Goal: Task Accomplishment & Management: Manage account settings

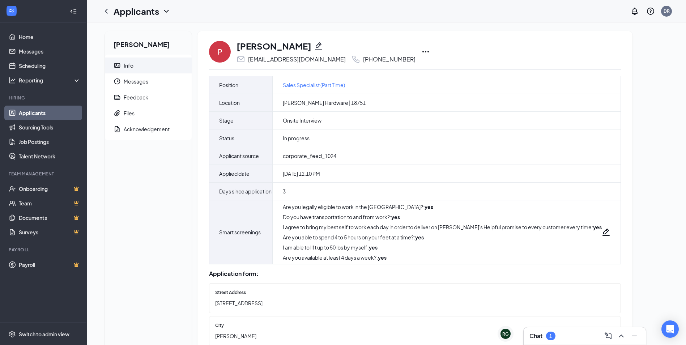
click at [421, 53] on icon "Ellipses" at bounding box center [425, 51] width 9 height 9
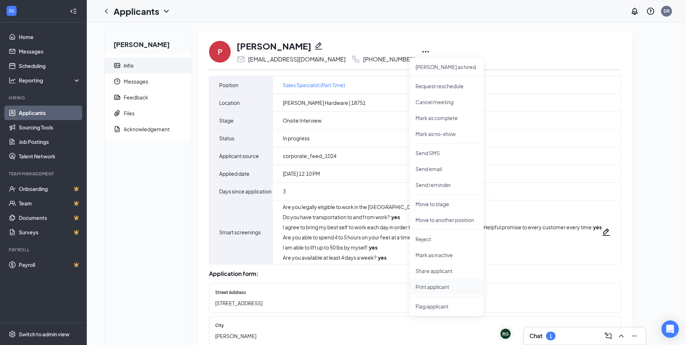
click at [443, 289] on p "Print applicant" at bounding box center [446, 286] width 62 height 7
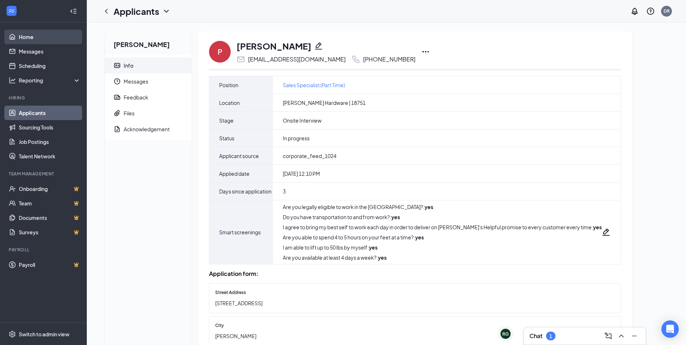
click at [26, 35] on link "Home" at bounding box center [50, 37] width 62 height 14
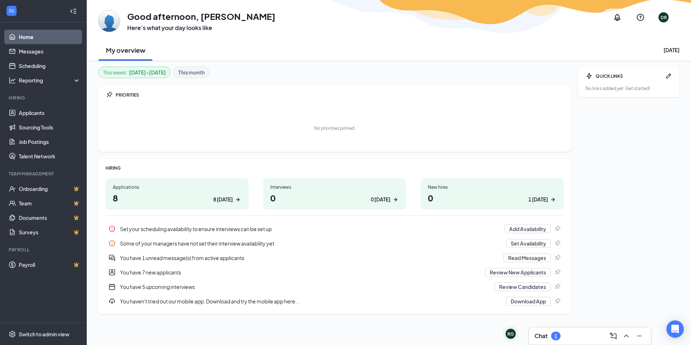
click at [573, 334] on div "Chat 1" at bounding box center [590, 336] width 111 height 12
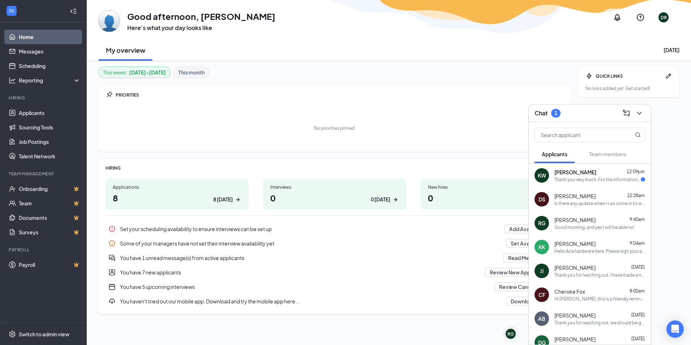
click at [594, 174] on div "Kennedi Wright 12:09pm" at bounding box center [600, 171] width 91 height 7
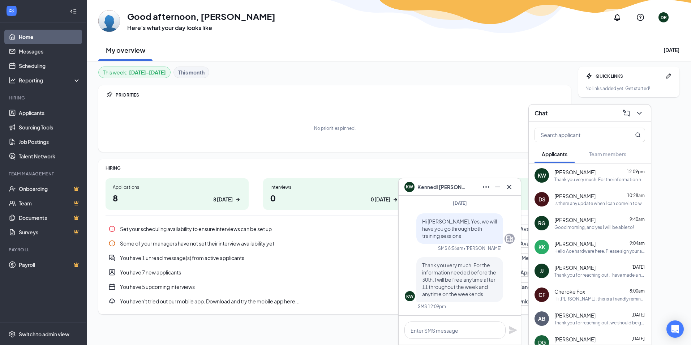
click at [438, 184] on span "Kennedi Wright" at bounding box center [443, 187] width 51 height 8
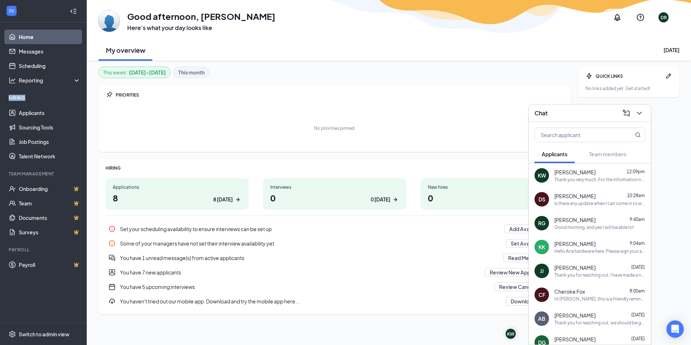
drag, startPoint x: 24, startPoint y: 98, endPoint x: 10, endPoint y: 97, distance: 14.5
click at [10, 97] on div "Hiring" at bounding box center [44, 98] width 71 height 6
drag, startPoint x: 10, startPoint y: 97, endPoint x: 45, endPoint y: 98, distance: 35.1
click at [45, 98] on div "Hiring" at bounding box center [44, 98] width 71 height 6
click at [572, 112] on div "Chat" at bounding box center [590, 112] width 111 height 11
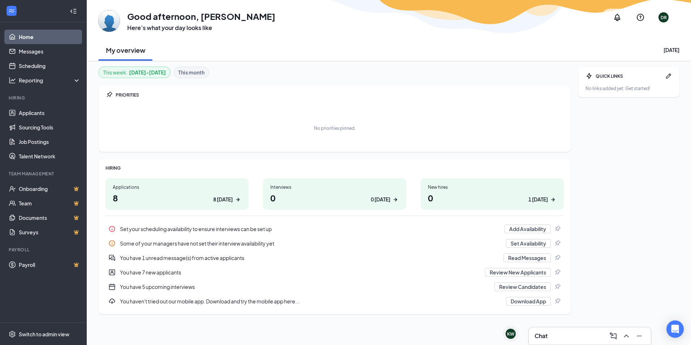
click at [24, 33] on link "Home" at bounding box center [50, 37] width 62 height 14
click at [27, 52] on link "Messages" at bounding box center [50, 51] width 62 height 14
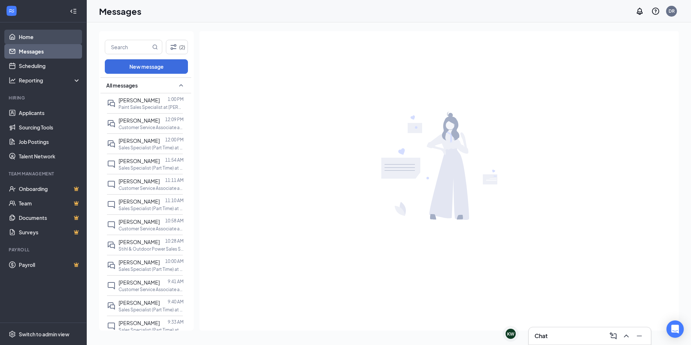
click at [28, 40] on link "Home" at bounding box center [50, 37] width 62 height 14
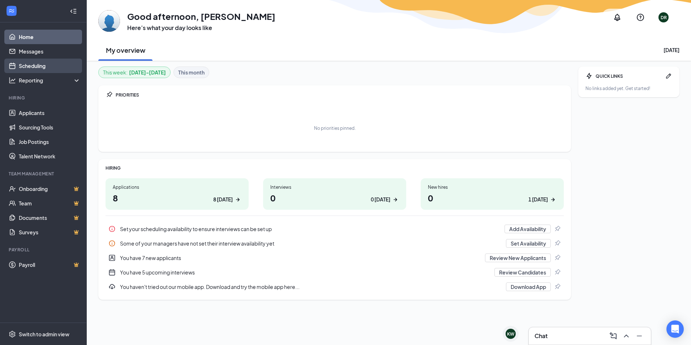
click at [25, 61] on link "Scheduling" at bounding box center [50, 66] width 62 height 14
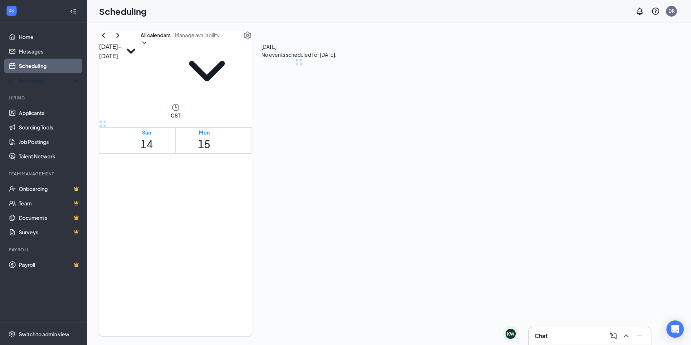
scroll to position [355, 0]
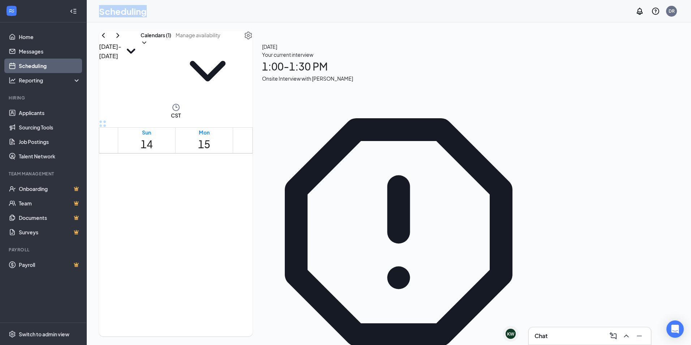
drag, startPoint x: 99, startPoint y: 12, endPoint x: 146, endPoint y: 8, distance: 46.8
click at [146, 8] on h1 "Scheduling" at bounding box center [123, 11] width 48 height 12
drag, startPoint x: 146, startPoint y: 8, endPoint x: 212, endPoint y: 8, distance: 65.4
click at [212, 8] on div "Scheduling DR" at bounding box center [389, 11] width 605 height 22
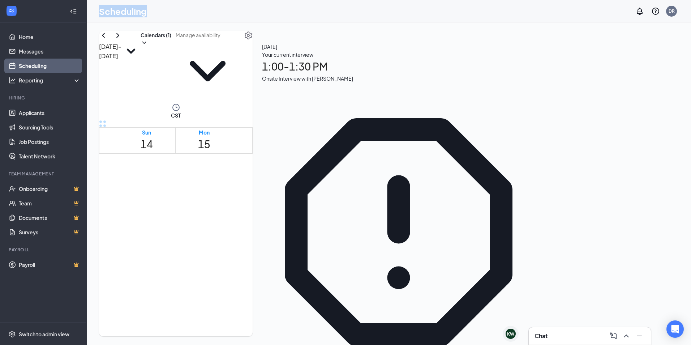
drag, startPoint x: 100, startPoint y: 12, endPoint x: 145, endPoint y: 14, distance: 44.9
click at [145, 14] on h1 "Scheduling" at bounding box center [123, 11] width 48 height 12
drag, startPoint x: 145, startPoint y: 14, endPoint x: 246, endPoint y: 12, distance: 100.9
click at [246, 12] on div "Scheduling DR" at bounding box center [389, 11] width 605 height 22
drag, startPoint x: 147, startPoint y: 12, endPoint x: 101, endPoint y: 10, distance: 46.3
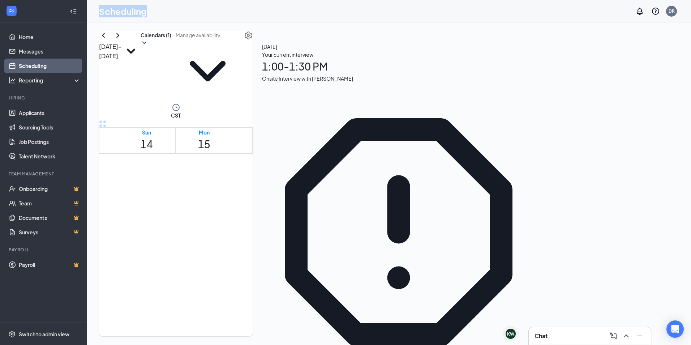
click at [101, 10] on div "Scheduling DR" at bounding box center [389, 11] width 605 height 22
click at [233, 12] on div "Scheduling DR" at bounding box center [389, 11] width 605 height 22
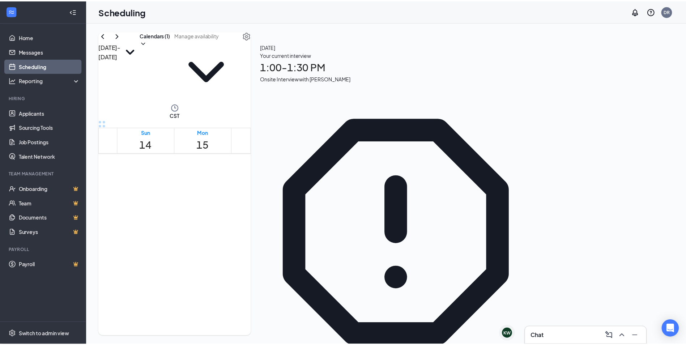
scroll to position [543, 0]
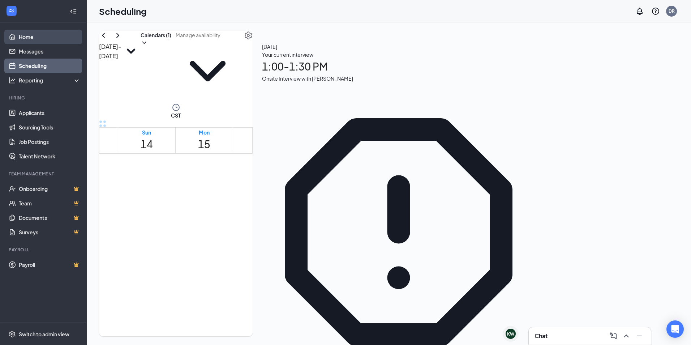
click at [43, 37] on link "Home" at bounding box center [50, 37] width 62 height 14
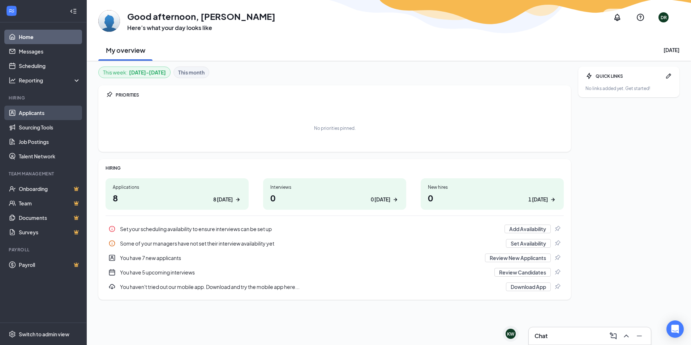
click at [40, 115] on link "Applicants" at bounding box center [50, 113] width 62 height 14
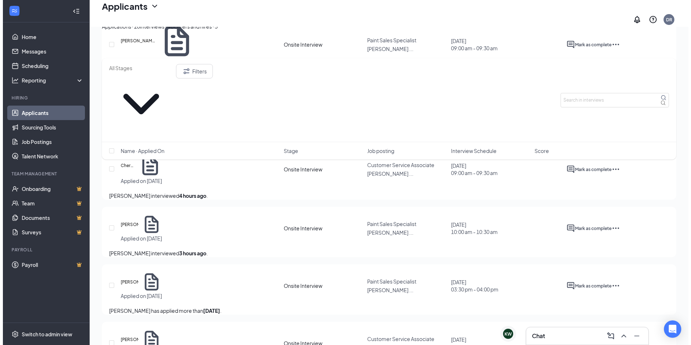
scroll to position [1374, 0]
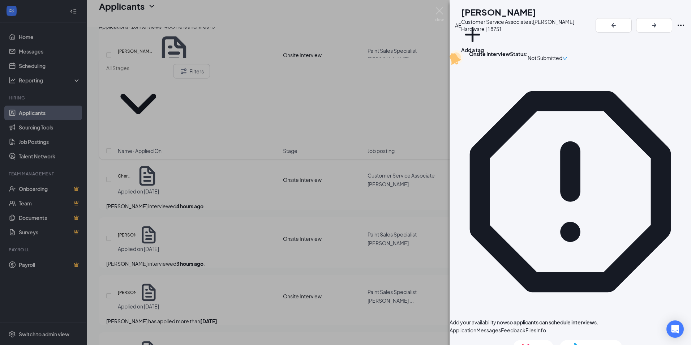
click at [531, 344] on span "Reject" at bounding box center [538, 348] width 16 height 8
paste textarea "Thank you again for taking the time to meet with us regarding the (Job Rec) rol…"
type textarea "Thank you again for taking the time to meet with us regarding the (Job Rec) rol…"
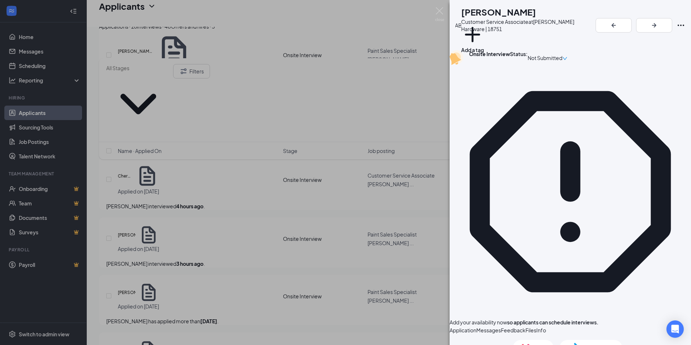
checkbox input "true"
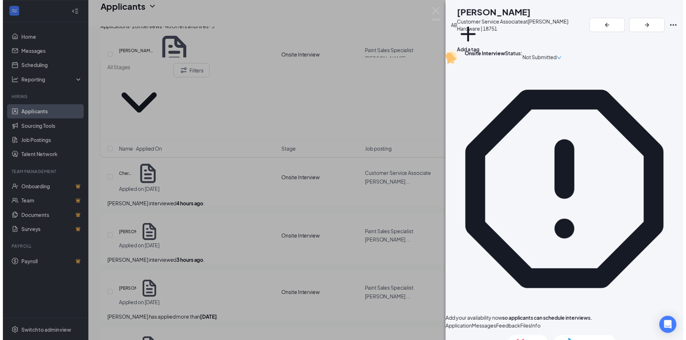
scroll to position [72, 0]
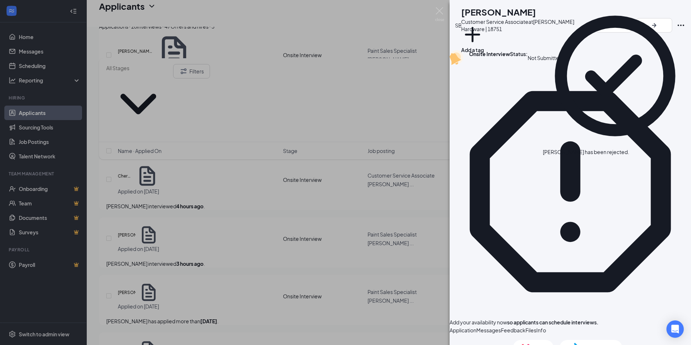
click at [636, 150] on icon "Cross" at bounding box center [634, 152] width 4 height 4
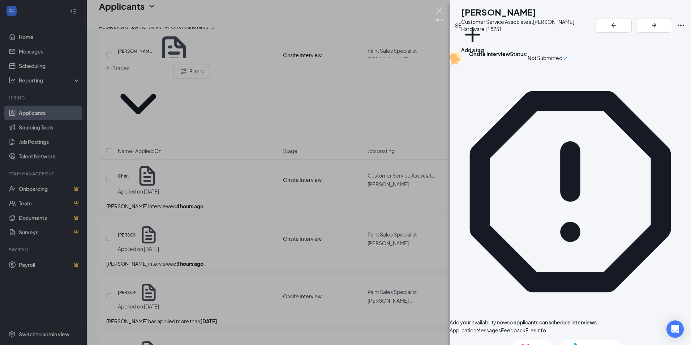
click at [437, 11] on img at bounding box center [439, 14] width 9 height 14
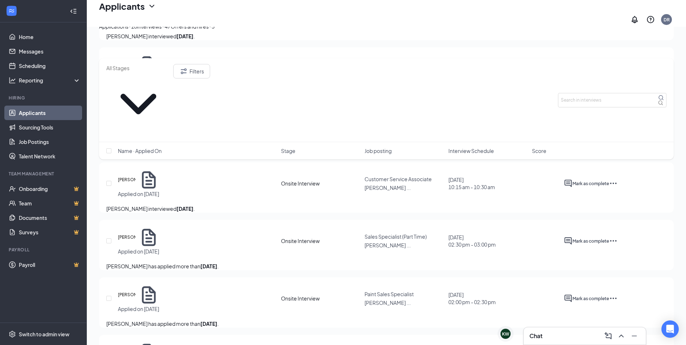
scroll to position [2400, 0]
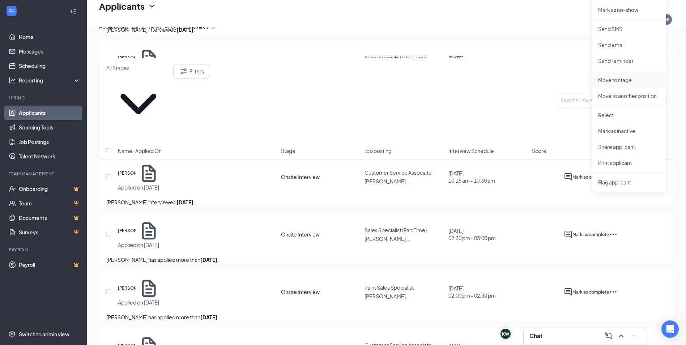
click at [615, 77] on p "Move to stage" at bounding box center [629, 79] width 62 height 7
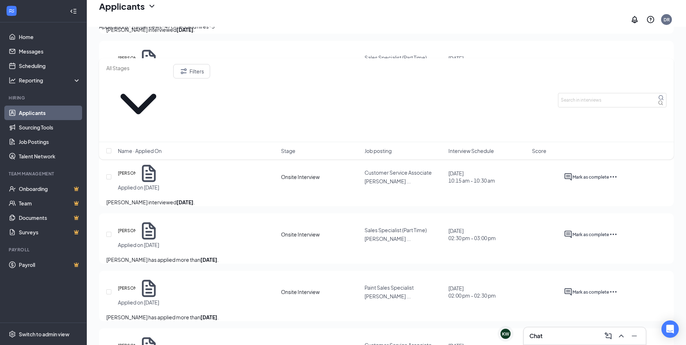
type input "Hiring Complete (next stage)"
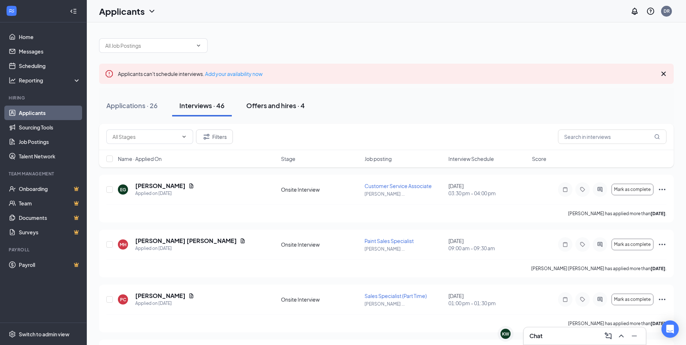
click at [281, 102] on div "Offers and hires · 4" at bounding box center [275, 105] width 59 height 9
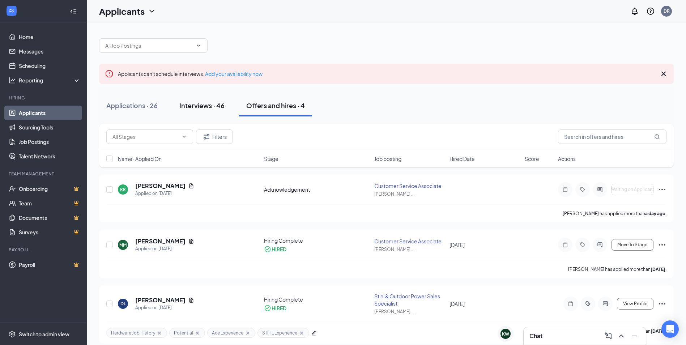
click at [197, 101] on div "Interviews · 46" at bounding box center [201, 105] width 45 height 9
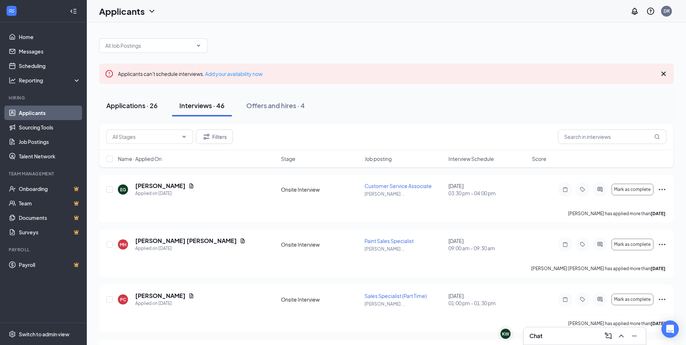
click at [147, 105] on div "Applications · 26" at bounding box center [131, 105] width 51 height 9
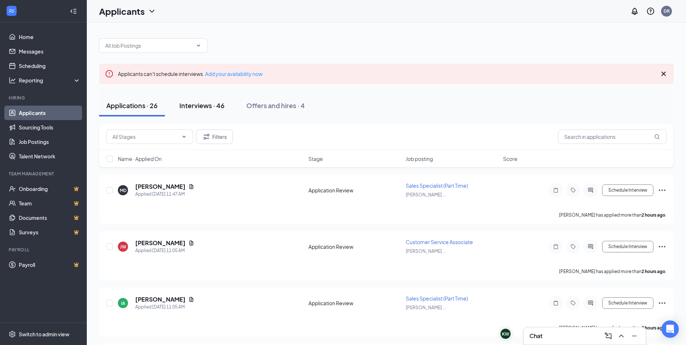
click at [217, 103] on div "Interviews · 46" at bounding box center [201, 105] width 45 height 9
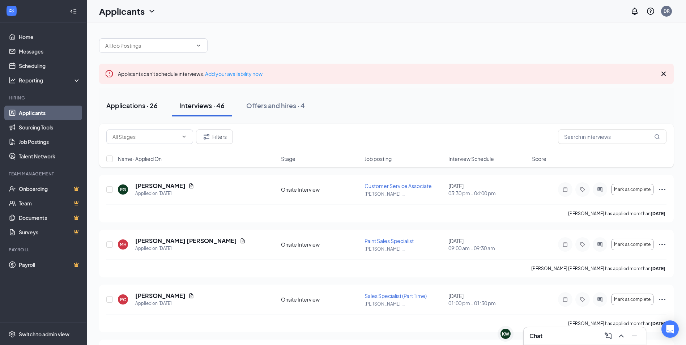
click at [127, 106] on div "Applications · 26" at bounding box center [131, 105] width 51 height 9
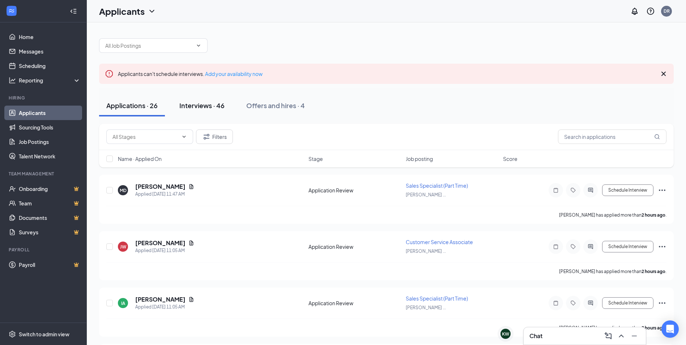
click at [203, 110] on div "Interviews · 46" at bounding box center [201, 105] width 45 height 9
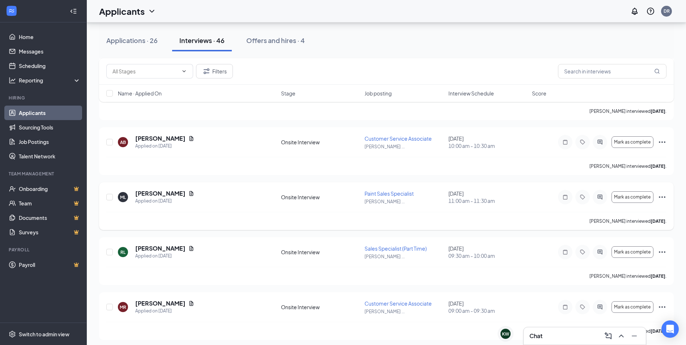
scroll to position [2380, 0]
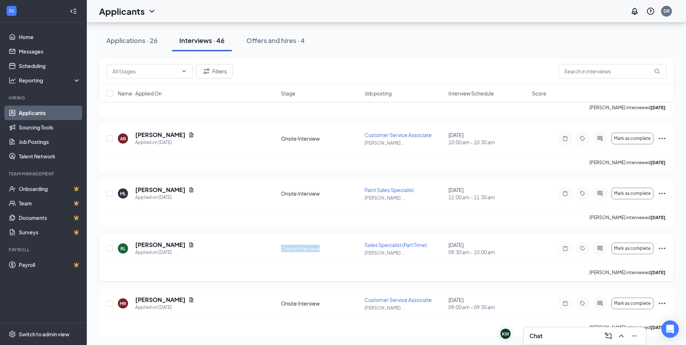
drag, startPoint x: 282, startPoint y: 248, endPoint x: 320, endPoint y: 243, distance: 38.7
click at [320, 243] on div "RL Rocio Lopez Applied on Sep 3 Onsite Interview Sales Specialist (Part Time) M…" at bounding box center [386, 252] width 560 height 22
drag, startPoint x: 320, startPoint y: 243, endPoint x: 287, endPoint y: 255, distance: 34.8
click at [287, 255] on div "RL Rocio Lopez Applied on Sep 3 Onsite Interview Sales Specialist (Part Time) M…" at bounding box center [386, 252] width 560 height 22
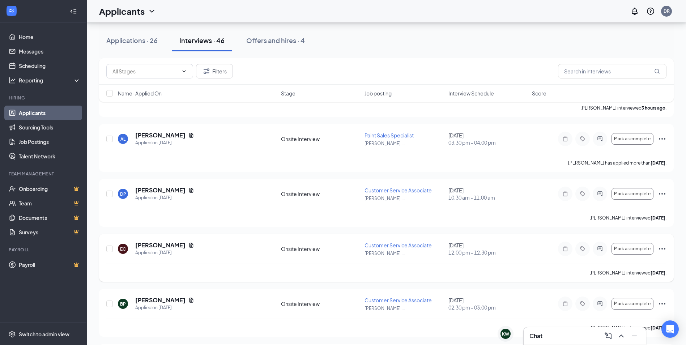
click at [664, 248] on icon "Ellipses" at bounding box center [662, 248] width 9 height 9
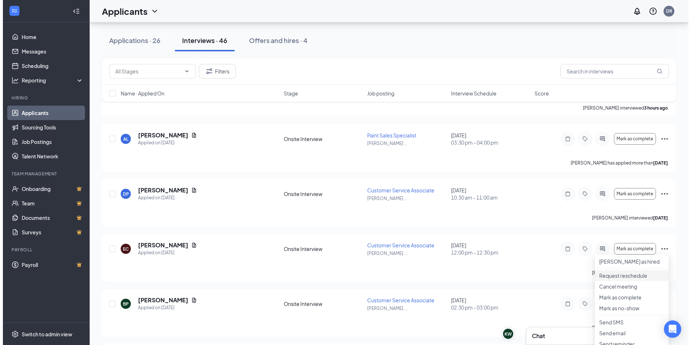
scroll to position [362, 0]
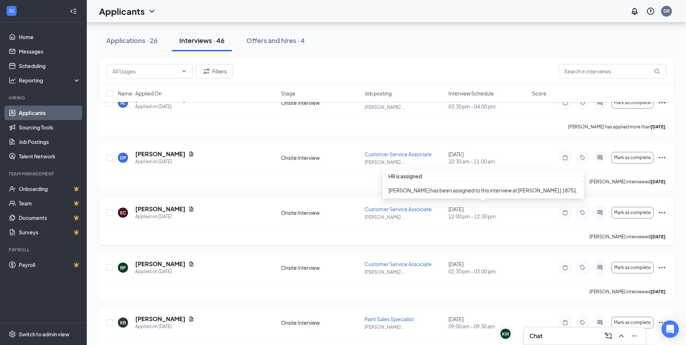
click at [500, 211] on div "September 13, 2025 12:00 pm - 12:30 pm" at bounding box center [487, 212] width 79 height 14
click at [162, 208] on h5 "Eric Carpenter" at bounding box center [160, 209] width 50 height 8
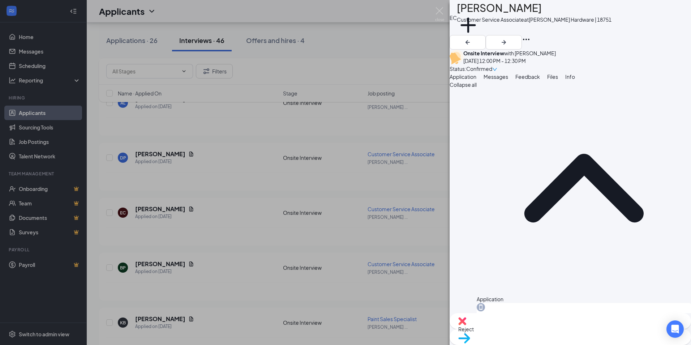
click at [533, 330] on span "Reject" at bounding box center [570, 329] width 224 height 8
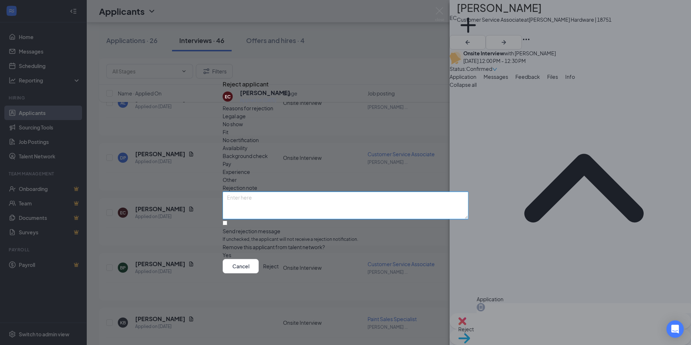
drag, startPoint x: 285, startPoint y: 174, endPoint x: 278, endPoint y: 174, distance: 6.9
click at [285, 192] on textarea at bounding box center [346, 205] width 246 height 27
paste textarea "Thank you for your interest in the opportunity at ACE Hardware in [PERSON_NAME]…"
type textarea "Thank you for your interest in the opportunity at ACE Hardware in [PERSON_NAME]…"
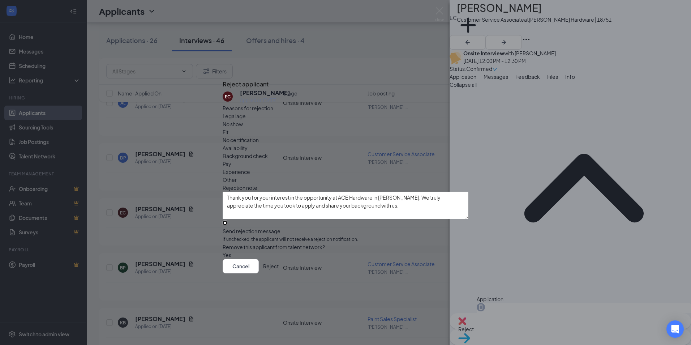
click at [227, 221] on input "Send rejection message If unchecked, the applicant will not receive a rejection…" at bounding box center [225, 223] width 5 height 5
checkbox input "true"
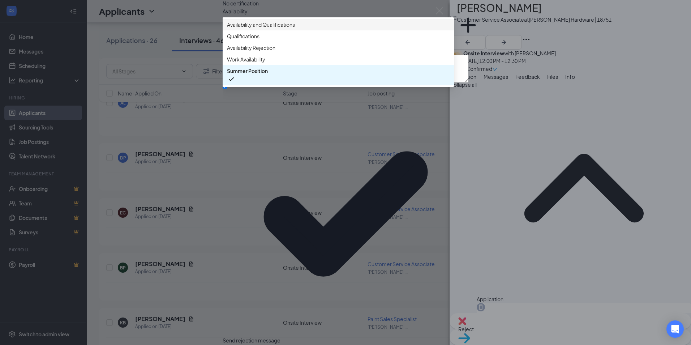
click at [295, 29] on span "Availability and Qualifications" at bounding box center [261, 25] width 68 height 8
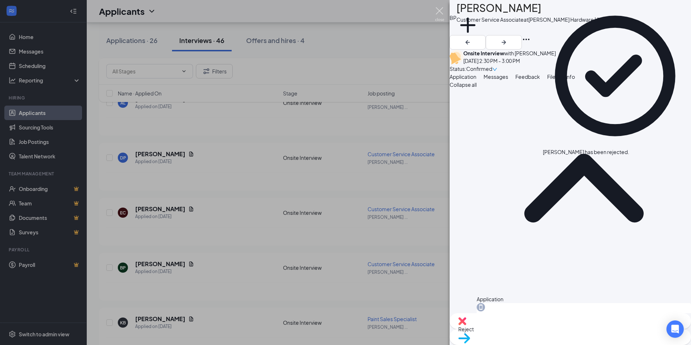
click at [439, 13] on img at bounding box center [439, 14] width 9 height 14
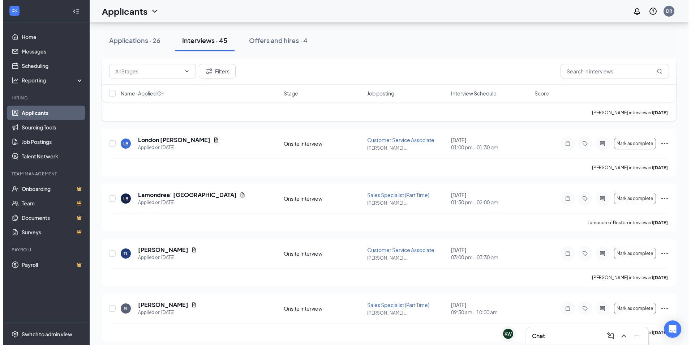
scroll to position [832, 0]
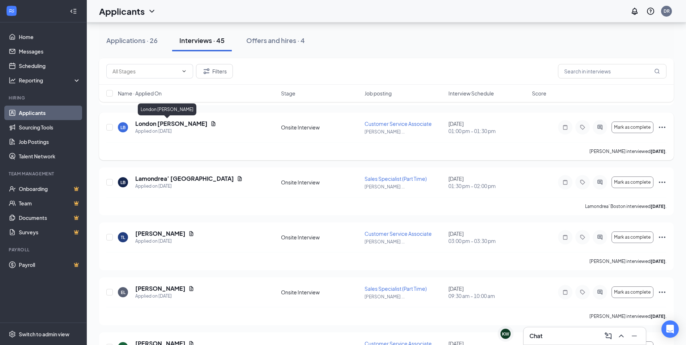
click at [150, 123] on h5 "London Bruce" at bounding box center [171, 124] width 72 height 8
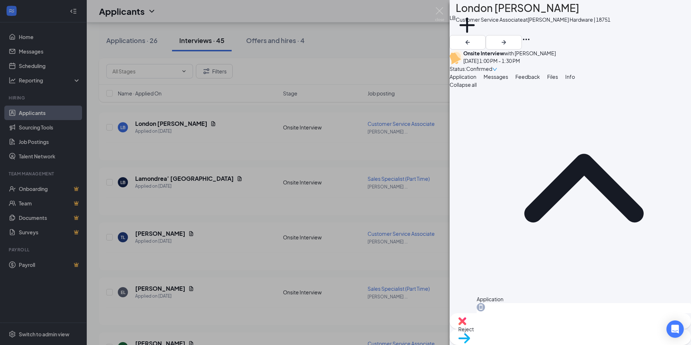
click at [530, 329] on div "Reject" at bounding box center [571, 321] width 242 height 16
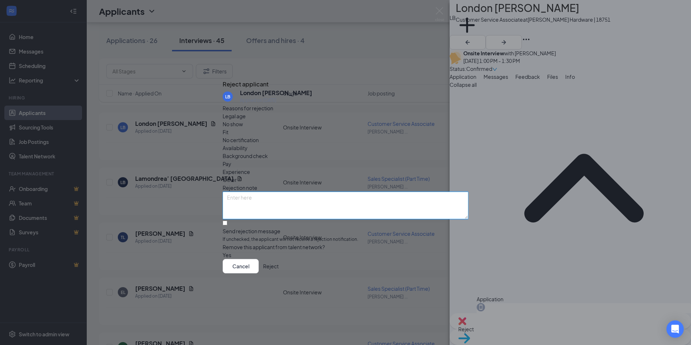
click at [310, 192] on textarea at bounding box center [346, 205] width 246 height 27
paste textarea "Thank you for your interest in the opportunity at ACE Hardware in [PERSON_NAME]…"
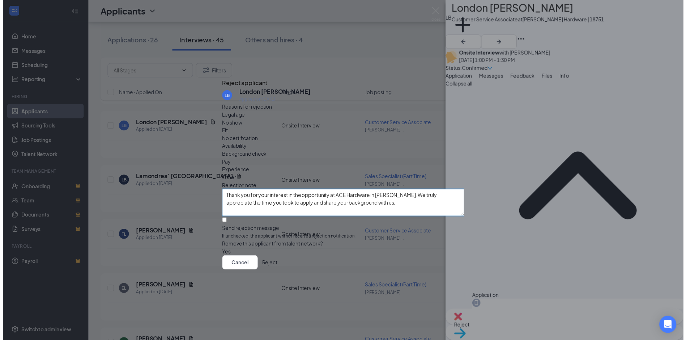
scroll to position [78, 0]
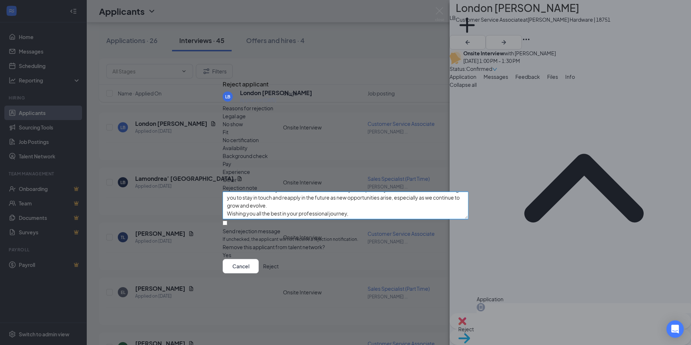
type textarea "Thank you for your interest in the opportunity at ACE Hardware in [PERSON_NAME]…"
click at [279, 270] on button "Reject" at bounding box center [271, 266] width 16 height 14
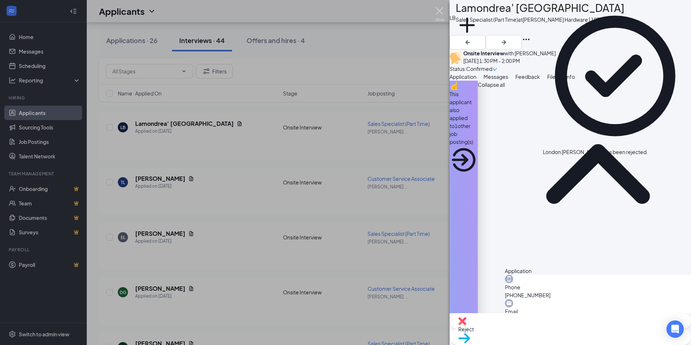
click at [441, 13] on img at bounding box center [439, 14] width 9 height 14
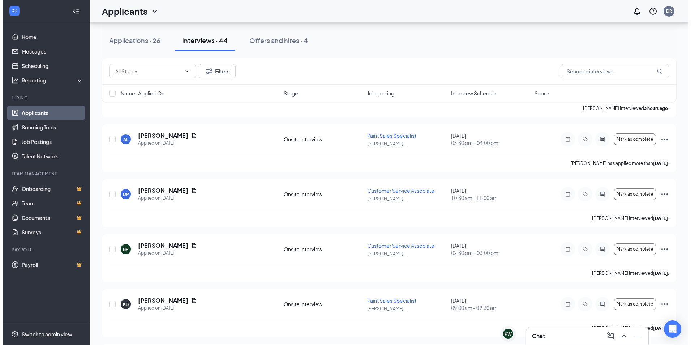
scroll to position [362, 0]
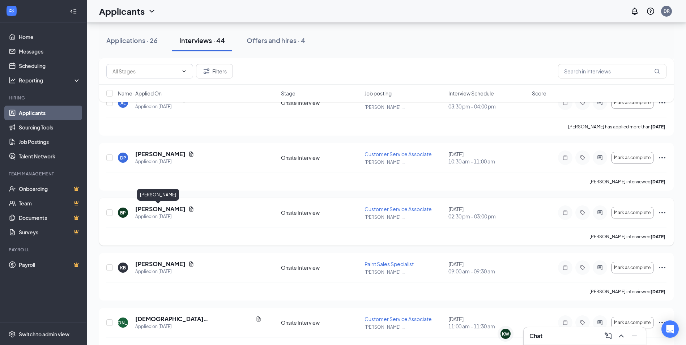
click at [155, 206] on h5 "Blake Peters" at bounding box center [160, 209] width 50 height 8
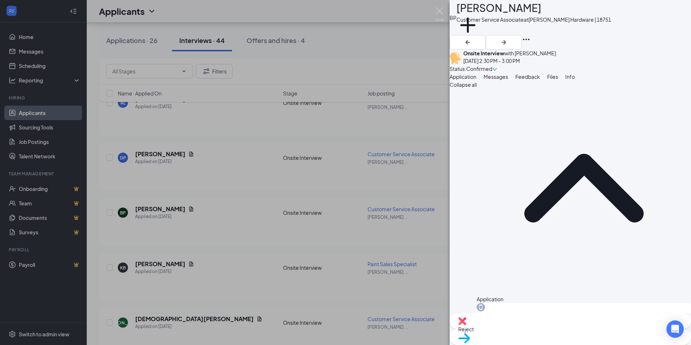
click at [539, 329] on div "Reject" at bounding box center [571, 321] width 242 height 16
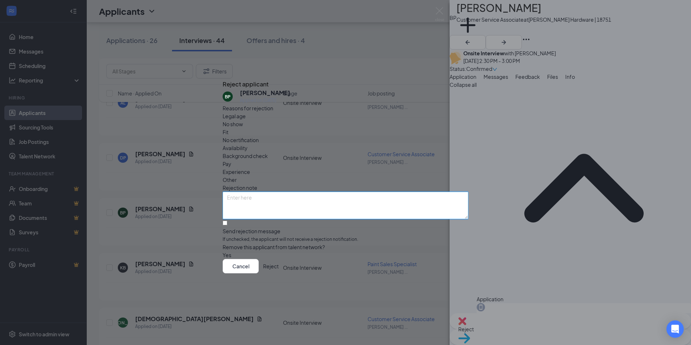
click at [318, 192] on textarea at bounding box center [346, 205] width 246 height 27
paste textarea "Thank you for your interest in the opportunity at ACE Hardware in [PERSON_NAME]…"
type textarea "Thank you for your interest in the opportunity at ACE Hardware in [PERSON_NAME]…"
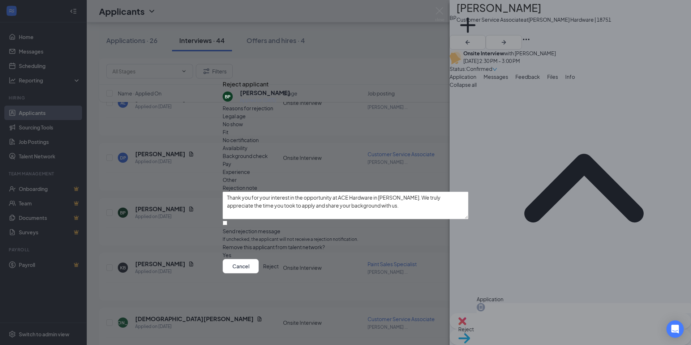
click at [279, 273] on button "Reject" at bounding box center [271, 266] width 16 height 14
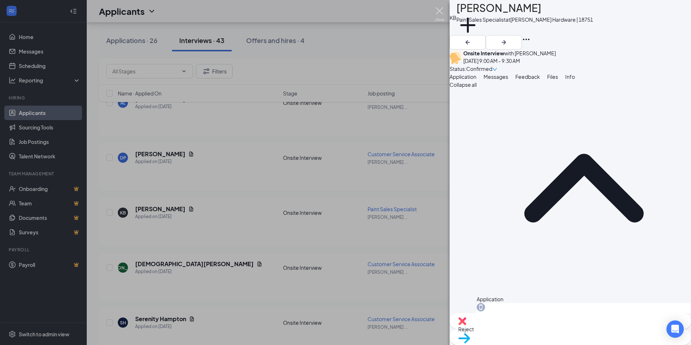
click at [439, 12] on img at bounding box center [439, 14] width 9 height 14
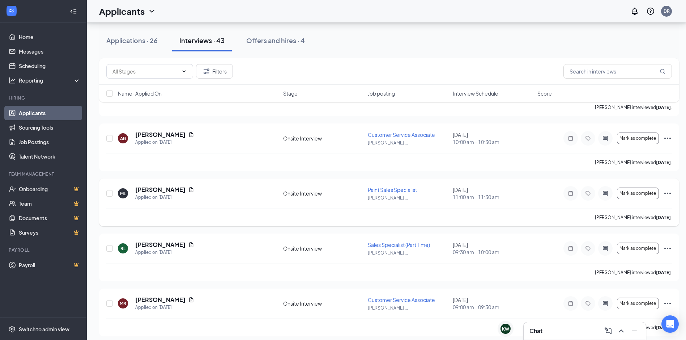
scroll to position [2220, 0]
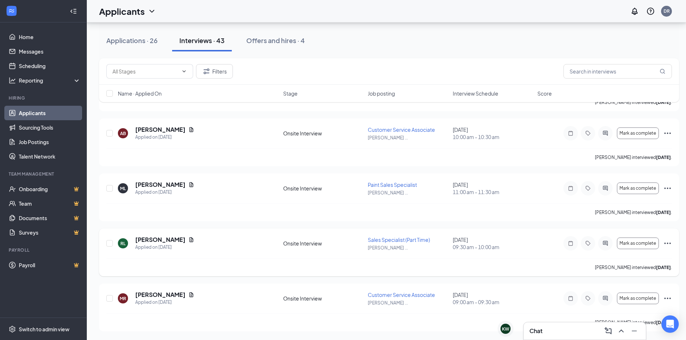
click at [669, 243] on icon "Ellipses" at bounding box center [667, 243] width 9 height 9
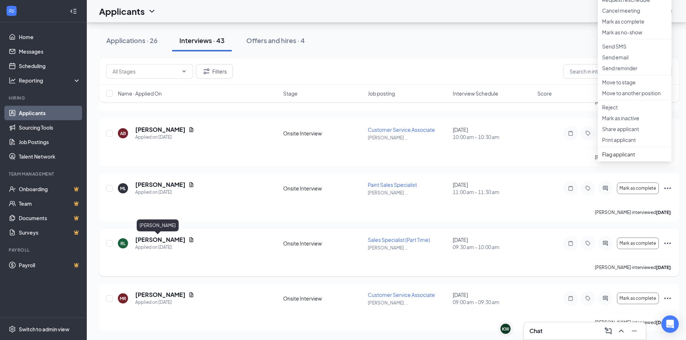
click at [143, 241] on h5 "Rocio Lopez" at bounding box center [160, 239] width 50 height 8
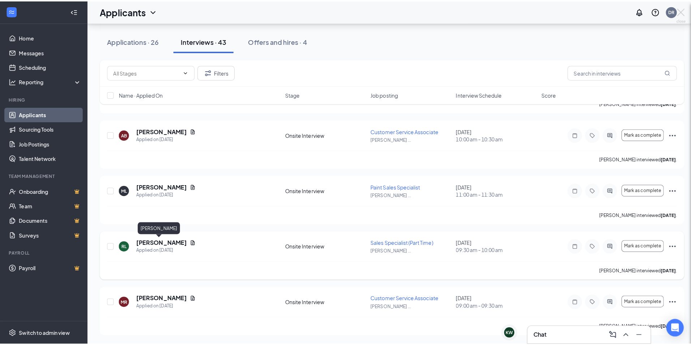
scroll to position [2215, 0]
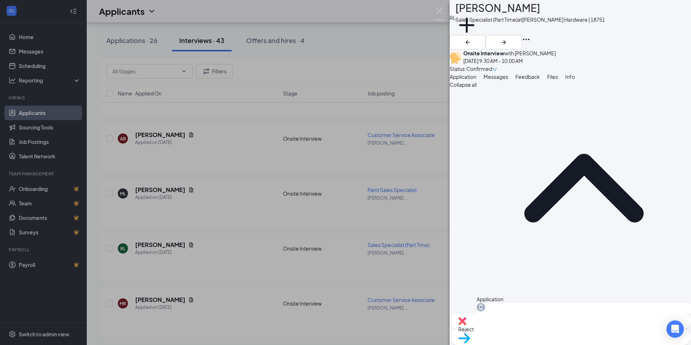
click at [537, 333] on span "Reject" at bounding box center [570, 329] width 224 height 8
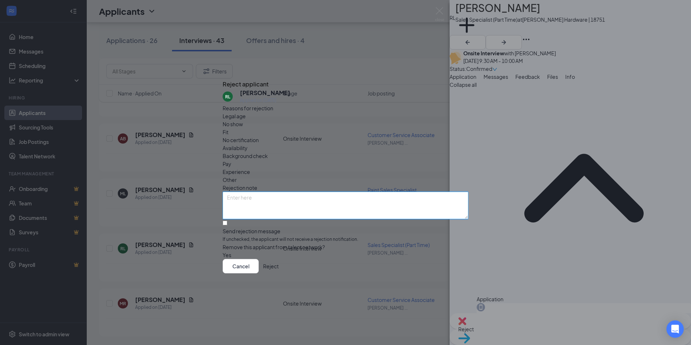
click at [296, 192] on textarea at bounding box center [346, 205] width 246 height 27
paste textarea "Thank you for your interest in the opportunity at ACE Hardware in [PERSON_NAME]…"
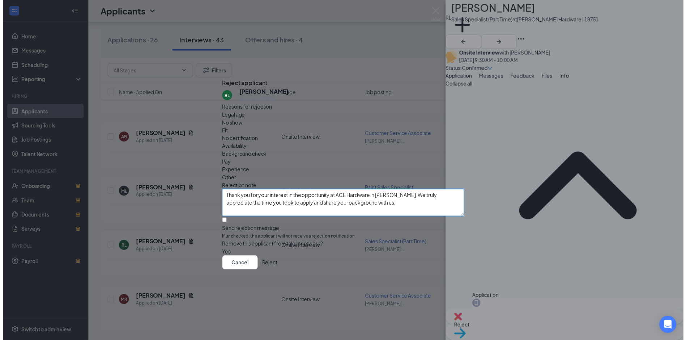
scroll to position [78, 0]
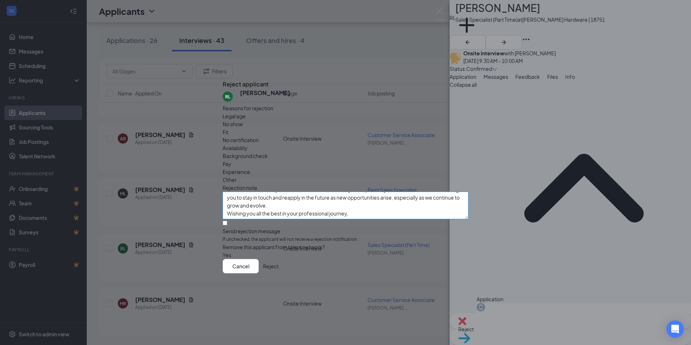
type textarea "Thank you for your interest in the opportunity at ACE Hardware in [PERSON_NAME]…"
click at [279, 266] on button "Reject" at bounding box center [271, 266] width 16 height 14
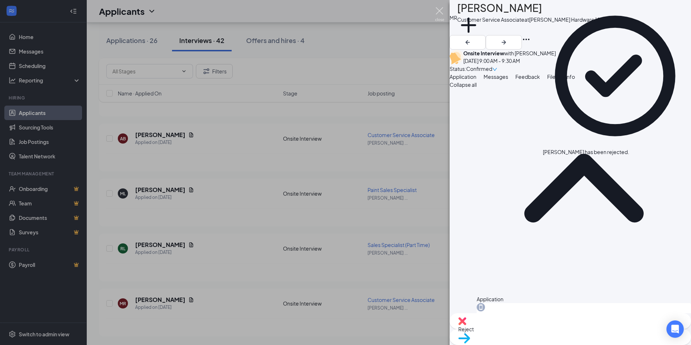
click at [440, 14] on img at bounding box center [439, 14] width 9 height 14
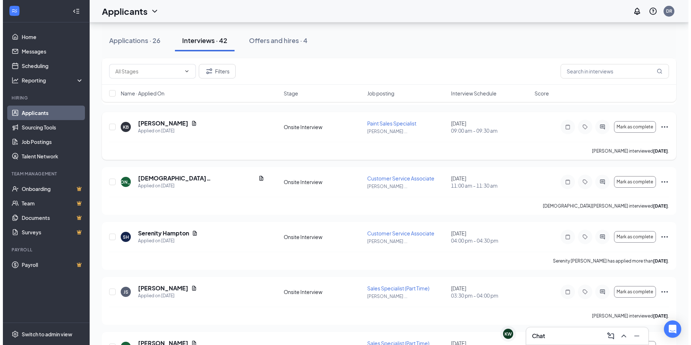
scroll to position [470, 0]
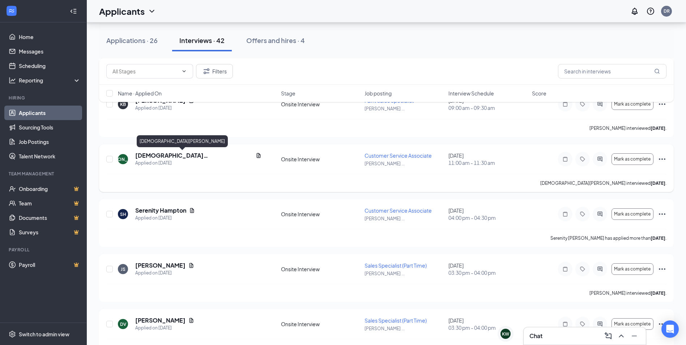
click at [149, 153] on h5 "Jesus Avila" at bounding box center [194, 155] width 118 height 8
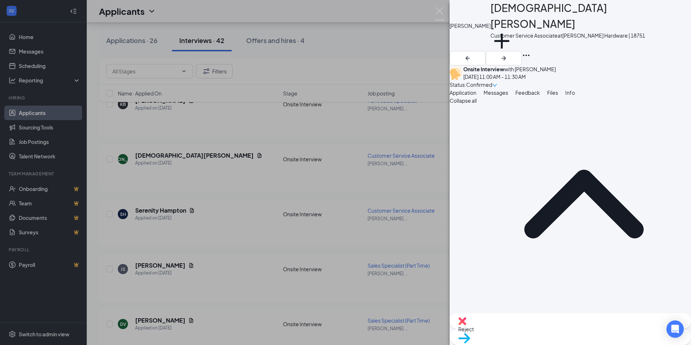
click at [531, 329] on span "Reject" at bounding box center [570, 329] width 224 height 8
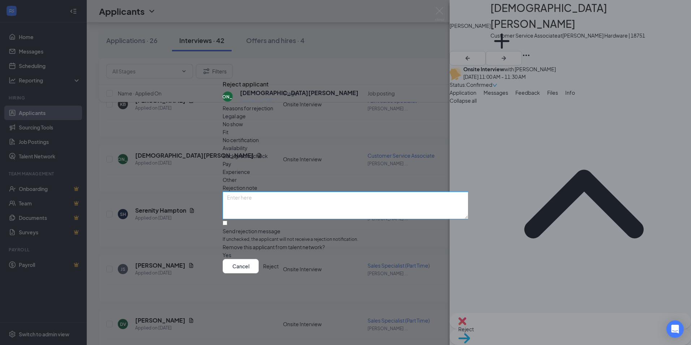
click at [275, 192] on textarea at bounding box center [346, 205] width 246 height 27
click at [256, 192] on textarea at bounding box center [346, 205] width 246 height 27
paste textarea "Thank you for your interest in the opportunity at ACE Hardware in [PERSON_NAME]…"
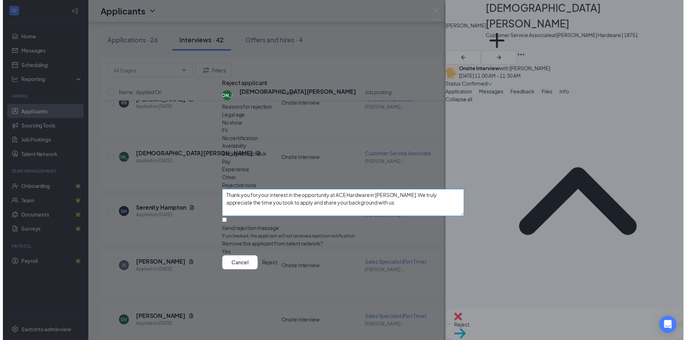
scroll to position [78, 0]
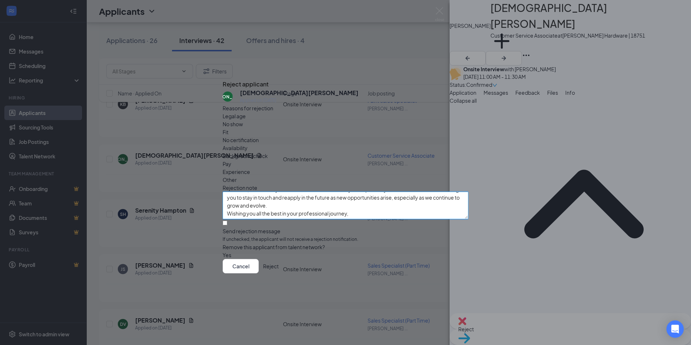
type textarea "Thank you for your interest in the opportunity at ACE Hardware in [PERSON_NAME]…"
click at [279, 273] on button "Reject" at bounding box center [271, 266] width 16 height 14
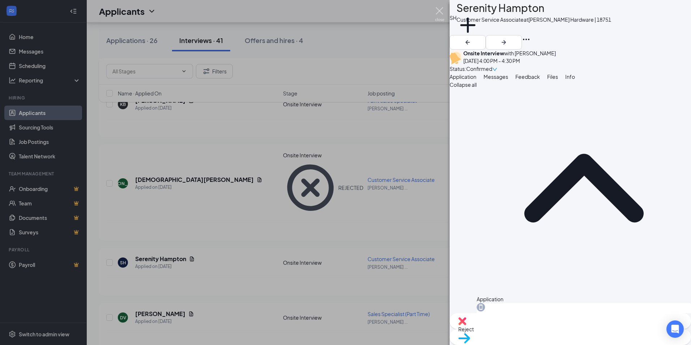
click at [436, 10] on img at bounding box center [439, 14] width 9 height 14
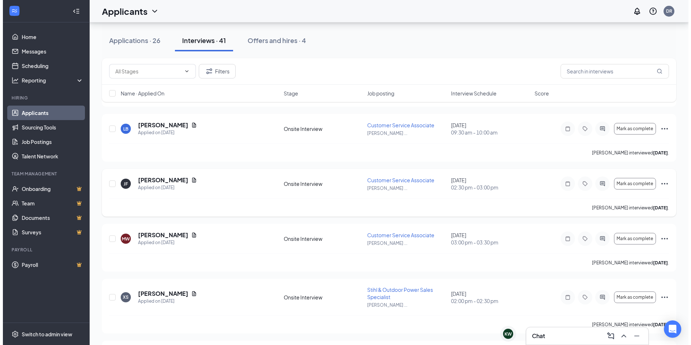
scroll to position [1772, 0]
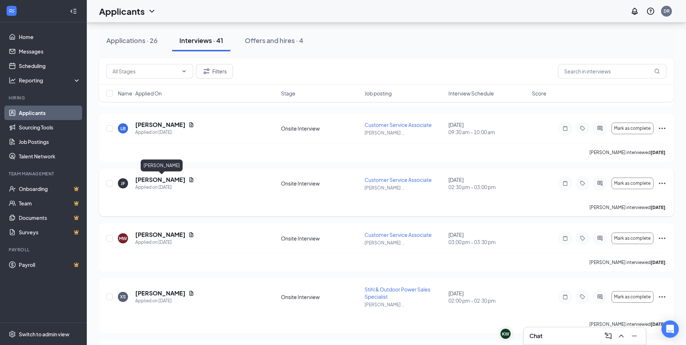
click at [154, 177] on h5 "JOHNATHON FOWLER" at bounding box center [160, 180] width 50 height 8
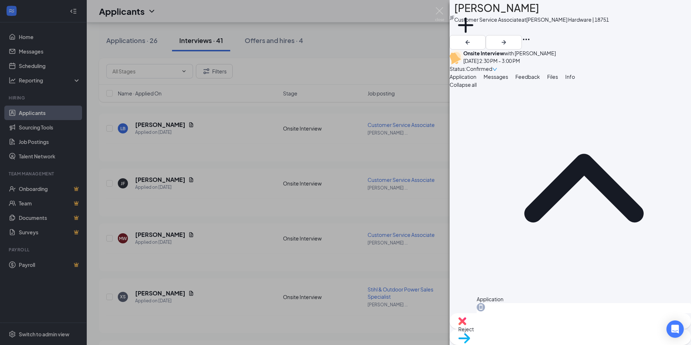
click at [542, 330] on span "Reject" at bounding box center [570, 329] width 224 height 8
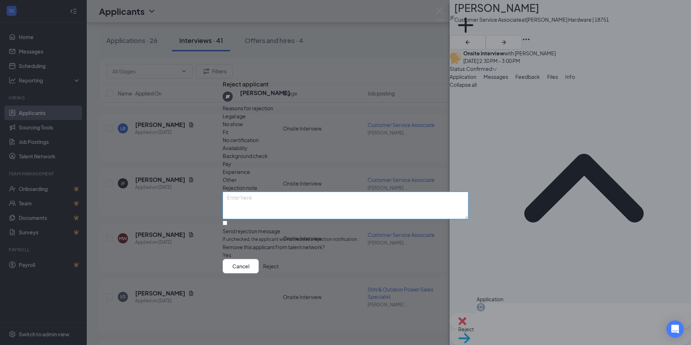
click at [330, 192] on textarea at bounding box center [346, 205] width 246 height 27
paste textarea "Thank you for your interest in the opportunity at ACE Hardware in [PERSON_NAME]…"
type textarea "Thank you for your interest in the opportunity at ACE Hardware in [PERSON_NAME]…"
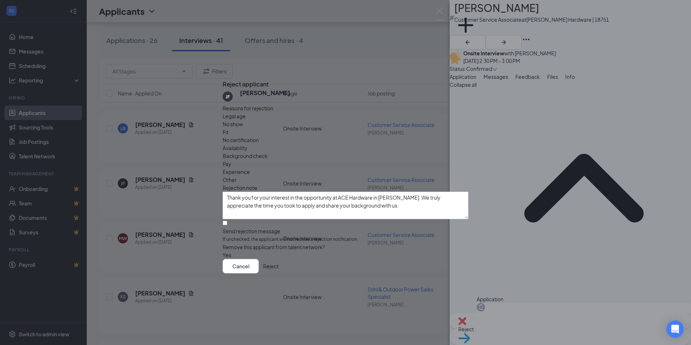
click at [279, 273] on button "Reject" at bounding box center [271, 266] width 16 height 14
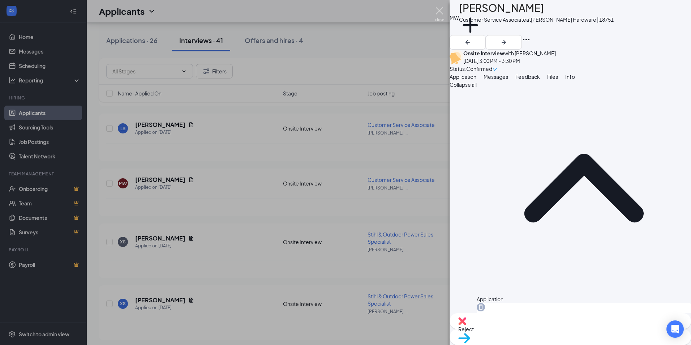
click at [436, 16] on img at bounding box center [439, 14] width 9 height 14
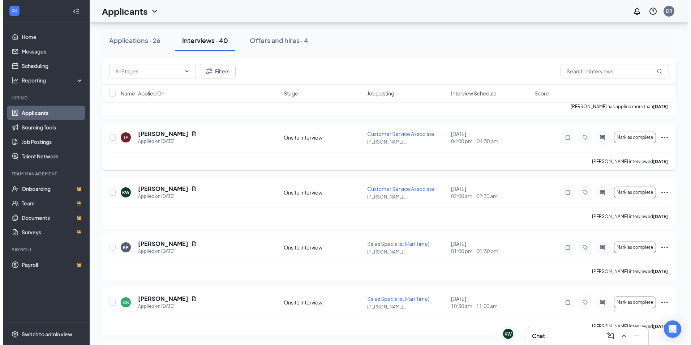
scroll to position [1226, 0]
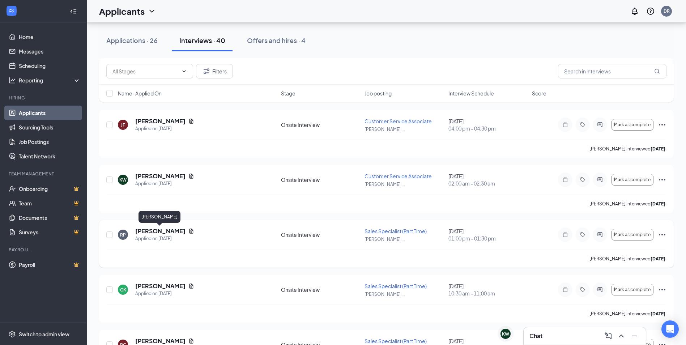
click at [147, 231] on h5 "Ruthanna Pickle" at bounding box center [160, 231] width 50 height 8
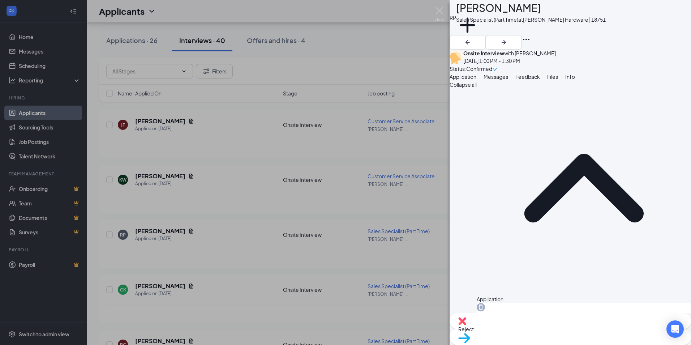
click at [539, 331] on span "Reject" at bounding box center [570, 329] width 224 height 8
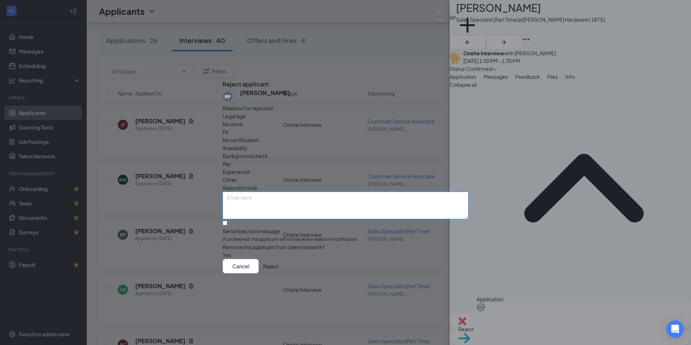
click at [257, 192] on textarea at bounding box center [346, 205] width 246 height 27
paste textarea "Thank you for your interest in the opportunity at ACE Hardware in [PERSON_NAME]…"
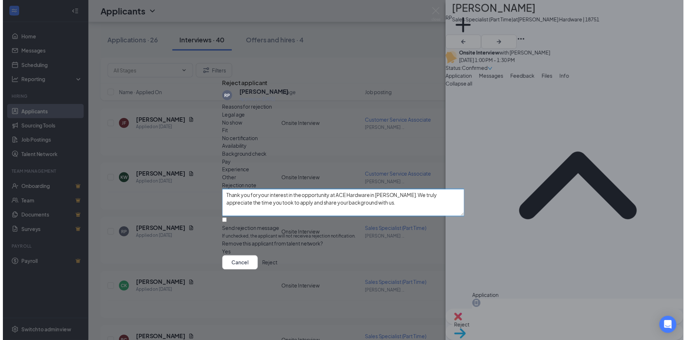
scroll to position [78, 0]
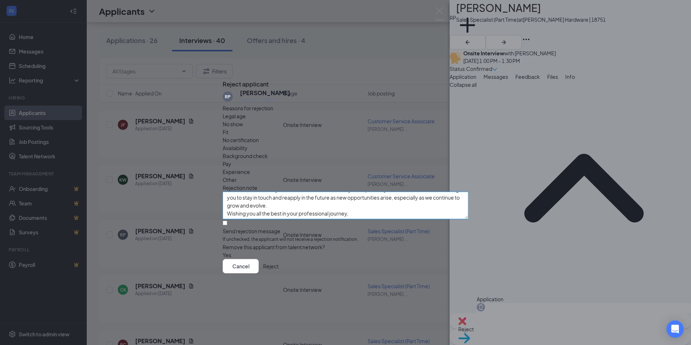
type textarea "Thank you for your interest in the opportunity at ACE Hardware in [PERSON_NAME]…"
click at [279, 269] on button "Reject" at bounding box center [271, 266] width 16 height 14
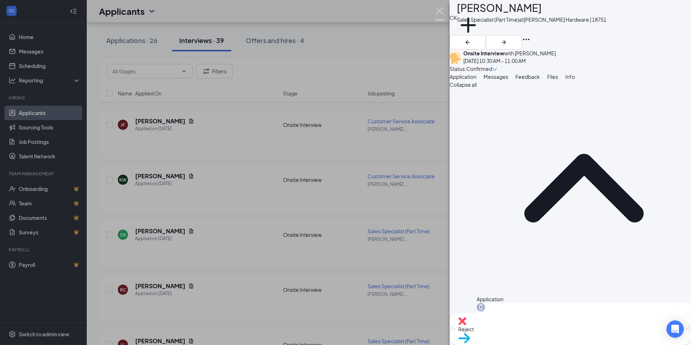
click at [443, 10] on img at bounding box center [439, 14] width 9 height 14
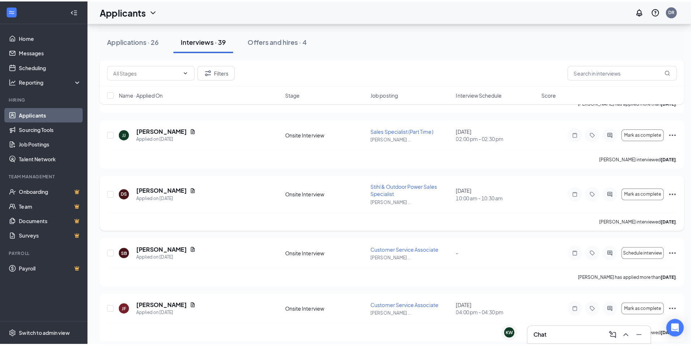
scroll to position [3224, 0]
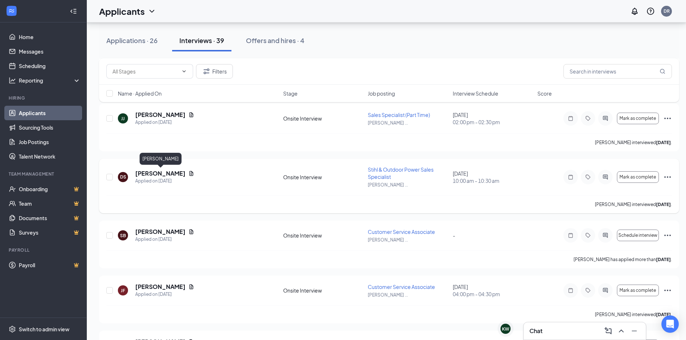
click at [168, 174] on h5 "Dominic Sepulveda" at bounding box center [160, 173] width 50 height 8
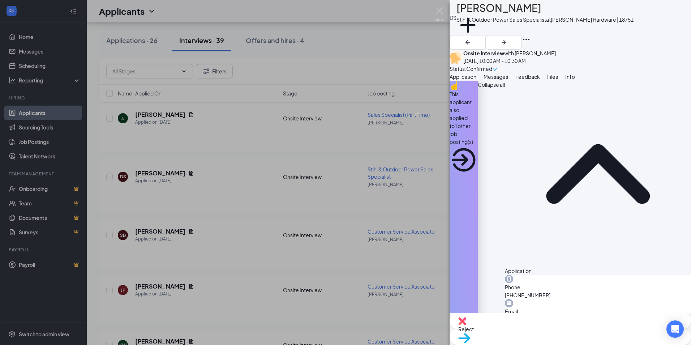
click at [541, 328] on span "Reject" at bounding box center [570, 329] width 224 height 8
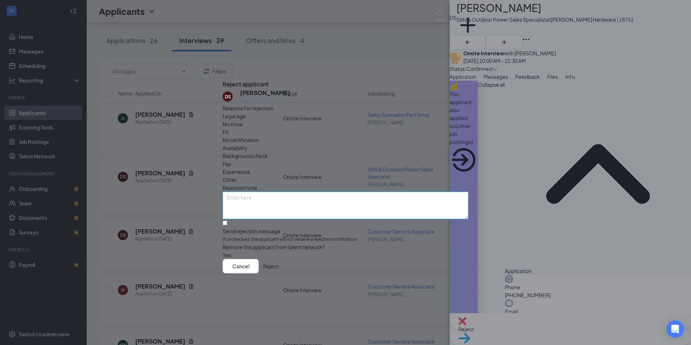
click at [325, 192] on textarea at bounding box center [346, 205] width 246 height 27
paste textarea "Thank you for your interest in the opportunity at ACE Hardware in [PERSON_NAME]…"
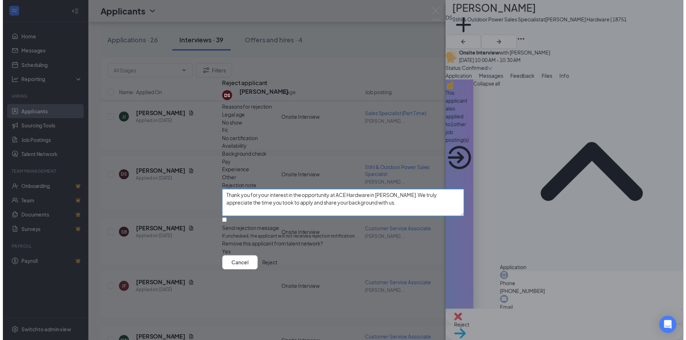
scroll to position [78, 0]
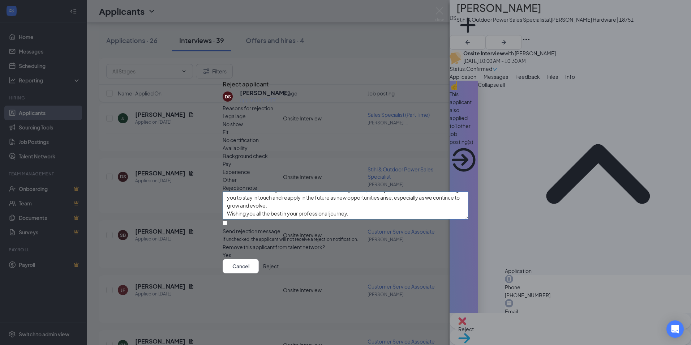
type textarea "Thank you for your interest in the opportunity at ACE Hardware in [PERSON_NAME]…"
click at [228, 210] on div "DS Dominic Sepulveda Applied on Sep 8 Reasons for rejection Legal age No show F…" at bounding box center [346, 174] width 246 height 170
click at [227, 221] on input "Send rejection message If unchecked, the applicant will not receive a rejection…" at bounding box center [225, 223] width 5 height 5
checkbox input "true"
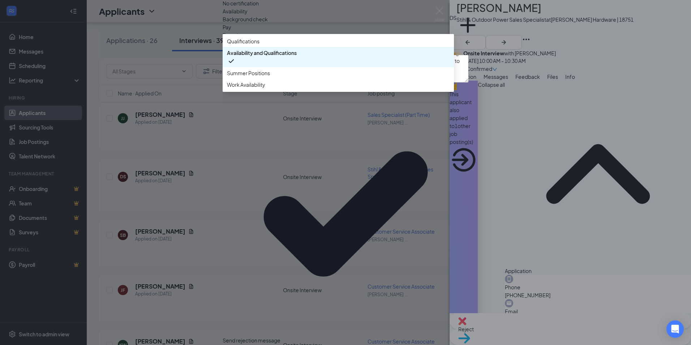
click at [278, 57] on span "Availability and Qualifications" at bounding box center [262, 53] width 70 height 8
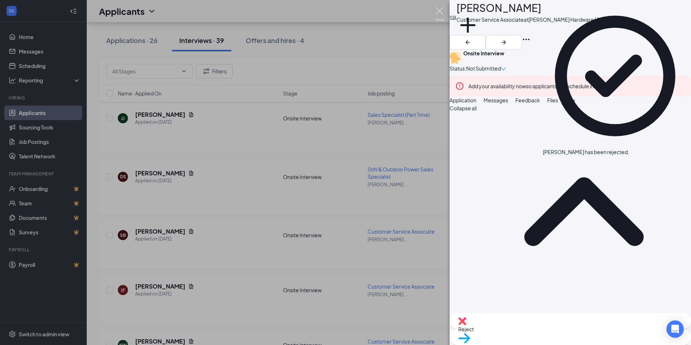
click at [439, 9] on img at bounding box center [439, 14] width 9 height 14
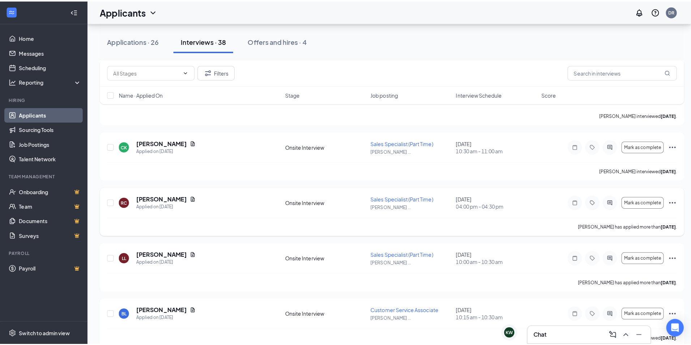
scroll to position [3362, 0]
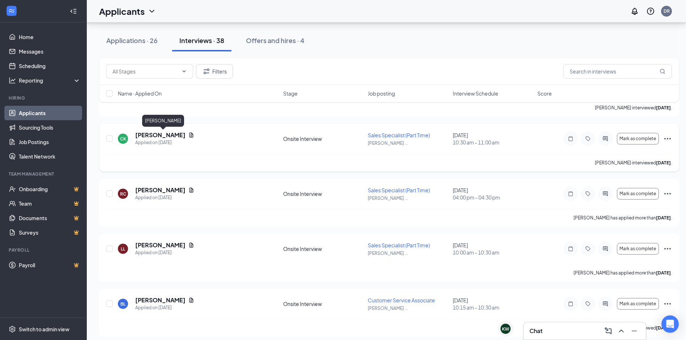
click at [163, 133] on h5 "CHRISTINE KULIG-WHITE" at bounding box center [160, 135] width 50 height 8
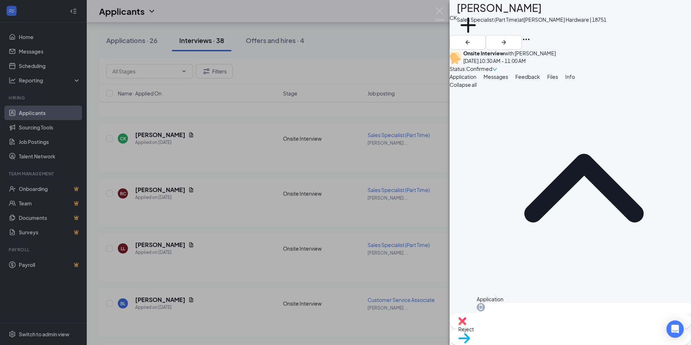
click at [533, 327] on div "Reject" at bounding box center [571, 321] width 242 height 16
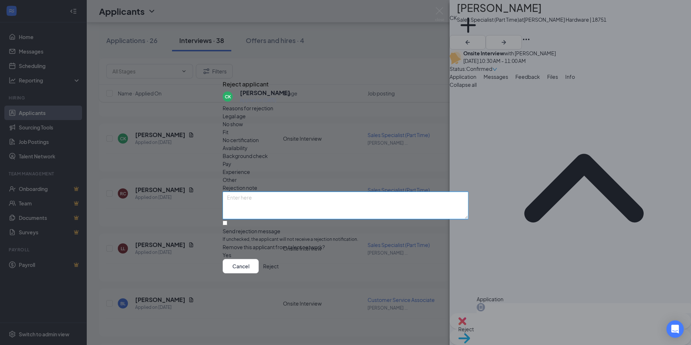
click at [293, 192] on textarea at bounding box center [346, 205] width 246 height 27
paste textarea "Thank you for your interest in the opportunity at ACE Hardware in [PERSON_NAME]…"
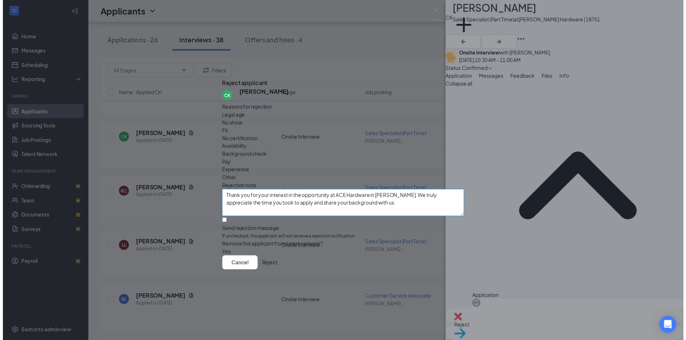
scroll to position [78, 0]
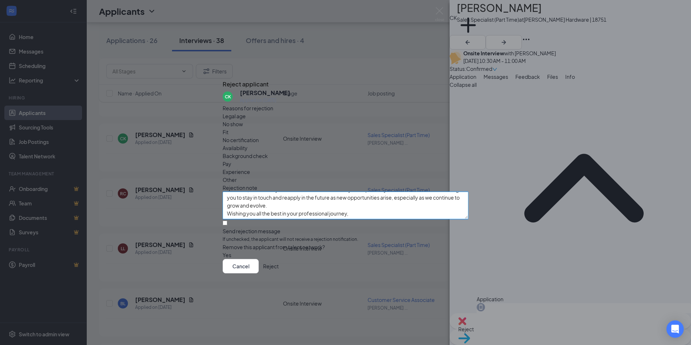
type textarea "Thank you for your interest in the opportunity at ACE Hardware in [PERSON_NAME]…"
click at [227, 221] on input "Send rejection message If unchecked, the applicant will not receive a rejection…" at bounding box center [225, 223] width 5 height 5
checkbox input "true"
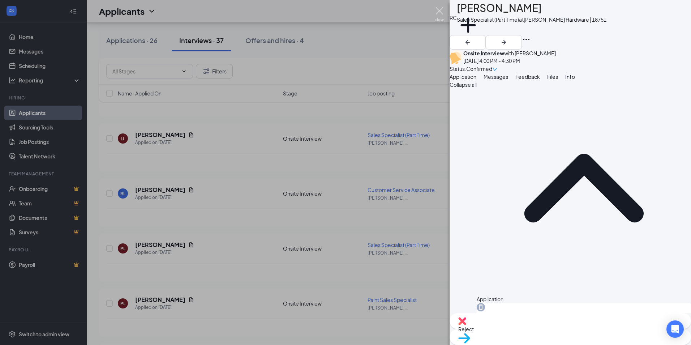
click at [443, 13] on img at bounding box center [439, 14] width 9 height 14
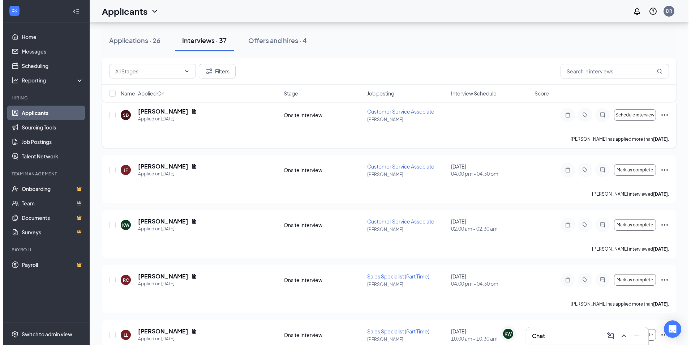
scroll to position [1121, 0]
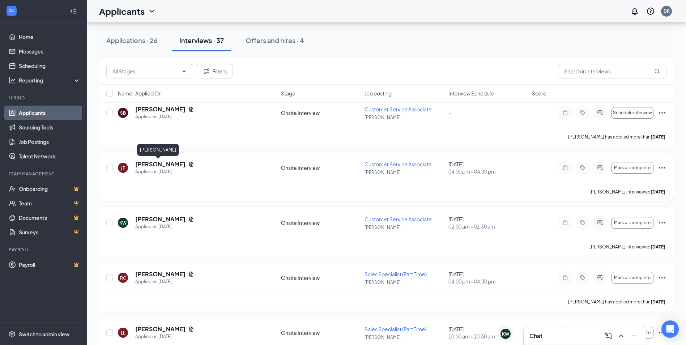
click at [153, 163] on h5 "Joshua Fears" at bounding box center [160, 164] width 50 height 8
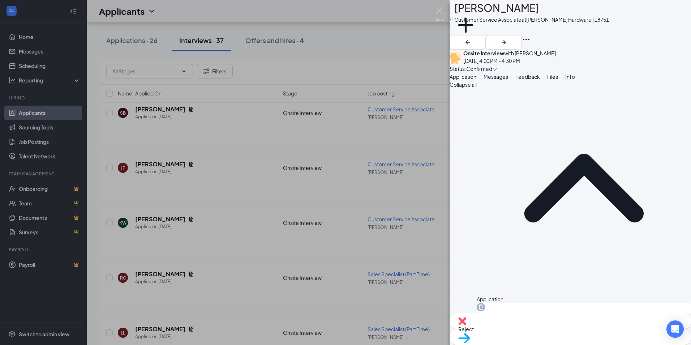
click at [534, 332] on span "Reject" at bounding box center [570, 329] width 224 height 8
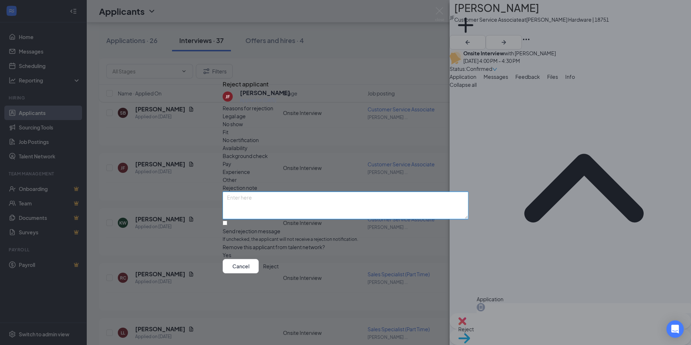
click at [276, 192] on textarea at bounding box center [346, 205] width 246 height 27
paste textarea "Thank you for your interest in the opportunity at ACE Hardware in [PERSON_NAME]…"
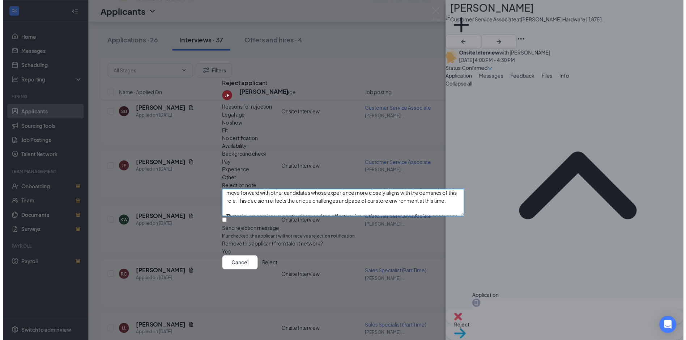
scroll to position [80, 0]
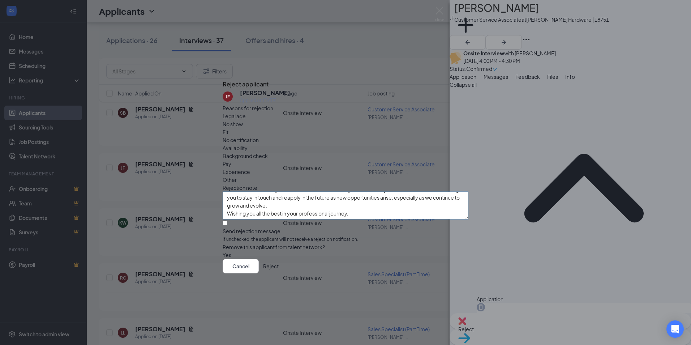
type textarea "Thank you for your interest in the opportunity at ACE Hardware in [PERSON_NAME]…"
click at [279, 272] on button "Reject" at bounding box center [271, 266] width 16 height 14
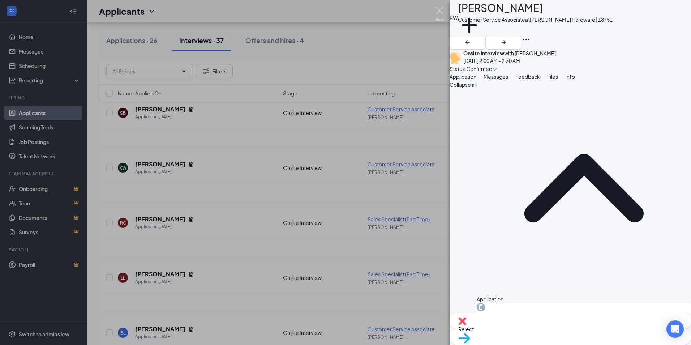
click at [440, 15] on img at bounding box center [439, 14] width 9 height 14
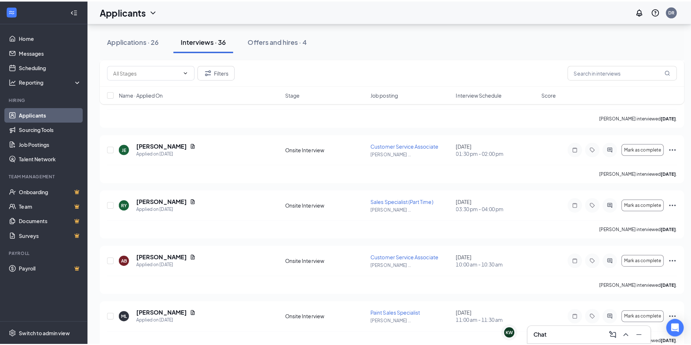
scroll to position [1724, 0]
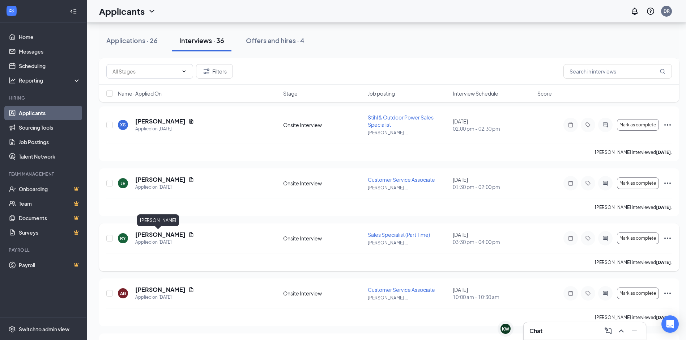
click at [159, 234] on h5 "Rhian Young" at bounding box center [160, 234] width 50 height 8
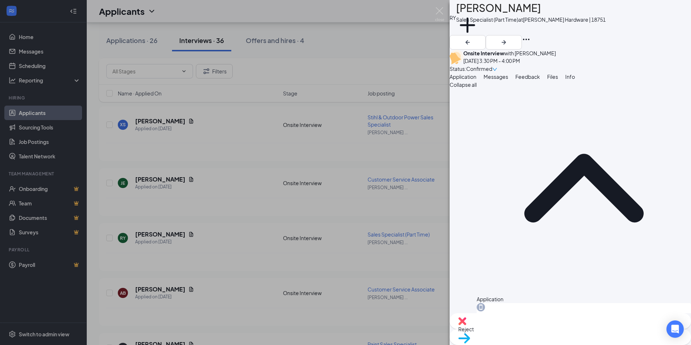
click at [538, 330] on span "Reject" at bounding box center [570, 329] width 224 height 8
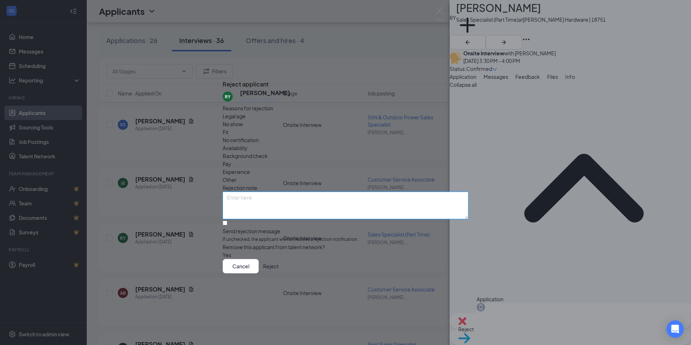
click at [259, 192] on textarea at bounding box center [346, 205] width 246 height 27
paste textarea "Thank you for your interest in the opportunity at ACE Hardware in [PERSON_NAME]…"
type textarea "Thank you for your interest in the opportunity at ACE Hardware in [PERSON_NAME]…"
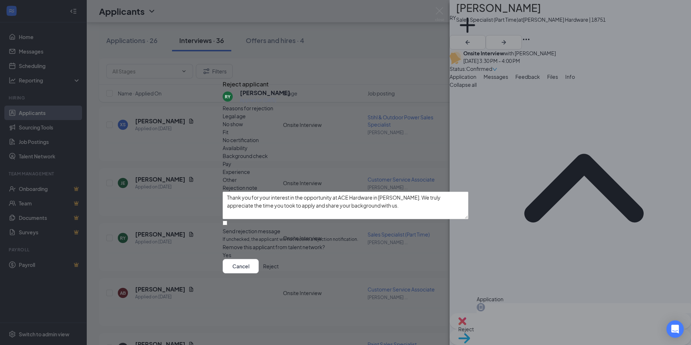
click at [279, 268] on button "Reject" at bounding box center [271, 266] width 16 height 14
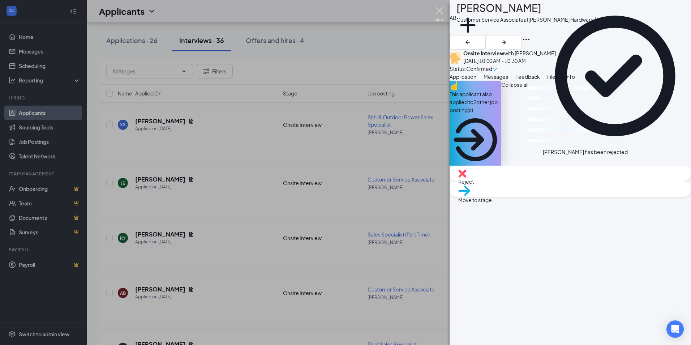
click at [440, 12] on img at bounding box center [439, 14] width 9 height 14
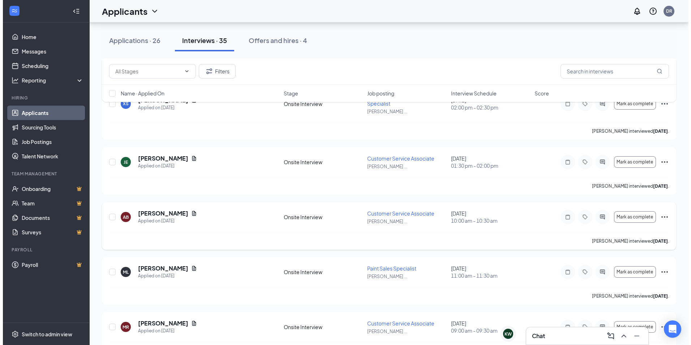
scroll to position [3669, 0]
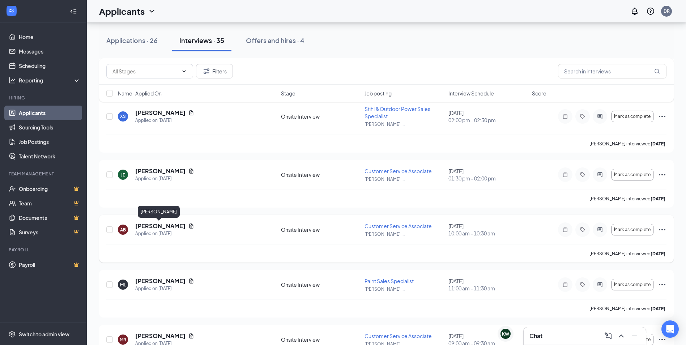
click at [140, 223] on h5 "Ashley Butler" at bounding box center [160, 226] width 50 height 8
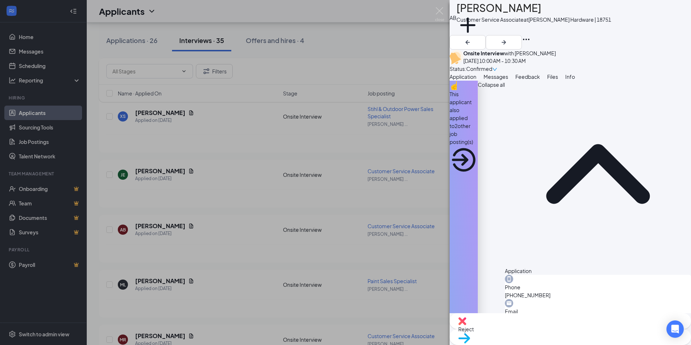
click at [542, 331] on span "Reject" at bounding box center [570, 329] width 224 height 8
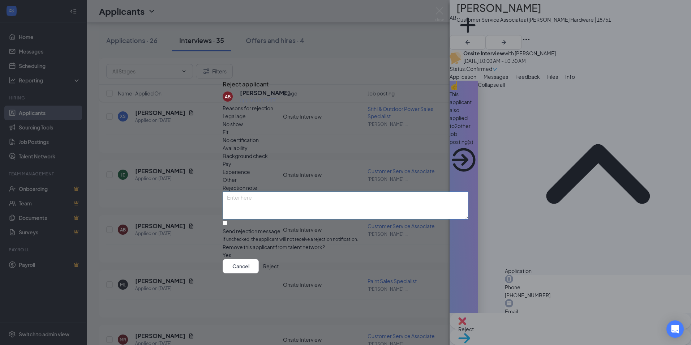
click at [261, 192] on textarea at bounding box center [346, 205] width 246 height 27
paste textarea "Thank you for your interest in the opportunity at ACE Hardware in [PERSON_NAME]…"
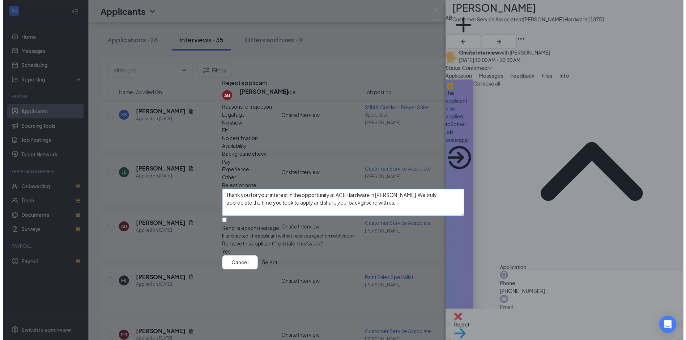
scroll to position [78, 0]
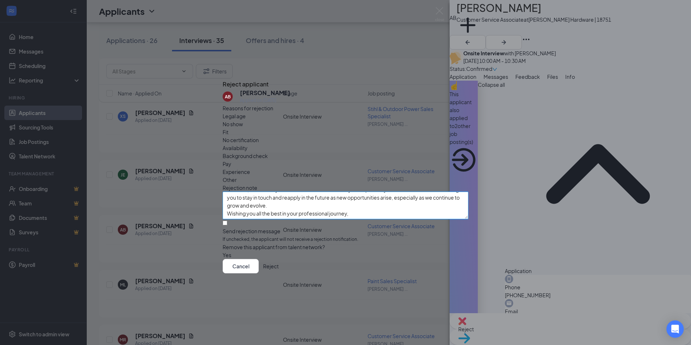
type textarea "Thank you for your interest in the opportunity at ACE Hardware in [PERSON_NAME]…"
click at [279, 273] on button "Reject" at bounding box center [271, 266] width 16 height 14
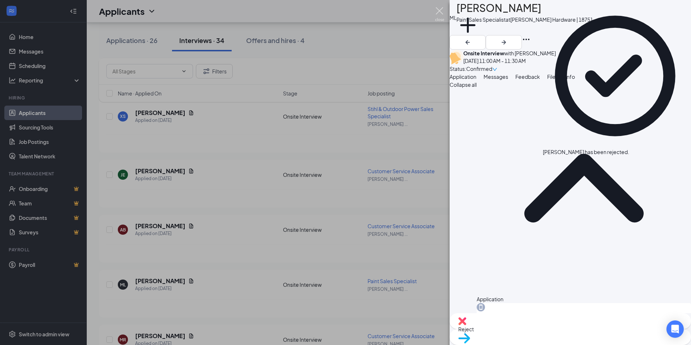
click at [443, 18] on img at bounding box center [439, 14] width 9 height 14
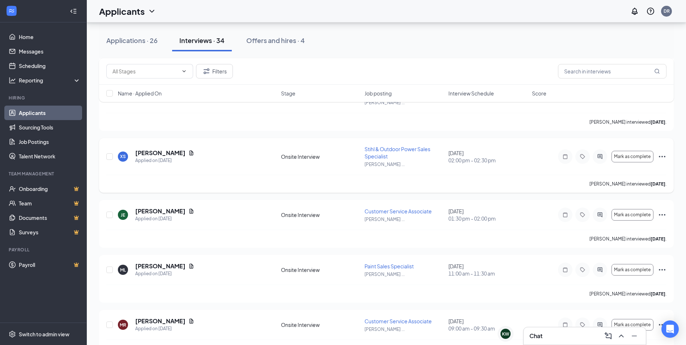
scroll to position [1726, 0]
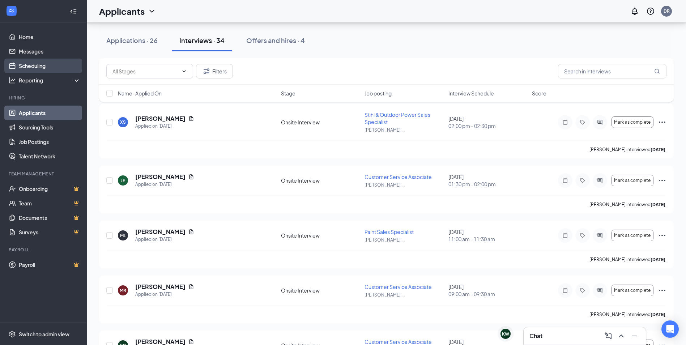
click at [30, 69] on link "Scheduling" at bounding box center [50, 66] width 62 height 14
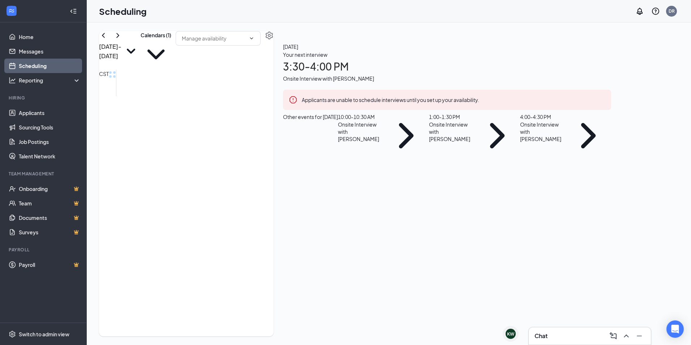
scroll to position [572, 0]
click at [171, 51] on button "Calendars (1)" at bounding box center [156, 50] width 31 height 39
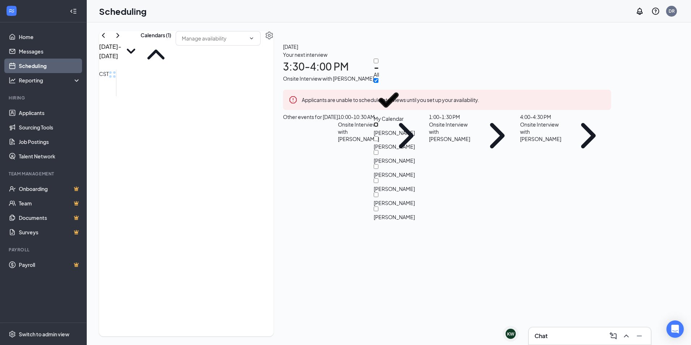
click at [379, 122] on input "Christina Wallace" at bounding box center [376, 124] width 5 height 5
checkbox input "true"
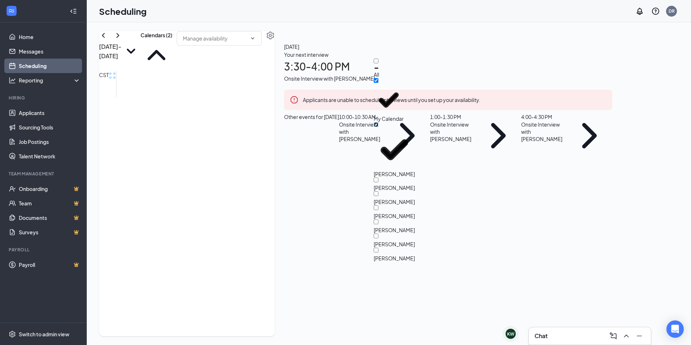
scroll to position [35, 0]
click at [379, 219] on input "Terah Plaisance" at bounding box center [376, 221] width 5 height 5
checkbox input "true"
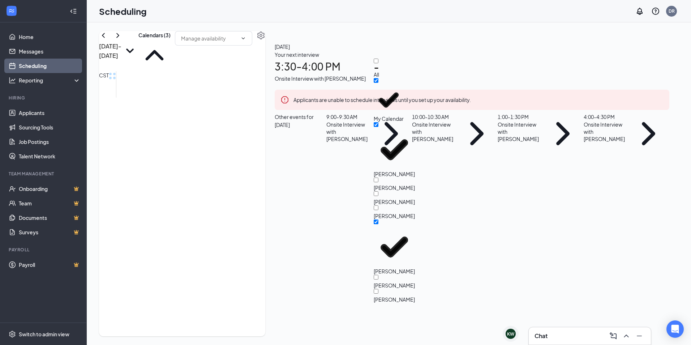
click at [265, 32] on div "Sep 14 - Sep 20 Calendars (3) CST Sun 14 Mon 15 Tue 16 Wed 17 Thu 18 Fri 19 Sat…" at bounding box center [182, 183] width 166 height 305
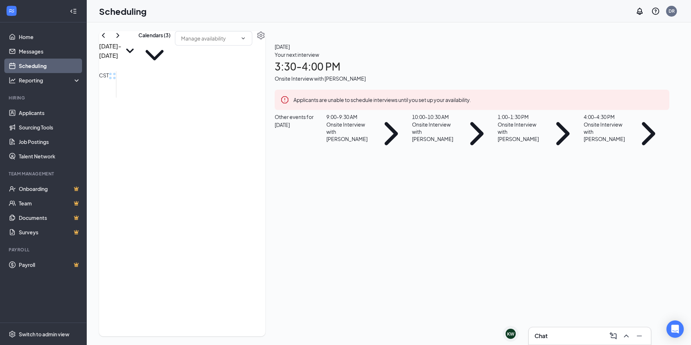
scroll to position [572, 0]
click at [30, 37] on link "Home" at bounding box center [50, 37] width 62 height 14
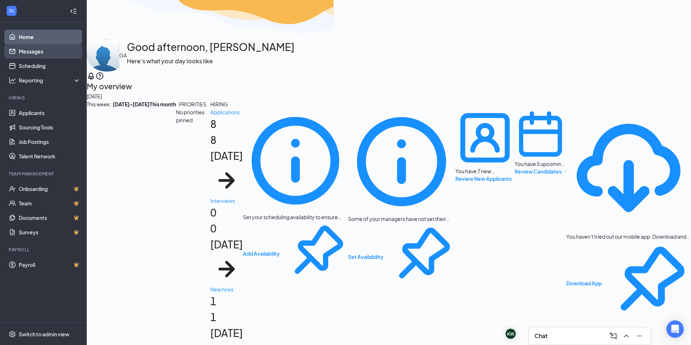
click at [27, 52] on link "Messages" at bounding box center [50, 51] width 62 height 14
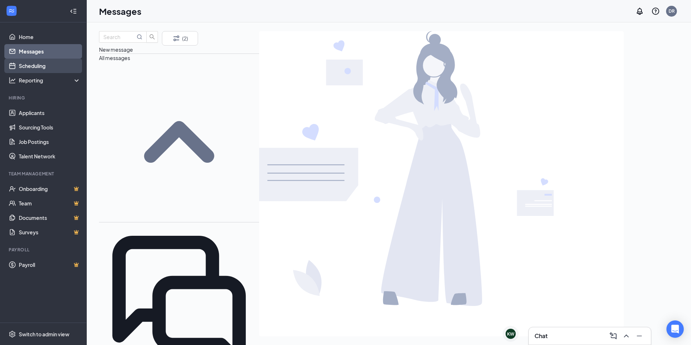
click at [27, 70] on link "Scheduling" at bounding box center [50, 66] width 62 height 14
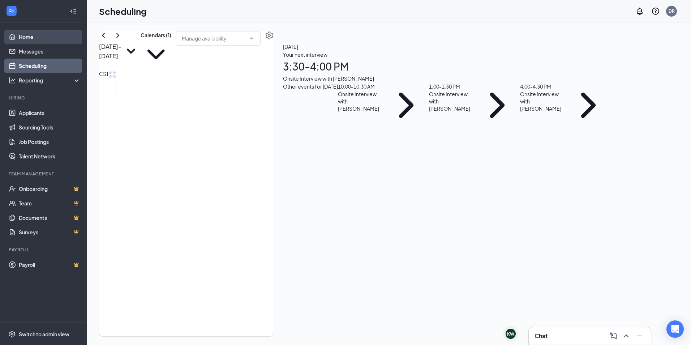
click at [33, 34] on link "Home" at bounding box center [50, 37] width 62 height 14
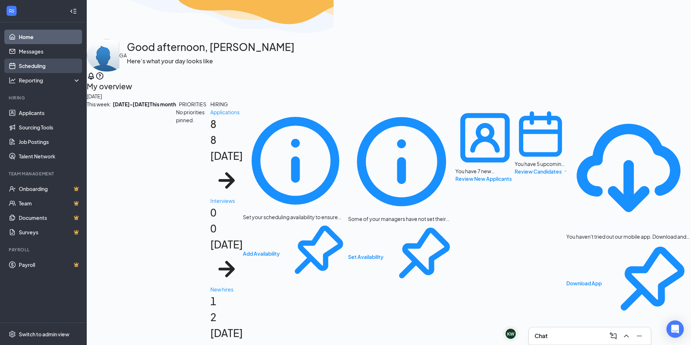
click at [44, 65] on link "Scheduling" at bounding box center [50, 66] width 62 height 14
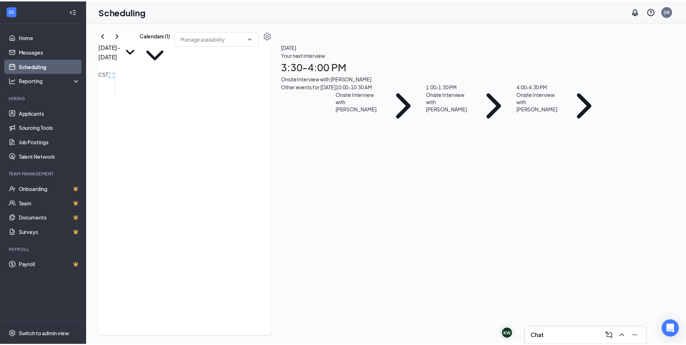
scroll to position [355, 0]
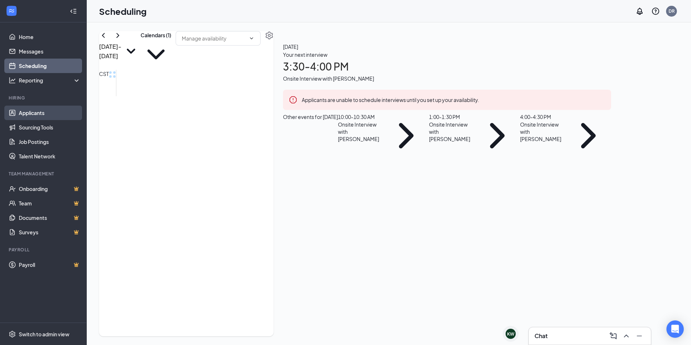
click at [32, 112] on link "Applicants" at bounding box center [50, 113] width 62 height 14
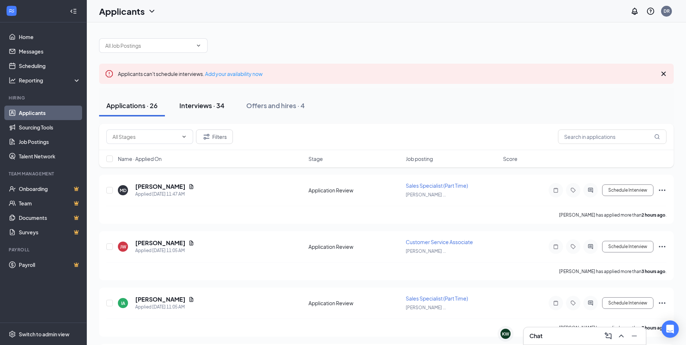
click at [204, 103] on div "Interviews · 34" at bounding box center [201, 105] width 45 height 9
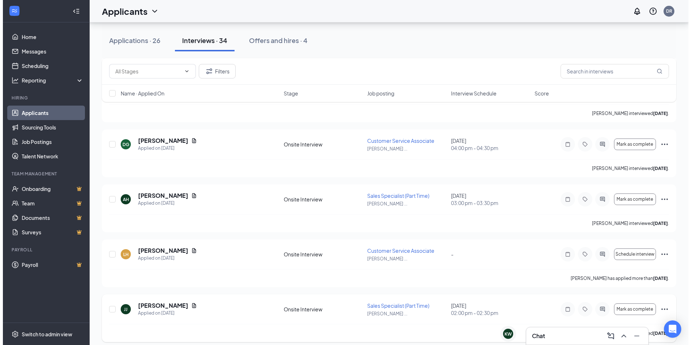
scroll to position [868, 0]
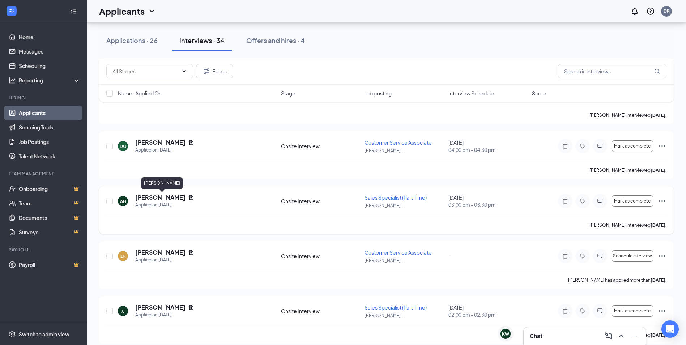
click at [170, 195] on h5 "Alexzander Hernandez" at bounding box center [160, 197] width 50 height 8
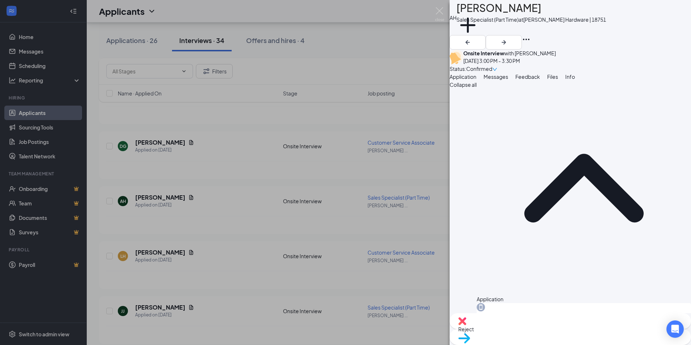
click at [466, 325] on img at bounding box center [462, 321] width 8 height 8
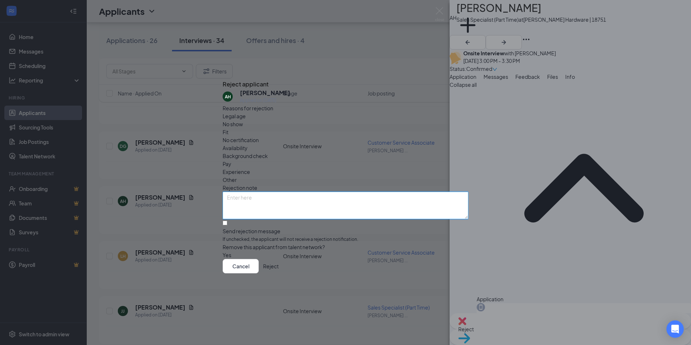
click at [299, 192] on textarea at bounding box center [346, 205] width 246 height 27
paste textarea "Thank you for your interest in the opportunity at ACE Hardware in [PERSON_NAME]…"
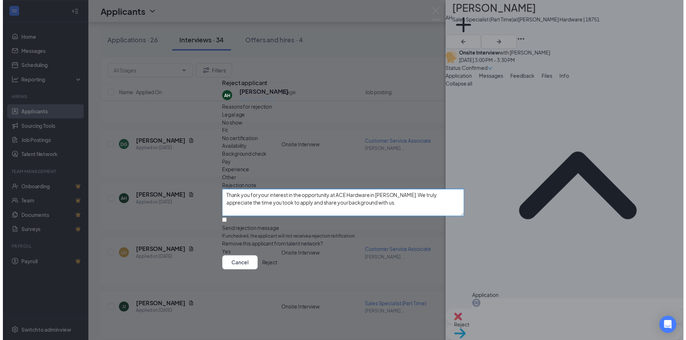
scroll to position [78, 0]
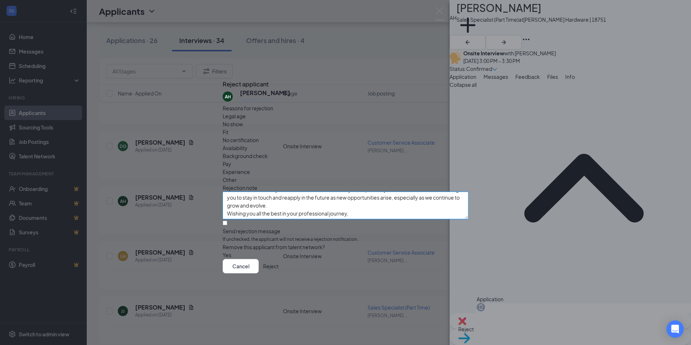
type textarea "Thank you for your interest in the opportunity at ACE Hardware in [PERSON_NAME]…"
click at [279, 270] on button "Reject" at bounding box center [271, 266] width 16 height 14
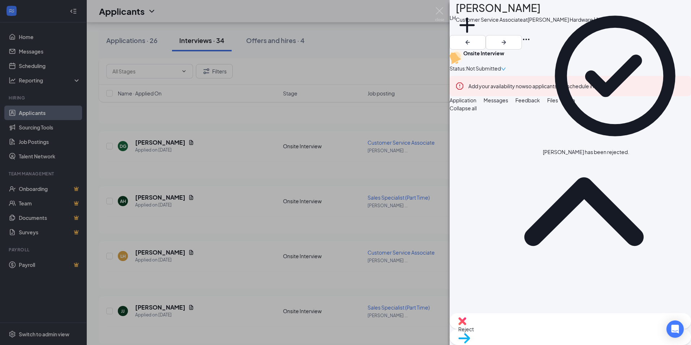
click at [629, 148] on icon "Cross" at bounding box center [629, 148] width 0 height 0
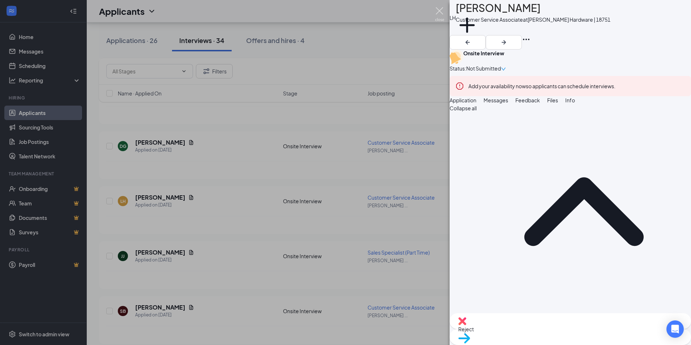
click at [437, 12] on img at bounding box center [439, 14] width 9 height 14
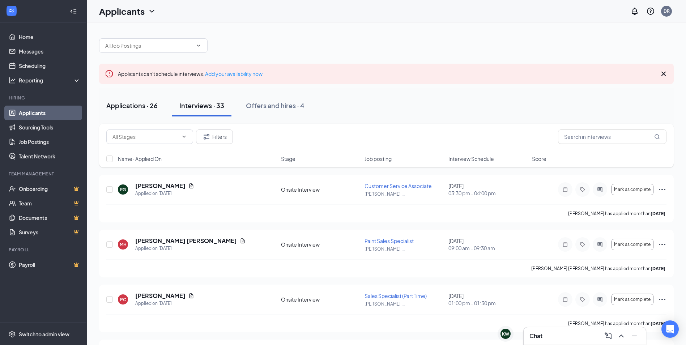
click at [140, 104] on div "Applications · 26" at bounding box center [131, 105] width 51 height 9
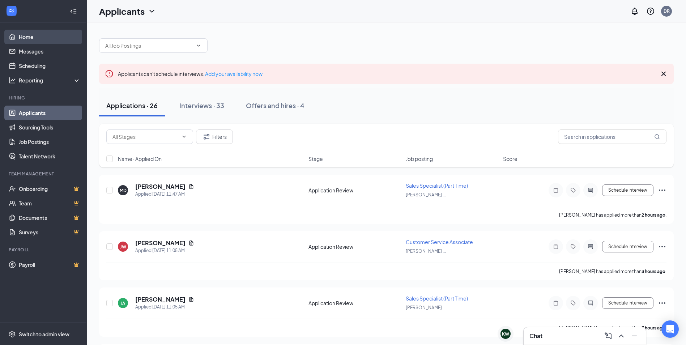
click at [31, 34] on link "Home" at bounding box center [50, 37] width 62 height 14
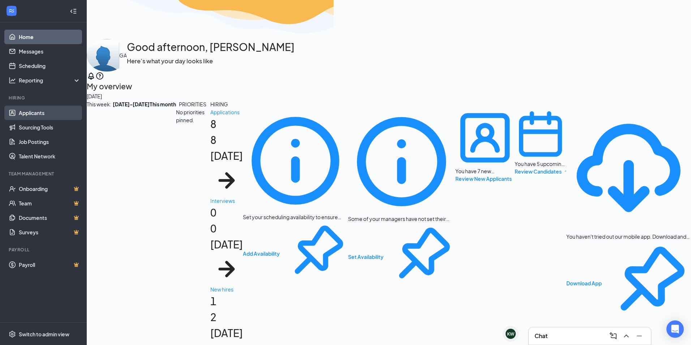
click at [40, 113] on link "Applicants" at bounding box center [50, 113] width 62 height 14
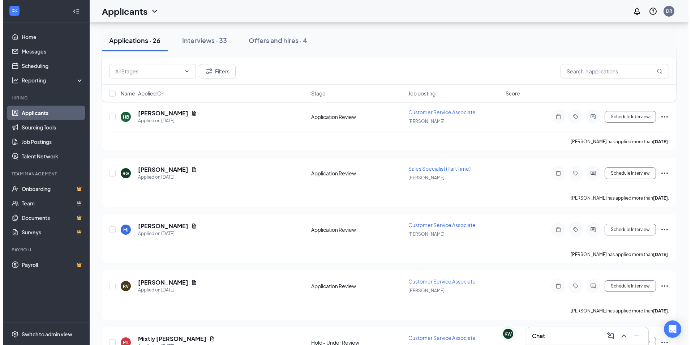
scroll to position [1298, 0]
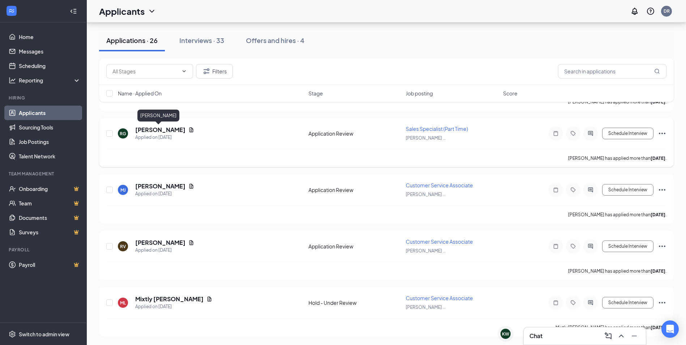
click at [143, 128] on h5 "[PERSON_NAME]" at bounding box center [160, 130] width 50 height 8
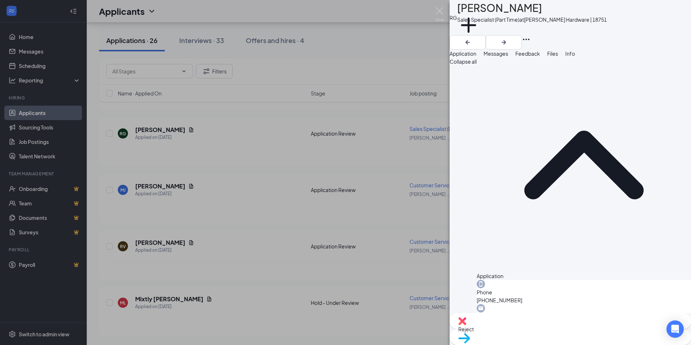
click at [558, 57] on span "Files" at bounding box center [552, 53] width 11 height 7
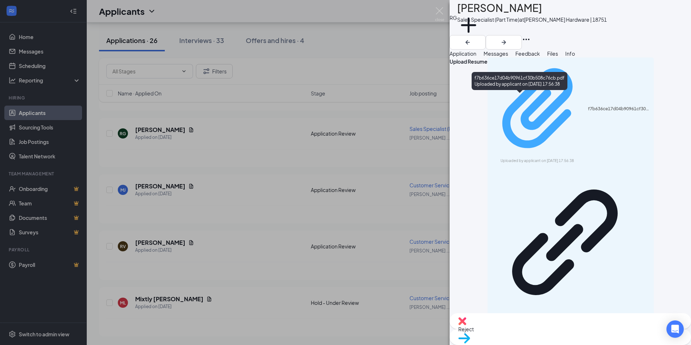
click at [588, 106] on div "f7b636ce17d04b90961cf30b508c76cb.pdf" at bounding box center [619, 109] width 62 height 6
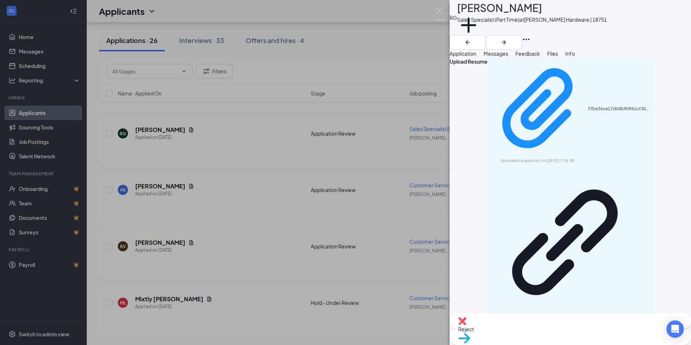
click at [477, 57] on span "Application" at bounding box center [463, 53] width 27 height 7
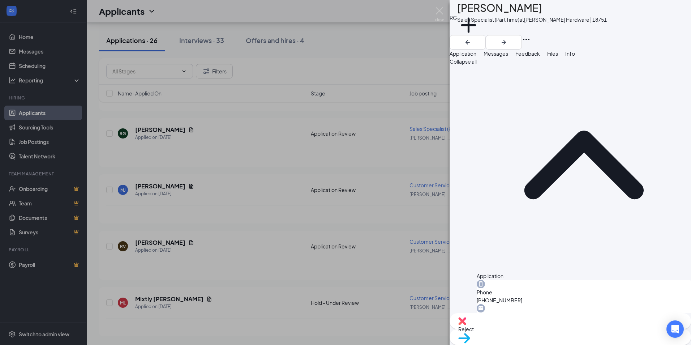
click at [530, 39] on icon "Ellipses" at bounding box center [526, 39] width 7 height 1
click at [640, 27] on link "View full application" at bounding box center [626, 25] width 47 height 8
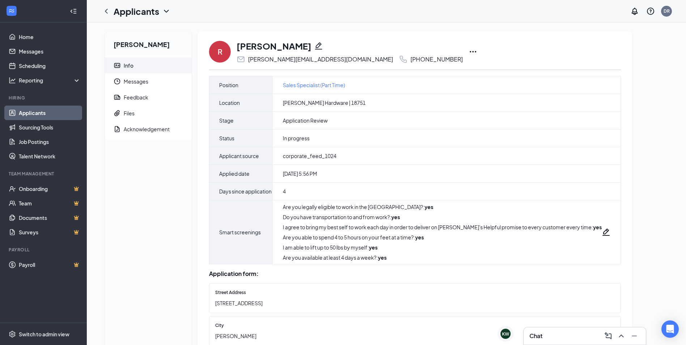
click at [469, 52] on icon "Ellipses" at bounding box center [473, 51] width 9 height 9
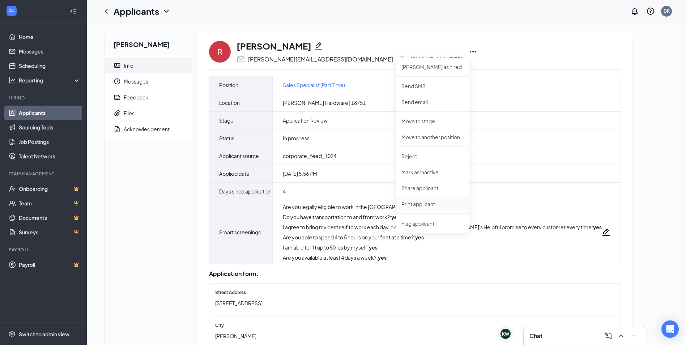
click at [418, 205] on p "Print applicant" at bounding box center [432, 203] width 62 height 7
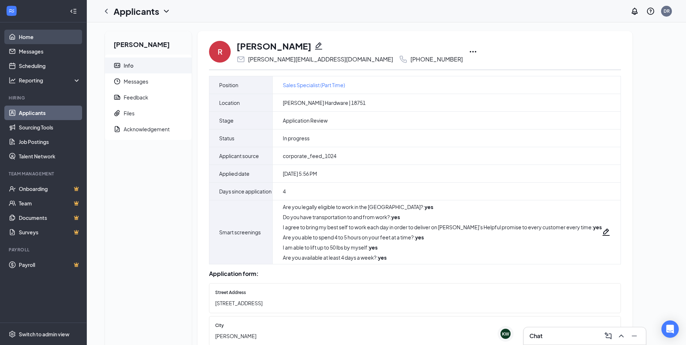
click at [23, 36] on link "Home" at bounding box center [50, 37] width 62 height 14
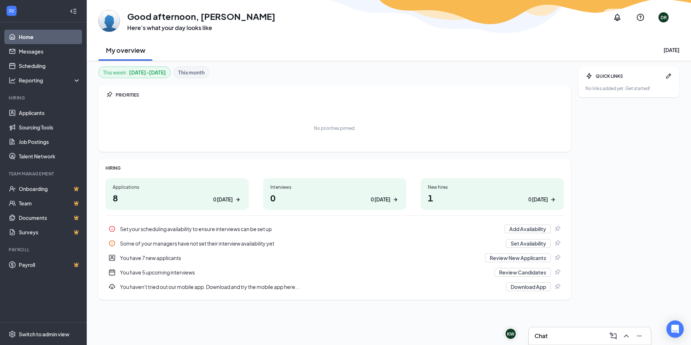
click at [35, 37] on link "Home" at bounding box center [50, 37] width 62 height 14
click at [43, 32] on link "Home" at bounding box center [50, 37] width 62 height 14
click at [45, 114] on link "Applicants" at bounding box center [50, 113] width 62 height 14
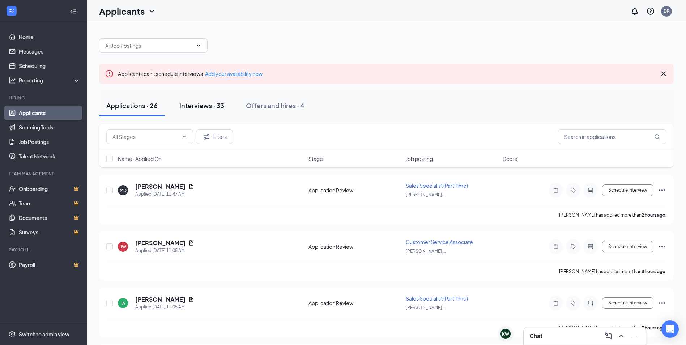
click at [195, 106] on div "Interviews · 33" at bounding box center [201, 105] width 45 height 9
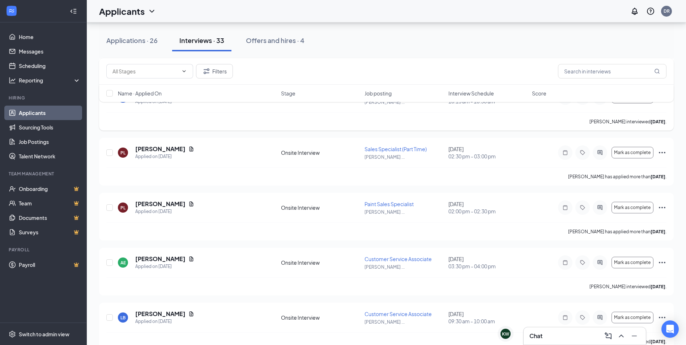
scroll to position [1302, 0]
click at [661, 152] on icon "Ellipses" at bounding box center [662, 152] width 9 height 9
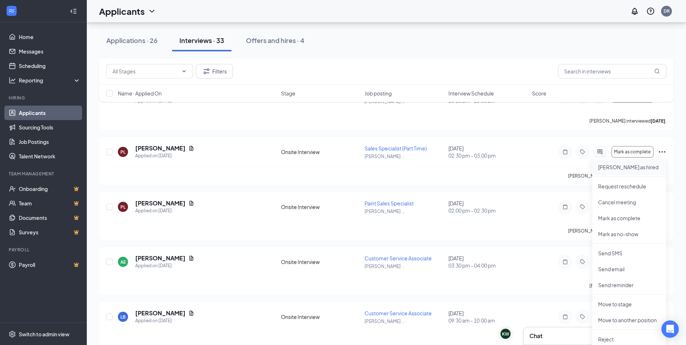
click at [619, 167] on p "[PERSON_NAME] as hired" at bounding box center [629, 166] width 62 height 7
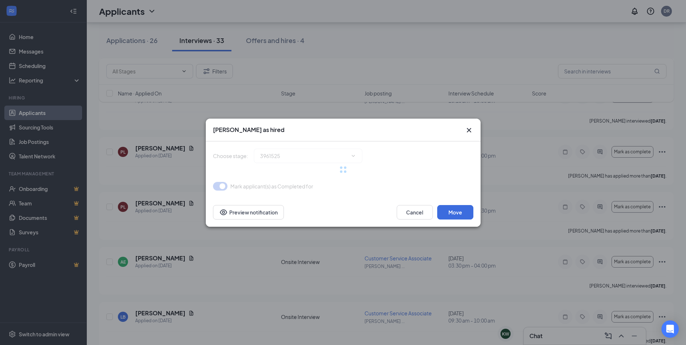
type input "Hiring Complete (final stage)"
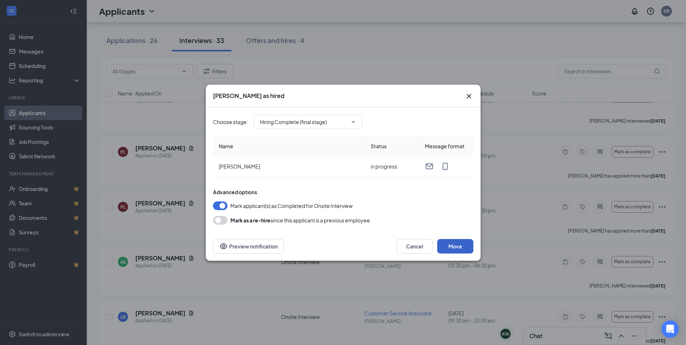
click at [467, 247] on button "Move" at bounding box center [455, 246] width 36 height 14
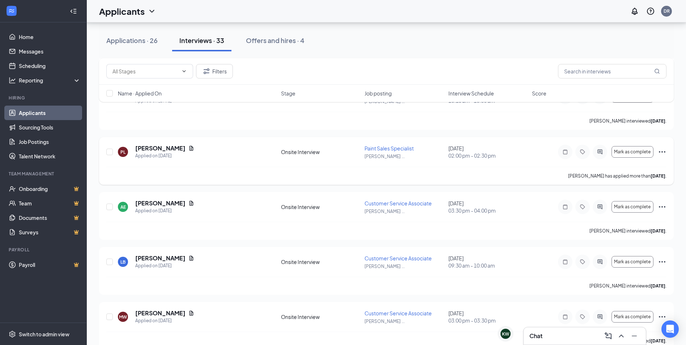
click at [660, 152] on icon "Ellipses" at bounding box center [662, 152] width 9 height 9
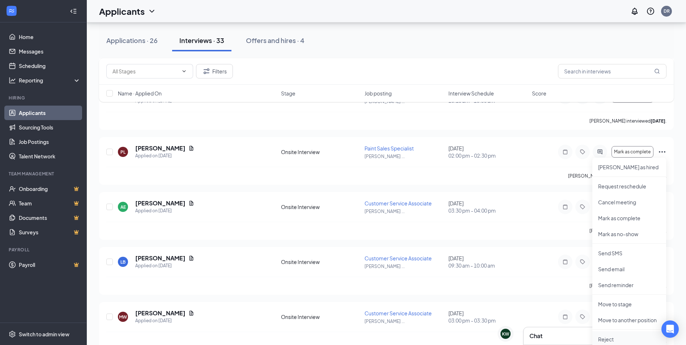
click at [616, 338] on p "Reject" at bounding box center [629, 339] width 62 height 7
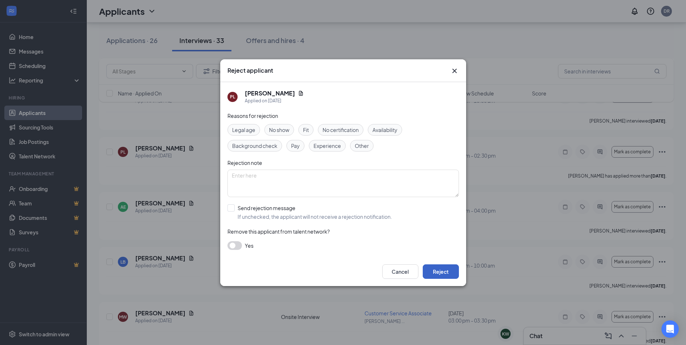
click at [451, 275] on button "Reject" at bounding box center [441, 271] width 36 height 14
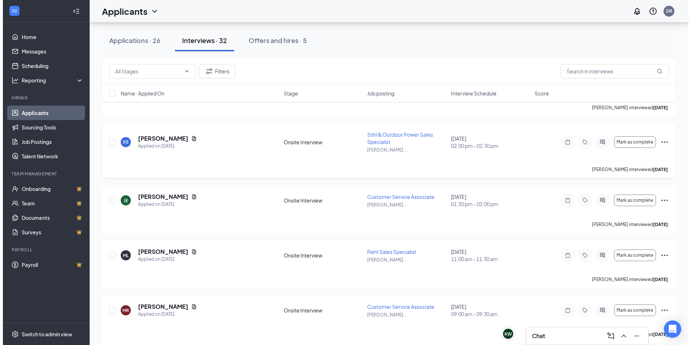
scroll to position [1549, 0]
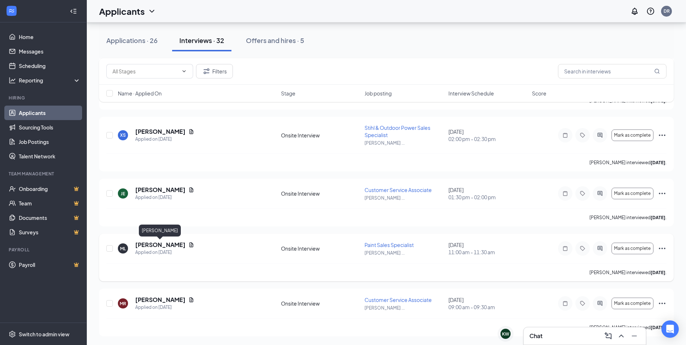
click at [145, 243] on h5 "Matthew Lowing" at bounding box center [160, 245] width 50 height 8
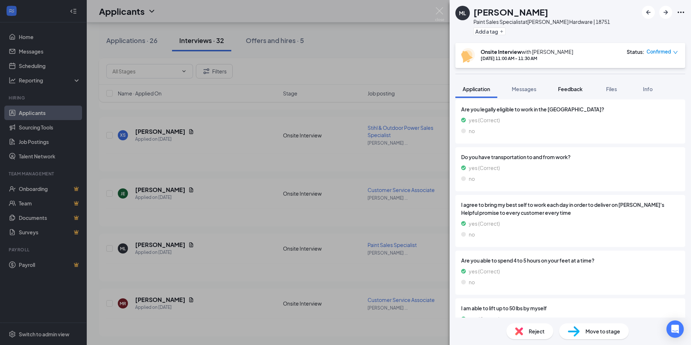
scroll to position [1121, 0]
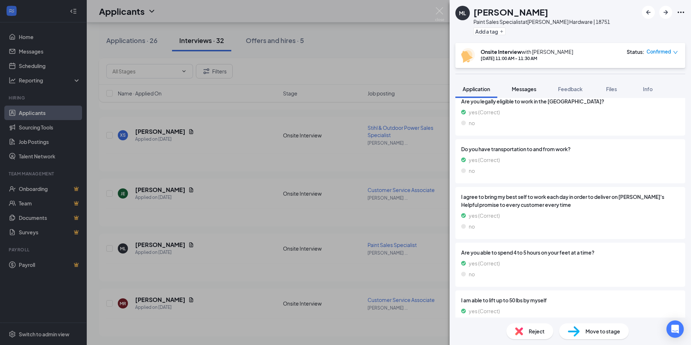
click at [519, 87] on span "Messages" at bounding box center [524, 89] width 25 height 7
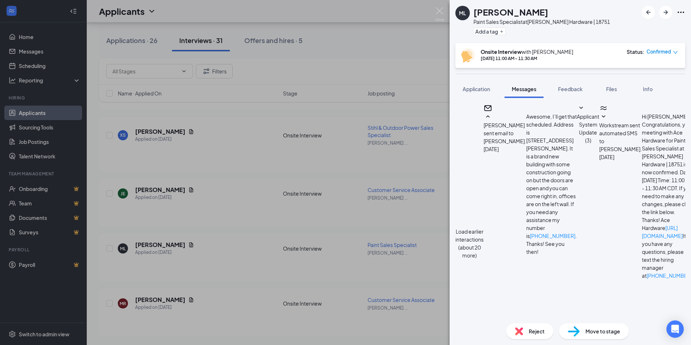
click at [484, 227] on button "Load earlier interactions (about 20 more)" at bounding box center [470, 243] width 28 height 32
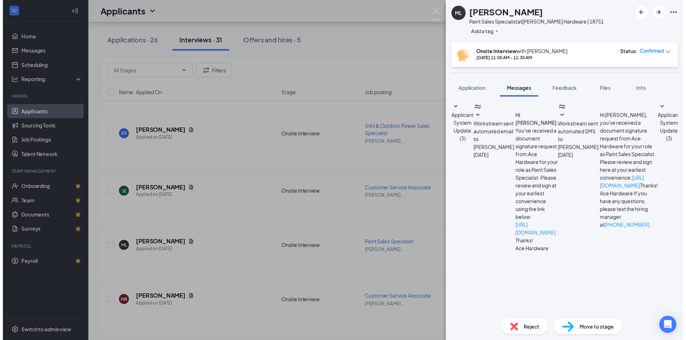
scroll to position [861, 0]
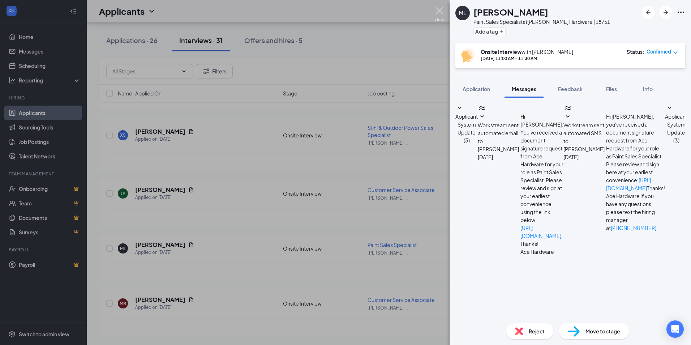
click at [440, 13] on img at bounding box center [439, 14] width 9 height 14
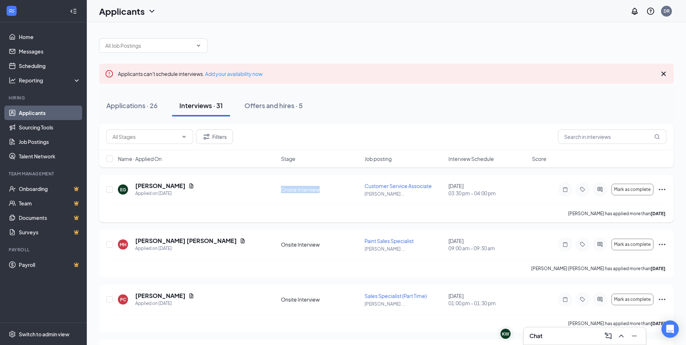
drag, startPoint x: 283, startPoint y: 191, endPoint x: 320, endPoint y: 191, distance: 37.2
click at [320, 191] on div "Onsite Interview" at bounding box center [320, 189] width 79 height 7
click at [359, 50] on div at bounding box center [386, 42] width 575 height 22
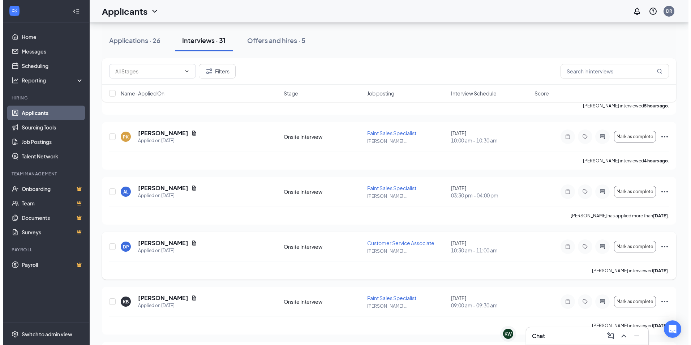
scroll to position [289, 0]
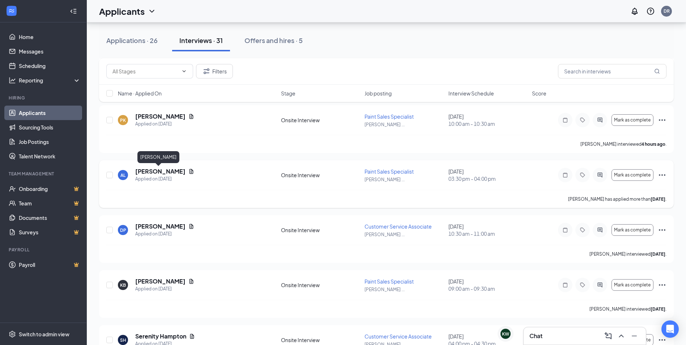
click at [151, 173] on h5 "Angela Leach" at bounding box center [160, 171] width 50 height 8
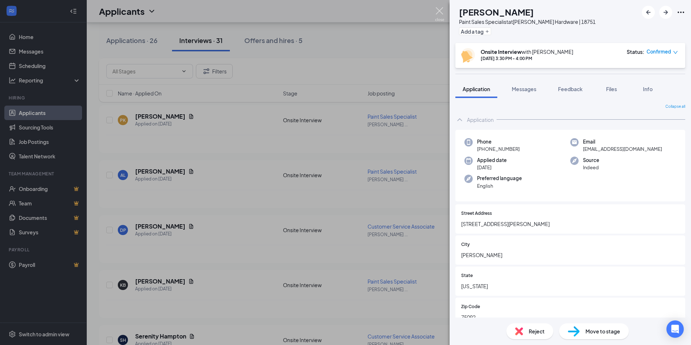
click at [441, 12] on img at bounding box center [439, 14] width 9 height 14
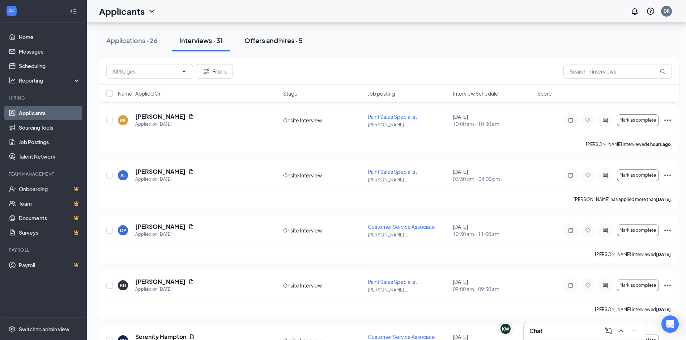
click at [267, 37] on div "Offers and hires · 5" at bounding box center [273, 40] width 58 height 9
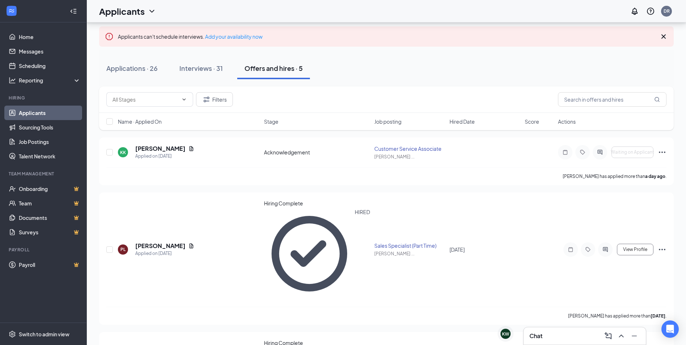
scroll to position [36, 0]
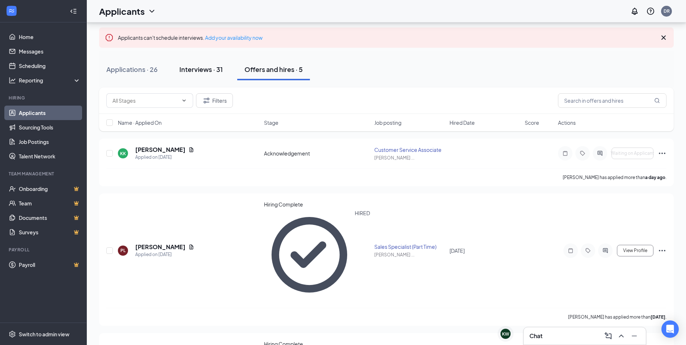
click at [209, 65] on div "Interviews · 31" at bounding box center [200, 69] width 43 height 9
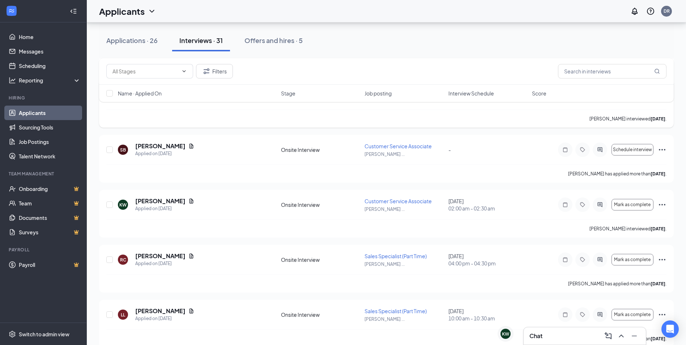
scroll to position [1049, 0]
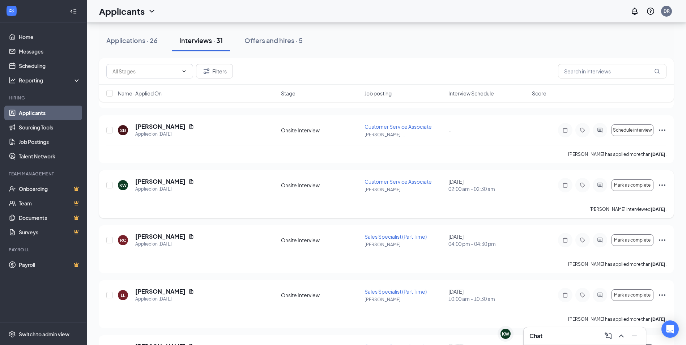
click at [662, 184] on icon "Ellipses" at bounding box center [662, 185] width 9 height 9
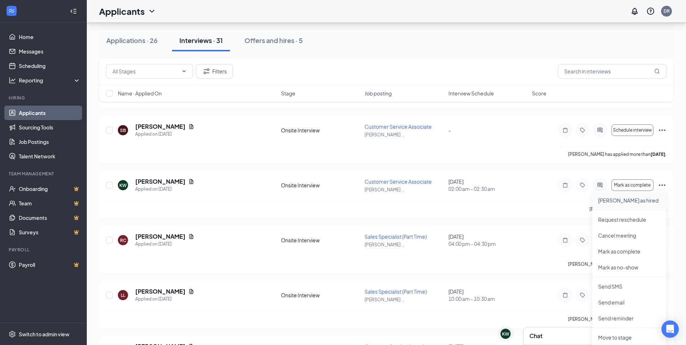
click at [626, 202] on p "Mark as hired" at bounding box center [629, 200] width 62 height 7
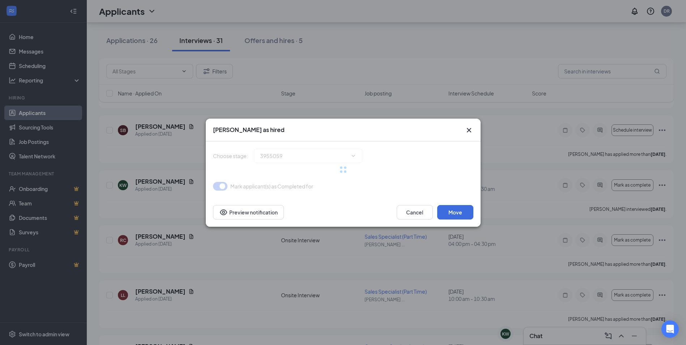
type input "Hiring Complete (final stage)"
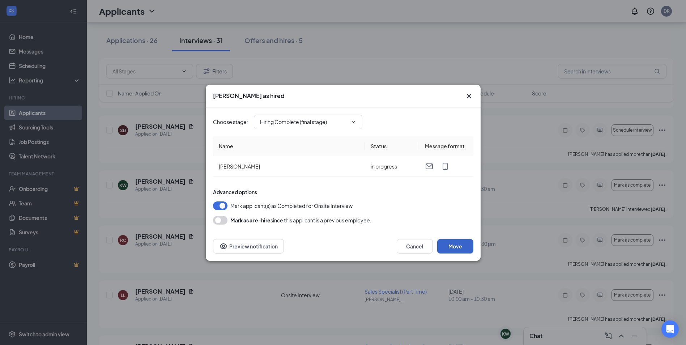
click at [459, 244] on button "Move" at bounding box center [455, 246] width 36 height 14
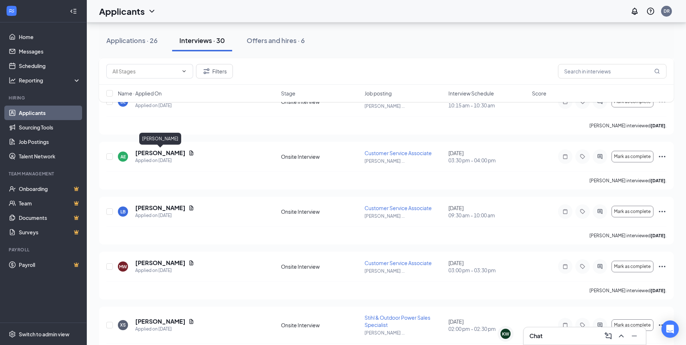
scroll to position [1229, 0]
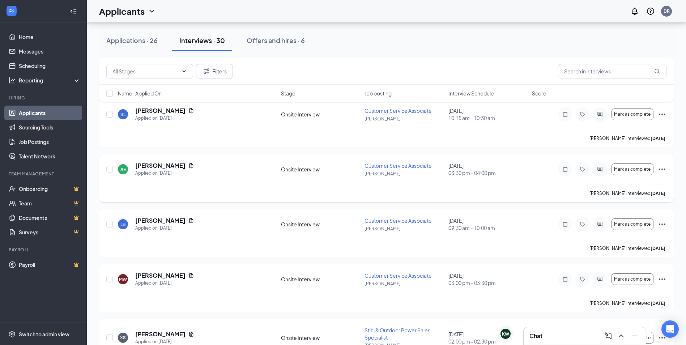
click at [660, 171] on icon "Ellipses" at bounding box center [662, 169] width 9 height 9
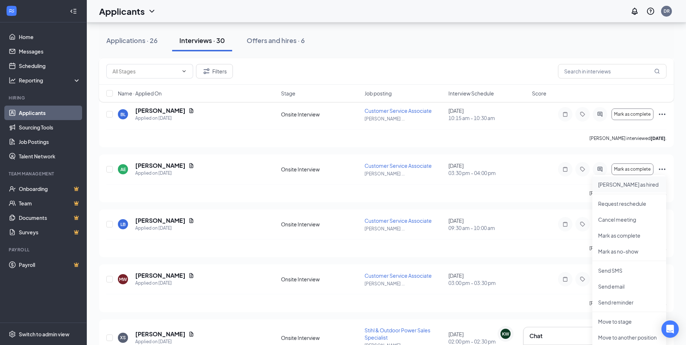
click at [627, 183] on p "Mark as hired" at bounding box center [629, 184] width 62 height 7
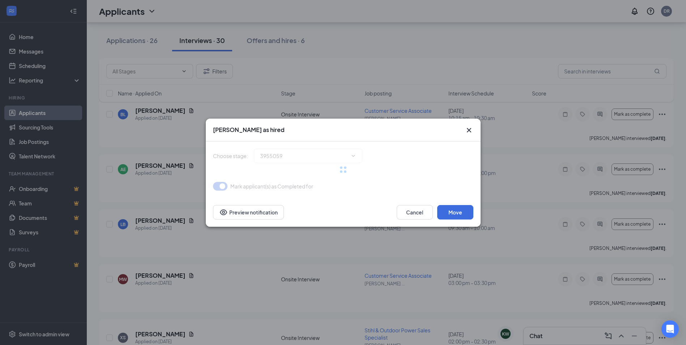
type input "Hiring Complete (final stage)"
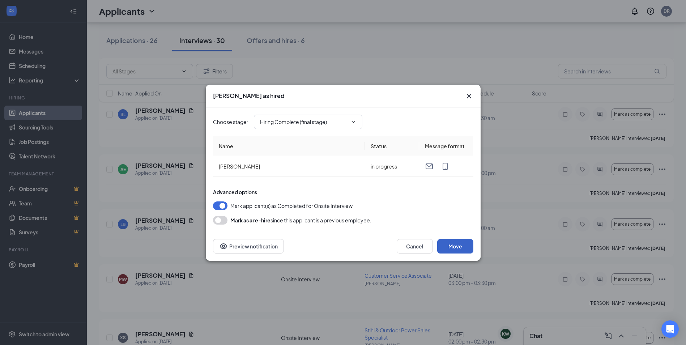
click at [452, 247] on button "Move" at bounding box center [455, 246] width 36 height 14
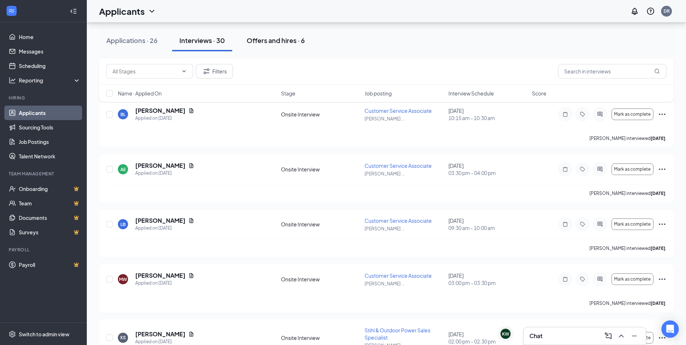
click at [279, 40] on div "Offers and hires · 6" at bounding box center [276, 40] width 58 height 9
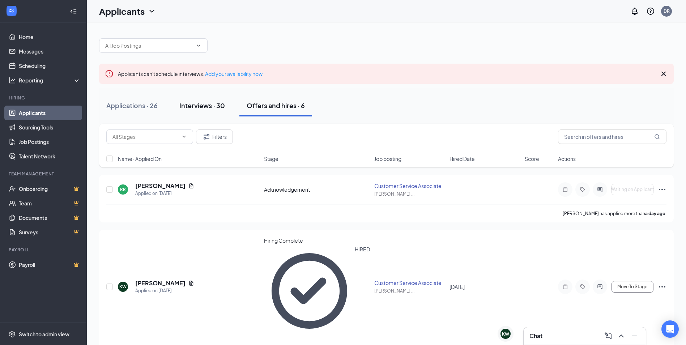
click at [212, 103] on div "Interviews · 30" at bounding box center [202, 105] width 46 height 9
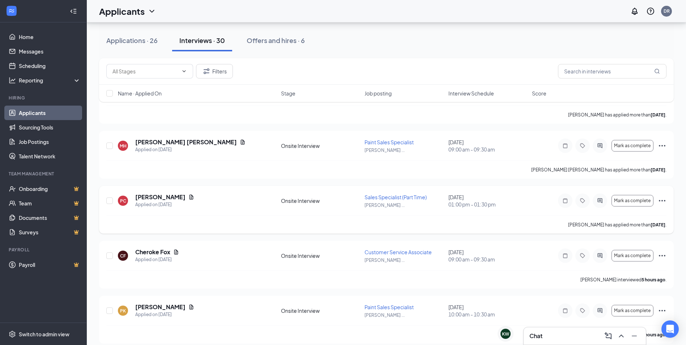
scroll to position [108, 0]
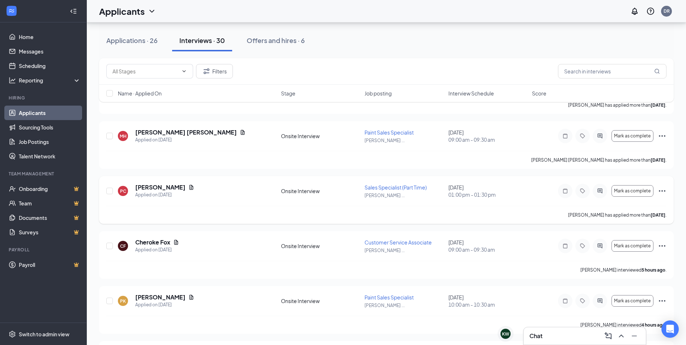
click at [665, 190] on icon "Ellipses" at bounding box center [662, 191] width 9 height 9
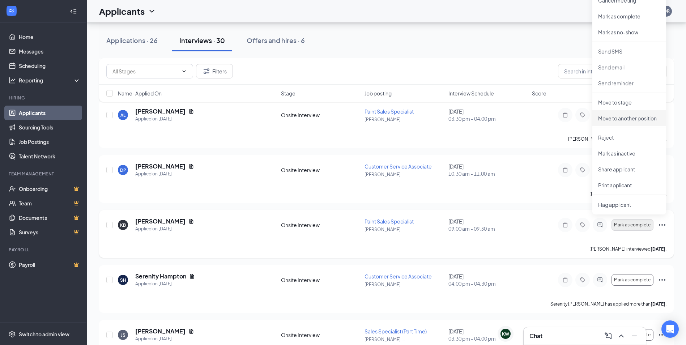
scroll to position [362, 0]
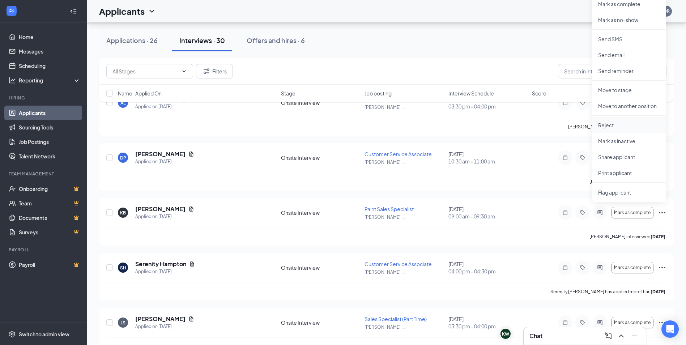
click at [615, 122] on p "Reject" at bounding box center [629, 124] width 62 height 7
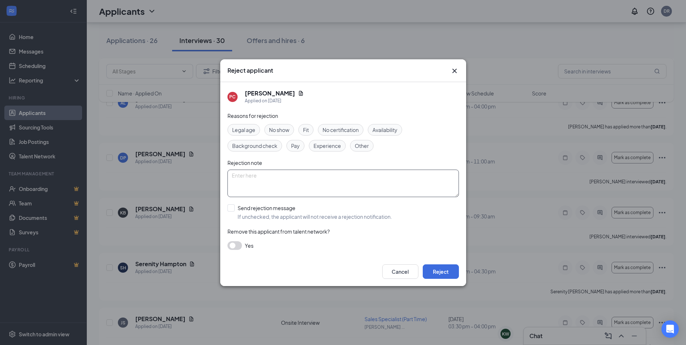
click at [289, 174] on textarea at bounding box center [342, 183] width 231 height 27
paste textarea "Thank you for your interest in the opportunity at ACE Hardware in Melissa. We t…"
type textarea "Thank you for your interest in the opportunity at ACE Hardware in Melissa. We t…"
click at [450, 273] on button "Reject" at bounding box center [441, 271] width 36 height 14
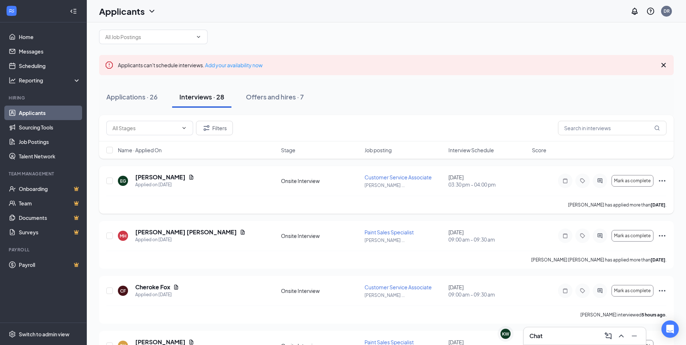
scroll to position [0, 0]
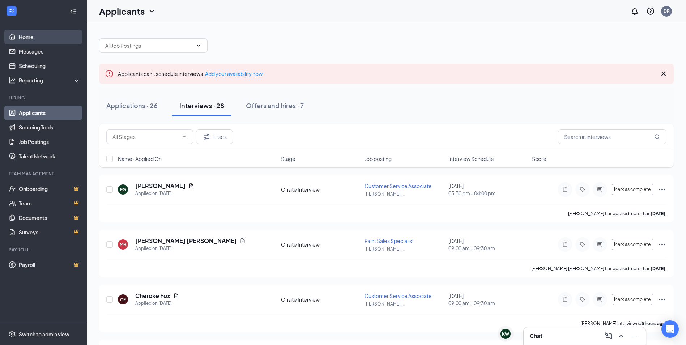
click at [43, 37] on link "Home" at bounding box center [50, 37] width 62 height 14
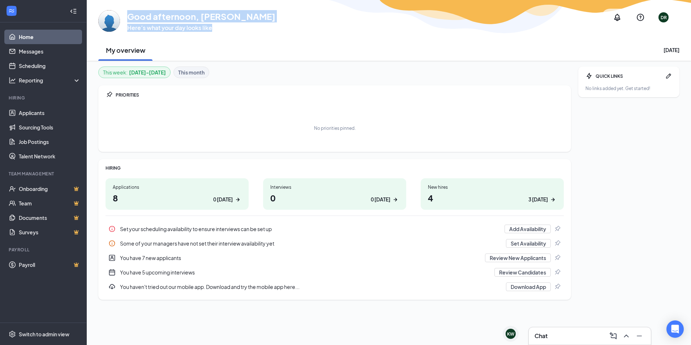
drag, startPoint x: 129, startPoint y: 17, endPoint x: 248, endPoint y: 30, distance: 119.3
click at [248, 30] on div "Good afternoon, Dustin Rizzo Here’s what your day looks like" at bounding box center [201, 21] width 148 height 22
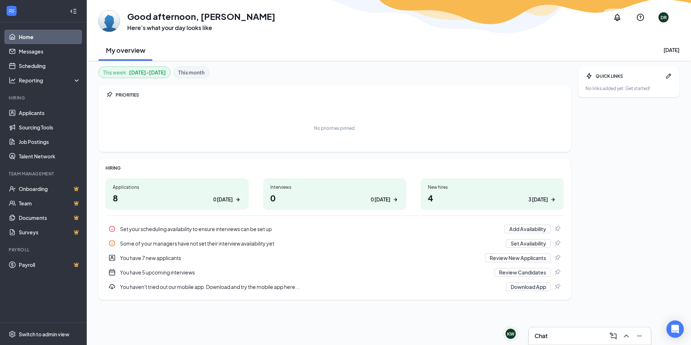
click at [375, 39] on div "My overview Monday, September 15" at bounding box center [388, 50] width 581 height 22
click at [28, 113] on link "Applicants" at bounding box center [50, 113] width 62 height 14
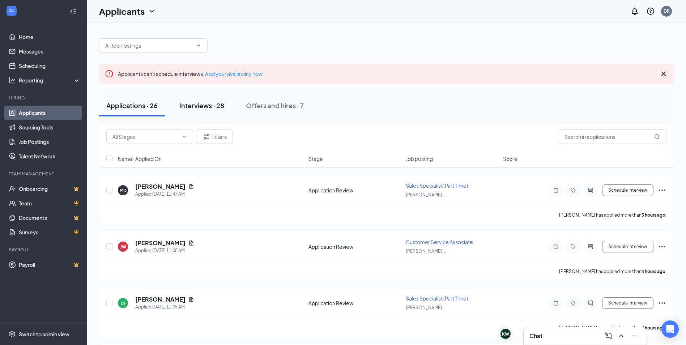
click at [198, 102] on div "Interviews · 28" at bounding box center [201, 105] width 45 height 9
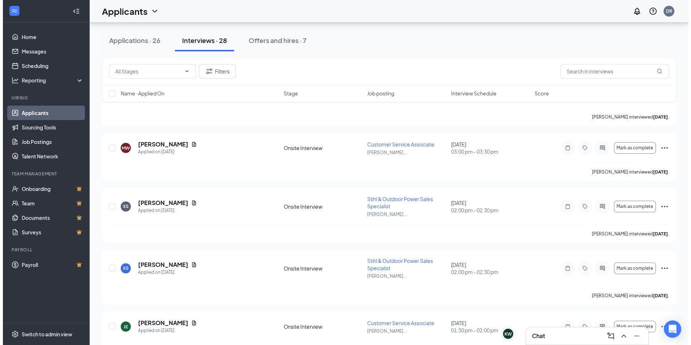
scroll to position [1384, 0]
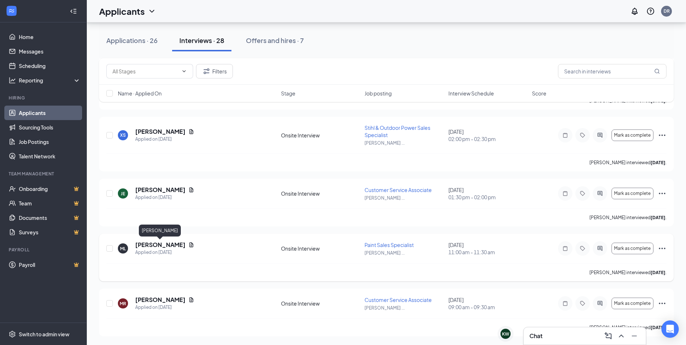
click at [151, 243] on h5 "Matthew Lowing" at bounding box center [160, 245] width 50 height 8
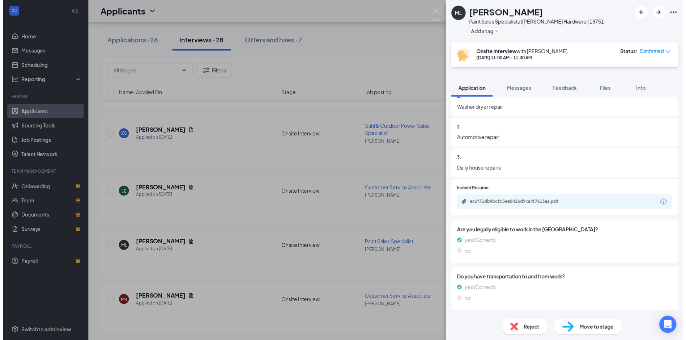
scroll to position [1085, 0]
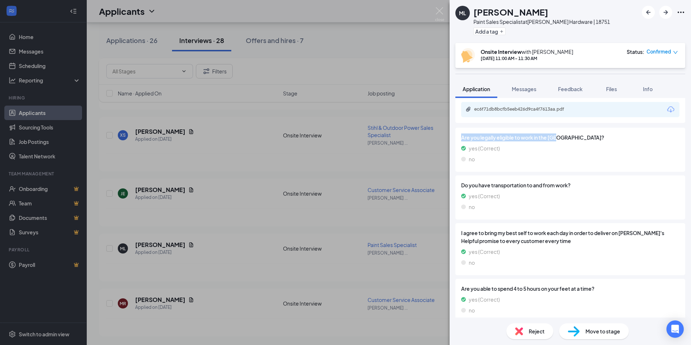
drag, startPoint x: 463, startPoint y: 137, endPoint x: 559, endPoint y: 140, distance: 96.2
click at [559, 140] on span "Are you legally eligible to work in the US?" at bounding box center [570, 137] width 218 height 8
drag, startPoint x: 559, startPoint y: 140, endPoint x: 550, endPoint y: 154, distance: 16.4
click at [550, 154] on div "Are you legally eligible to work in the US? yes (Correct) no" at bounding box center [570, 149] width 218 height 33
click at [440, 7] on img at bounding box center [439, 14] width 9 height 14
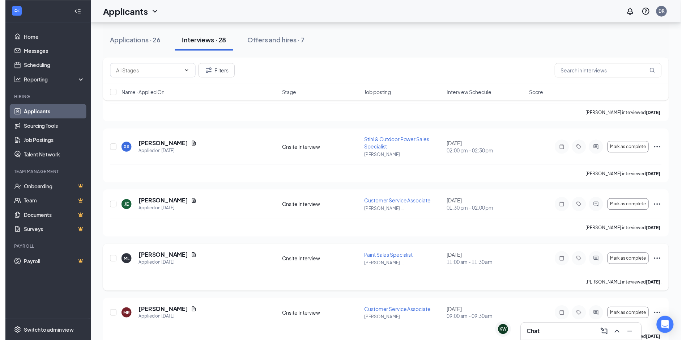
scroll to position [1384, 0]
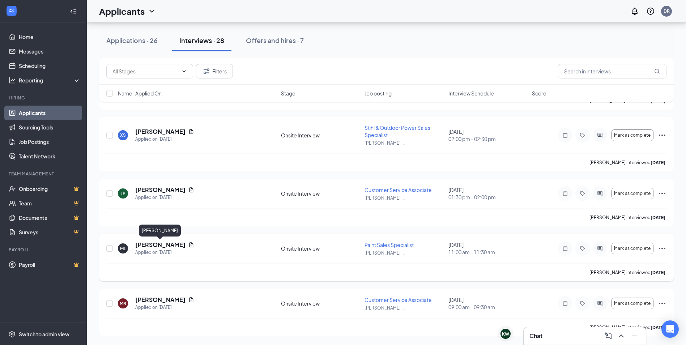
click at [161, 245] on h5 "Matthew Lowing" at bounding box center [160, 245] width 50 height 8
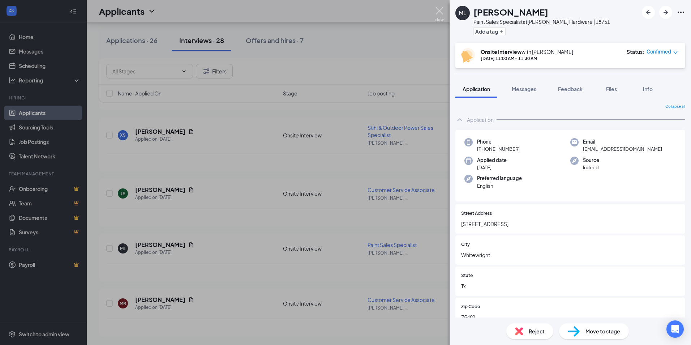
click at [440, 11] on img at bounding box center [439, 14] width 9 height 14
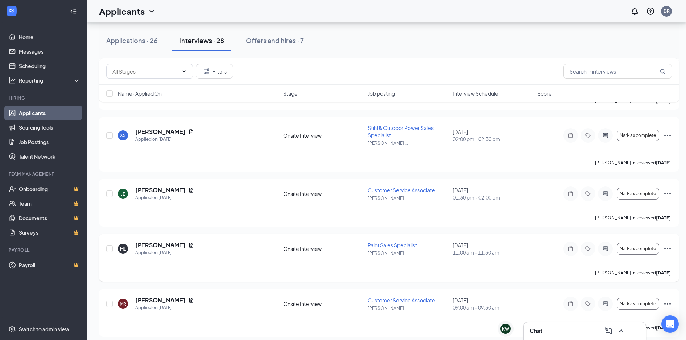
click at [669, 249] on icon "Ellipses" at bounding box center [667, 248] width 9 height 9
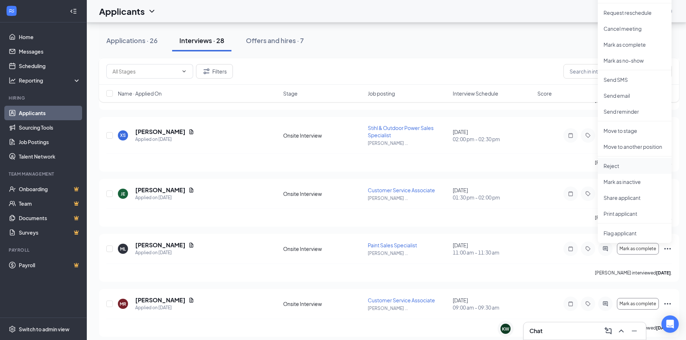
click at [615, 165] on p "Reject" at bounding box center [634, 165] width 62 height 7
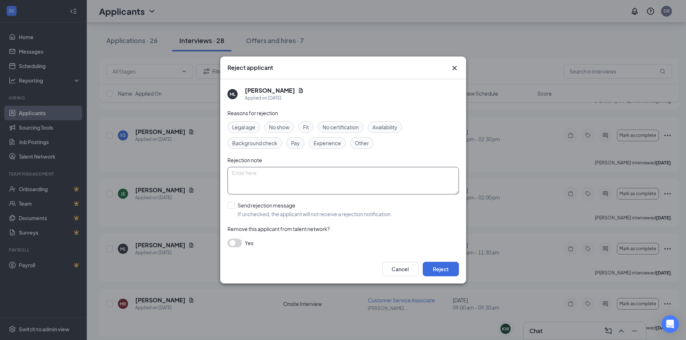
click at [289, 185] on textarea at bounding box center [342, 180] width 231 height 27
paste textarea "Thank you for your interest in the opportunity at ACE Hardware in Melissa. We t…"
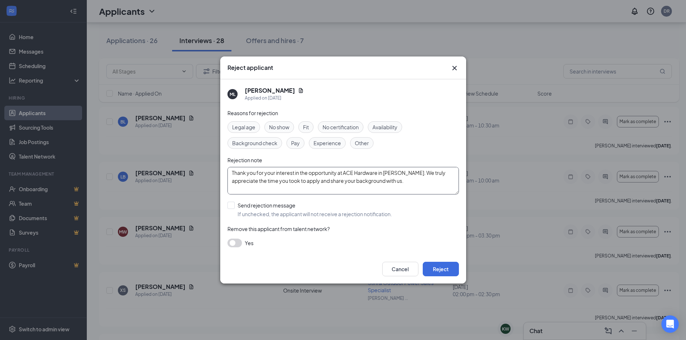
scroll to position [1167, 0]
type textarea "Thank you for your interest in the opportunity at ACE Hardware in Melissa. We t…"
click at [444, 272] on button "Reject" at bounding box center [441, 268] width 36 height 14
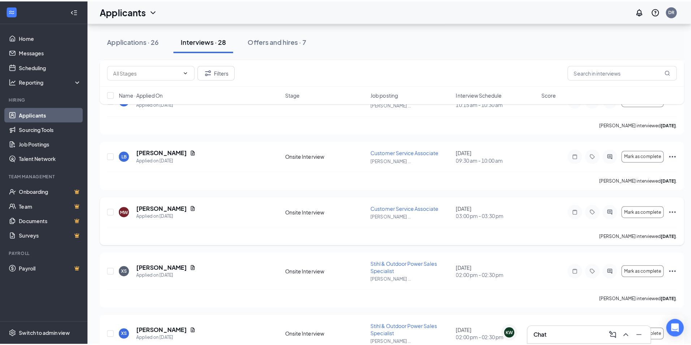
scroll to position [1153, 0]
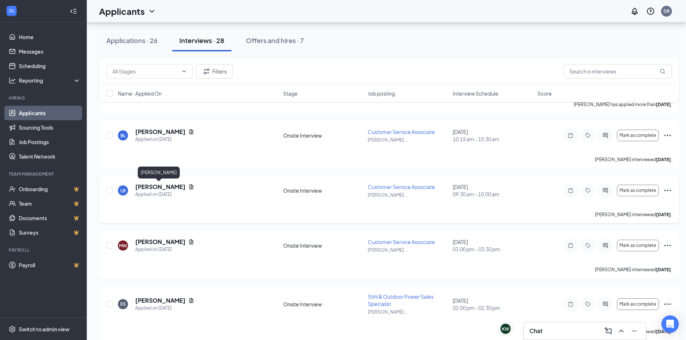
click at [157, 188] on h5 "Lauren Barros" at bounding box center [160, 187] width 50 height 8
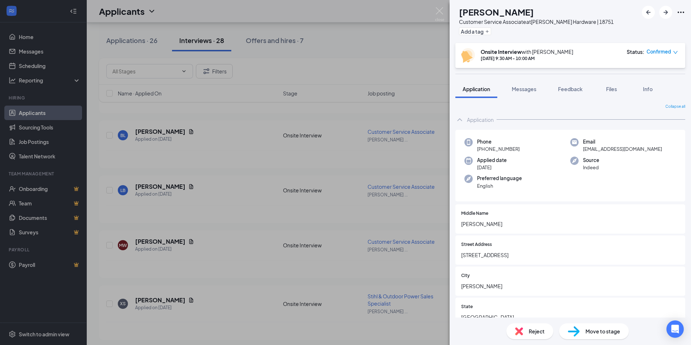
click at [524, 333] on div "Reject" at bounding box center [530, 331] width 47 height 16
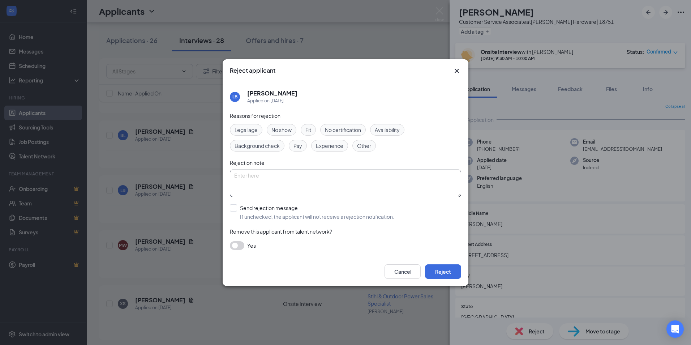
click at [302, 184] on textarea at bounding box center [345, 183] width 231 height 27
paste textarea "Thank you for your interest in the opportunity at ACE Hardware in Melissa. We t…"
type textarea "Thank you for your interest in the opportunity at ACE Hardware in Melissa. We t…"
click at [446, 272] on button "Reject" at bounding box center [443, 271] width 36 height 14
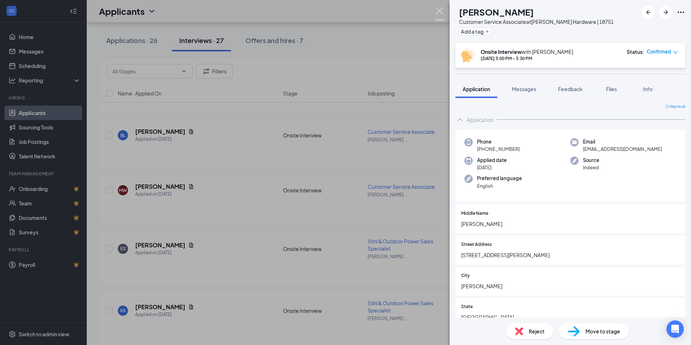
click at [437, 15] on img at bounding box center [439, 14] width 9 height 14
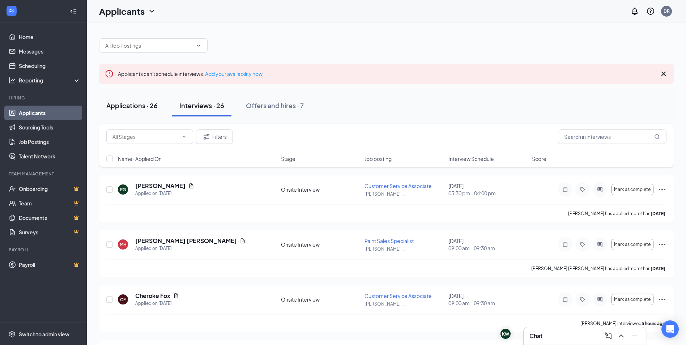
click at [145, 101] on button "Applications · 26" at bounding box center [132, 106] width 66 height 22
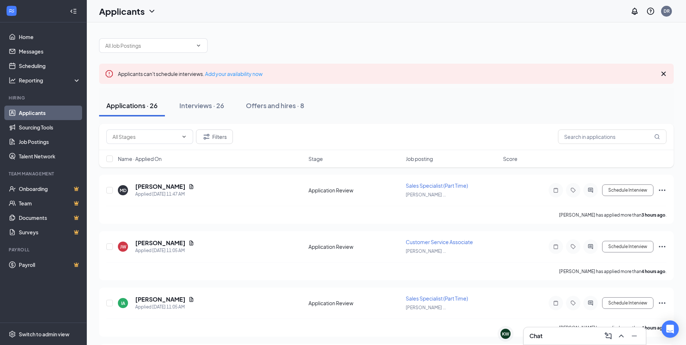
click at [139, 107] on div "Applications · 26" at bounding box center [131, 105] width 51 height 9
click at [41, 38] on link "Home" at bounding box center [50, 37] width 62 height 14
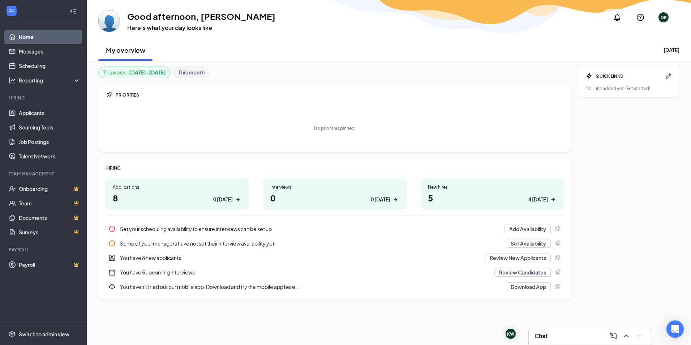
click at [24, 36] on link "Home" at bounding box center [50, 37] width 62 height 14
click at [31, 52] on link "Messages" at bounding box center [50, 51] width 62 height 14
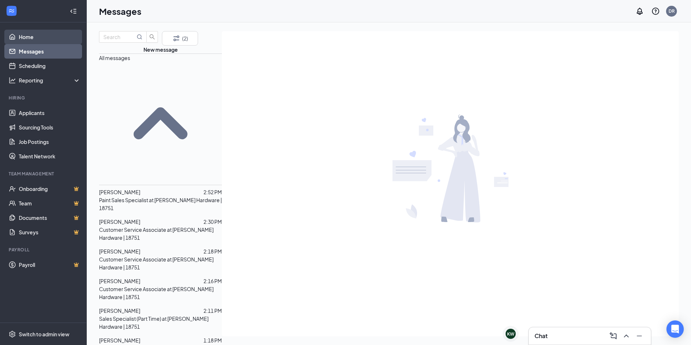
click at [37, 39] on link "Home" at bounding box center [50, 37] width 62 height 14
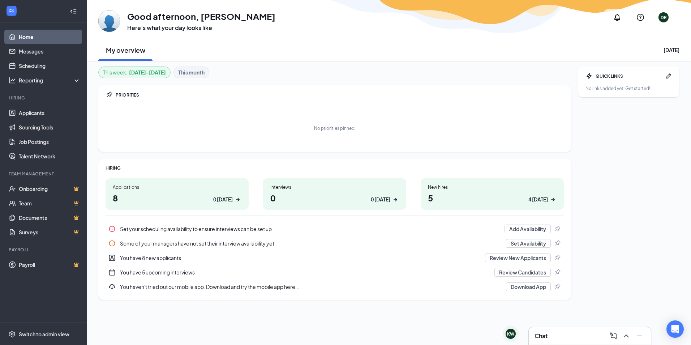
click at [36, 38] on link "Home" at bounding box center [50, 37] width 62 height 14
click at [33, 50] on link "Messages" at bounding box center [50, 51] width 62 height 14
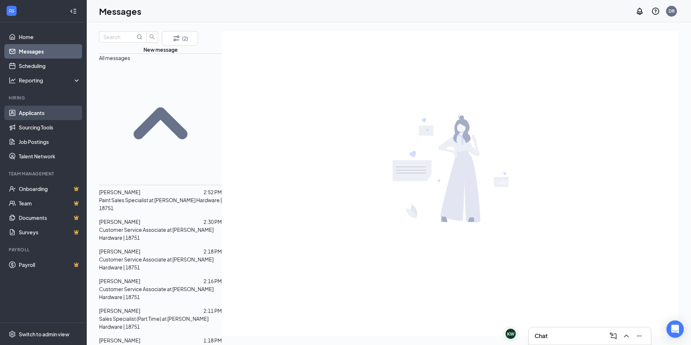
click at [28, 115] on link "Applicants" at bounding box center [50, 113] width 62 height 14
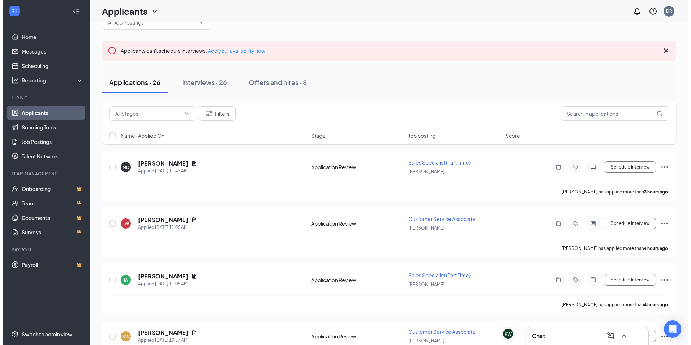
scroll to position [36, 0]
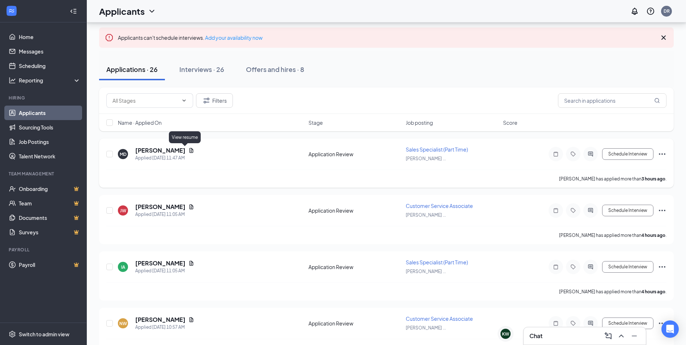
click at [189, 151] on icon "Document" at bounding box center [191, 150] width 4 height 5
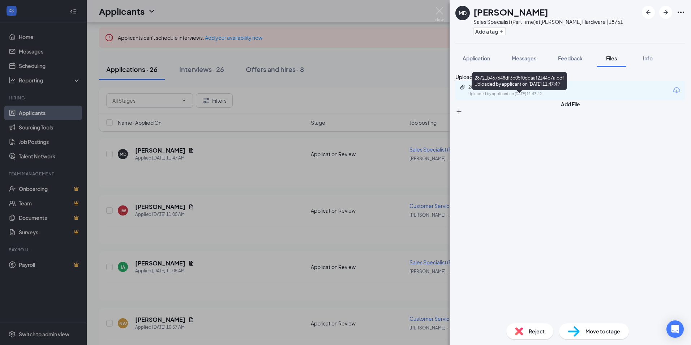
click at [517, 90] on div "28721b467648df3b05f0ddaaf2144b7a.pdf" at bounding box center [519, 87] width 101 height 6
click at [521, 56] on span "Messages" at bounding box center [524, 58] width 25 height 7
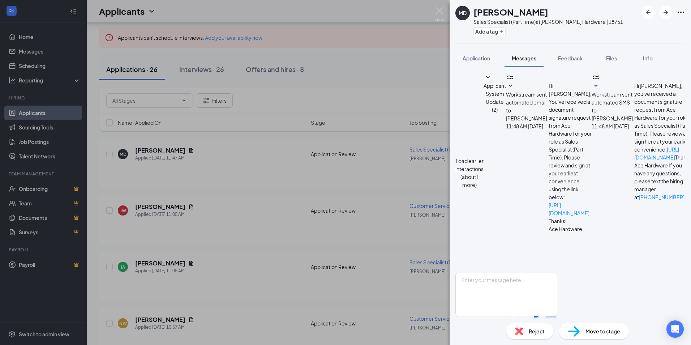
scroll to position [52, 0]
click at [517, 273] on textarea at bounding box center [507, 294] width 102 height 43
paste textarea "Thank you for your interest in joining the team at [PERSON_NAME] Hardware! We’v…"
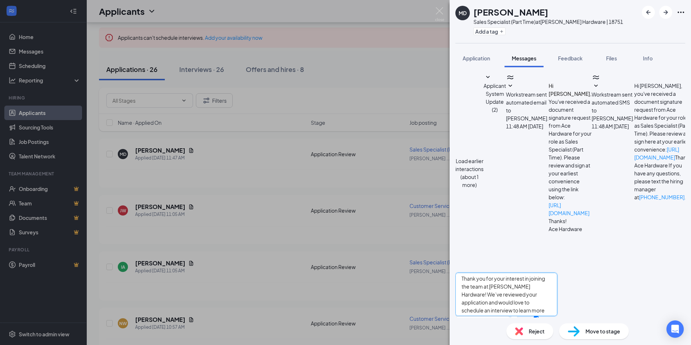
scroll to position [0, 0]
type textarea "Thank you for your interest in joining the team at [PERSON_NAME] Hardware! We’v…"
click at [558, 316] on button "Send" at bounding box center [551, 328] width 13 height 25
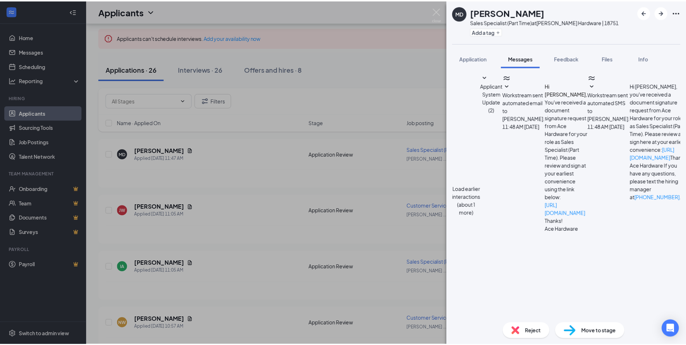
scroll to position [193, 0]
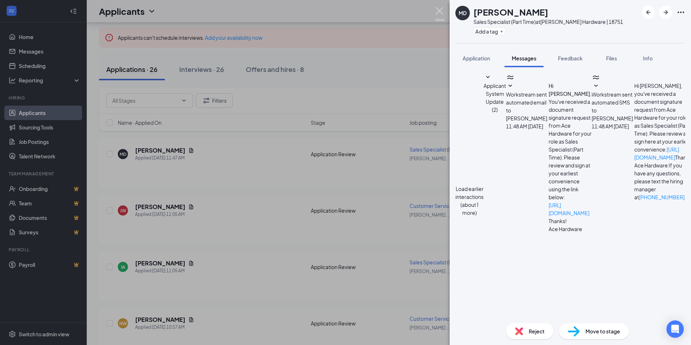
click at [443, 17] on img at bounding box center [439, 14] width 9 height 14
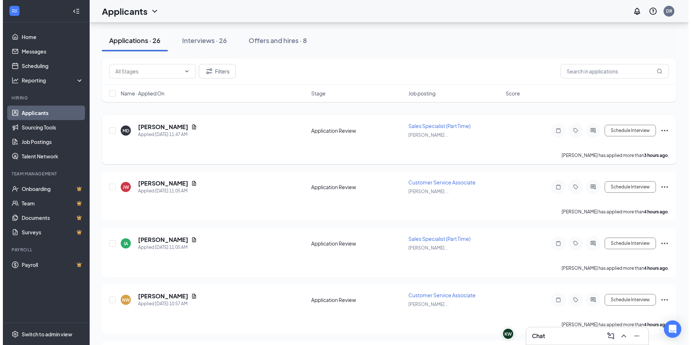
scroll to position [72, 0]
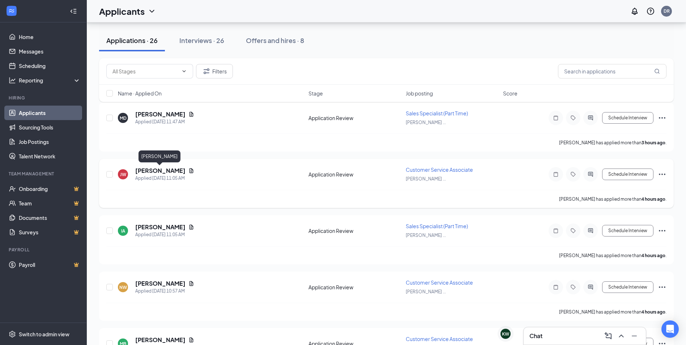
click at [155, 170] on h5 "Joseph Wysocki" at bounding box center [160, 171] width 50 height 8
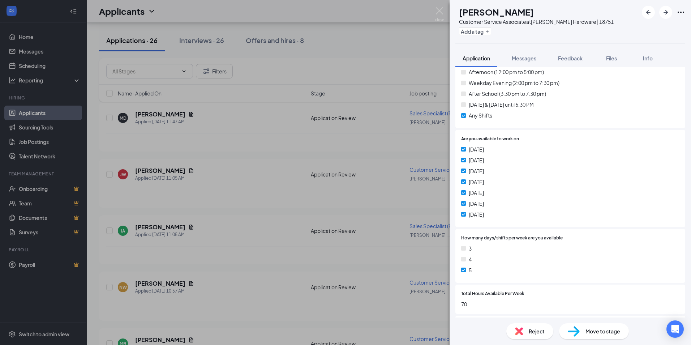
scroll to position [325, 0]
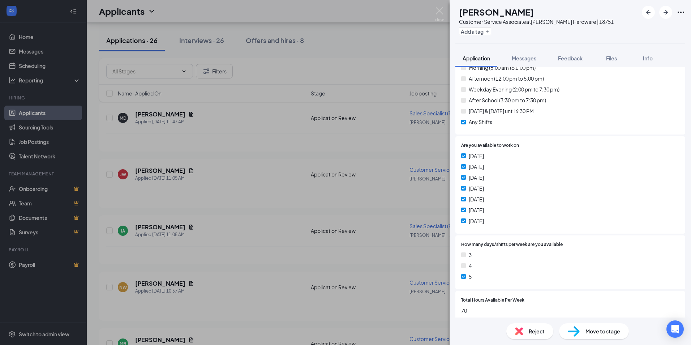
drag, startPoint x: 469, startPoint y: 157, endPoint x: 490, endPoint y: 223, distance: 69.2
click at [490, 223] on div "Sunday Monday Tuesday Wednesday Thursday Friday Saturday" at bounding box center [570, 190] width 218 height 76
drag, startPoint x: 490, startPoint y: 223, endPoint x: 611, endPoint y: 159, distance: 137.0
click at [611, 159] on div "Sunday" at bounding box center [570, 156] width 218 height 8
click at [612, 55] on span "Files" at bounding box center [611, 58] width 11 height 7
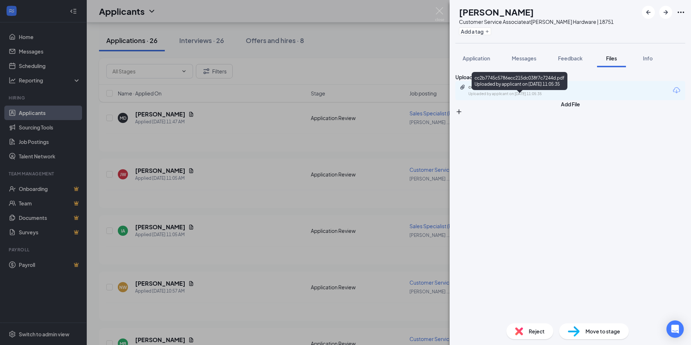
click at [504, 90] on div "cc2b7745c5786ecc215dc038f7c7244d.pdf" at bounding box center [519, 87] width 101 height 6
click at [443, 14] on img at bounding box center [439, 14] width 9 height 14
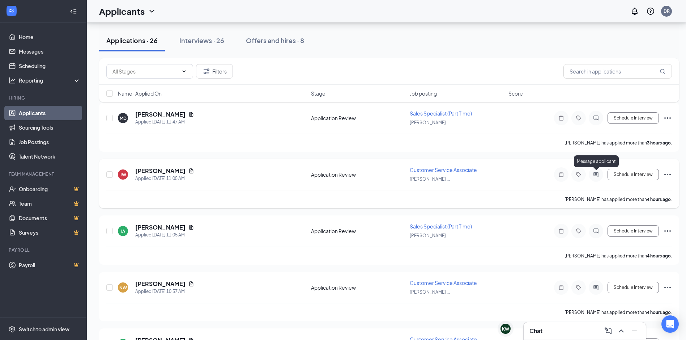
click at [595, 175] on icon "ActiveChat" at bounding box center [596, 174] width 9 height 6
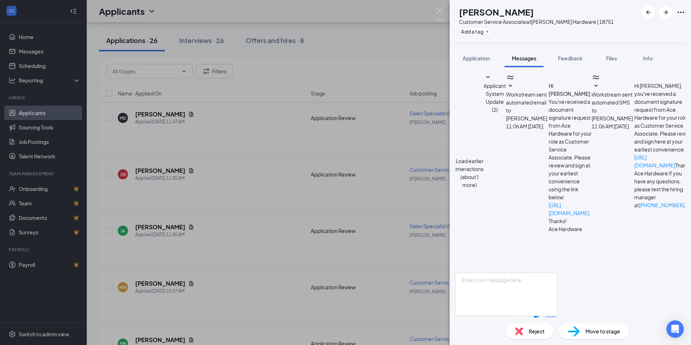
scroll to position [52, 0]
click at [526, 273] on textarea at bounding box center [507, 294] width 102 height 43
paste textarea "Thank you for your interest in joining the team at [PERSON_NAME] Hardware! We’v…"
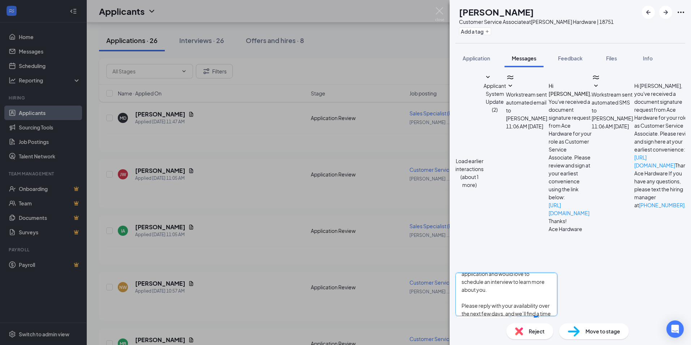
scroll to position [0, 0]
type textarea "Thank you for your interest in joining the team at [PERSON_NAME] Hardware! We’v…"
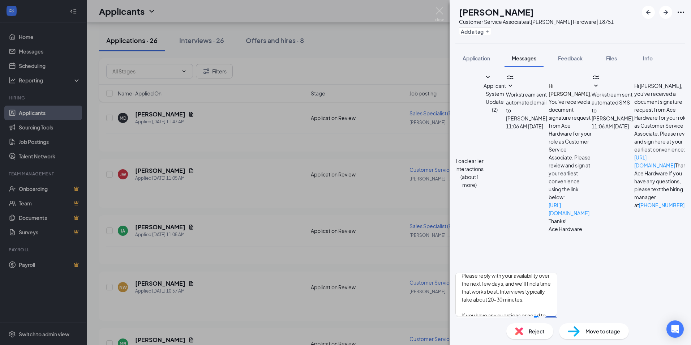
click at [558, 316] on button "Send" at bounding box center [551, 328] width 13 height 25
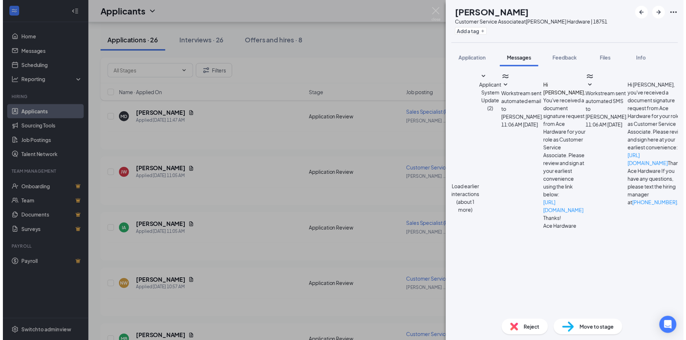
scroll to position [193, 0]
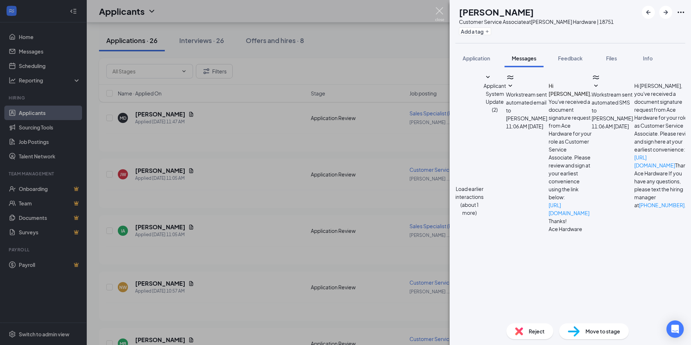
click at [438, 12] on img at bounding box center [439, 14] width 9 height 14
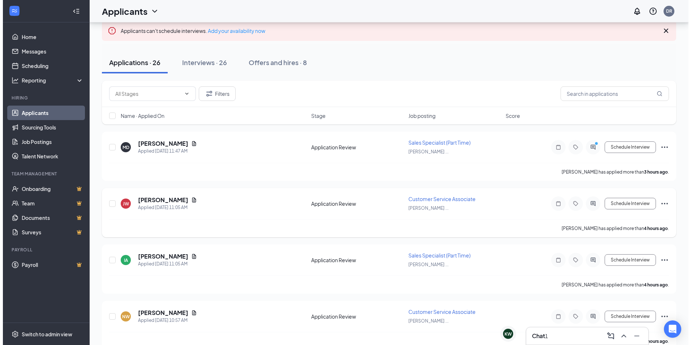
scroll to position [36, 0]
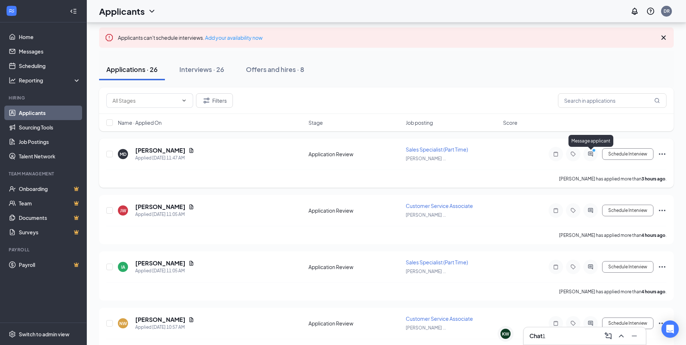
click at [591, 150] on icon "PrimaryDot" at bounding box center [594, 151] width 9 height 6
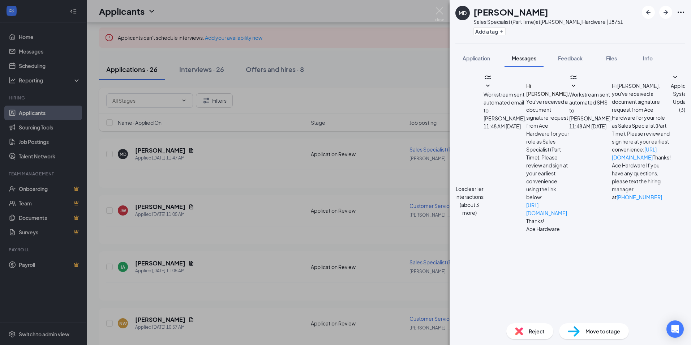
scroll to position [212, 0]
click at [549, 328] on textarea at bounding box center [507, 349] width 102 height 43
click at [534, 328] on textarea "Lets do tomorrow" at bounding box center [507, 349] width 102 height 43
type textarea "Lets do tomorrow at 12pm"
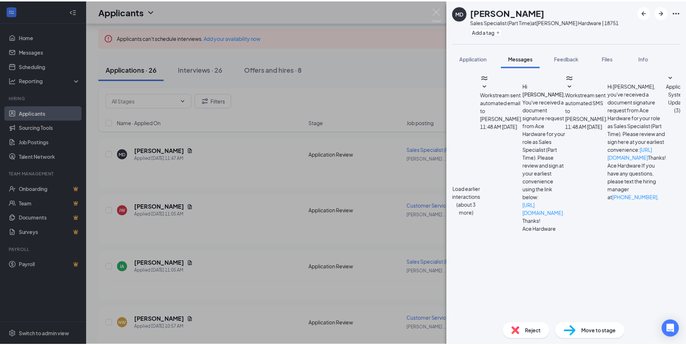
scroll to position [258, 0]
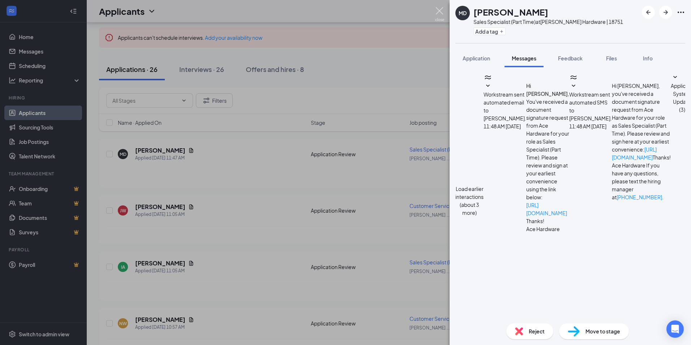
click at [440, 11] on img at bounding box center [439, 14] width 9 height 14
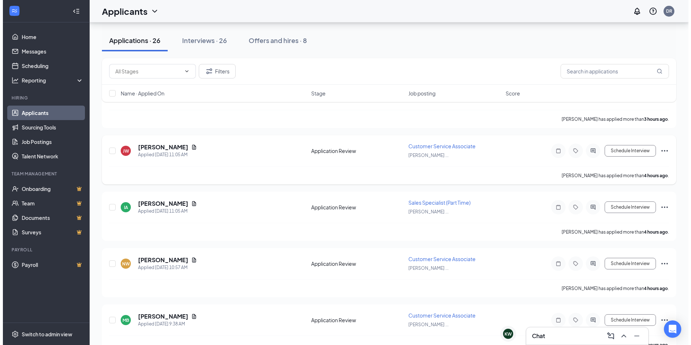
scroll to position [108, 0]
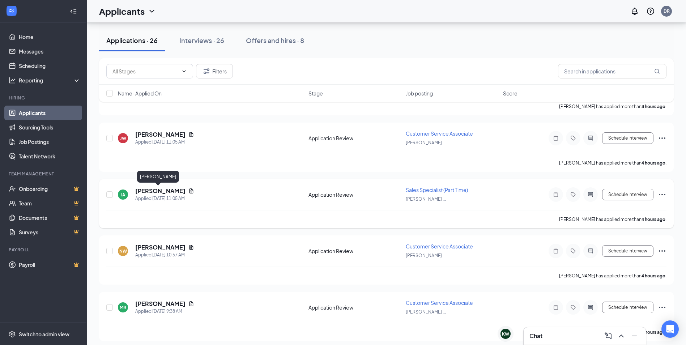
click at [144, 189] on h5 "Isaac Aaron" at bounding box center [160, 191] width 50 height 8
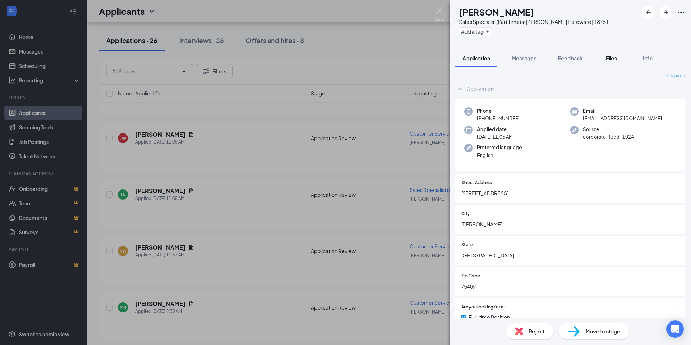
click at [615, 57] on span "Files" at bounding box center [611, 58] width 11 height 7
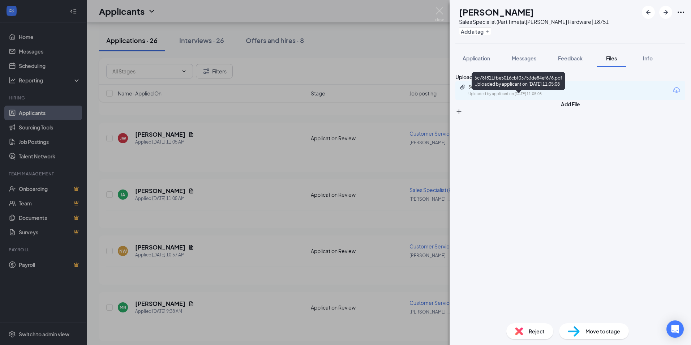
click at [529, 90] on div "5c78f821fbe5016cbf03753de84ef676.pdf" at bounding box center [519, 87] width 101 height 6
click at [517, 55] on span "Messages" at bounding box center [524, 58] width 25 height 7
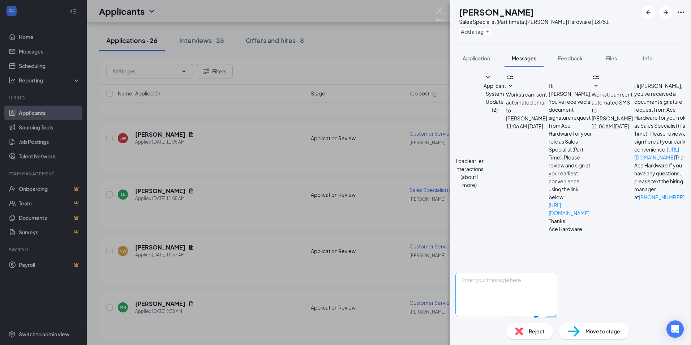
scroll to position [52, 0]
click at [508, 273] on textarea at bounding box center [507, 294] width 102 height 43
paste textarea "Thank you for your interest in joining the team at [PERSON_NAME] Hardware! We’v…"
type textarea "Thank you for your interest in joining the team at [PERSON_NAME] Hardware! We’v…"
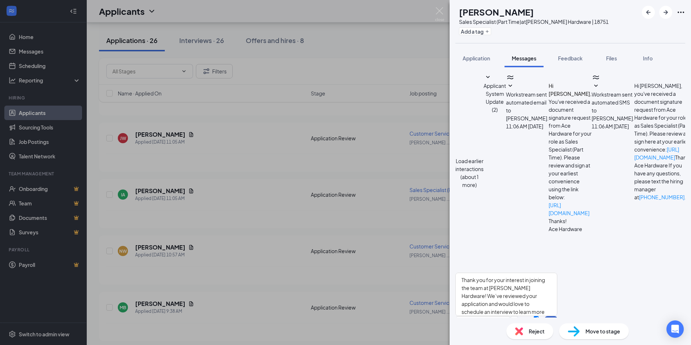
click at [558, 316] on button "Send" at bounding box center [551, 328] width 13 height 25
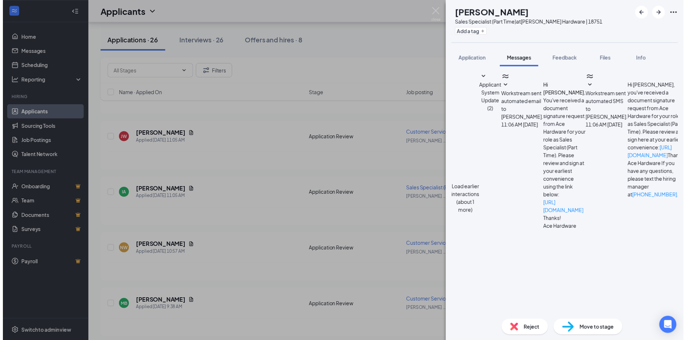
scroll to position [186, 0]
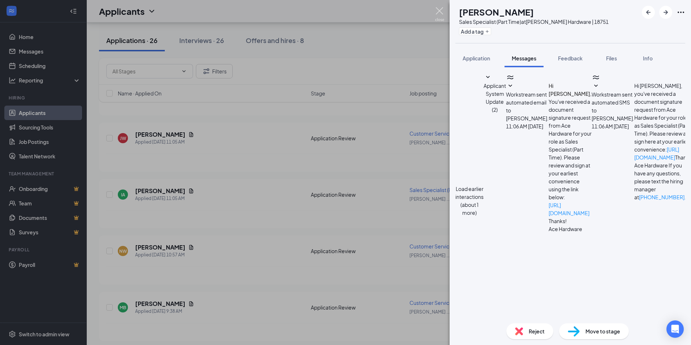
click at [440, 15] on img at bounding box center [439, 14] width 9 height 14
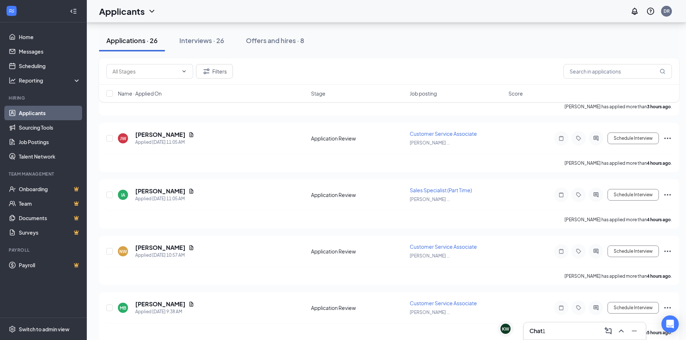
click at [557, 331] on div "Chat 1" at bounding box center [584, 331] width 111 height 12
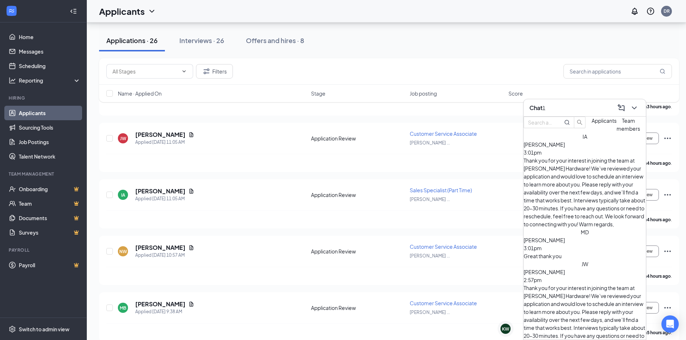
click at [565, 236] on span "Miguel Delgado" at bounding box center [544, 239] width 41 height 7
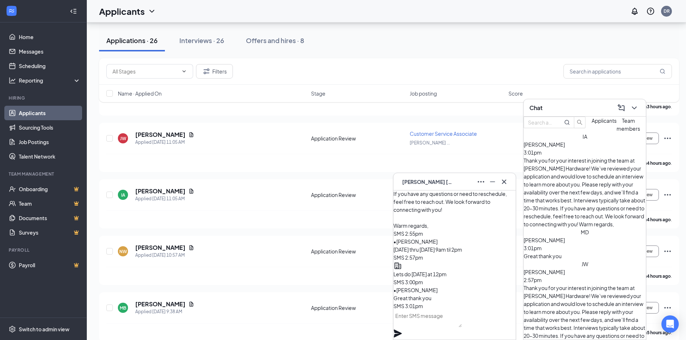
click at [565, 236] on span "Miguel Delgado" at bounding box center [544, 239] width 41 height 7
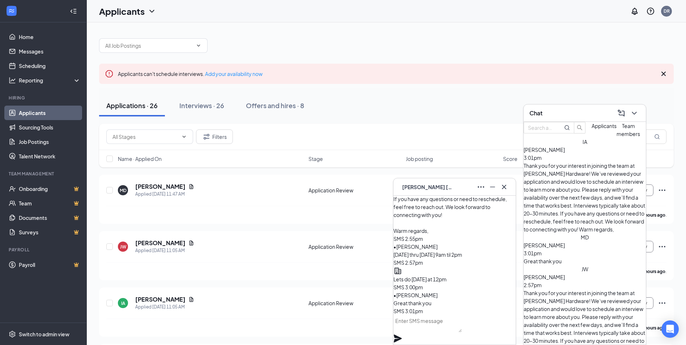
click at [561, 114] on div "Chat" at bounding box center [584, 112] width 111 height 11
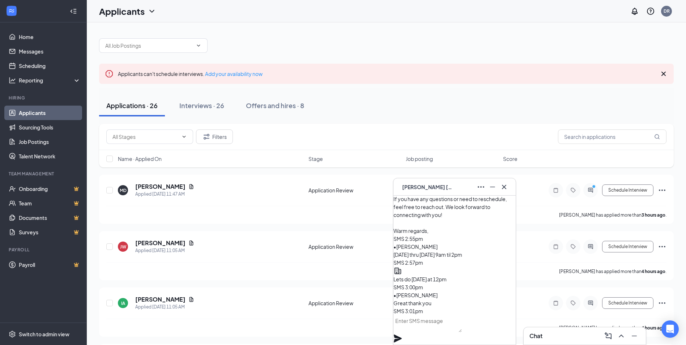
click at [441, 183] on div "MD Miguel Delgado" at bounding box center [426, 187] width 54 height 8
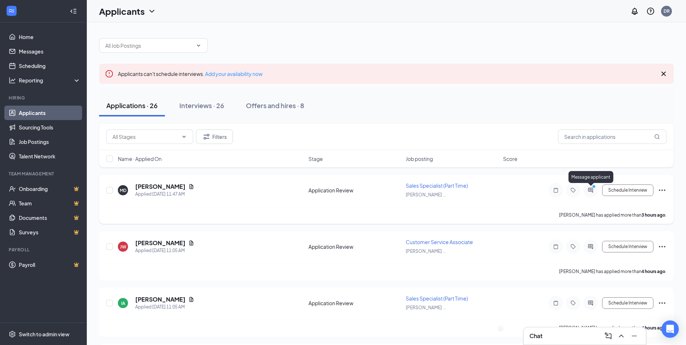
click at [593, 191] on icon "ActiveChat" at bounding box center [590, 190] width 9 height 6
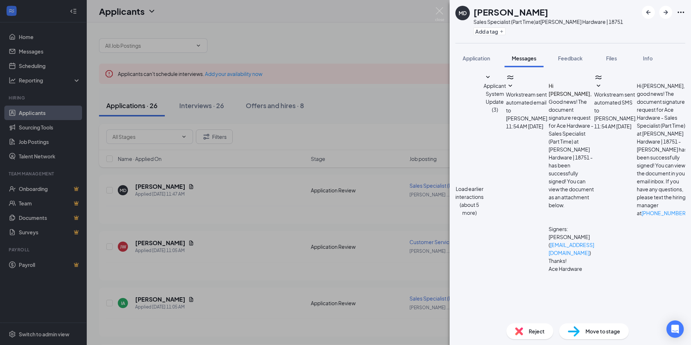
scroll to position [229, 0]
click at [518, 328] on textarea at bounding box center [507, 349] width 102 height 43
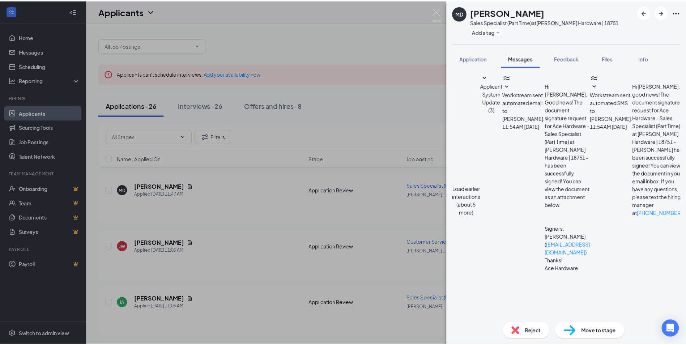
scroll to position [229, 0]
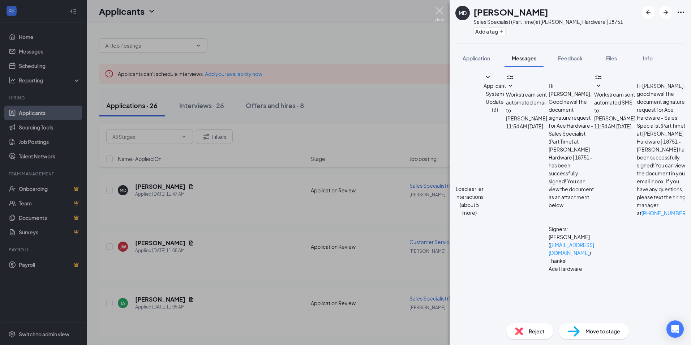
click at [440, 10] on img at bounding box center [439, 14] width 9 height 14
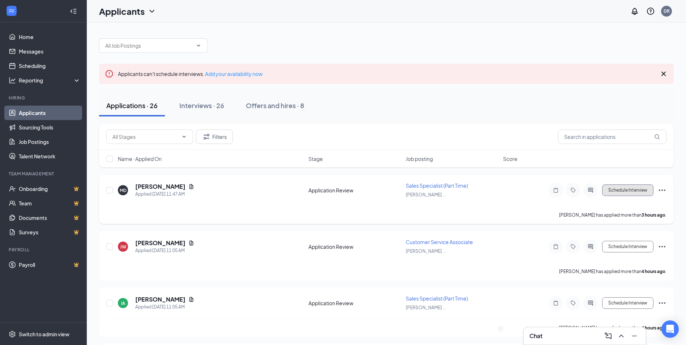
click at [632, 192] on button "Schedule Interview" at bounding box center [627, 190] width 51 height 12
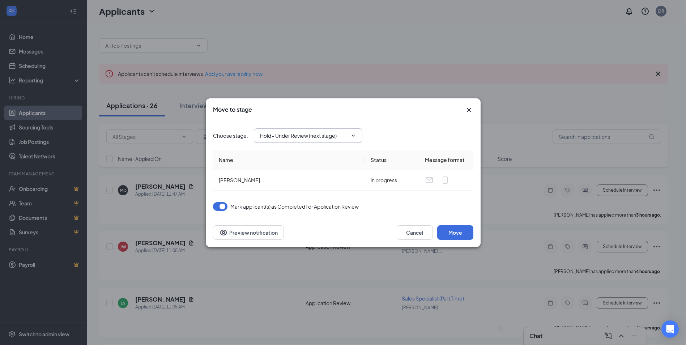
click at [355, 137] on icon "ChevronDown" at bounding box center [353, 136] width 6 height 6
click at [313, 135] on input "Hold - Under Review (next stage)" at bounding box center [303, 136] width 87 height 8
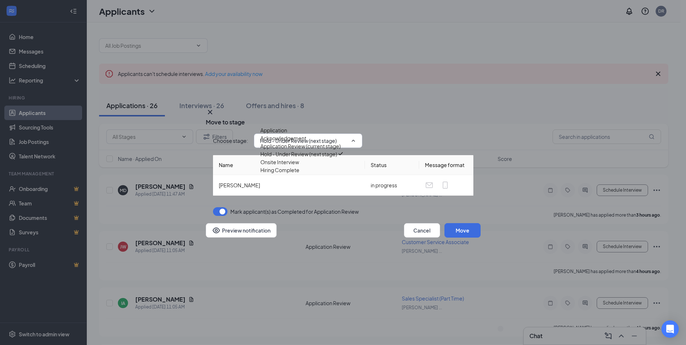
click at [291, 166] on div "Onsite Interview" at bounding box center [279, 162] width 39 height 8
type input "Onsite Interview"
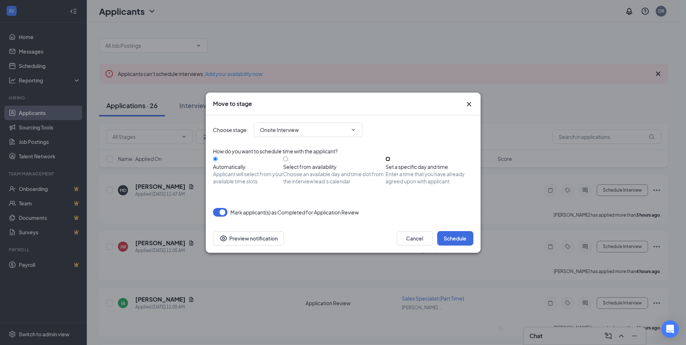
click at [390, 161] on input "Set a specific day and time Enter a time that you have already agreed upon with…" at bounding box center [387, 159] width 5 height 5
radio input "true"
radio input "false"
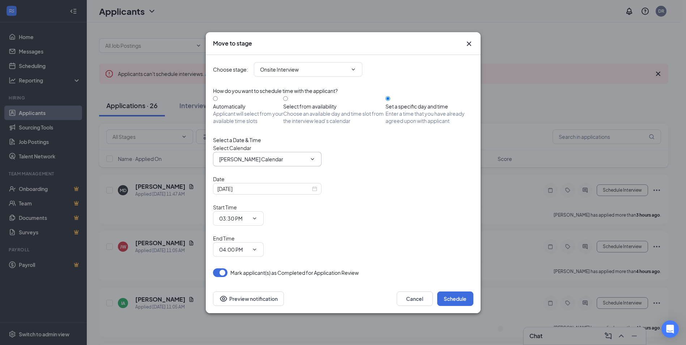
click at [304, 163] on input "Dustin Rizzo's Calendar" at bounding box center [262, 159] width 87 height 8
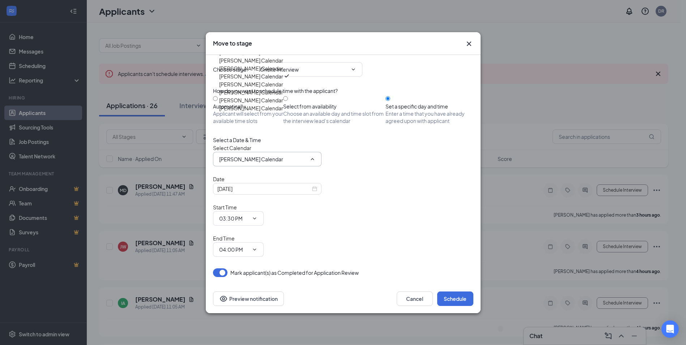
click at [389, 166] on div "Select Calendar Dustin Rizzo's Calendar Christina Wallace's Calendar Ciara Hami…" at bounding box center [343, 155] width 260 height 22
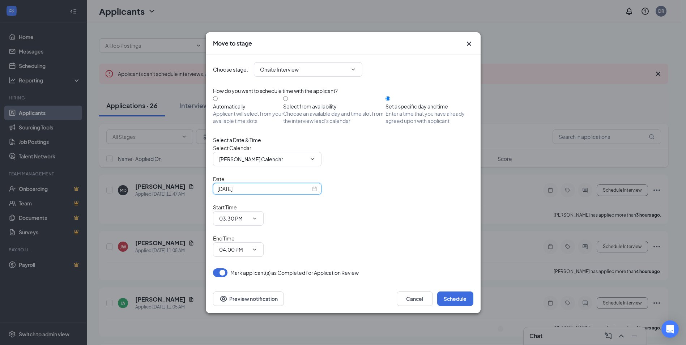
click at [274, 193] on input "Sep 15, 2025" at bounding box center [263, 189] width 93 height 8
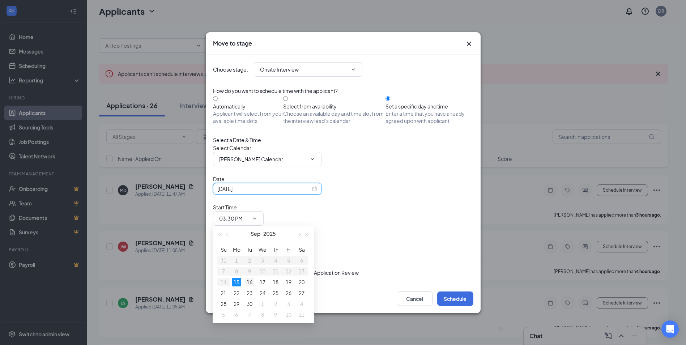
type input "Sep 16, 2025"
click at [251, 284] on div "16" at bounding box center [249, 282] width 9 height 9
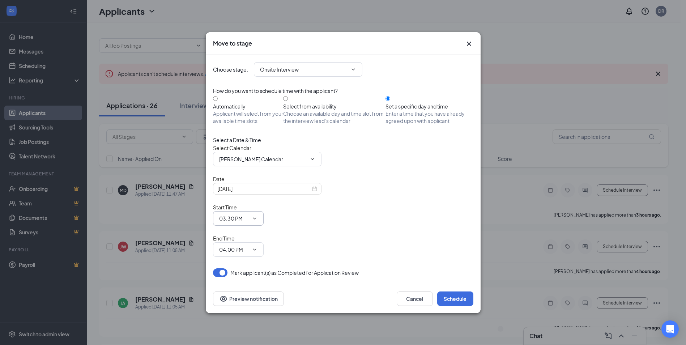
click at [249, 219] on input "03:30 PM" at bounding box center [234, 218] width 30 height 8
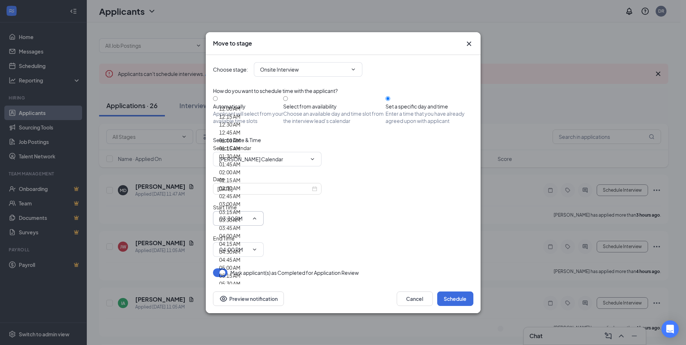
scroll to position [795, 0]
type input "12:00 PM"
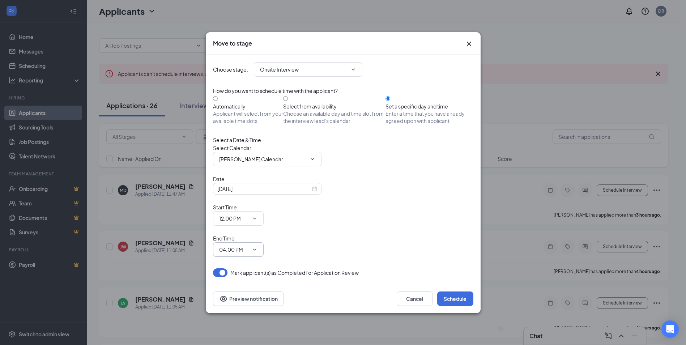
click at [249, 246] on input "04:00 PM" at bounding box center [234, 250] width 30 height 8
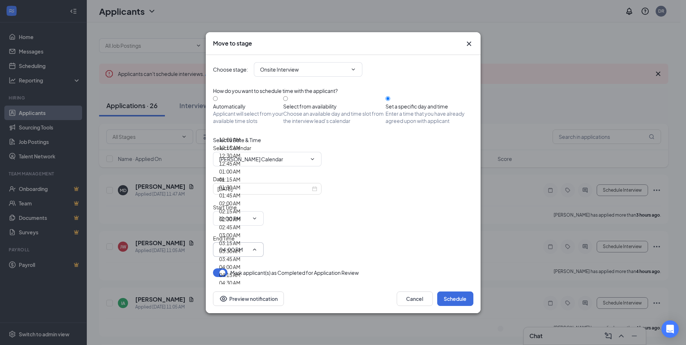
type input "12:30 PM"
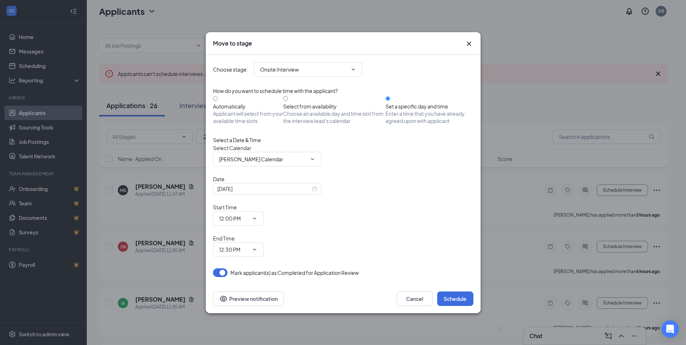
click at [383, 166] on div "Select Calendar Dustin Rizzo's Calendar Christina Wallace's Calendar Ciara Hami…" at bounding box center [343, 155] width 260 height 22
click at [467, 291] on button "Schedule" at bounding box center [455, 298] width 36 height 14
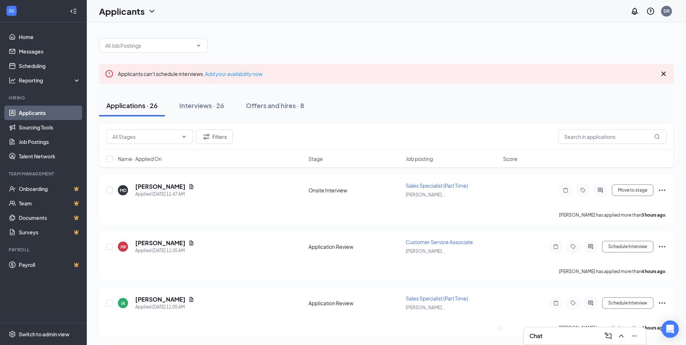
click at [274, 51] on div at bounding box center [386, 42] width 575 height 22
click at [664, 75] on icon "Cross" at bounding box center [663, 73] width 9 height 9
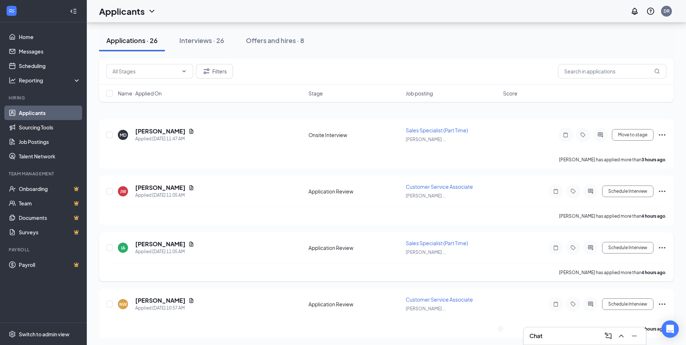
scroll to position [0, 0]
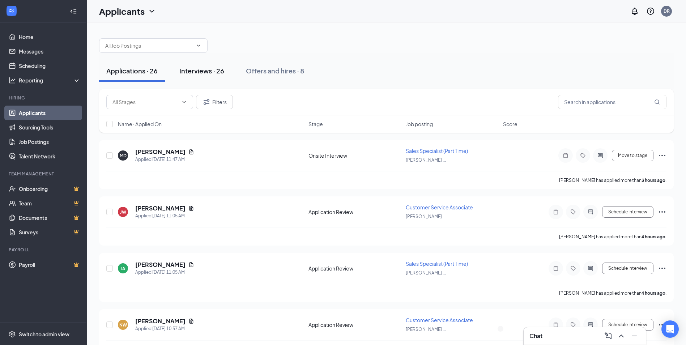
click at [213, 72] on div "Interviews · 26" at bounding box center [201, 70] width 45 height 9
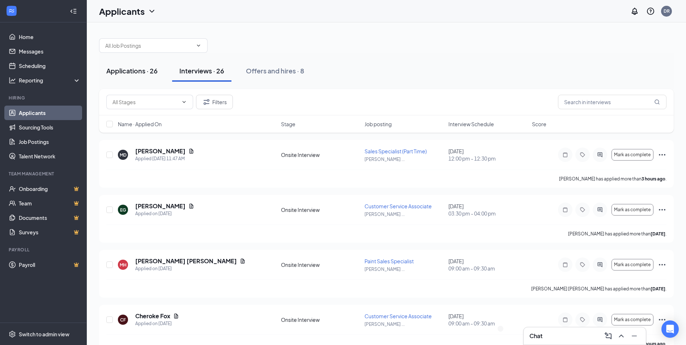
click at [137, 73] on div "Applications · 26" at bounding box center [131, 70] width 51 height 9
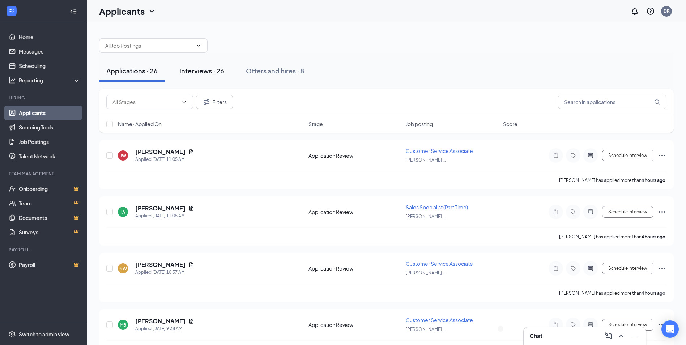
click at [205, 74] on div "Interviews · 26" at bounding box center [201, 70] width 45 height 9
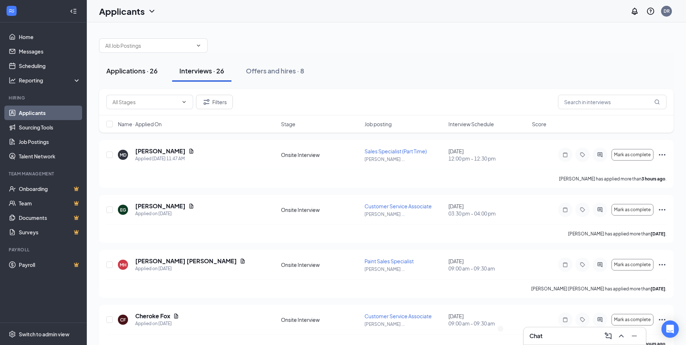
click at [128, 72] on div "Applications · 26" at bounding box center [131, 70] width 51 height 9
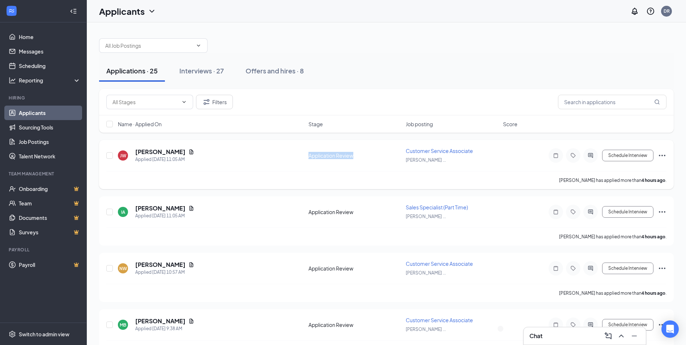
drag, startPoint x: 308, startPoint y: 156, endPoint x: 352, endPoint y: 158, distance: 43.4
click at [352, 158] on div "Application Review" at bounding box center [354, 155] width 93 height 7
drag, startPoint x: 352, startPoint y: 158, endPoint x: 370, endPoint y: 61, distance: 98.6
click at [370, 61] on div "Applications · 25 Interviews · 27 Offers and hires · 8" at bounding box center [386, 71] width 575 height 22
drag, startPoint x: 308, startPoint y: 157, endPoint x: 353, endPoint y: 158, distance: 44.8
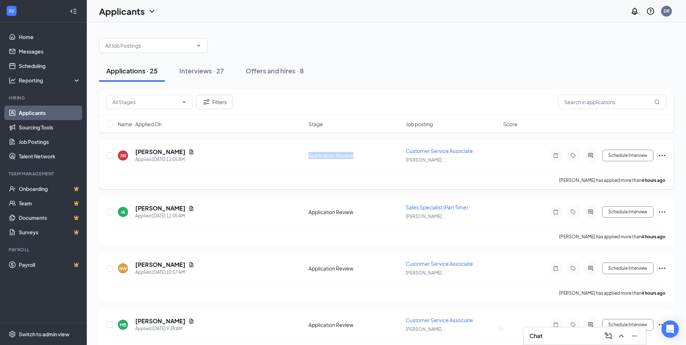
click at [353, 158] on div "Application Review" at bounding box center [354, 155] width 93 height 7
drag, startPoint x: 353, startPoint y: 158, endPoint x: 362, endPoint y: 61, distance: 96.9
click at [362, 61] on div "Applications · 25 Interviews · 27 Offers and hires · 8" at bounding box center [386, 71] width 575 height 22
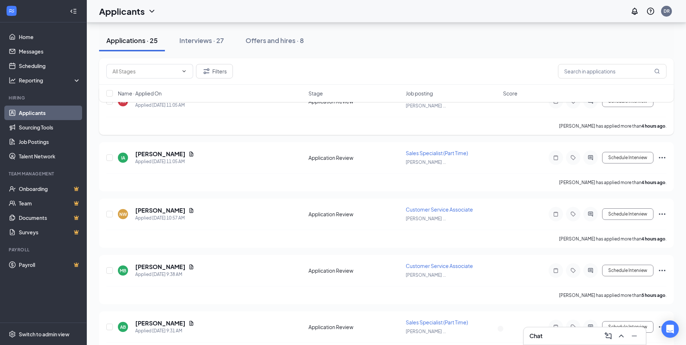
scroll to position [72, 0]
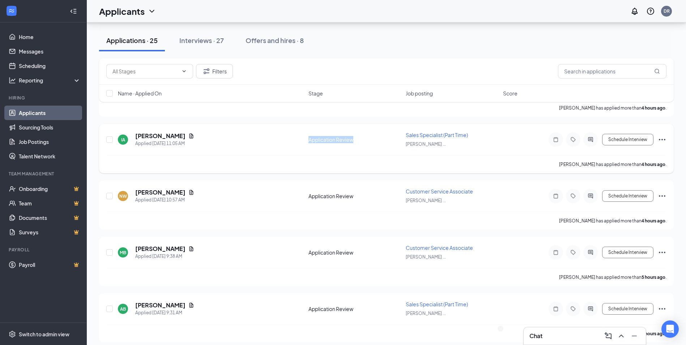
drag, startPoint x: 308, startPoint y: 140, endPoint x: 353, endPoint y: 140, distance: 44.1
click at [353, 140] on div "IA Isaac Aaron Applied Today 11:05 AM Application Review Sales Specialist (Part…" at bounding box center [386, 143] width 560 height 24
drag, startPoint x: 353, startPoint y: 140, endPoint x: 400, endPoint y: 42, distance: 108.3
click at [400, 42] on div "Applications · 25 Interviews · 27 Offers and hires · 8" at bounding box center [386, 41] width 575 height 22
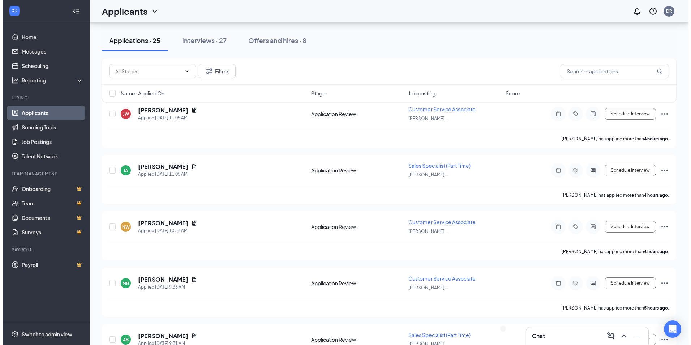
scroll to position [0, 0]
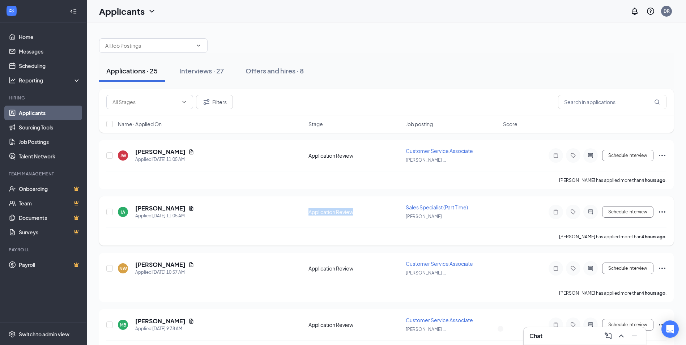
drag, startPoint x: 308, startPoint y: 214, endPoint x: 353, endPoint y: 214, distance: 45.2
click at [353, 214] on div "Application Review" at bounding box center [354, 211] width 93 height 7
click at [393, 68] on div "Applications · 25 Interviews · 27 Offers and hires · 8" at bounding box center [386, 71] width 575 height 22
click at [155, 209] on h5 "Isaac Aaron" at bounding box center [160, 208] width 50 height 8
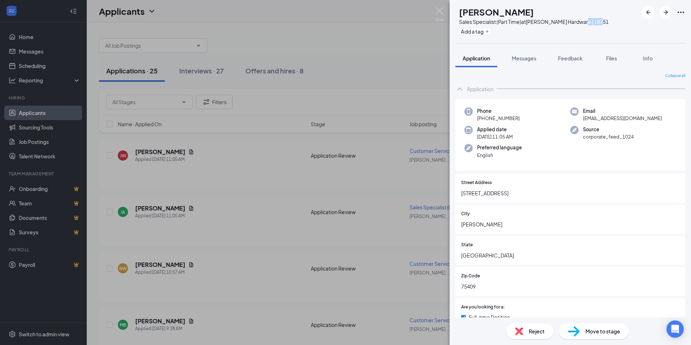
drag, startPoint x: 615, startPoint y: 21, endPoint x: 597, endPoint y: 23, distance: 18.6
click at [597, 23] on div "IA Isaac Aaron Sales Specialist (Part Time) at Melissa Ace Hardware | 18751 Add…" at bounding box center [571, 21] width 242 height 43
drag, startPoint x: 597, startPoint y: 23, endPoint x: 580, endPoint y: 21, distance: 17.4
click at [580, 21] on div "Sales Specialist (Part Time) at Melissa Ace Hardware | 18751" at bounding box center [534, 21] width 150 height 7
click at [565, 58] on span "Feedback" at bounding box center [570, 58] width 25 height 7
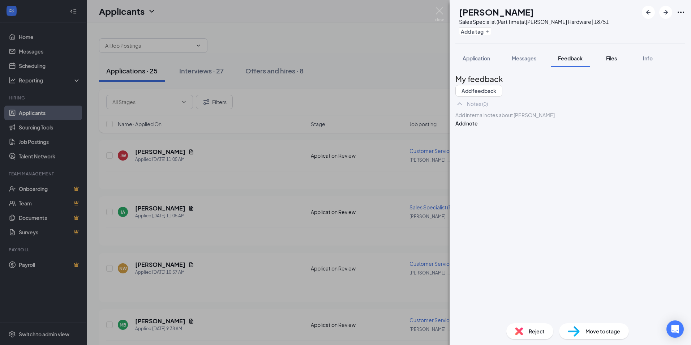
click at [615, 56] on span "Files" at bounding box center [611, 58] width 11 height 7
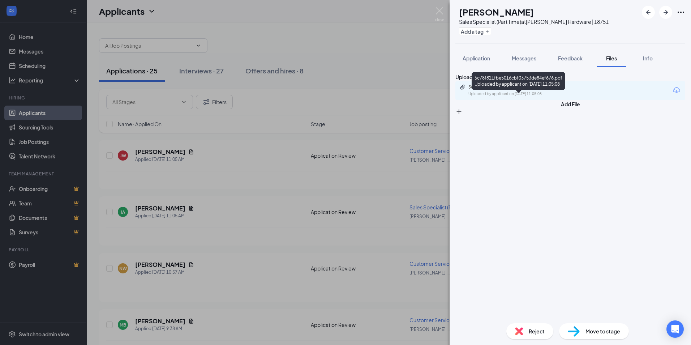
click at [528, 90] on div "5c78f821fbe5016cbf03753de84ef676.pdf" at bounding box center [519, 87] width 101 height 6
click at [439, 13] on img at bounding box center [439, 14] width 9 height 14
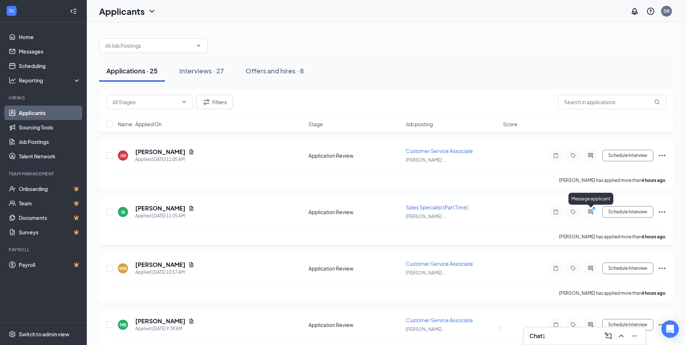
click at [589, 211] on icon "ActiveChat" at bounding box center [590, 212] width 9 height 6
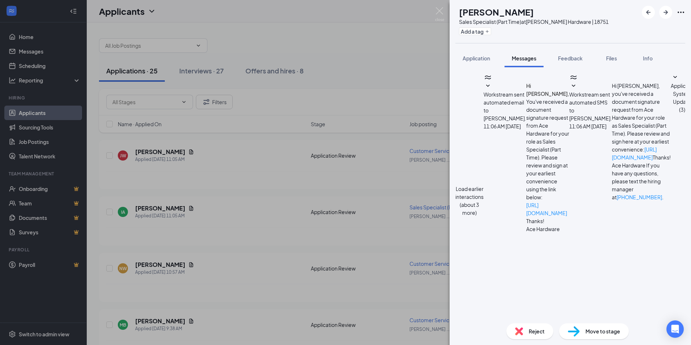
scroll to position [252, 0]
click at [522, 328] on textarea at bounding box center [507, 349] width 102 height 43
type textarea "Let's do 9am Tomorrow"
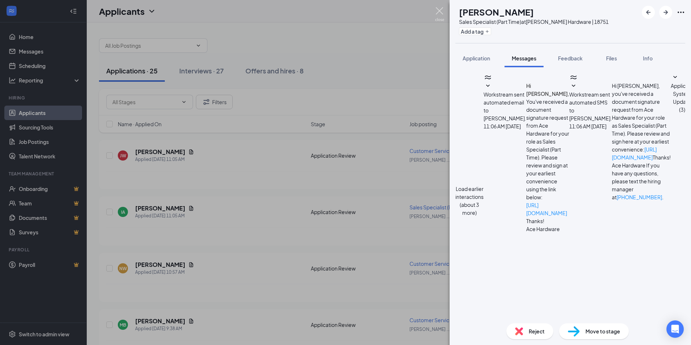
click at [433, 10] on div "IA Isaac Aaron Sales Specialist (Part Time) at Melissa Ace Hardware | 18751 Add…" at bounding box center [345, 172] width 691 height 345
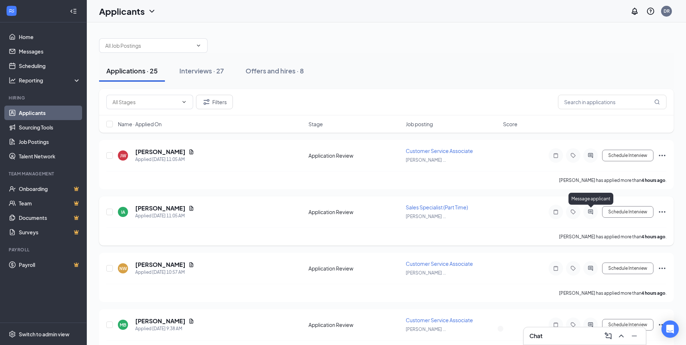
click at [592, 212] on icon "ActiveChat" at bounding box center [590, 212] width 9 height 6
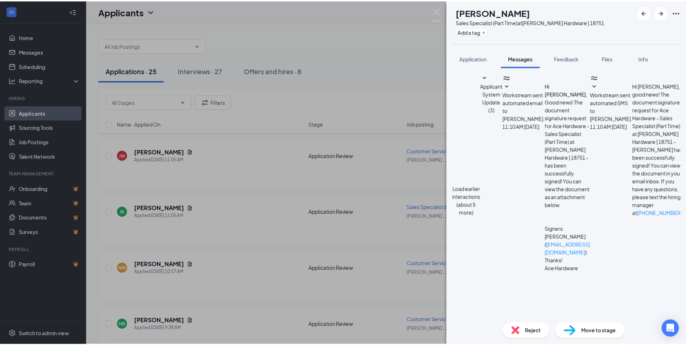
scroll to position [262, 0]
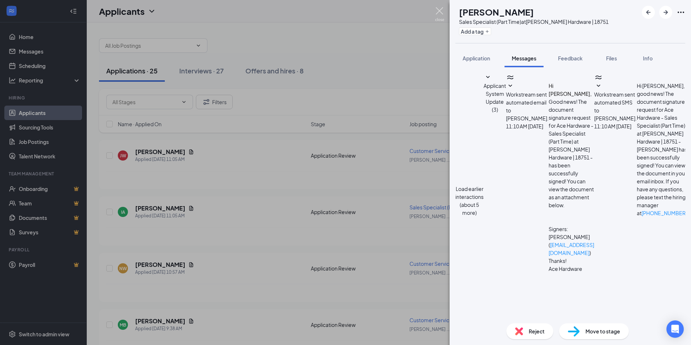
click at [442, 12] on img at bounding box center [439, 14] width 9 height 14
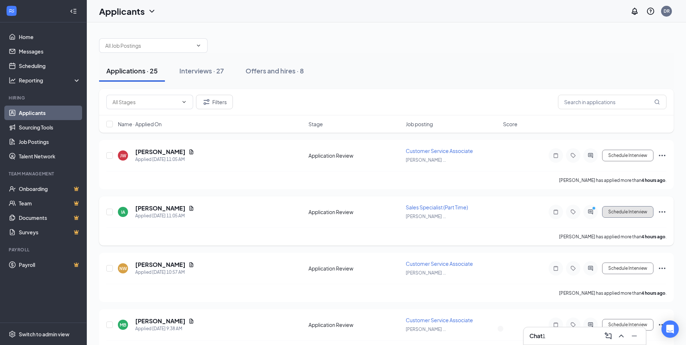
click at [624, 210] on button "Schedule Interview" at bounding box center [627, 212] width 51 height 12
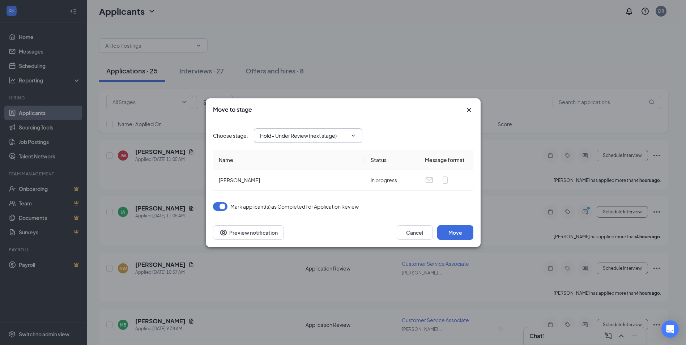
click at [287, 136] on input "Hold - Under Review (next stage)" at bounding box center [303, 136] width 87 height 8
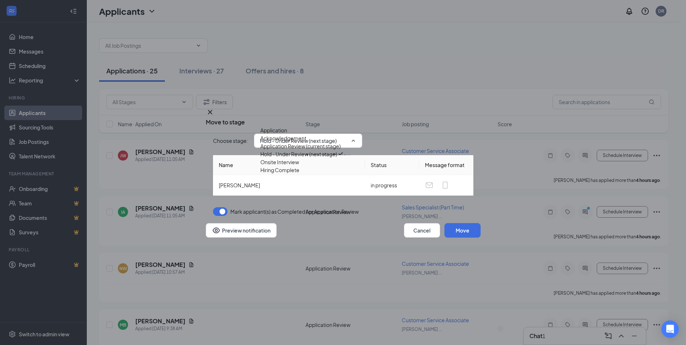
click at [290, 166] on div "Onsite Interview" at bounding box center [279, 162] width 39 height 8
type input "Onsite Interview"
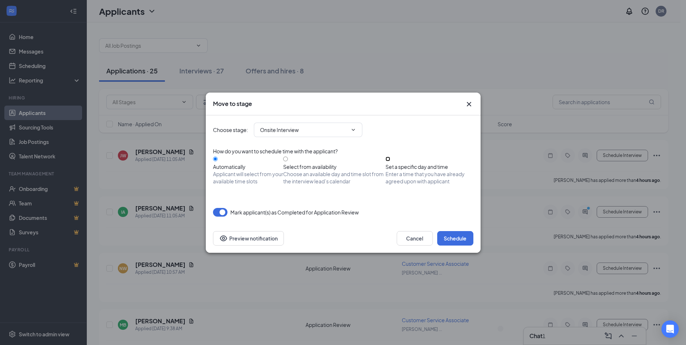
click at [390, 161] on input "Set a specific day and time Enter a time that you have already agreed upon with…" at bounding box center [387, 159] width 5 height 5
radio input "true"
radio input "false"
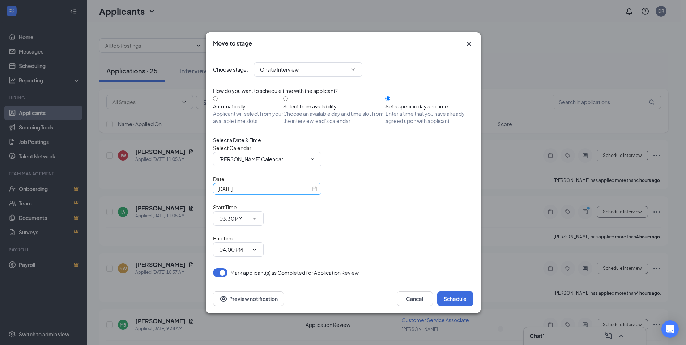
click at [311, 193] on div "Sep 15, 2025" at bounding box center [267, 189] width 100 height 8
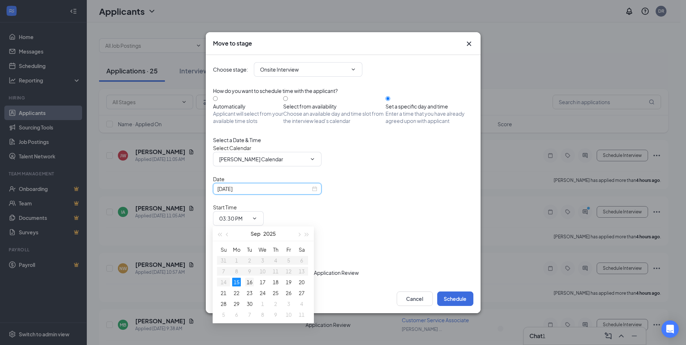
type input "Sep 16, 2025"
click at [249, 281] on div "16" at bounding box center [249, 282] width 9 height 9
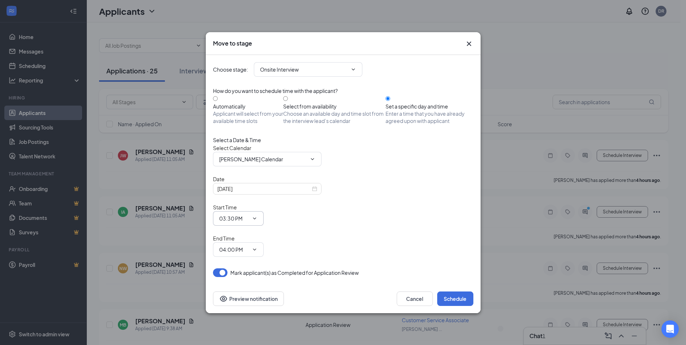
click at [249, 221] on input "03:30 PM" at bounding box center [234, 218] width 30 height 8
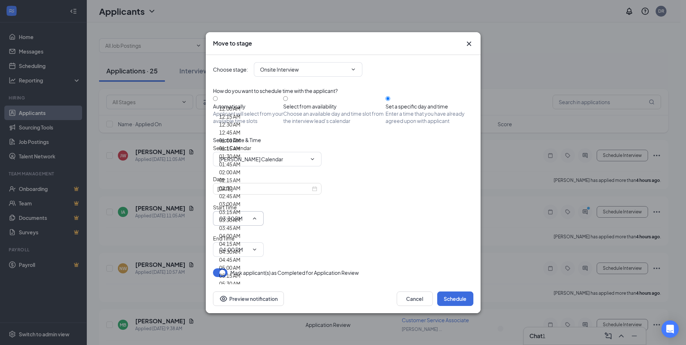
scroll to position [542, 0]
type input "09:00 AM"
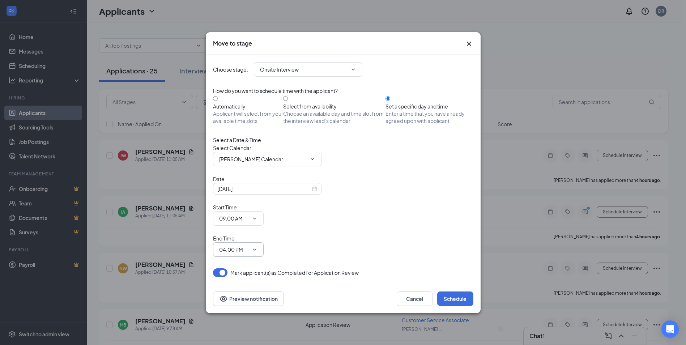
click at [249, 246] on input "04:00 PM" at bounding box center [234, 250] width 30 height 8
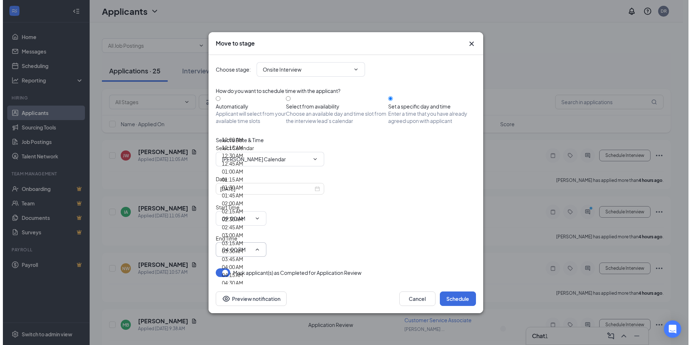
scroll to position [615, 0]
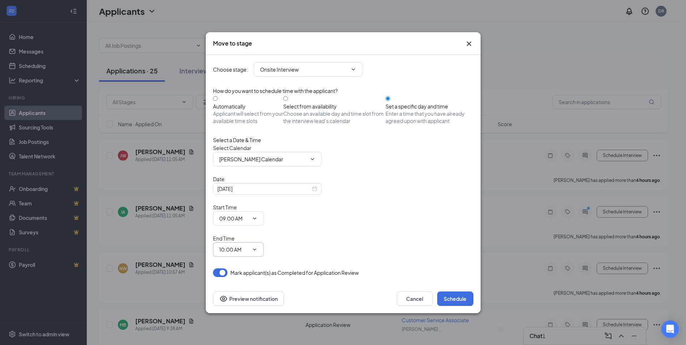
click at [249, 246] on input "10:00 AM" at bounding box center [234, 250] width 30 height 8
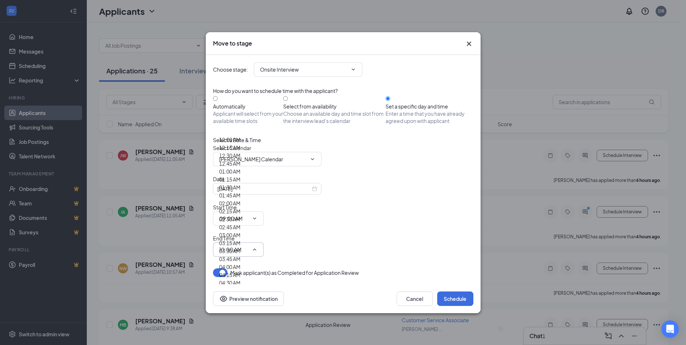
type input "09:30 AM"
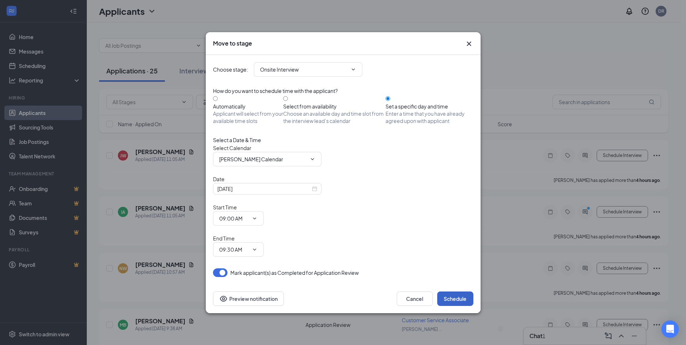
click at [454, 291] on button "Schedule" at bounding box center [455, 298] width 36 height 14
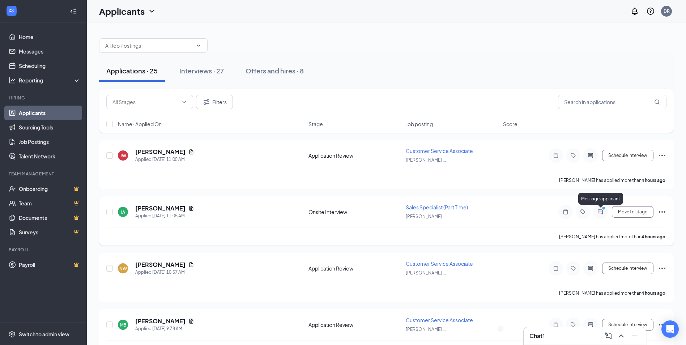
click at [599, 213] on icon "ActiveChat" at bounding box center [600, 211] width 5 height 5
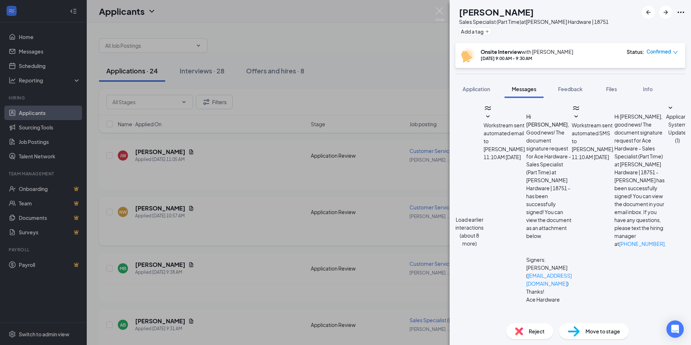
scroll to position [332, 0]
type textarea "in Person it will be at ACE Hardware 2801 Mckinney st melissa tx"
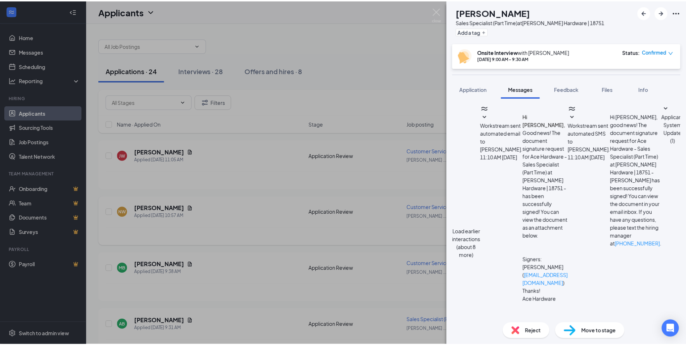
scroll to position [447, 0]
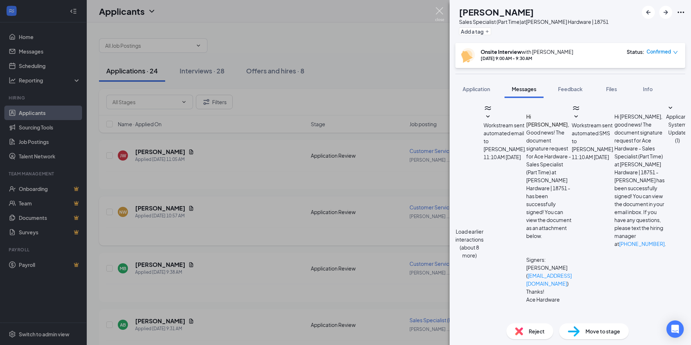
click at [442, 13] on img at bounding box center [439, 14] width 9 height 14
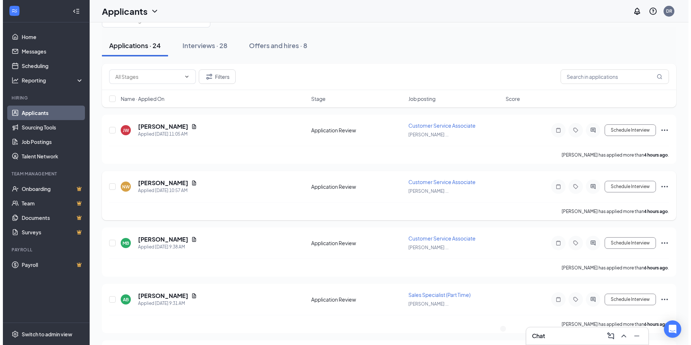
scroll to position [36, 0]
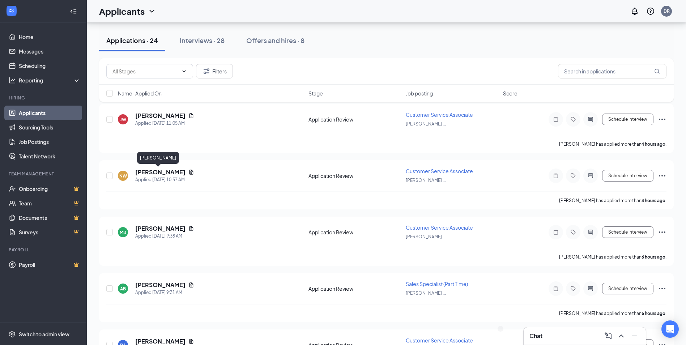
click at [149, 175] on h5 "[PERSON_NAME]" at bounding box center [160, 172] width 50 height 8
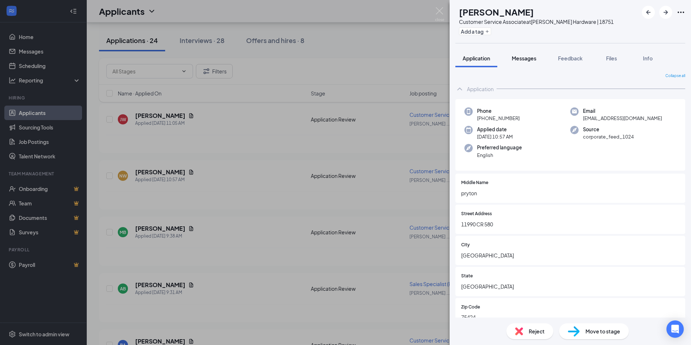
click at [524, 57] on span "Messages" at bounding box center [524, 58] width 25 height 7
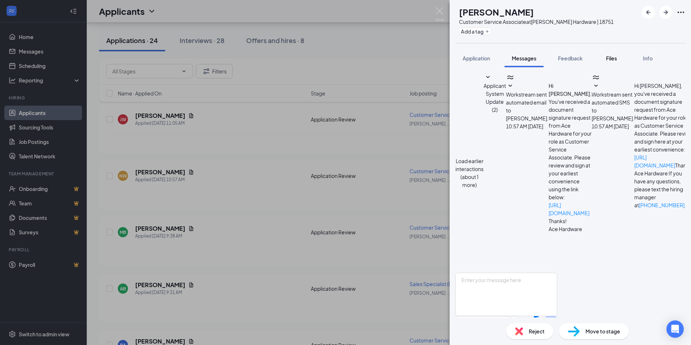
click at [607, 58] on div "Files" at bounding box center [612, 58] width 14 height 7
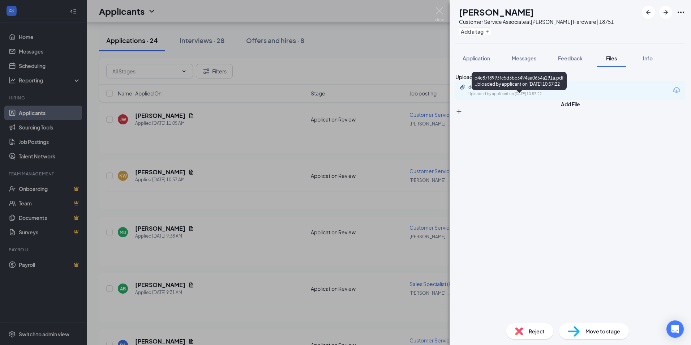
click at [517, 90] on div "d4c87f8993fc5d3bc3494aa0654a291a.pdf" at bounding box center [519, 87] width 101 height 6
click at [519, 58] on span "Messages" at bounding box center [524, 58] width 25 height 7
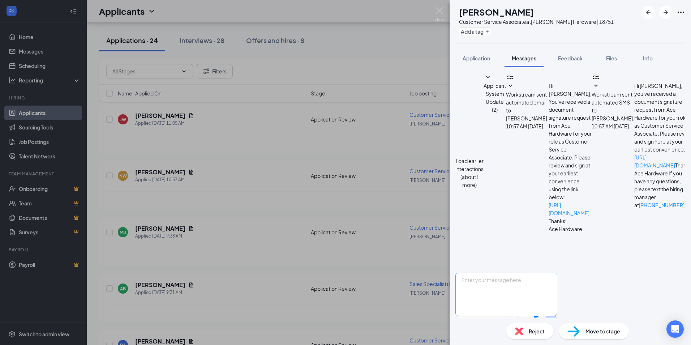
scroll to position [52, 0]
click at [512, 273] on textarea at bounding box center [507, 294] width 102 height 43
paste textarea "Thank you for your interest in joining the team at [PERSON_NAME] Hardware! We’v…"
type textarea "Thank you for your interest in joining the team at [PERSON_NAME] Hardware! We’v…"
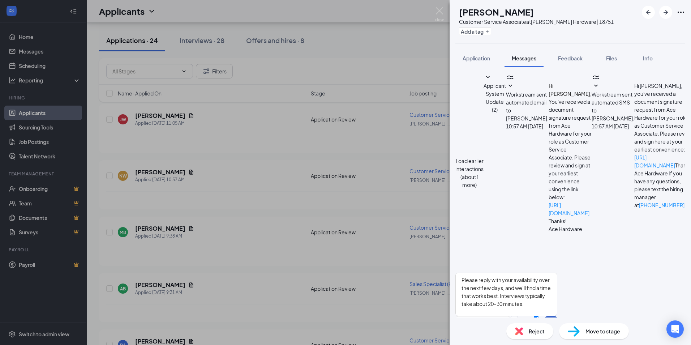
click at [558, 316] on button "Send" at bounding box center [551, 328] width 13 height 25
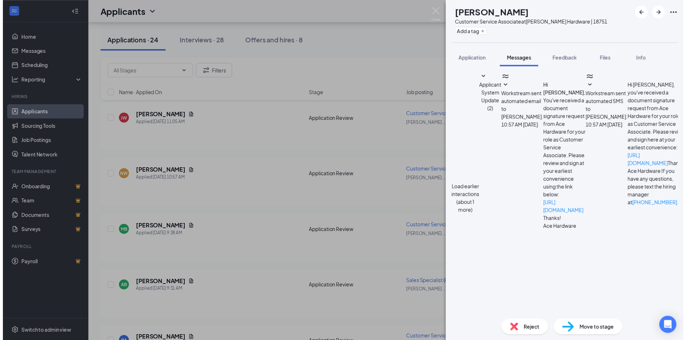
scroll to position [186, 0]
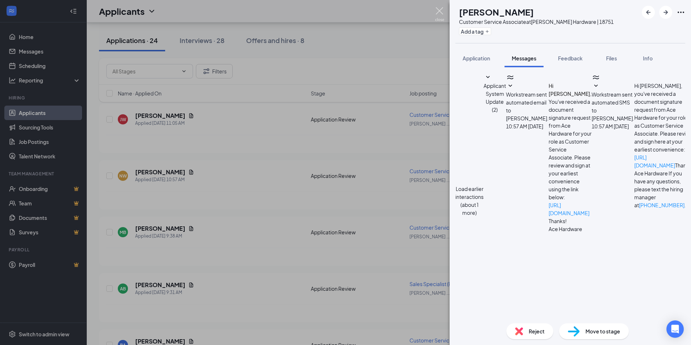
click at [439, 12] on img at bounding box center [439, 14] width 9 height 14
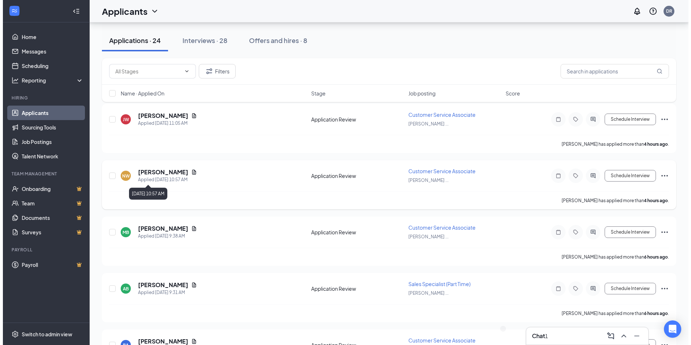
scroll to position [72, 0]
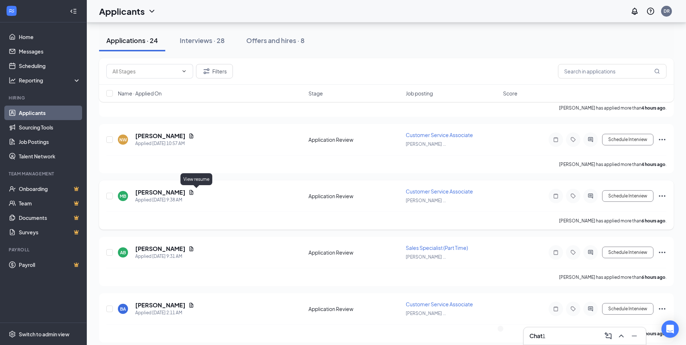
click at [193, 192] on icon "Document" at bounding box center [191, 192] width 4 height 5
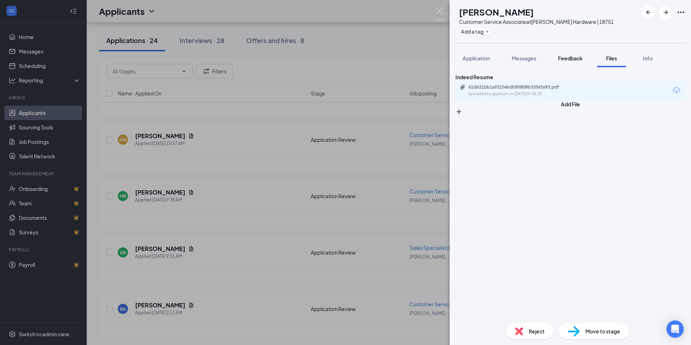
click at [576, 57] on span "Feedback" at bounding box center [570, 58] width 25 height 7
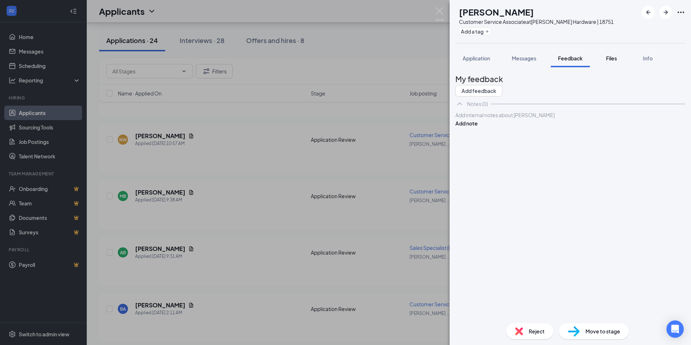
click at [607, 56] on div "Files" at bounding box center [612, 58] width 14 height 7
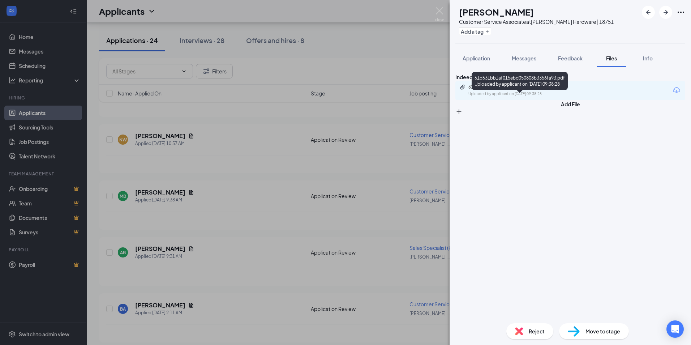
click at [529, 90] on div "61d631bb1af015ebd050808b3356fa93.pdf" at bounding box center [519, 87] width 101 height 6
click at [481, 52] on button "Application" at bounding box center [477, 58] width 42 height 18
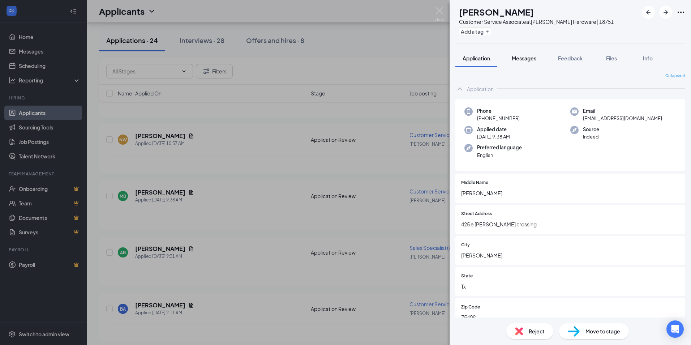
click at [536, 57] on span "Messages" at bounding box center [524, 58] width 25 height 7
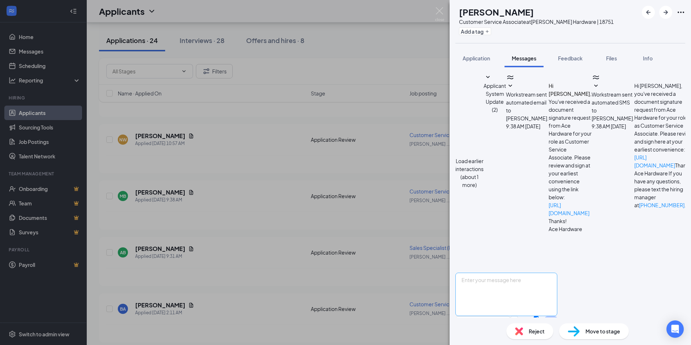
scroll to position [52, 0]
click at [530, 273] on textarea at bounding box center [507, 294] width 102 height 43
paste textarea "Thank you for your interest in joining the team at [PERSON_NAME] Hardware! We’v…"
type textarea "Thank you for your interest in joining the team at [PERSON_NAME] Hardware! We’v…"
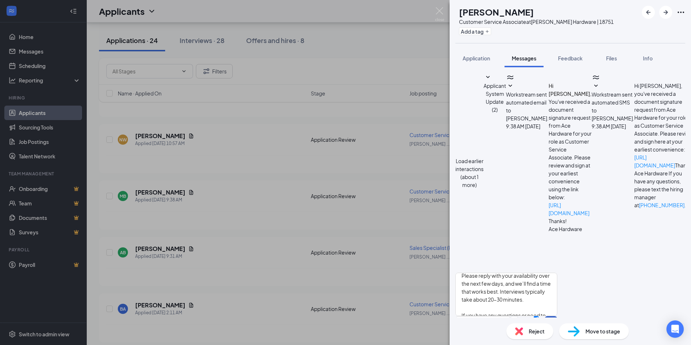
click at [558, 316] on button "Send" at bounding box center [551, 328] width 13 height 25
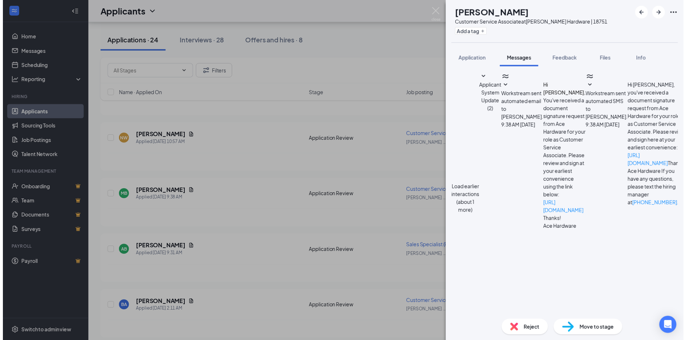
scroll to position [193, 0]
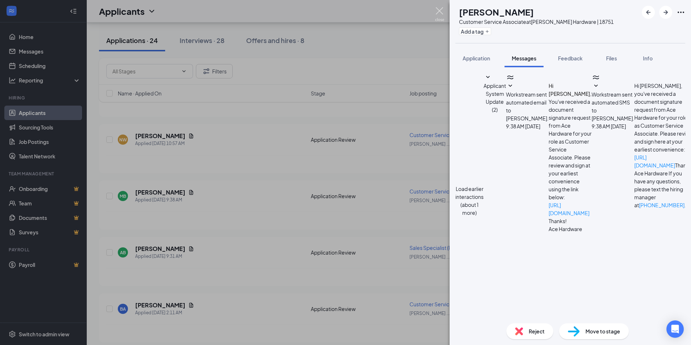
click at [441, 10] on img at bounding box center [439, 14] width 9 height 14
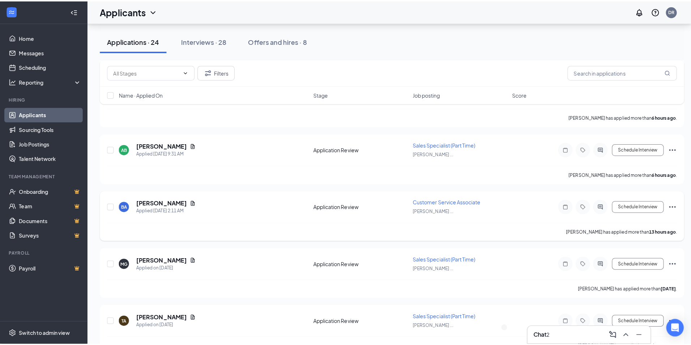
scroll to position [181, 0]
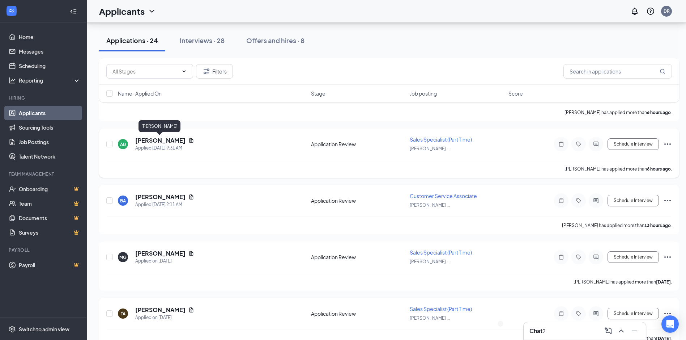
click at [153, 142] on h5 "[PERSON_NAME]" at bounding box center [160, 140] width 50 height 8
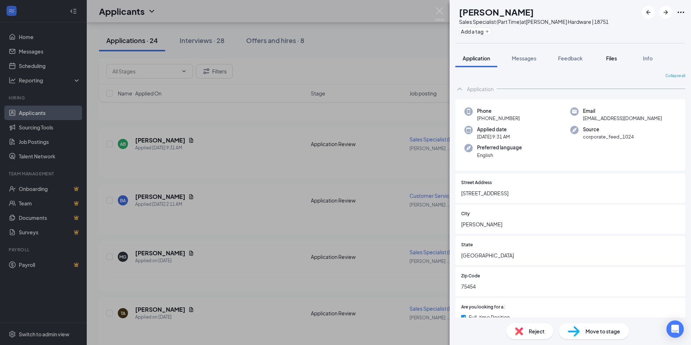
click at [611, 60] on span "Files" at bounding box center [611, 58] width 11 height 7
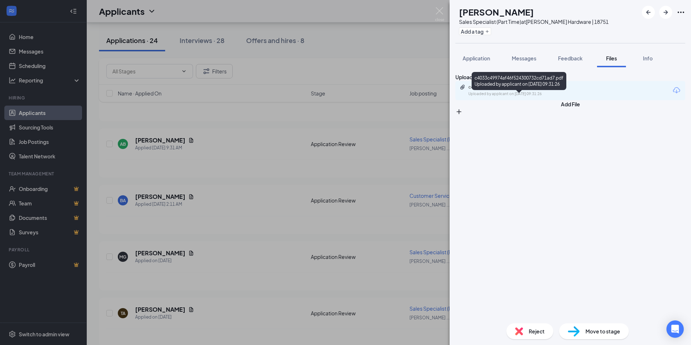
click at [552, 90] on div "c4033c49974af46f524300732cd71ad7.pdf" at bounding box center [519, 87] width 101 height 6
click at [514, 57] on span "Messages" at bounding box center [524, 58] width 25 height 7
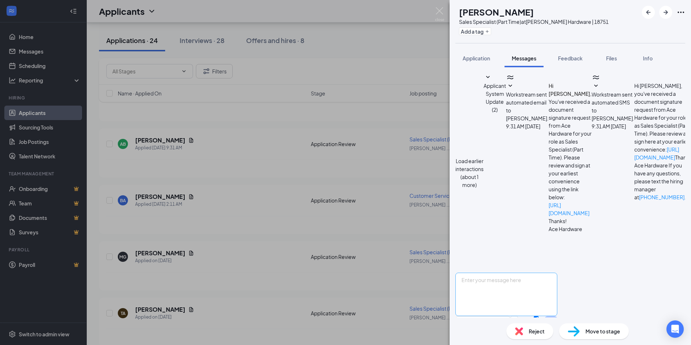
scroll to position [52, 0]
click at [504, 273] on textarea at bounding box center [507, 294] width 102 height 43
paste textarea "Thank you for your interest in joining the team at [PERSON_NAME] Hardware! We’v…"
type textarea "Thank you for your interest in joining the team at [PERSON_NAME] Hardware! We’v…"
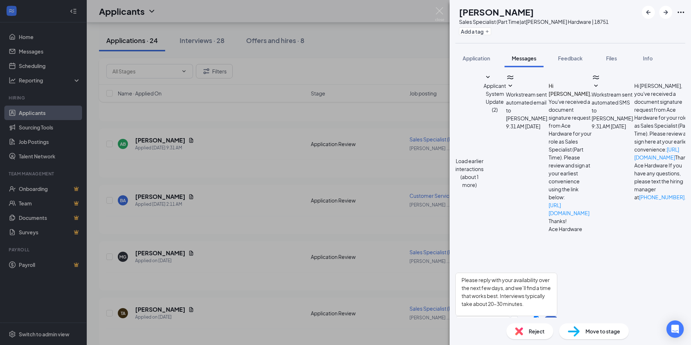
click at [558, 316] on button "Send" at bounding box center [551, 328] width 13 height 25
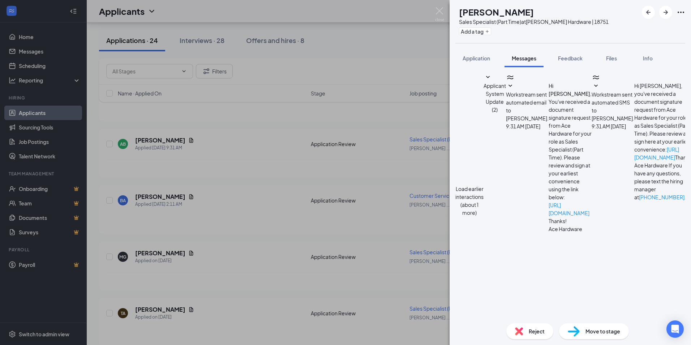
scroll to position [193, 0]
click at [485, 56] on span "Application" at bounding box center [476, 58] width 27 height 7
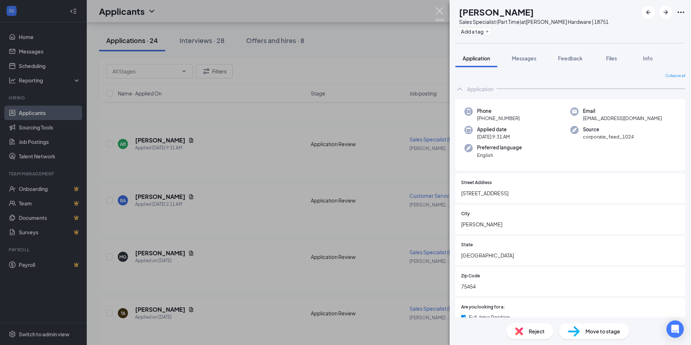
click at [443, 13] on img at bounding box center [439, 14] width 9 height 14
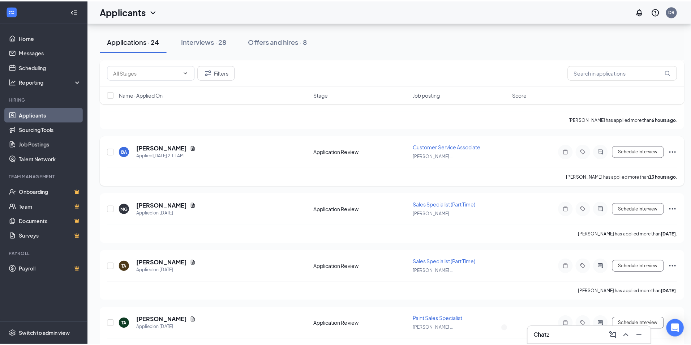
scroll to position [253, 0]
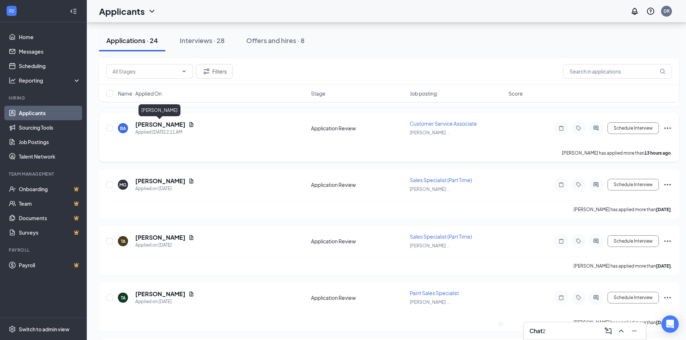
click at [167, 125] on h5 "Brittany Askew" at bounding box center [160, 124] width 50 height 8
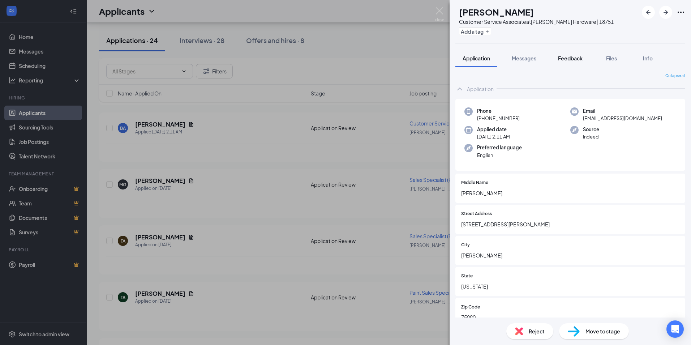
click at [571, 56] on span "Feedback" at bounding box center [570, 58] width 25 height 7
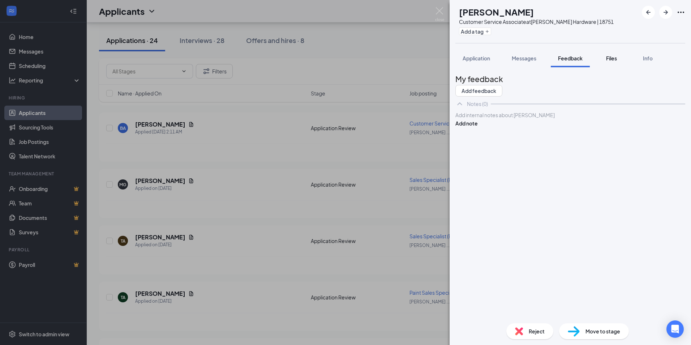
click at [612, 59] on span "Files" at bounding box center [611, 58] width 11 height 7
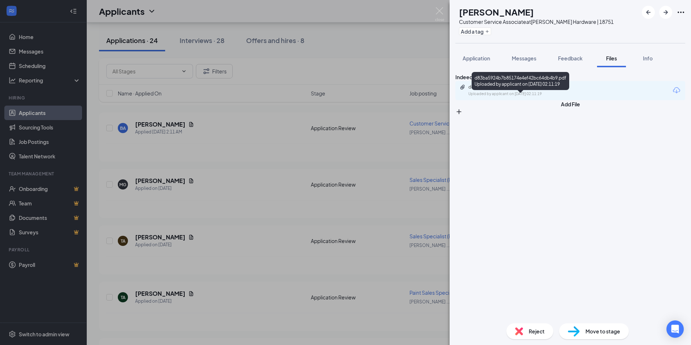
click at [539, 90] on div "d83ba5924b7b85174e4ef42bc64db4b9.pdf" at bounding box center [519, 87] width 101 height 6
click at [467, 58] on span "Application" at bounding box center [476, 58] width 27 height 7
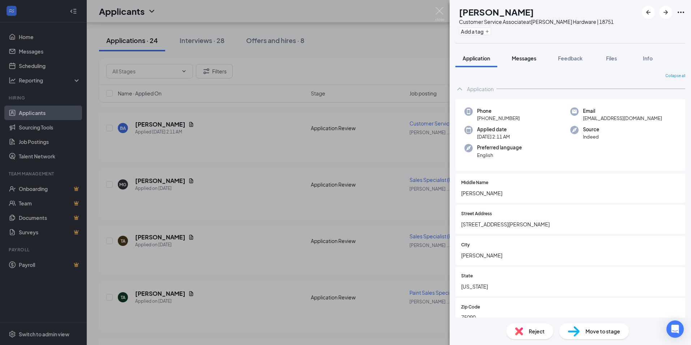
click at [533, 58] on span "Messages" at bounding box center [524, 58] width 25 height 7
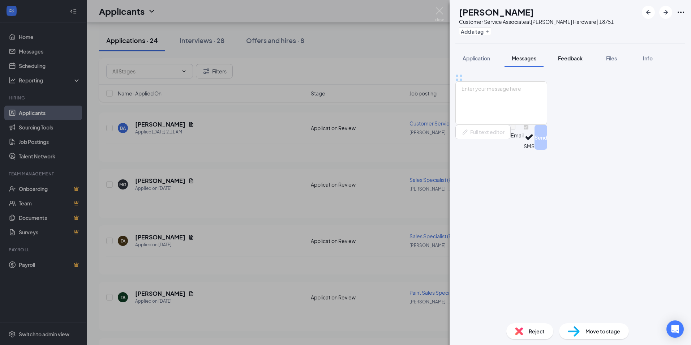
click at [583, 56] on span "Feedback" at bounding box center [570, 58] width 25 height 7
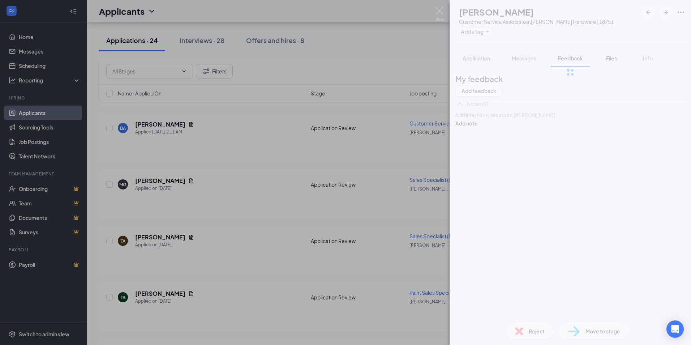
click at [610, 55] on div at bounding box center [571, 72] width 242 height 145
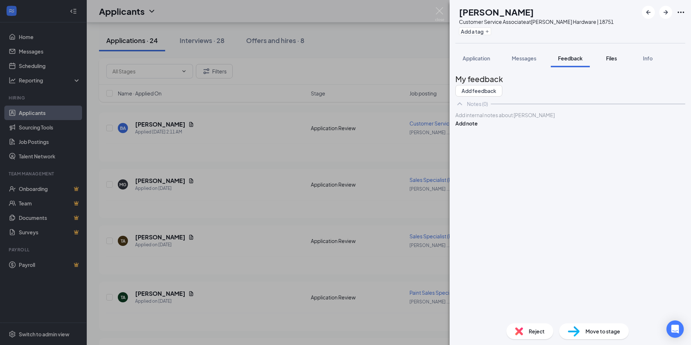
click at [616, 56] on span "Files" at bounding box center [611, 58] width 11 height 7
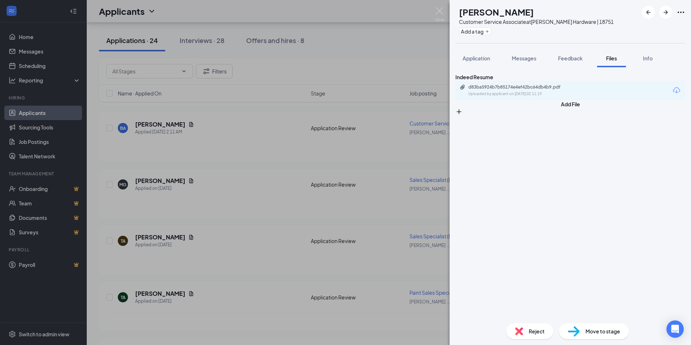
click at [679, 13] on icon "Ellipses" at bounding box center [681, 12] width 9 height 9
drag, startPoint x: 437, startPoint y: 14, endPoint x: 435, endPoint y: 57, distance: 43.4
click at [437, 14] on img at bounding box center [439, 14] width 9 height 14
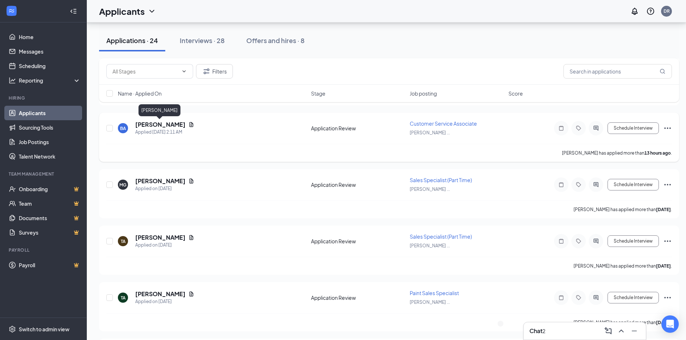
click at [160, 123] on h5 "Brittany Askew" at bounding box center [160, 124] width 50 height 8
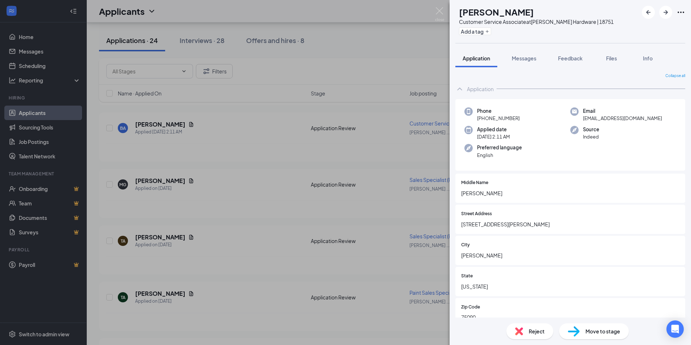
click at [522, 329] on img at bounding box center [519, 331] width 8 height 8
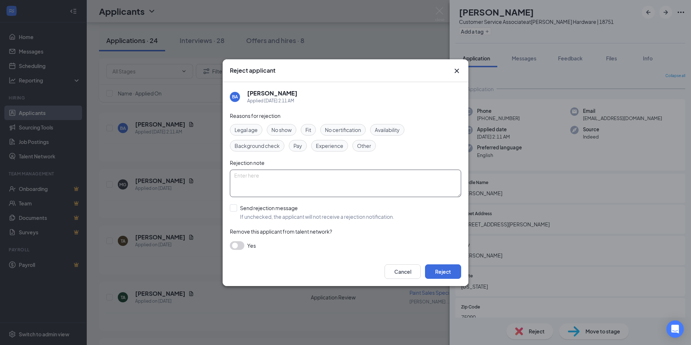
click at [303, 174] on textarea at bounding box center [345, 183] width 231 height 27
paste textarea "Thank you for your interest in joining the team at [PERSON_NAME] Hardware! We’v…"
type textarea "Thank you for your interest in joining the team at [PERSON_NAME] Hardware! We’v…"
drag, startPoint x: 419, startPoint y: 186, endPoint x: 381, endPoint y: 180, distance: 38.3
click at [381, 180] on textarea "Thank you for your interest in joining the team at [PERSON_NAME] Hardware! We’v…" at bounding box center [345, 183] width 231 height 27
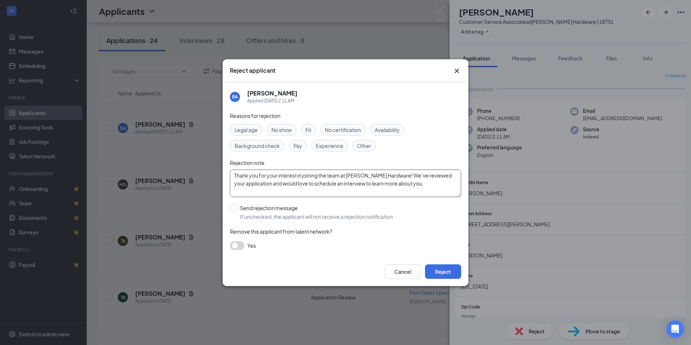
drag, startPoint x: 294, startPoint y: 189, endPoint x: 194, endPoint y: 137, distance: 112.6
click at [194, 137] on div "Reject applicant BA Brittany Askew Applied Today 2:11 AM Reasons for rejection …" at bounding box center [345, 172] width 691 height 345
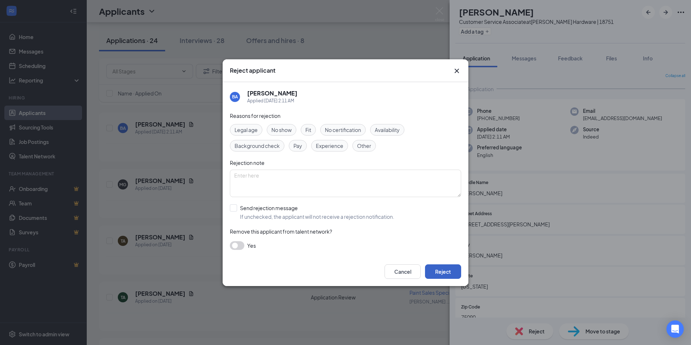
click at [443, 271] on button "Reject" at bounding box center [443, 271] width 36 height 14
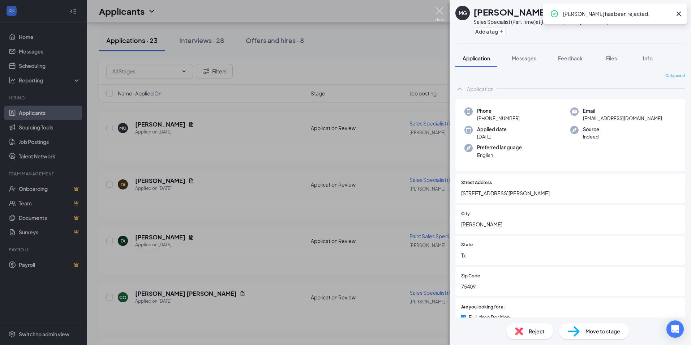
click at [442, 13] on img at bounding box center [439, 14] width 9 height 14
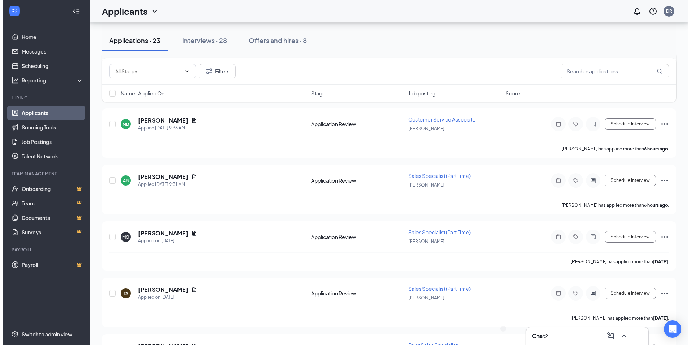
scroll to position [145, 0]
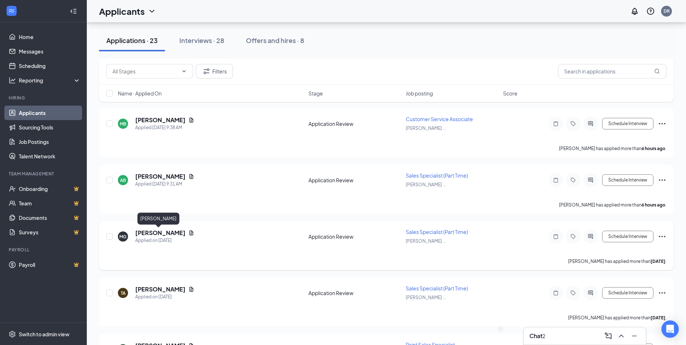
click at [153, 232] on h5 "Myka Garcia" at bounding box center [160, 233] width 50 height 8
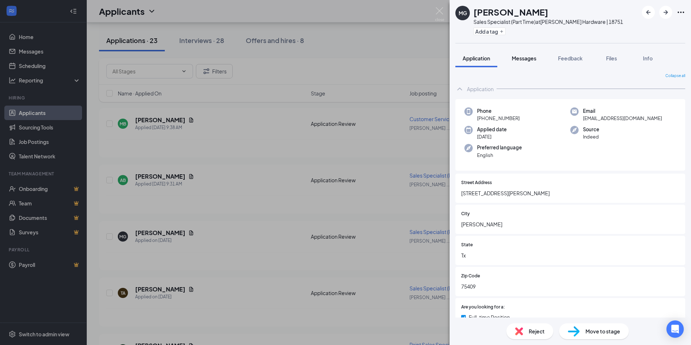
click at [521, 55] on div "Messages" at bounding box center [524, 58] width 25 height 7
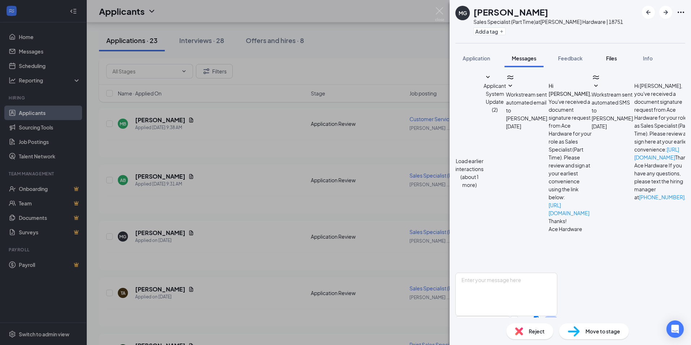
click at [609, 59] on span "Files" at bounding box center [611, 58] width 11 height 7
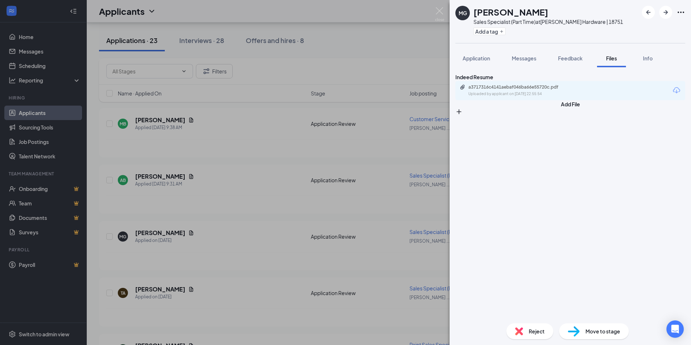
click at [533, 94] on div "a3717316c4141aebaf046ba66e55720c.pdf Uploaded by applicant on Sep 13, 2025 at 2…" at bounding box center [571, 90] width 230 height 19
click at [532, 90] on div "a3717316c4141aebaf046ba66e55720c.pdf" at bounding box center [519, 87] width 101 height 6
click at [442, 15] on img at bounding box center [439, 14] width 9 height 14
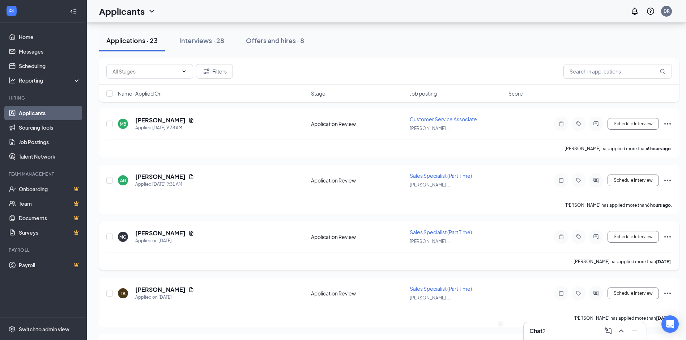
click at [668, 236] on icon "Ellipses" at bounding box center [667, 236] width 9 height 9
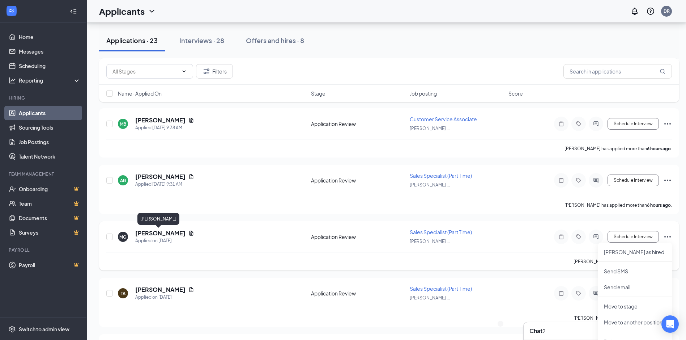
click at [152, 230] on h5 "Myka Garcia" at bounding box center [160, 233] width 50 height 8
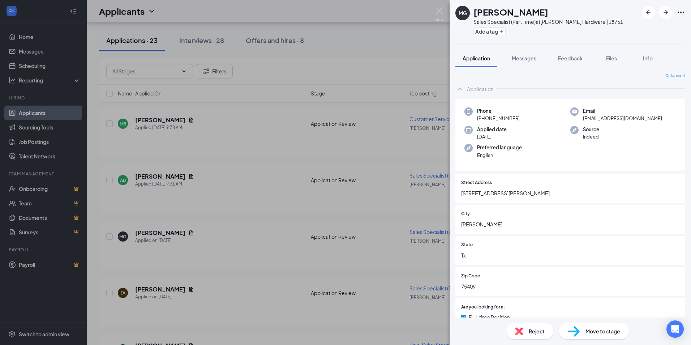
click at [538, 333] on span "Reject" at bounding box center [537, 331] width 16 height 8
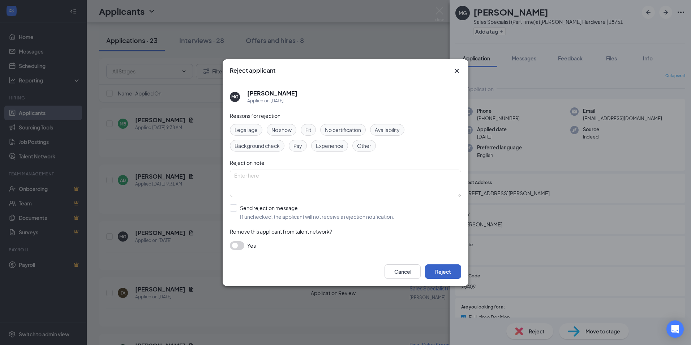
click at [452, 268] on button "Reject" at bounding box center [443, 271] width 36 height 14
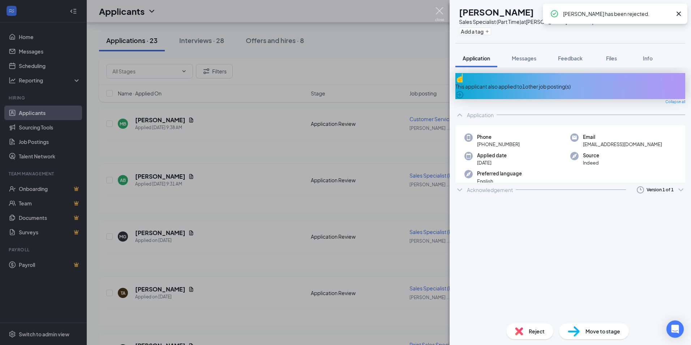
click at [439, 13] on img at bounding box center [439, 14] width 9 height 14
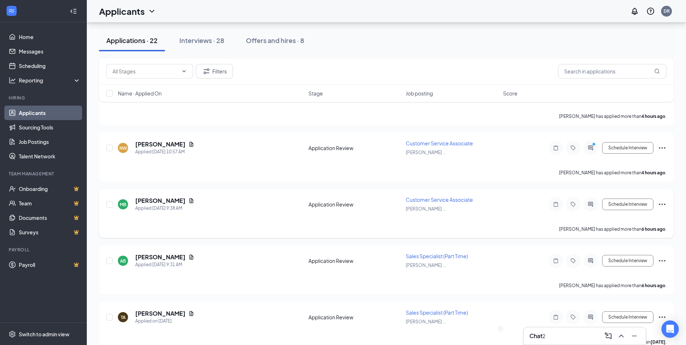
scroll to position [72, 0]
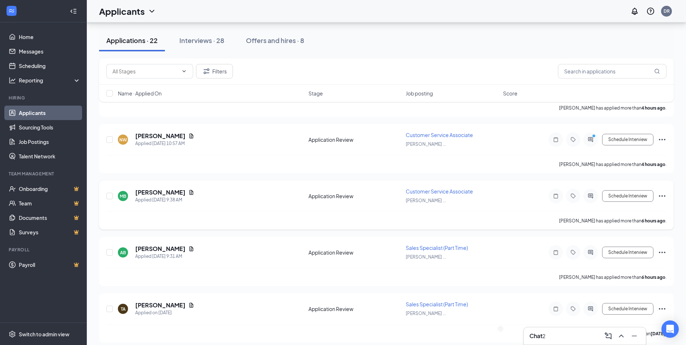
click at [236, 207] on div "MB MEZHAUN BURNETT Applied Today 9:38 AM Application Review Customer Service As…" at bounding box center [386, 200] width 560 height 24
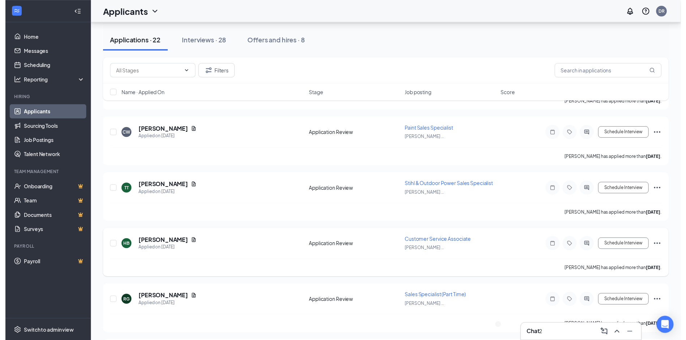
scroll to position [1037, 0]
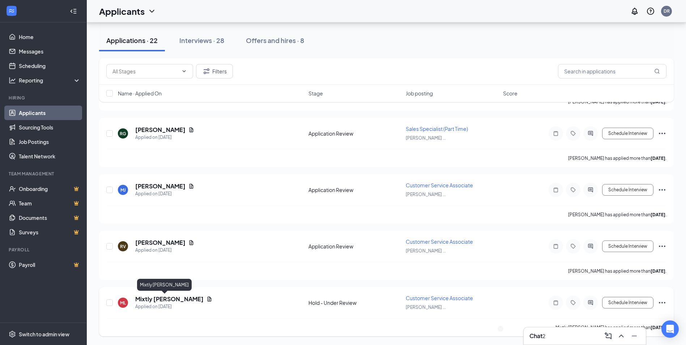
click at [148, 298] on h5 "Mixtly Luna" at bounding box center [169, 299] width 68 height 8
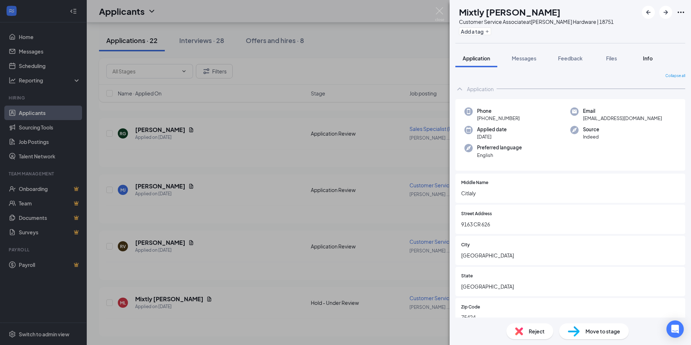
click at [648, 57] on span "Info" at bounding box center [648, 58] width 10 height 7
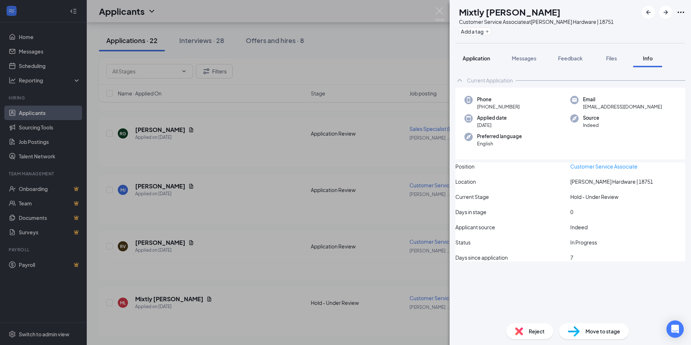
click at [482, 60] on span "Application" at bounding box center [476, 58] width 27 height 7
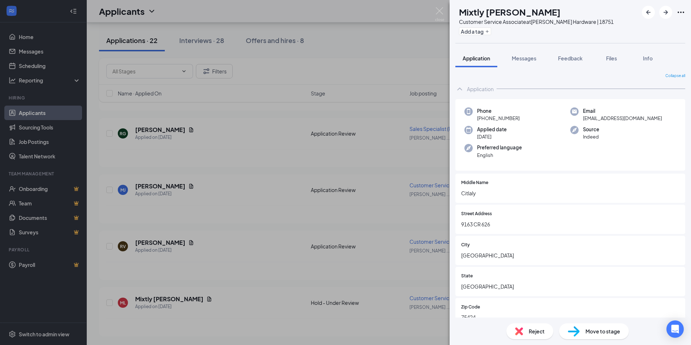
click at [687, 11] on div "ML Mixtly Luna Customer Service Associate at Melissa Ace Hardware | 18751 Add a…" at bounding box center [571, 21] width 242 height 43
click at [684, 12] on icon "Ellipses" at bounding box center [681, 12] width 9 height 9
click at [642, 31] on link "View full application" at bounding box center [642, 28] width 78 height 7
click at [24, 35] on div "ML Mixtly Luna Customer Service Associate at Melissa Ace Hardware | 18751 Add a…" at bounding box center [345, 172] width 691 height 345
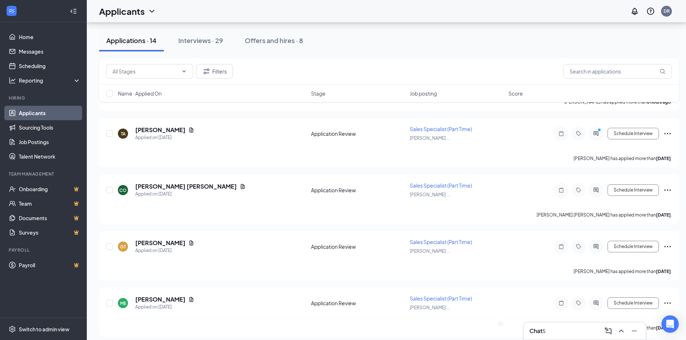
click at [40, 108] on link "Applicants" at bounding box center [50, 113] width 62 height 14
click at [37, 68] on link "Scheduling" at bounding box center [50, 66] width 62 height 14
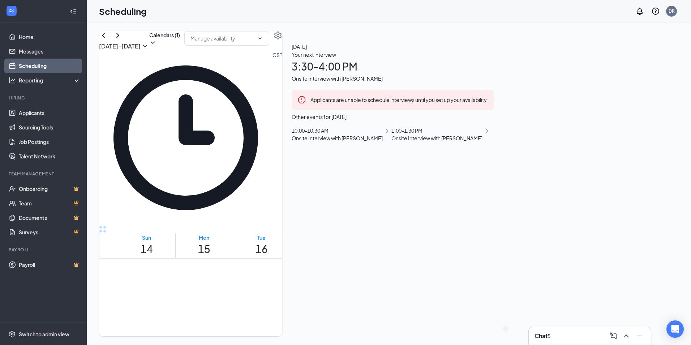
scroll to position [572, 0]
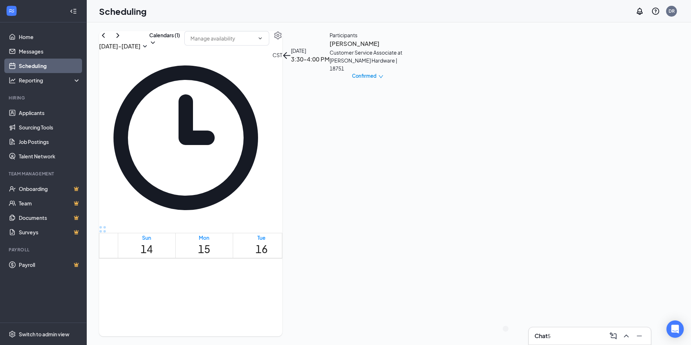
click at [406, 48] on h3 "Erin Goode" at bounding box center [368, 43] width 76 height 9
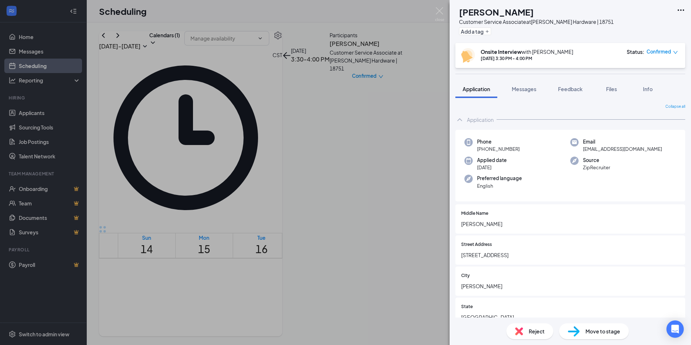
click at [681, 12] on icon "Ellipses" at bounding box center [681, 10] width 9 height 9
click at [650, 24] on link "View full application" at bounding box center [642, 26] width 78 height 7
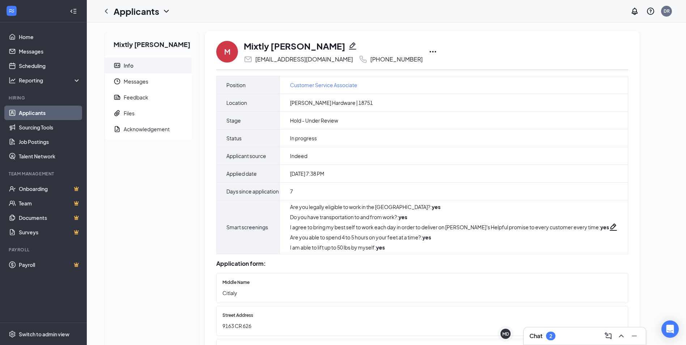
click at [428, 52] on icon "Ellipses" at bounding box center [432, 51] width 9 height 9
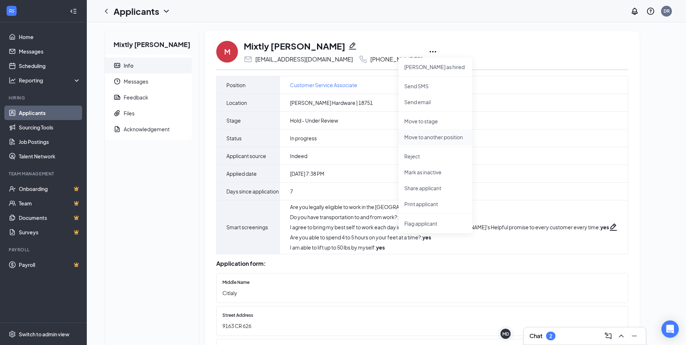
click at [424, 134] on p "Move to another position" at bounding box center [435, 136] width 62 height 7
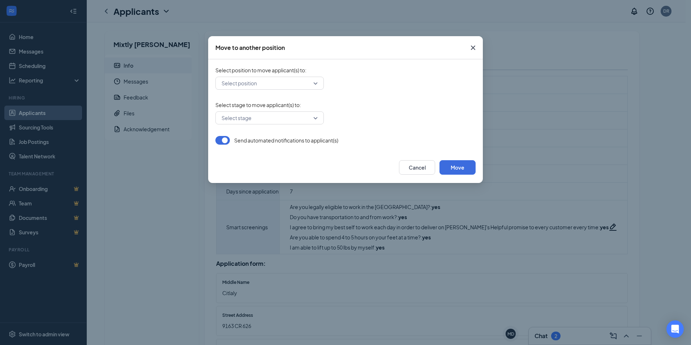
click at [288, 80] on input "search" at bounding box center [267, 83] width 95 height 12
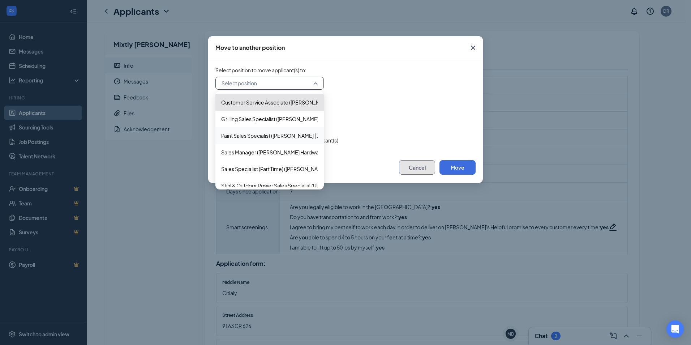
click at [417, 166] on button "Cancel" at bounding box center [417, 167] width 36 height 14
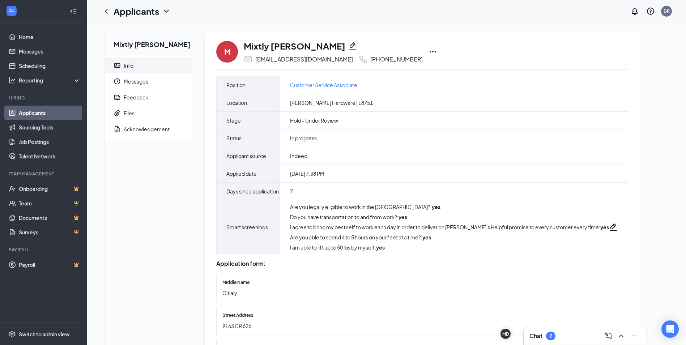
click at [428, 52] on icon "Ellipses" at bounding box center [432, 51] width 9 height 9
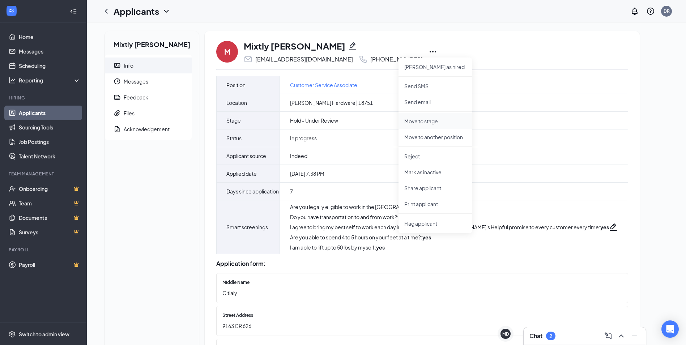
click at [426, 122] on p "Move to stage" at bounding box center [435, 121] width 62 height 7
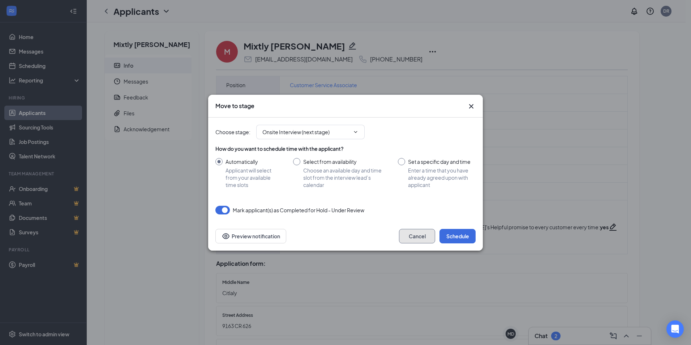
click at [434, 236] on button "Cancel" at bounding box center [417, 236] width 36 height 14
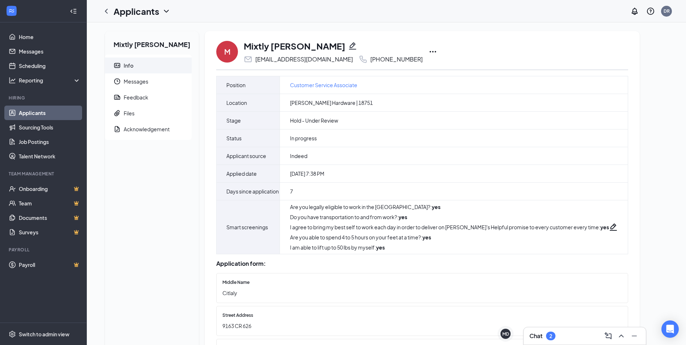
click at [428, 53] on icon "Ellipses" at bounding box center [432, 51] width 9 height 9
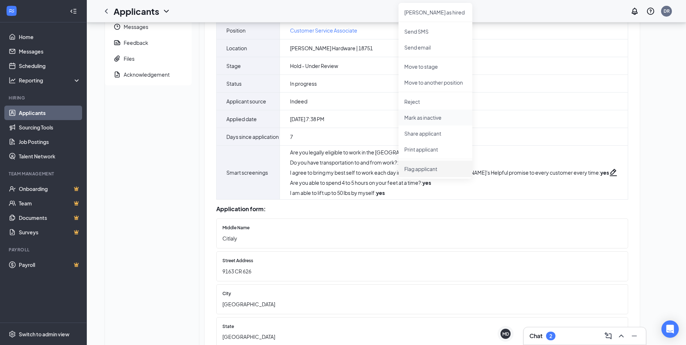
scroll to position [36, 0]
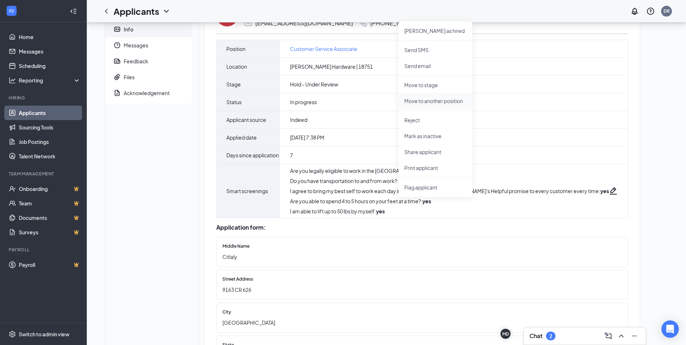
click at [435, 98] on p "Move to another position" at bounding box center [435, 100] width 62 height 7
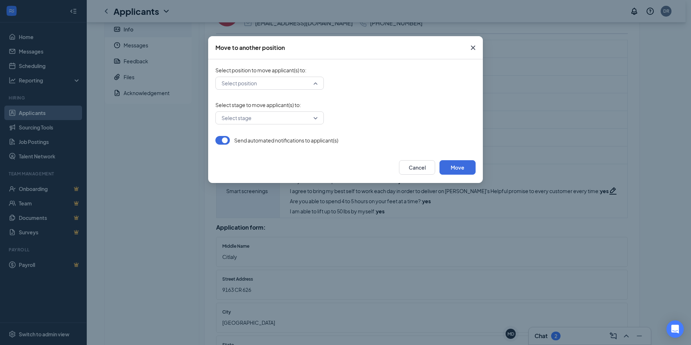
click at [308, 78] on input "search" at bounding box center [267, 83] width 95 height 12
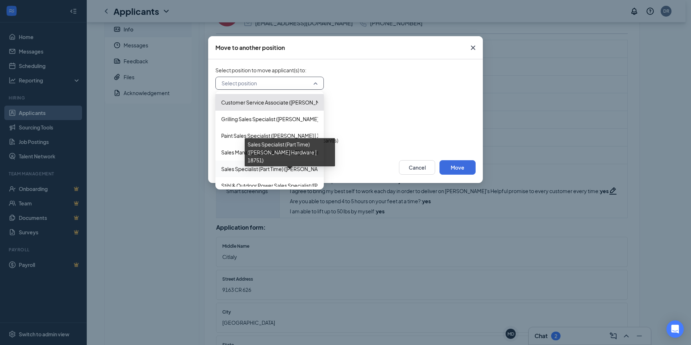
click at [253, 170] on span "Sales Specialist (Part Time) (Melissa Ace Hardware | 18751)" at bounding box center [295, 169] width 149 height 8
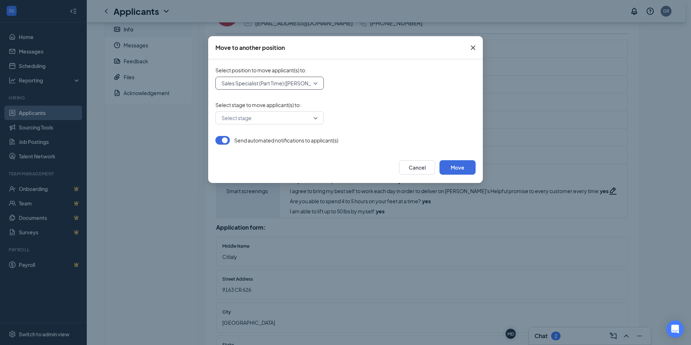
click at [275, 122] on input "search" at bounding box center [267, 118] width 95 height 12
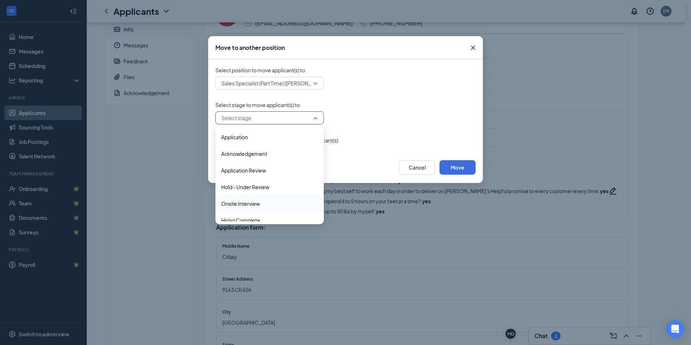
click at [253, 205] on span "Onsite Interview" at bounding box center [240, 204] width 39 height 8
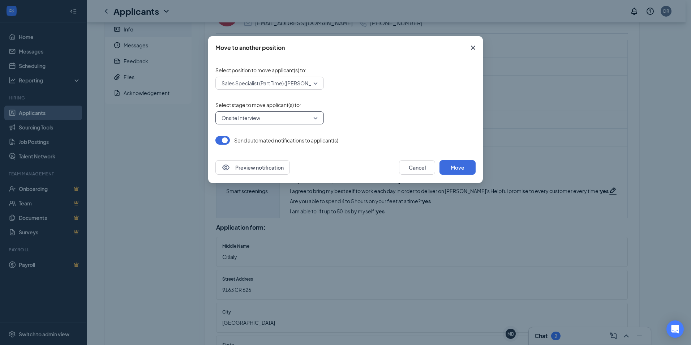
click at [229, 141] on button "button" at bounding box center [222, 140] width 14 height 9
click at [456, 171] on button "Move" at bounding box center [458, 167] width 36 height 14
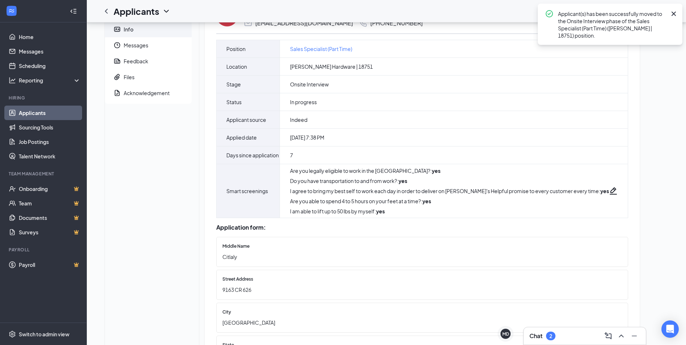
click at [673, 16] on icon "Cross" at bounding box center [673, 13] width 9 height 9
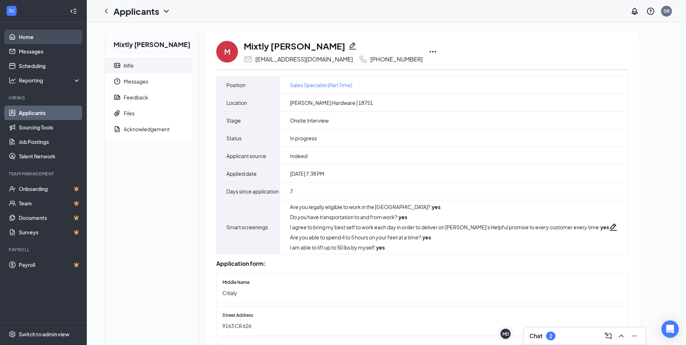
click at [29, 34] on link "Home" at bounding box center [50, 37] width 62 height 14
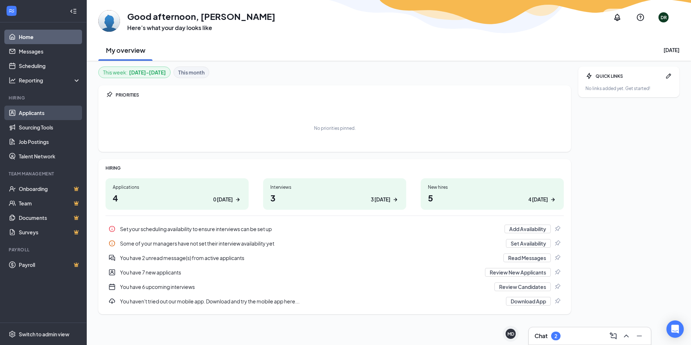
click at [39, 110] on link "Applicants" at bounding box center [50, 113] width 62 height 14
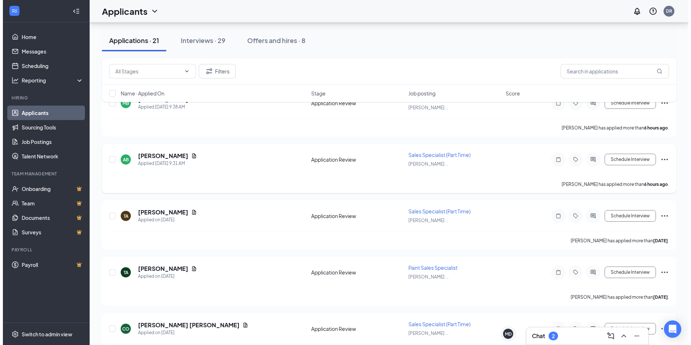
scroll to position [217, 0]
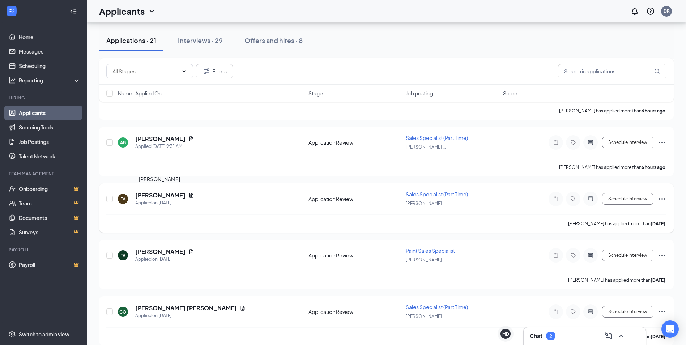
click at [156, 195] on h5 "[PERSON_NAME]" at bounding box center [160, 195] width 50 height 8
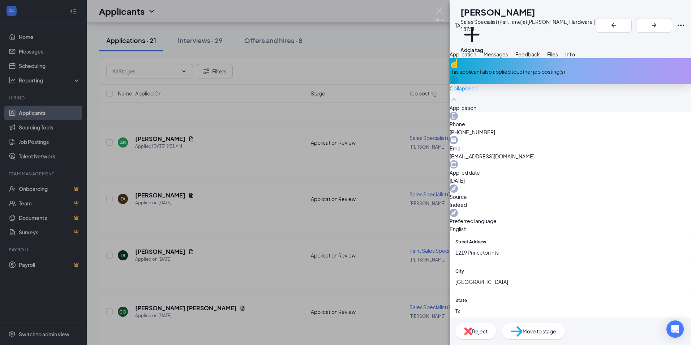
click at [540, 58] on div "Feedback" at bounding box center [528, 54] width 25 height 8
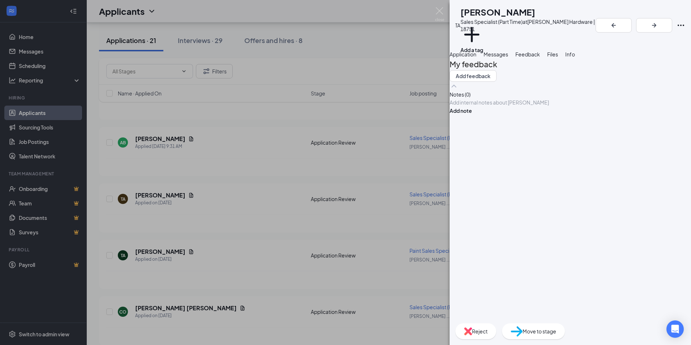
click at [558, 56] on span "Files" at bounding box center [552, 54] width 11 height 7
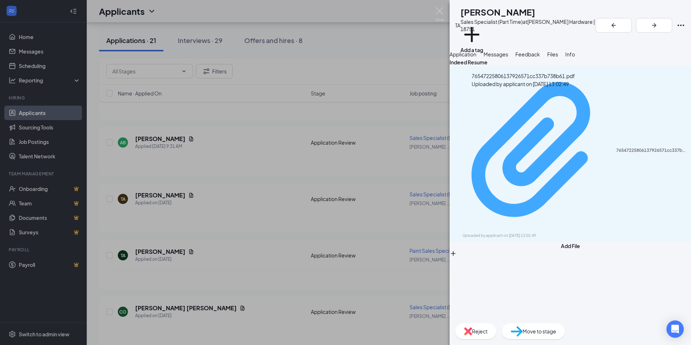
click at [616, 148] on div "76547225806137926571cc337b738b61.pdf" at bounding box center [651, 151] width 71 height 6
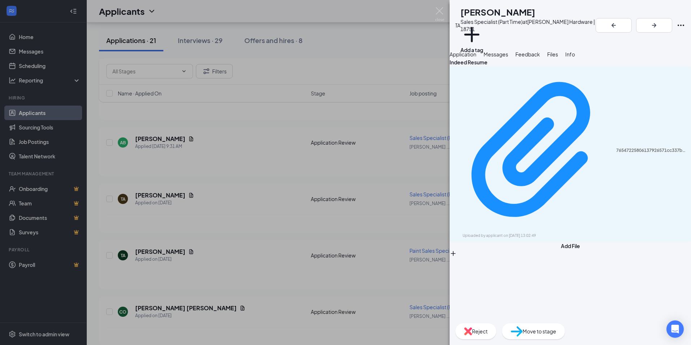
click at [508, 57] on span "Messages" at bounding box center [496, 54] width 25 height 7
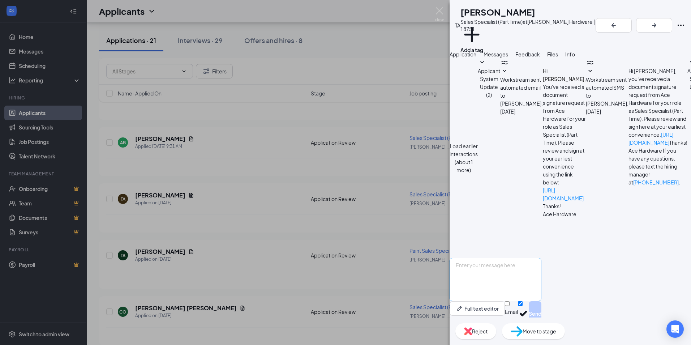
scroll to position [52, 0]
click at [512, 260] on textarea at bounding box center [496, 279] width 92 height 43
paste textarea "Thank you for your interest in joining the team at [PERSON_NAME] Hardware! We’v…"
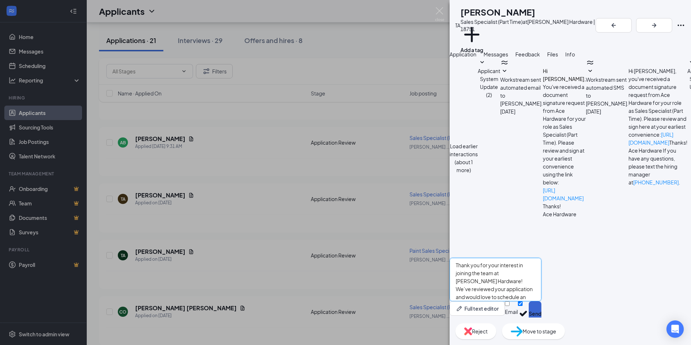
type textarea "Thank you for your interest in joining the team at [PERSON_NAME] Hardware! We’v…"
click at [542, 306] on button "Send" at bounding box center [535, 313] width 13 height 25
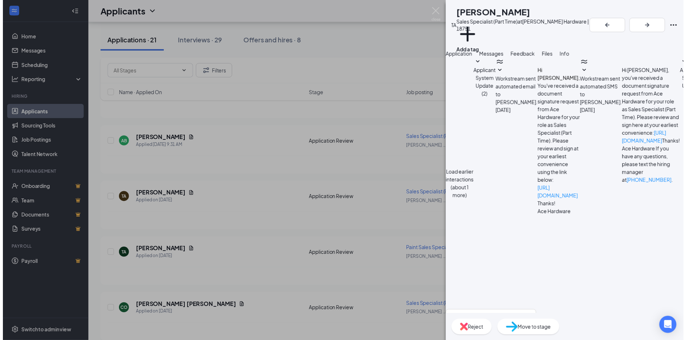
scroll to position [193, 0]
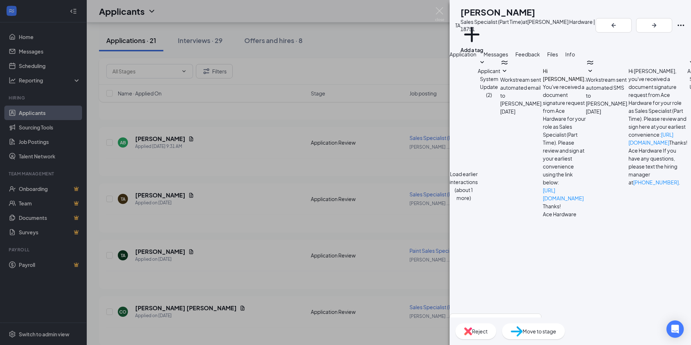
drag, startPoint x: 504, startPoint y: 135, endPoint x: 542, endPoint y: 157, distance: 43.6
drag, startPoint x: 542, startPoint y: 157, endPoint x: 527, endPoint y: 174, distance: 22.3
click at [438, 11] on img at bounding box center [439, 14] width 9 height 14
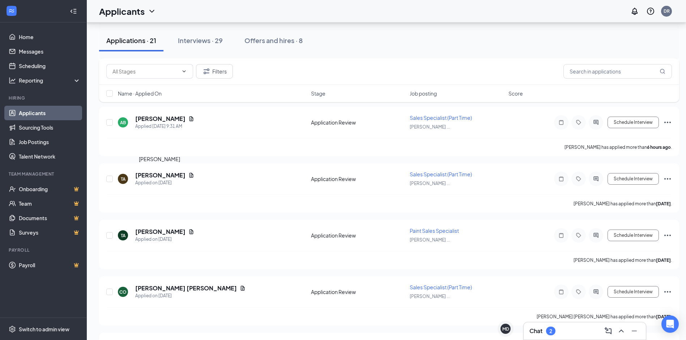
scroll to position [253, 0]
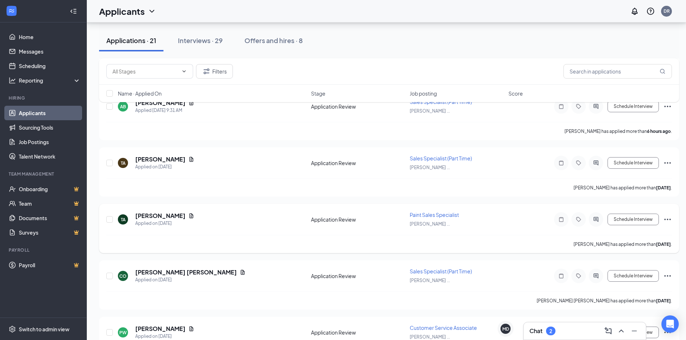
click at [668, 219] on icon "Ellipses" at bounding box center [667, 218] width 7 height 1
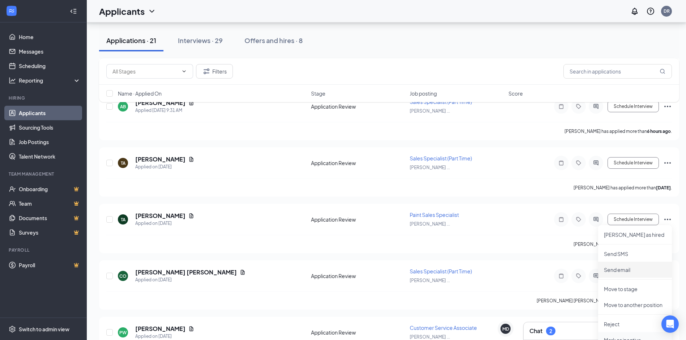
scroll to position [325, 0]
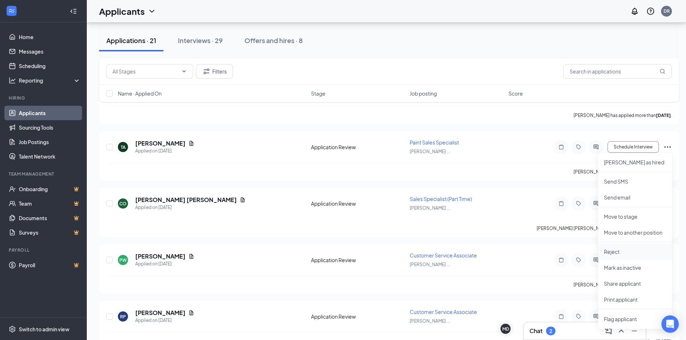
click at [627, 249] on p "Reject" at bounding box center [635, 251] width 62 height 7
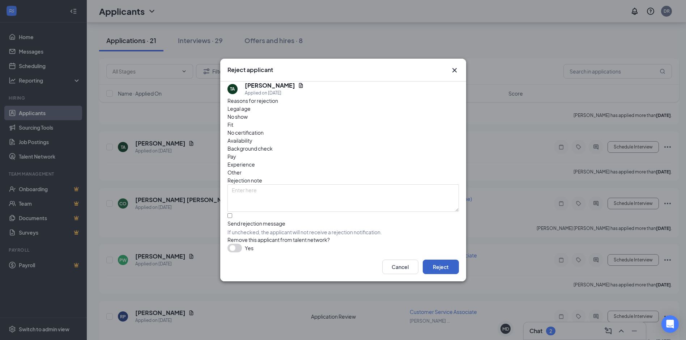
click at [447, 270] on button "Reject" at bounding box center [441, 266] width 36 height 14
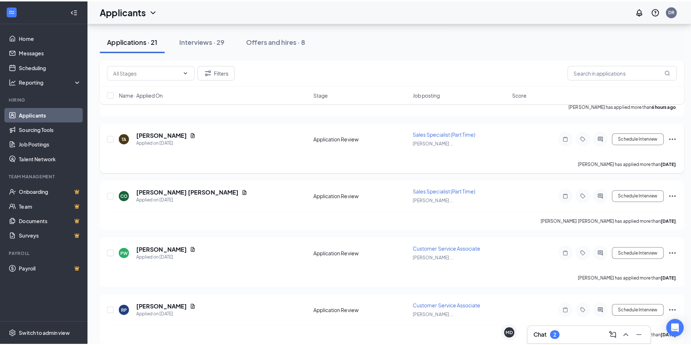
scroll to position [289, 0]
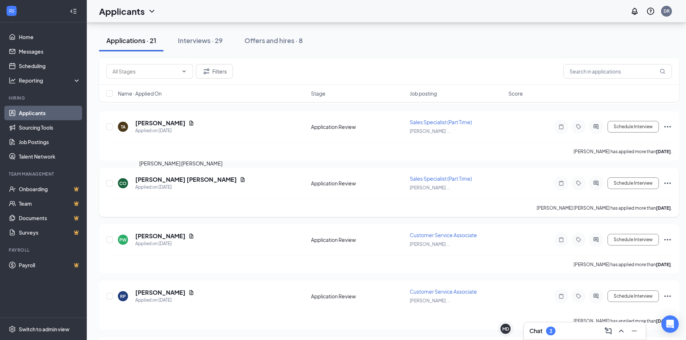
click at [163, 180] on h5 "[PERSON_NAME] [PERSON_NAME]" at bounding box center [186, 179] width 102 height 8
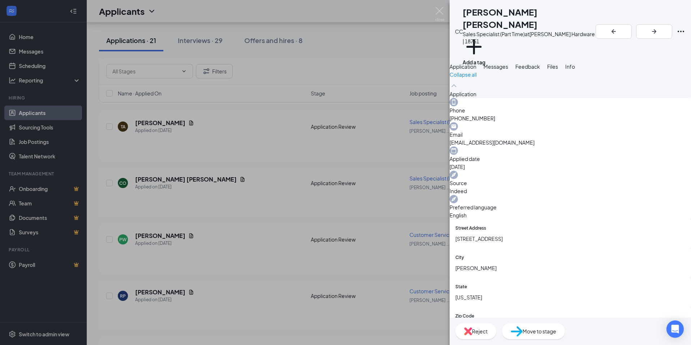
click at [540, 63] on span "Feedback" at bounding box center [528, 66] width 25 height 7
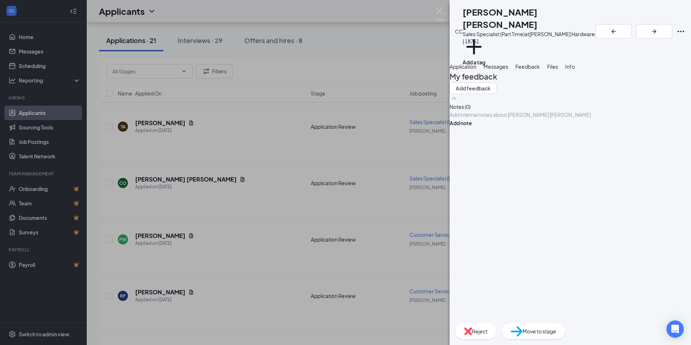
click at [558, 63] on span "Files" at bounding box center [552, 66] width 11 height 7
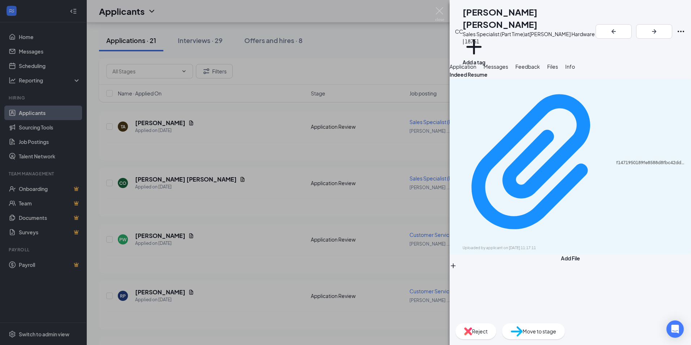
click at [526, 94] on div "f1471950189fe8588d8fbc42ddab4cd7.pdf Uploaded by applicant on Sep 13, 2025 at 1…" at bounding box center [571, 166] width 242 height 176
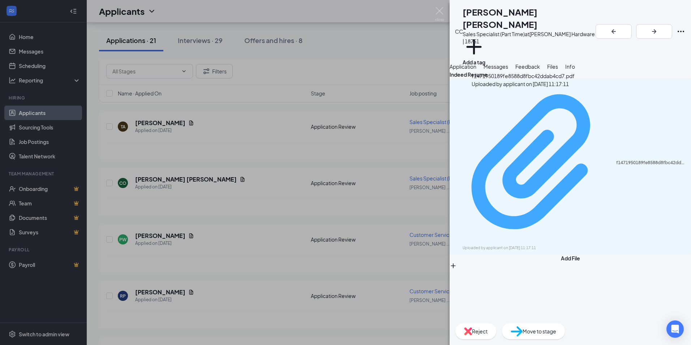
click at [616, 160] on div "f1471950189fe8588d8fbc42ddab4cd7.pdf" at bounding box center [651, 163] width 71 height 6
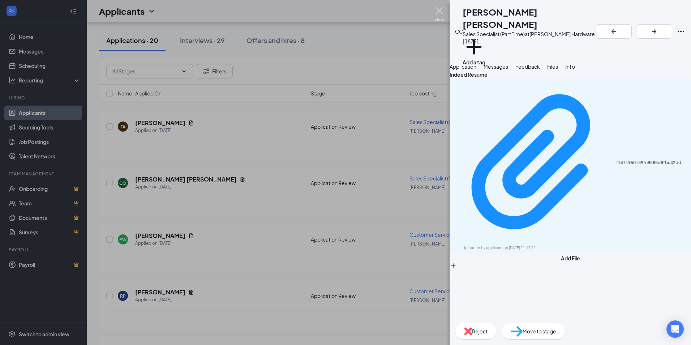
click at [439, 11] on img at bounding box center [439, 14] width 9 height 14
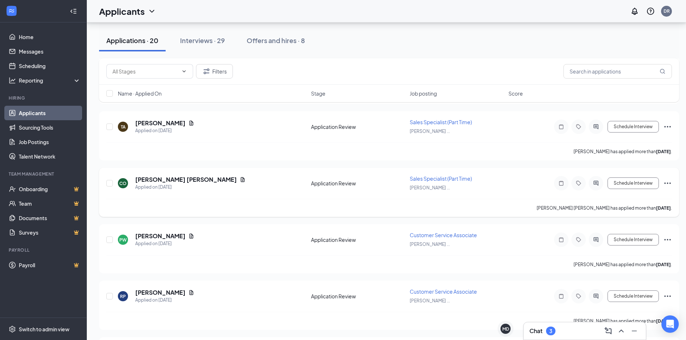
click at [242, 181] on div "CO Connor Oakerson Applied on Sep 13" at bounding box center [212, 182] width 189 height 15
click at [178, 178] on h5 "[PERSON_NAME] [PERSON_NAME]" at bounding box center [186, 179] width 102 height 8
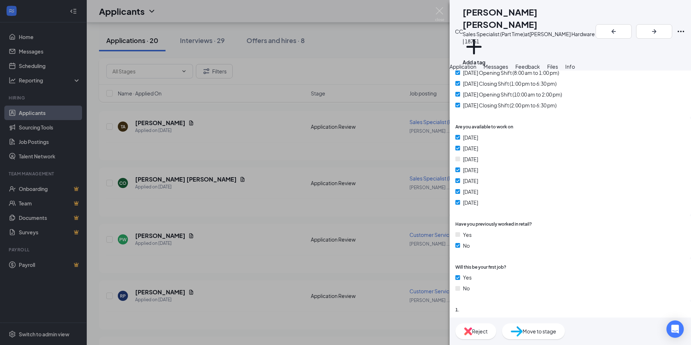
scroll to position [313, 0]
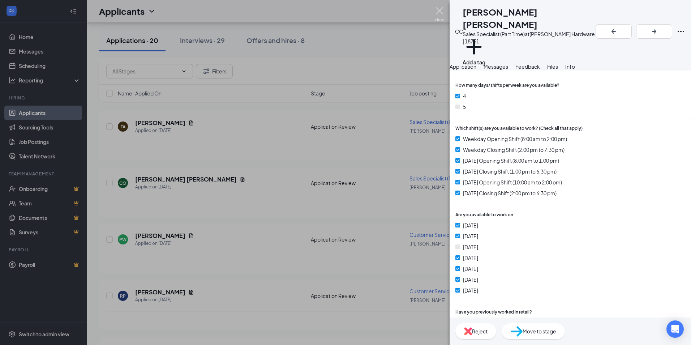
click at [441, 15] on img at bounding box center [439, 14] width 9 height 14
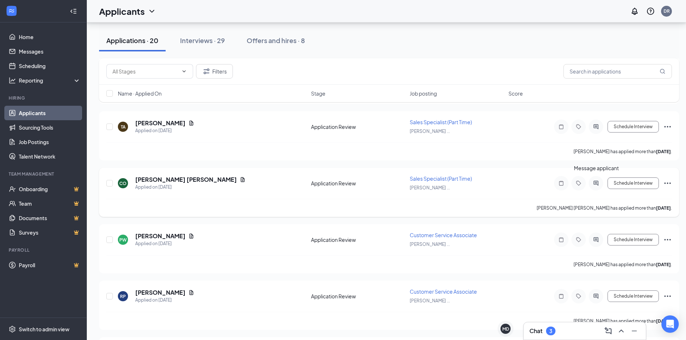
click at [599, 183] on icon "ActiveChat" at bounding box center [596, 183] width 9 height 6
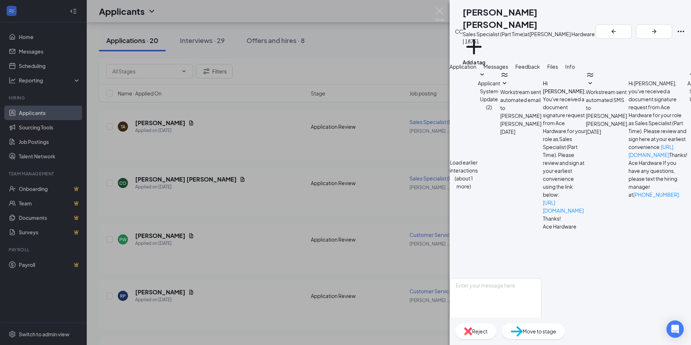
scroll to position [52, 0]
click at [527, 278] on textarea at bounding box center [496, 299] width 92 height 43
paste textarea "Thank you for your interest in joining the team at [PERSON_NAME] Hardware! We’v…"
type textarea "Thank you for your interest in joining the team at [PERSON_NAME] Hardware! We’v…"
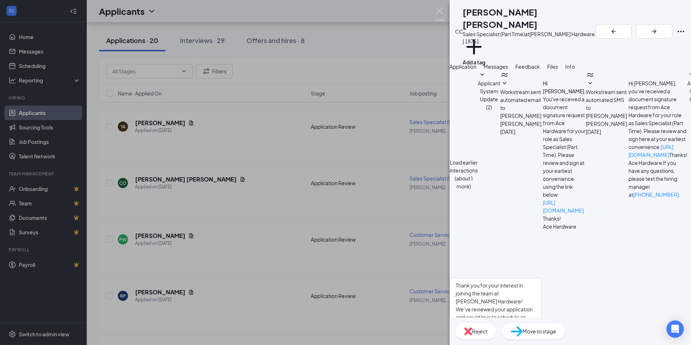
click at [542, 321] on button "Send" at bounding box center [535, 333] width 13 height 25
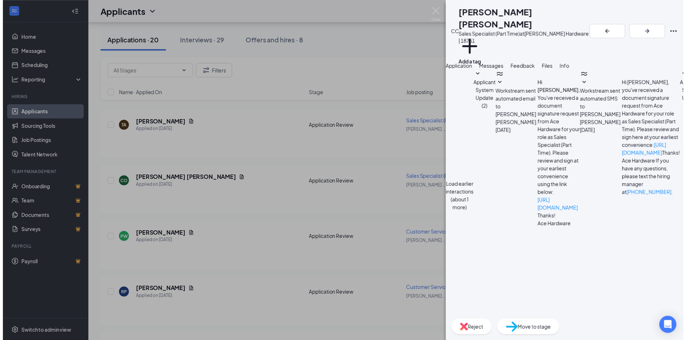
scroll to position [193, 0]
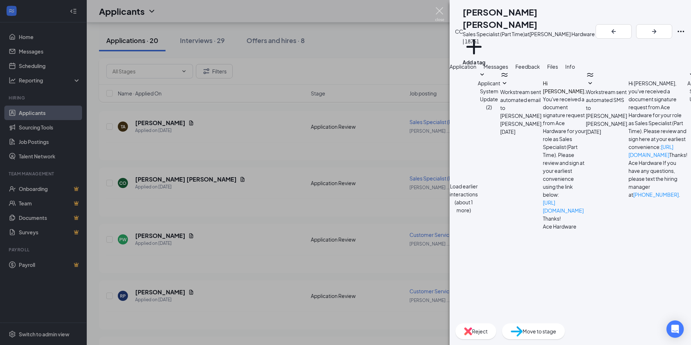
click at [442, 16] on img at bounding box center [439, 14] width 9 height 14
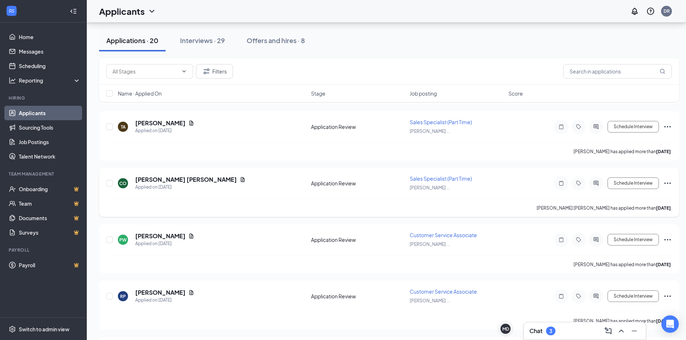
scroll to position [325, 0]
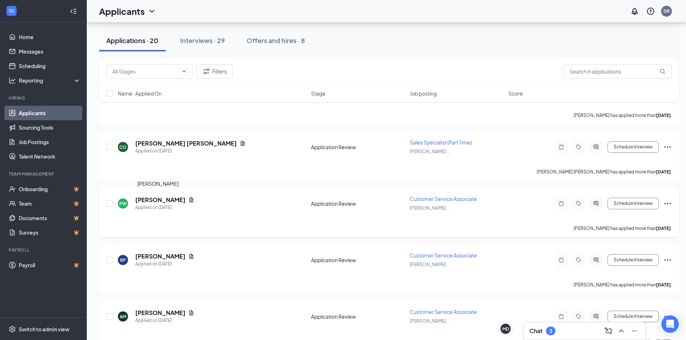
click at [153, 200] on h5 "[PERSON_NAME]" at bounding box center [160, 200] width 50 height 8
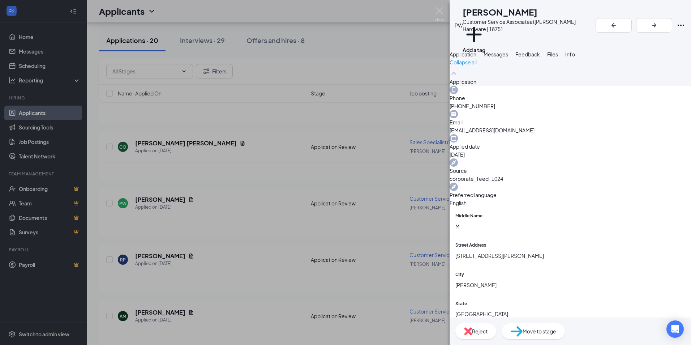
click at [558, 57] on span "Files" at bounding box center [552, 54] width 11 height 7
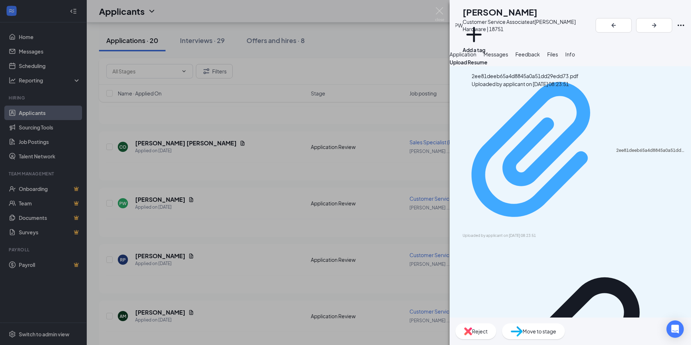
click at [616, 148] on div "2ee81deeb65a4d8845a0a51dd29edd73.pdf" at bounding box center [651, 151] width 71 height 6
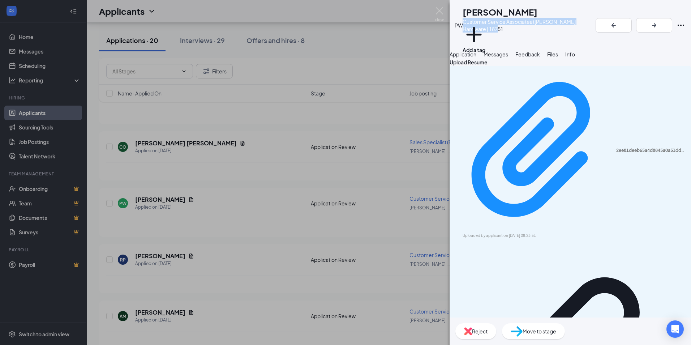
drag, startPoint x: 474, startPoint y: 22, endPoint x: 618, endPoint y: 22, distance: 143.9
click at [596, 22] on div "Customer Service Associate at Melissa Ace Hardware | 18751" at bounding box center [529, 25] width 133 height 14
click at [535, 37] on div "Add a tag" at bounding box center [529, 39] width 133 height 12
click at [442, 12] on img at bounding box center [439, 14] width 9 height 14
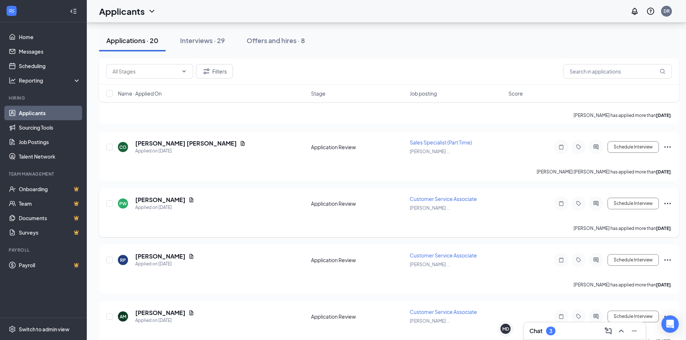
click at [668, 204] on icon "Ellipses" at bounding box center [667, 203] width 9 height 9
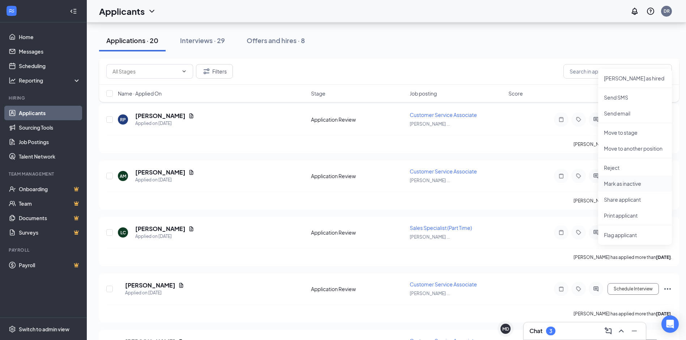
scroll to position [470, 0]
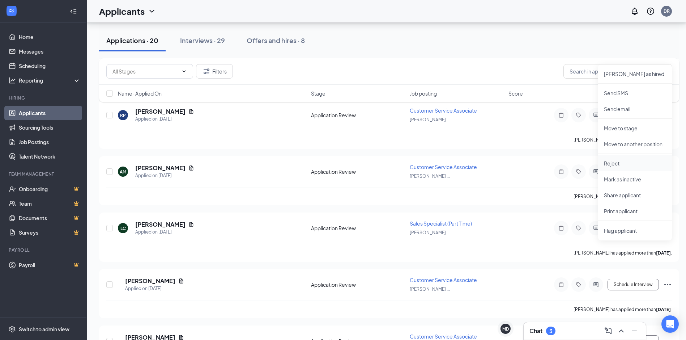
click at [625, 165] on p "Reject" at bounding box center [635, 162] width 62 height 7
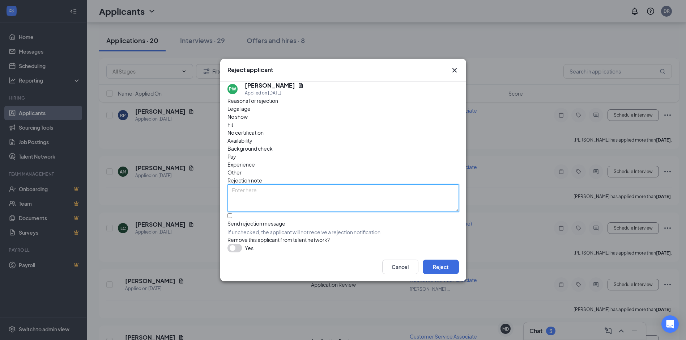
click at [313, 184] on textarea at bounding box center [342, 197] width 231 height 27
paste textarea "Thank you for your interest in the opportunity at ACE Hardware in [PERSON_NAME]…"
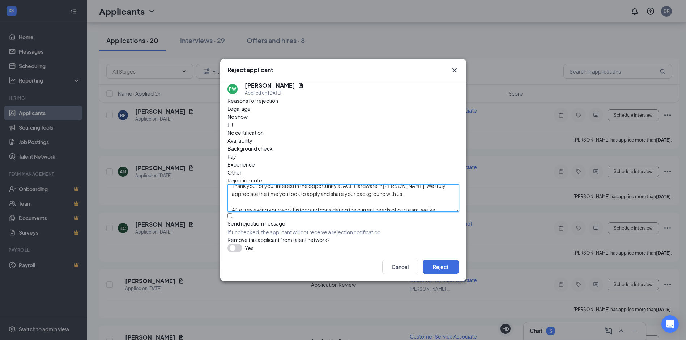
scroll to position [0, 0]
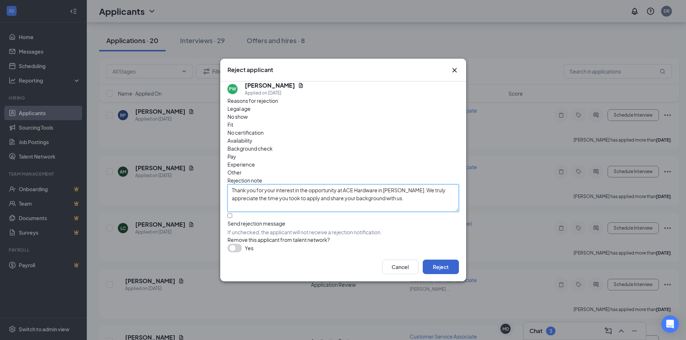
type textarea "Thank you for your interest in the opportunity at ACE Hardware in [PERSON_NAME]…"
click at [443, 268] on button "Reject" at bounding box center [441, 266] width 36 height 14
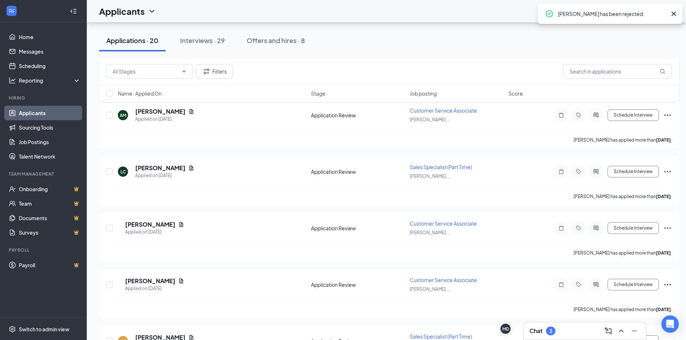
click at [673, 13] on icon "Cross" at bounding box center [673, 14] width 4 height 4
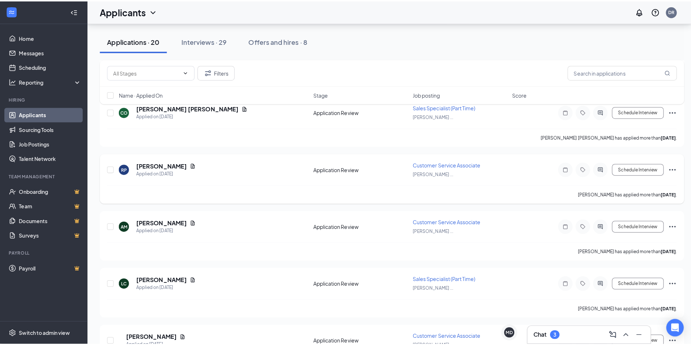
scroll to position [398, 0]
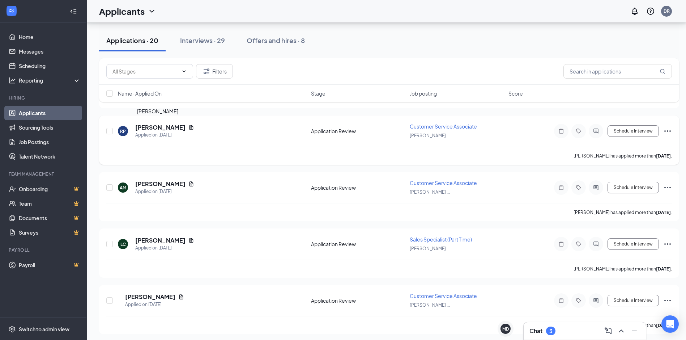
click at [141, 127] on h5 "[PERSON_NAME]" at bounding box center [160, 127] width 50 height 8
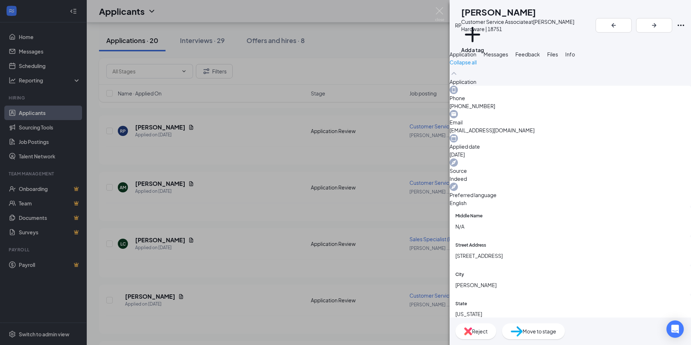
click at [508, 56] on span "Messages" at bounding box center [496, 54] width 25 height 7
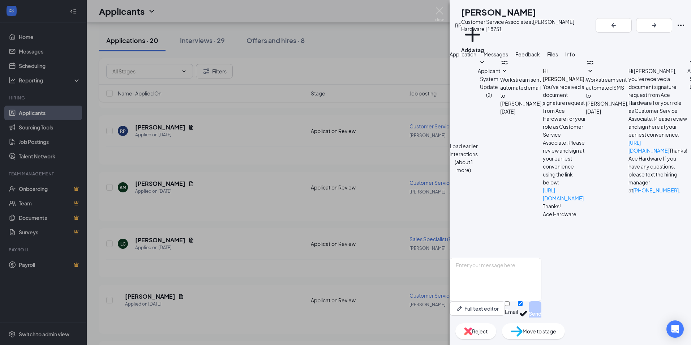
scroll to position [52, 0]
click at [558, 57] on span "Files" at bounding box center [552, 54] width 11 height 7
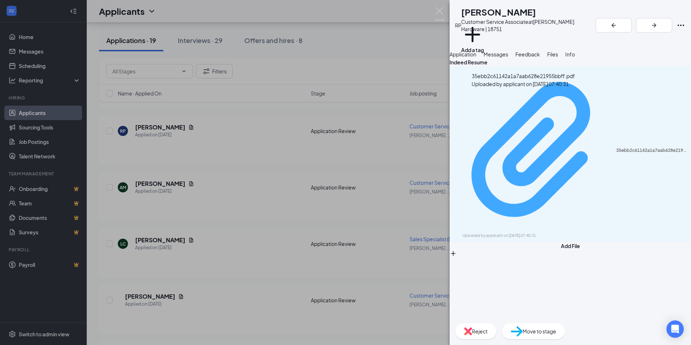
click at [616, 148] on div "35ebb2c61142a1a7aab628e21955bbff.pdf" at bounding box center [651, 151] width 71 height 6
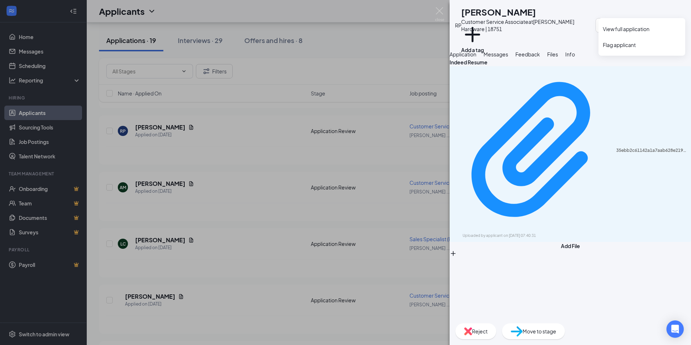
click at [681, 21] on icon "Ellipses" at bounding box center [681, 25] width 9 height 9
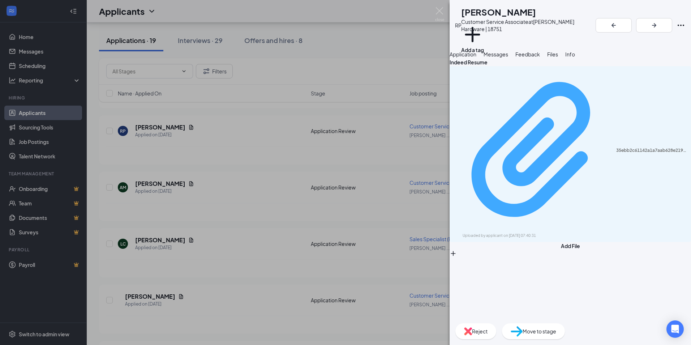
drag, startPoint x: 548, startPoint y: 201, endPoint x: 486, endPoint y: 98, distance: 120.7
click at [548, 201] on div "Indeed Resume 35ebb2c61142a1a7aab628e21955bbff.pdf Uploaded by applicant on Sep…" at bounding box center [571, 187] width 242 height 259
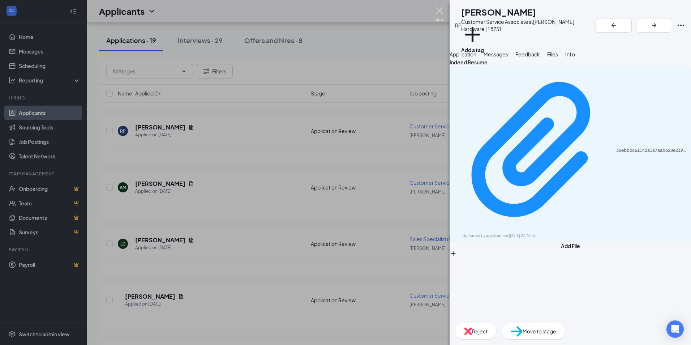
drag, startPoint x: 440, startPoint y: 15, endPoint x: 432, endPoint y: 23, distance: 10.8
click at [439, 15] on img at bounding box center [439, 14] width 9 height 14
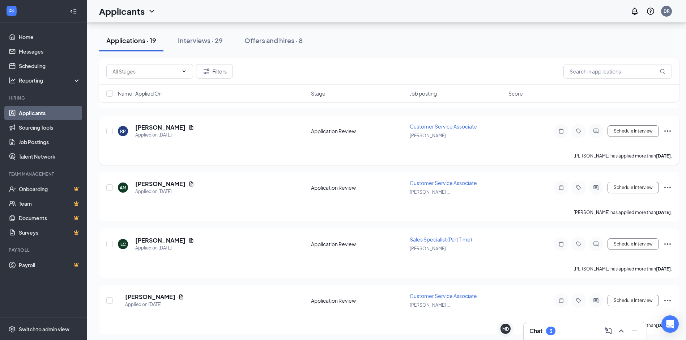
click at [217, 128] on div "RP Rene Padron Applied on Sep 13" at bounding box center [212, 130] width 189 height 15
click at [145, 118] on div "[PERSON_NAME]" at bounding box center [157, 112] width 41 height 11
click at [144, 127] on h5 "[PERSON_NAME]" at bounding box center [160, 127] width 50 height 8
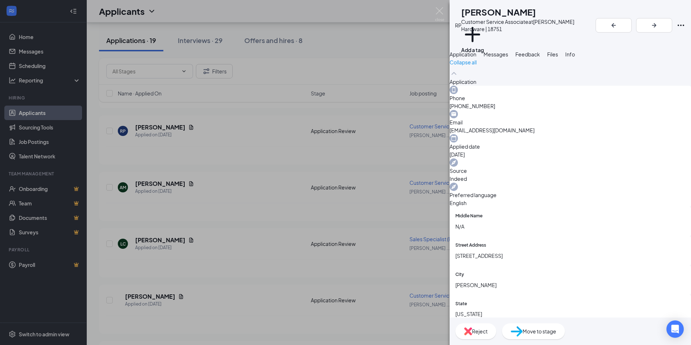
click at [496, 329] on div "Reject" at bounding box center [476, 331] width 41 height 16
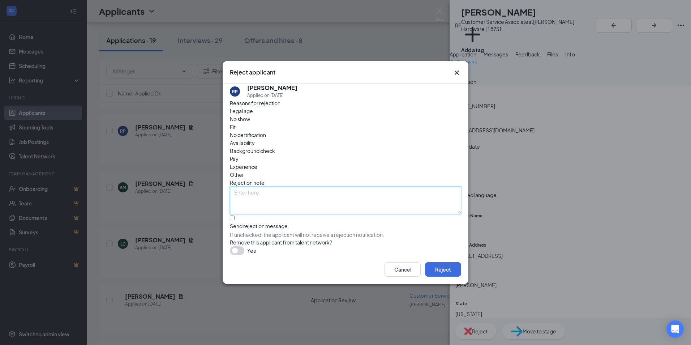
click at [273, 187] on textarea at bounding box center [345, 200] width 231 height 27
paste textarea "Thank you for your interest in the opportunity at ACE Hardware in [PERSON_NAME]…"
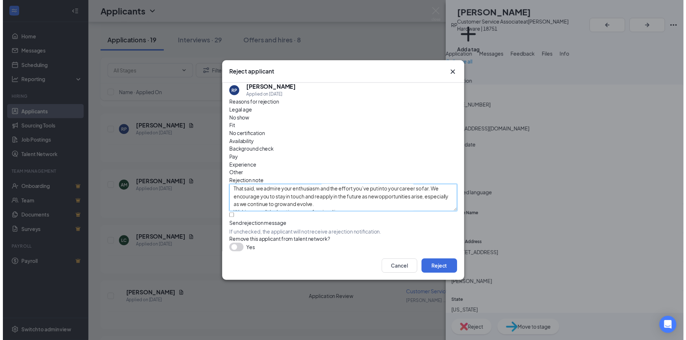
scroll to position [80, 0]
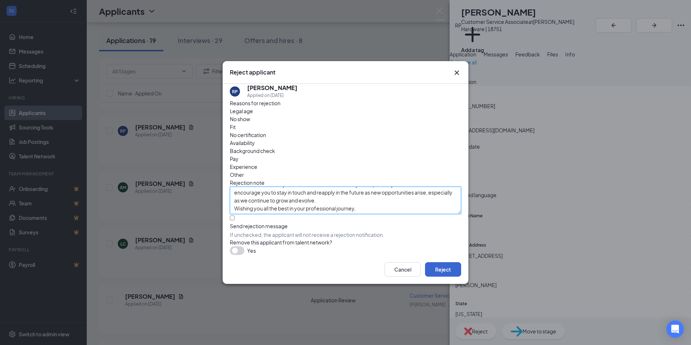
type textarea "Thank you for your interest in the opportunity at ACE Hardware in [PERSON_NAME]…"
click at [451, 269] on button "Reject" at bounding box center [443, 269] width 36 height 14
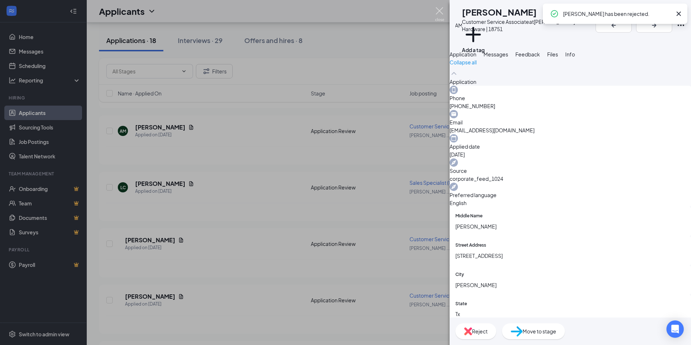
click at [441, 13] on img at bounding box center [439, 14] width 9 height 14
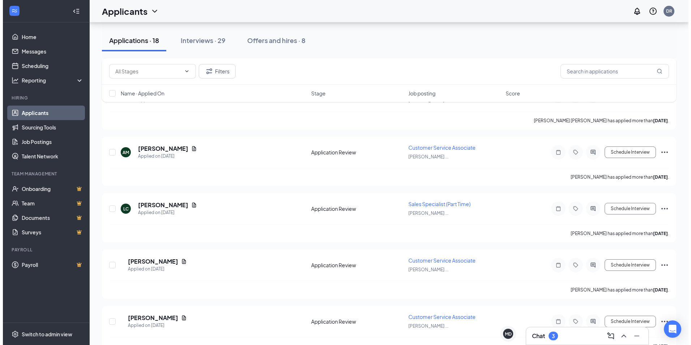
scroll to position [340, 0]
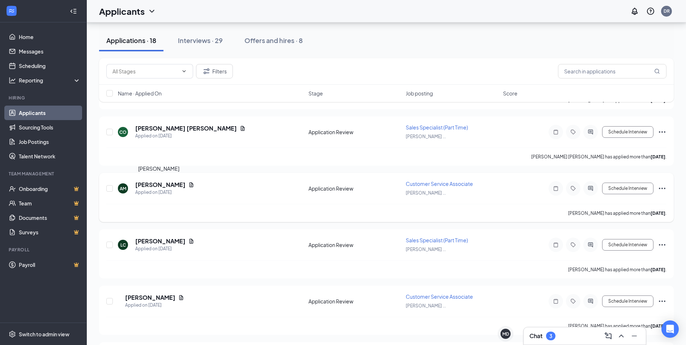
click at [150, 184] on h5 "[PERSON_NAME]" at bounding box center [160, 185] width 50 height 8
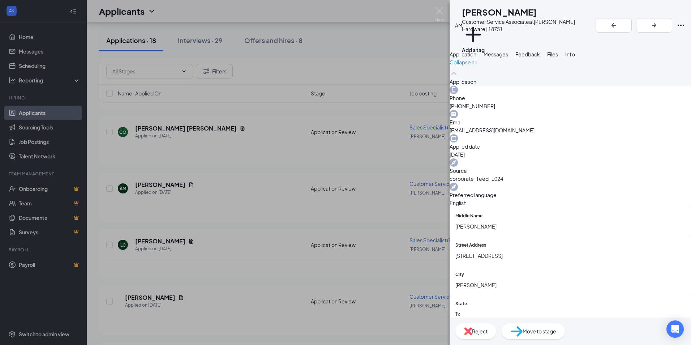
drag, startPoint x: 518, startPoint y: 53, endPoint x: 535, endPoint y: 53, distance: 17.0
click at [508, 53] on button "Messages" at bounding box center [496, 54] width 25 height 8
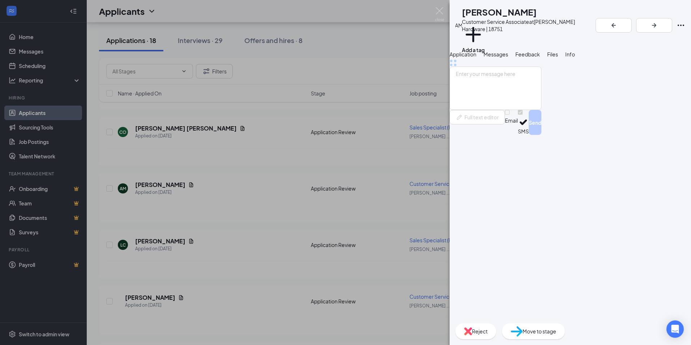
scroll to position [33, 0]
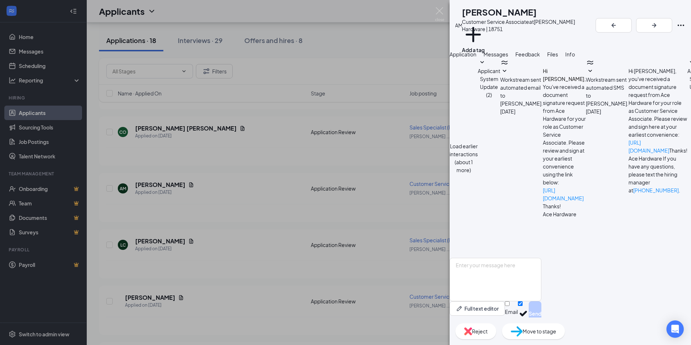
click at [558, 57] on span "Files" at bounding box center [552, 54] width 11 height 7
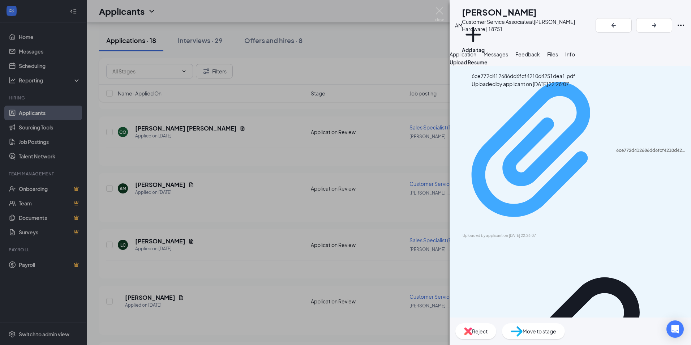
click at [616, 148] on div "6ce772d412686dd6fcf4210d4251dea1.pdf" at bounding box center [651, 151] width 71 height 6
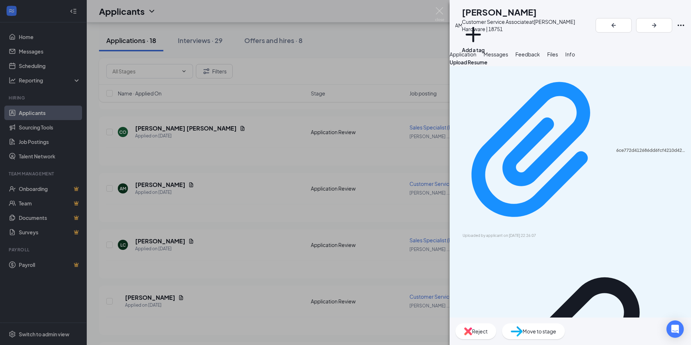
click at [460, 58] on button "Application" at bounding box center [463, 54] width 27 height 8
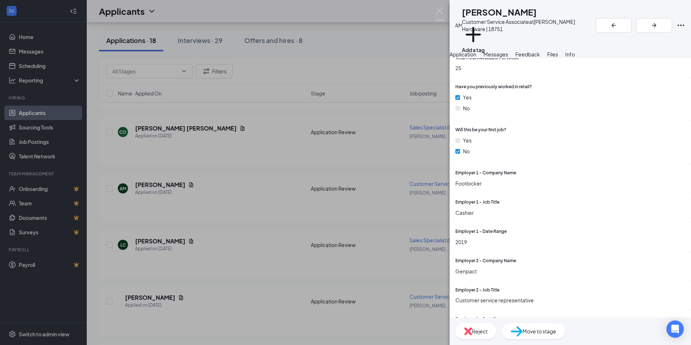
scroll to position [615, 0]
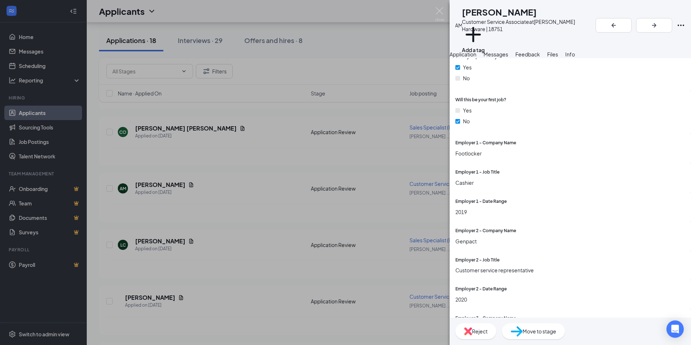
click at [496, 330] on div "Reject" at bounding box center [476, 331] width 41 height 16
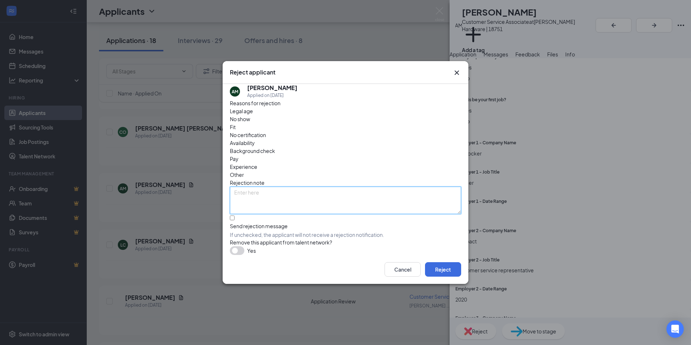
click at [257, 187] on textarea at bounding box center [345, 200] width 231 height 27
paste textarea "Thank you for your interest in the opportunity at ACE Hardware in [PERSON_NAME]…"
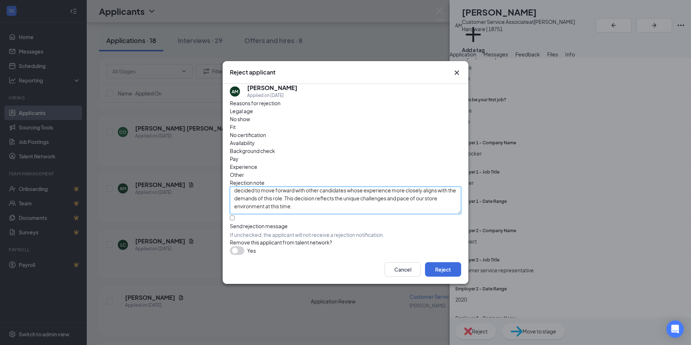
scroll to position [0, 0]
type textarea "Thank you for your interest in the opportunity at ACE Hardware in [PERSON_NAME]…"
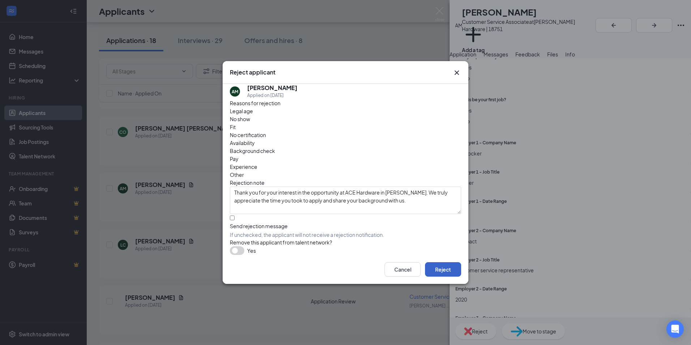
click at [441, 270] on button "Reject" at bounding box center [443, 269] width 36 height 14
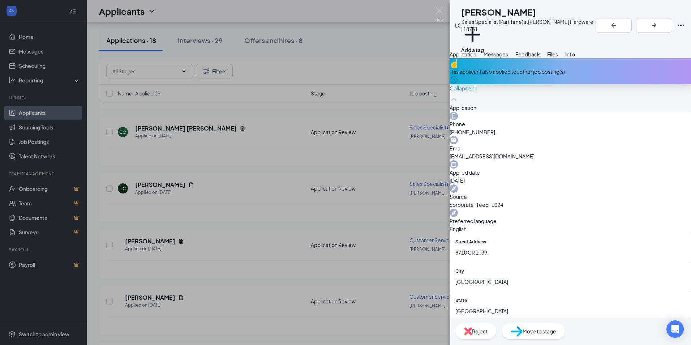
click at [508, 57] on span "Messages" at bounding box center [496, 54] width 25 height 7
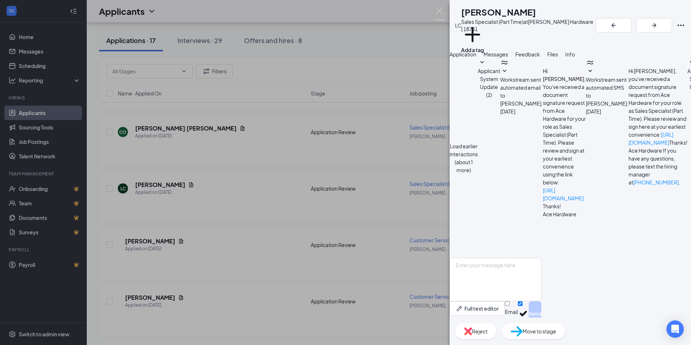
scroll to position [52, 0]
click at [558, 58] on button "Files" at bounding box center [552, 54] width 11 height 8
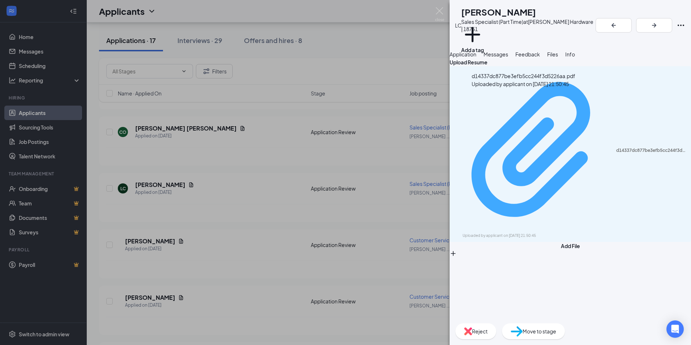
click at [616, 148] on div "d14337dc877be3efb5cc244f3d5226aa.pdf" at bounding box center [651, 151] width 71 height 6
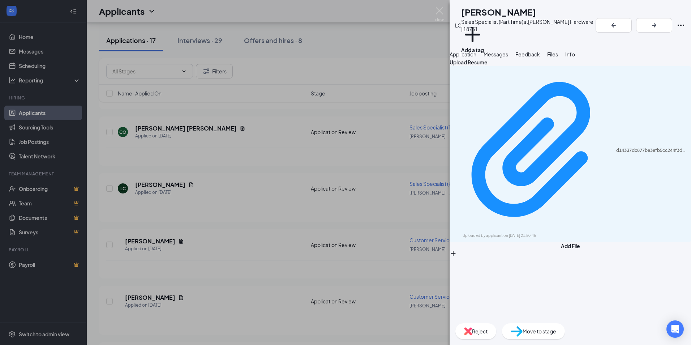
click at [477, 57] on span "Application" at bounding box center [463, 54] width 27 height 7
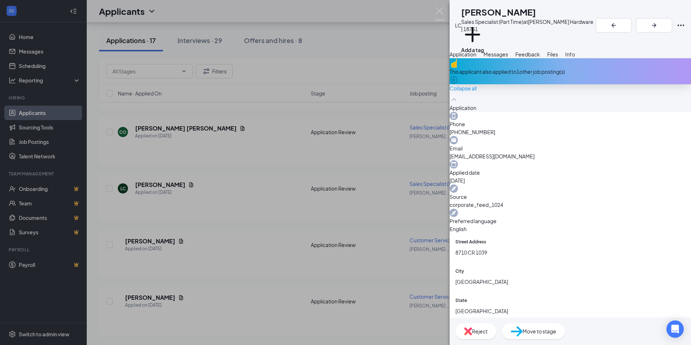
click at [508, 54] on button "Messages" at bounding box center [496, 54] width 25 height 8
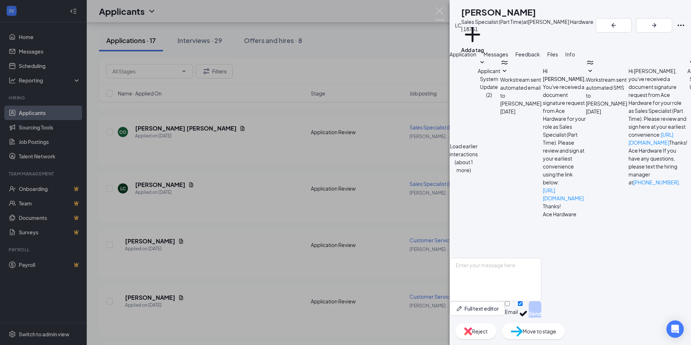
scroll to position [52, 0]
click at [472, 333] on img at bounding box center [468, 331] width 8 height 8
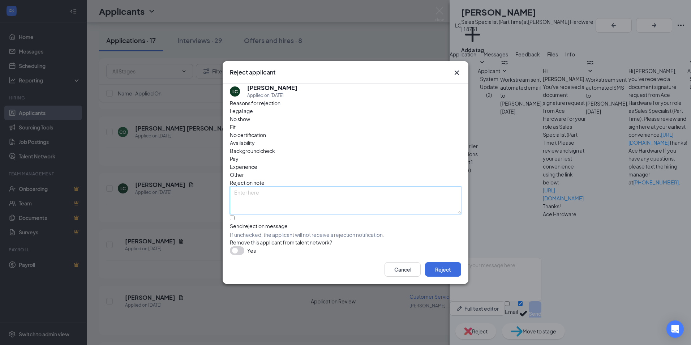
click at [246, 187] on textarea at bounding box center [345, 200] width 231 height 27
paste textarea "Thank you for your interest in the opportunity at ACE Hardware in [PERSON_NAME]…"
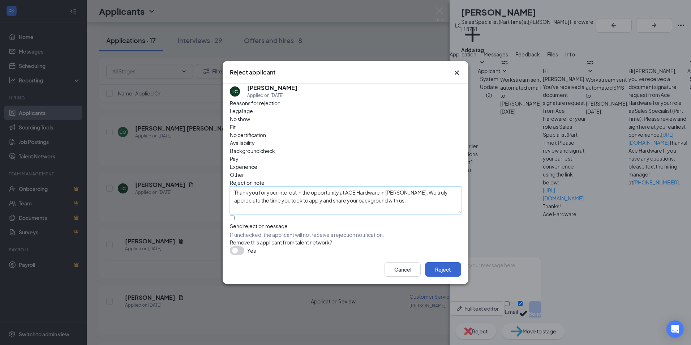
type textarea "Thank you for your interest in the opportunity at ACE Hardware in [PERSON_NAME]…"
click at [448, 270] on button "Reject" at bounding box center [443, 269] width 36 height 14
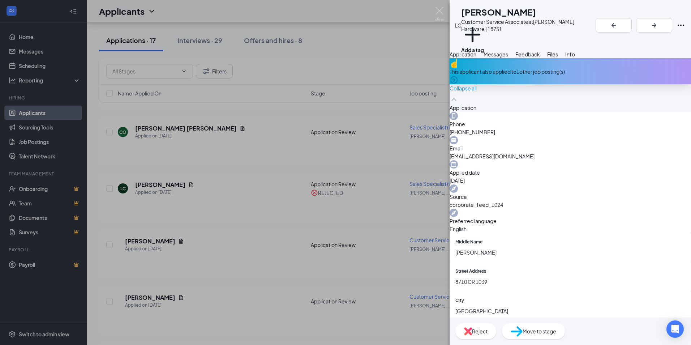
click at [488, 334] on span "Reject" at bounding box center [480, 331] width 16 height 8
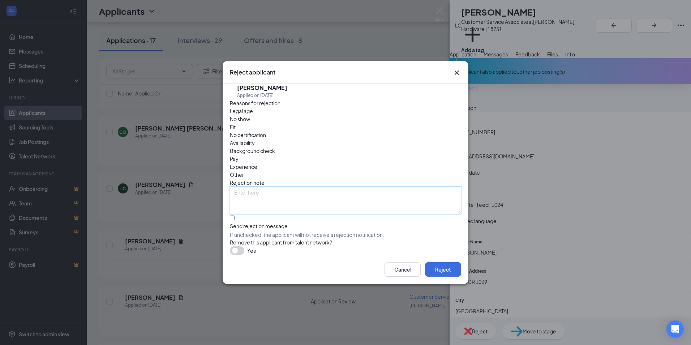
click at [266, 187] on textarea at bounding box center [345, 200] width 231 height 27
paste textarea "Thank you for your interest in the opportunity at ACE Hardware in [PERSON_NAME]…"
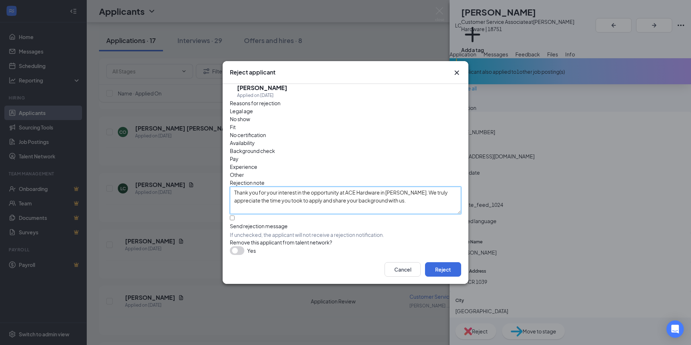
scroll to position [78, 0]
type textarea "Thank you for your interest in the opportunity at ACE Hardware in [PERSON_NAME]…"
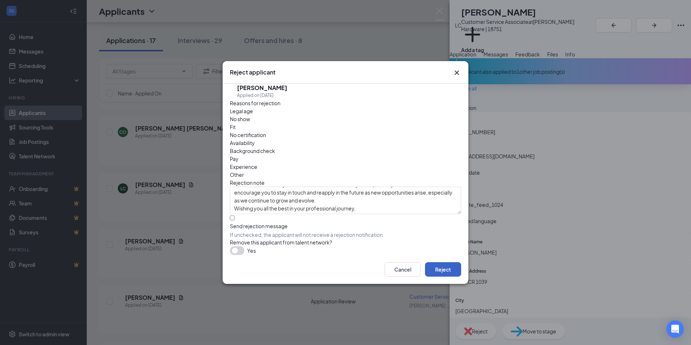
click at [441, 270] on button "Reject" at bounding box center [443, 269] width 36 height 14
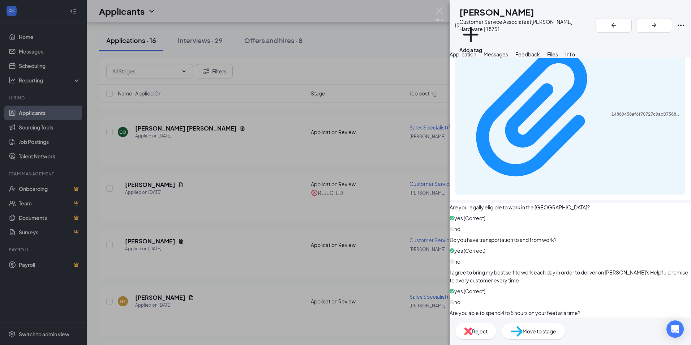
scroll to position [1021, 0]
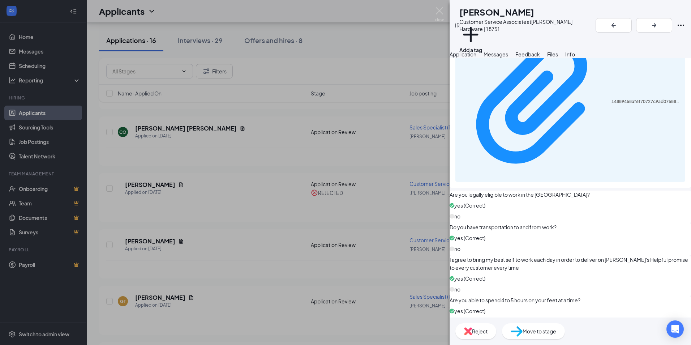
click at [558, 58] on div "Files" at bounding box center [552, 54] width 11 height 8
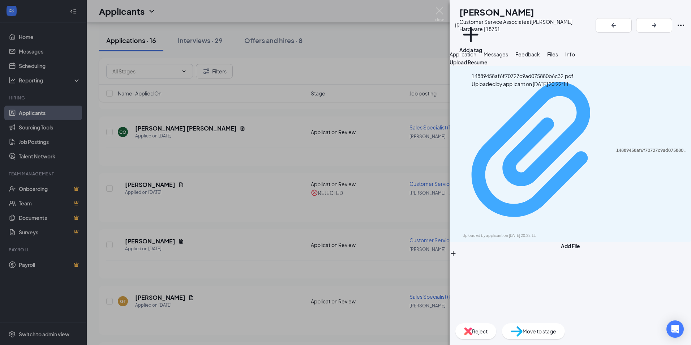
click at [616, 148] on div "14889458af6f70727c9ad075880b6c32.pdf" at bounding box center [651, 151] width 71 height 6
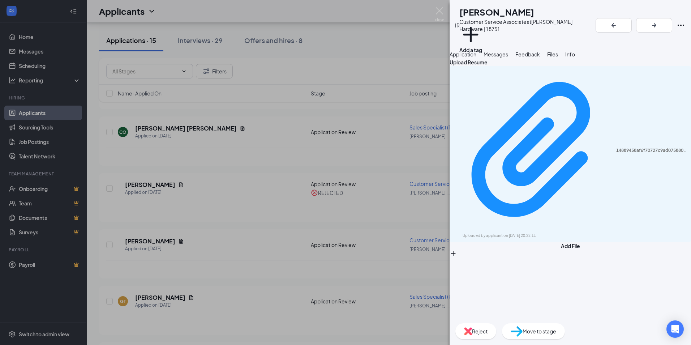
click at [488, 331] on span "Reject" at bounding box center [480, 331] width 16 height 8
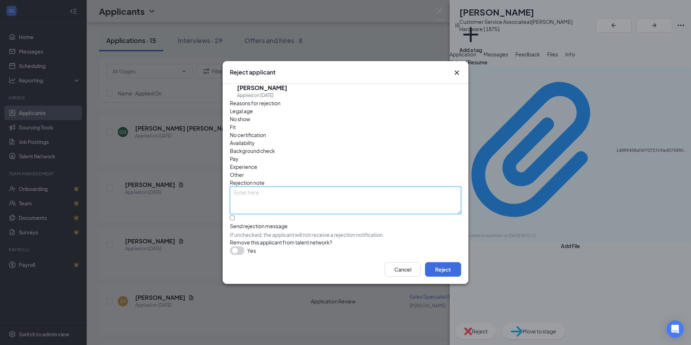
click at [279, 187] on textarea at bounding box center [345, 200] width 231 height 27
paste textarea "Thank you for your interest in the opportunity at ACE Hardware in [PERSON_NAME]…"
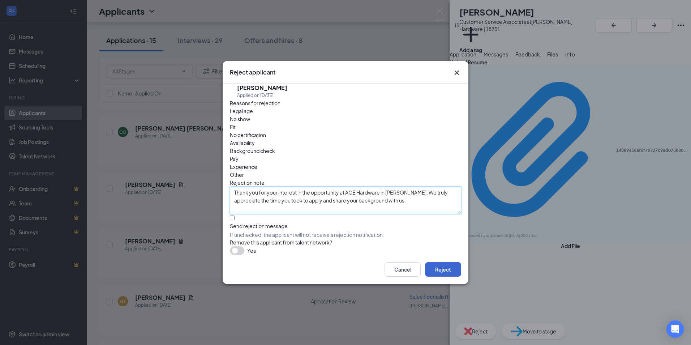
type textarea "Thank you for your interest in the opportunity at ACE Hardware in [PERSON_NAME]…"
click at [446, 265] on button "Reject" at bounding box center [443, 269] width 36 height 14
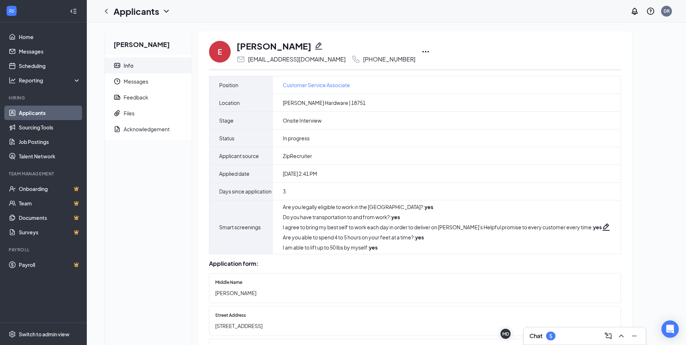
click at [421, 50] on icon "Ellipses" at bounding box center [425, 51] width 9 height 9
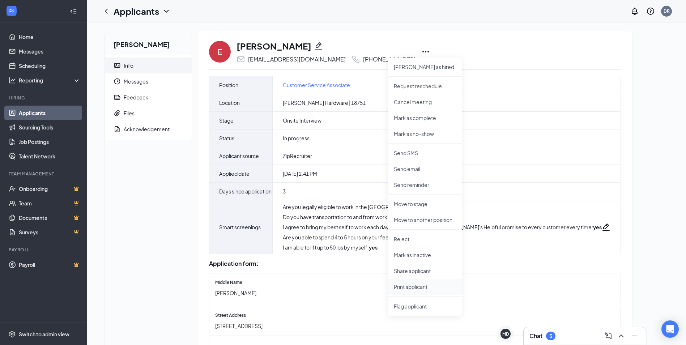
click at [414, 290] on p "Print applicant" at bounding box center [425, 286] width 62 height 7
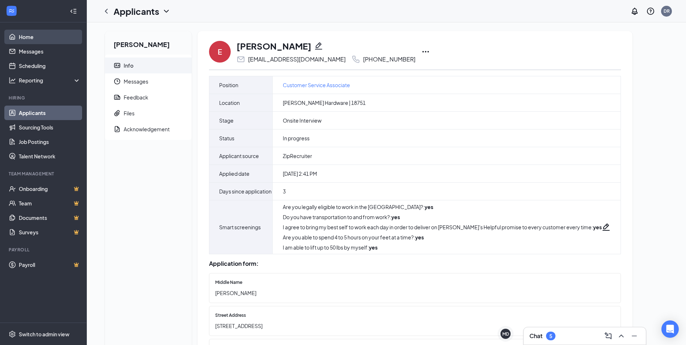
click at [39, 37] on link "Home" at bounding box center [50, 37] width 62 height 14
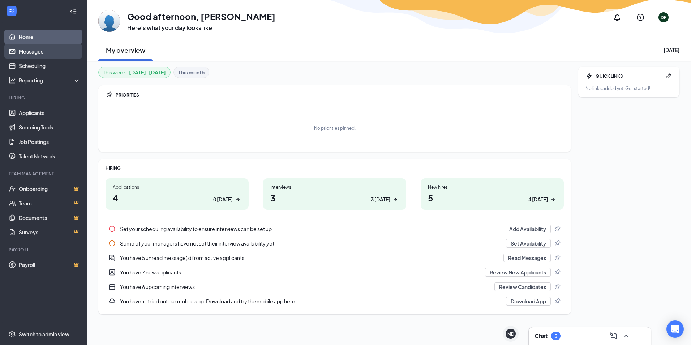
click at [32, 50] on link "Messages" at bounding box center [50, 51] width 62 height 14
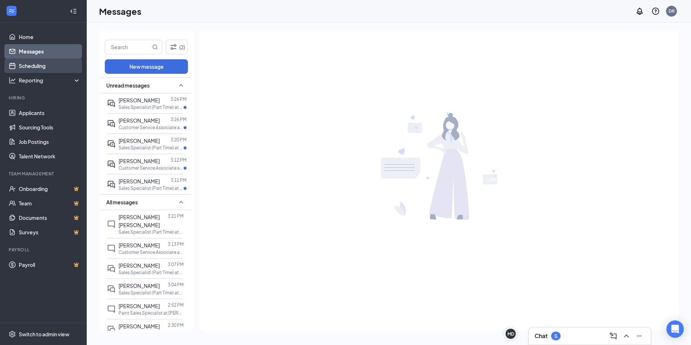
click at [36, 64] on link "Scheduling" at bounding box center [50, 66] width 62 height 14
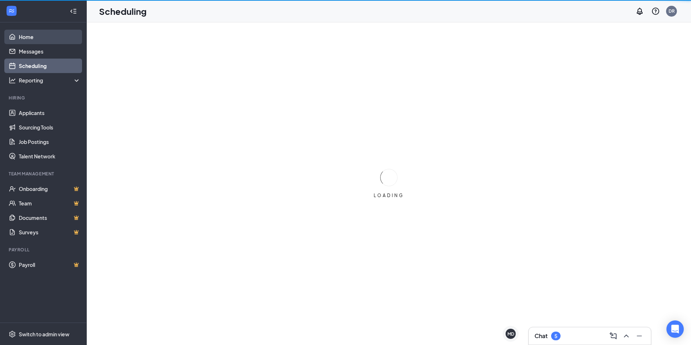
click at [28, 35] on link "Home" at bounding box center [50, 37] width 62 height 14
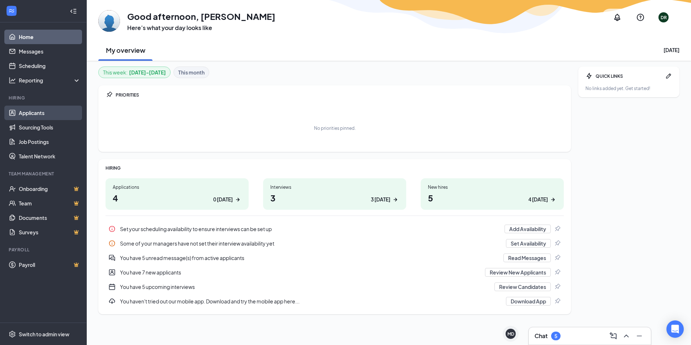
click at [28, 116] on link "Applicants" at bounding box center [50, 113] width 62 height 14
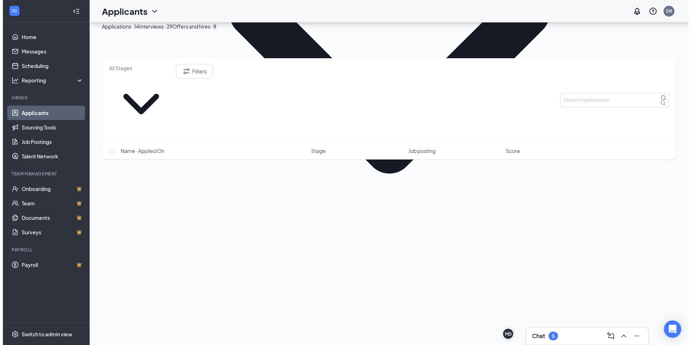
scroll to position [259, 0]
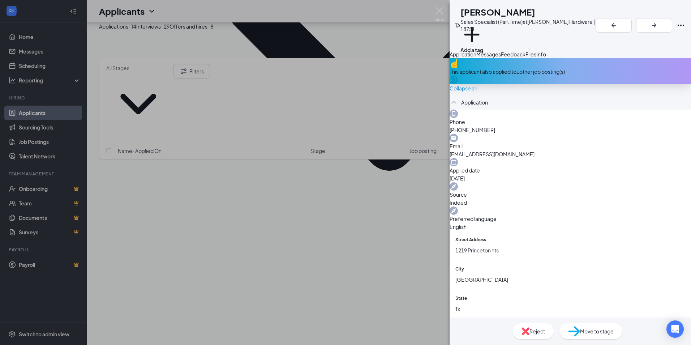
click at [501, 57] on span "Messages" at bounding box center [489, 54] width 25 height 7
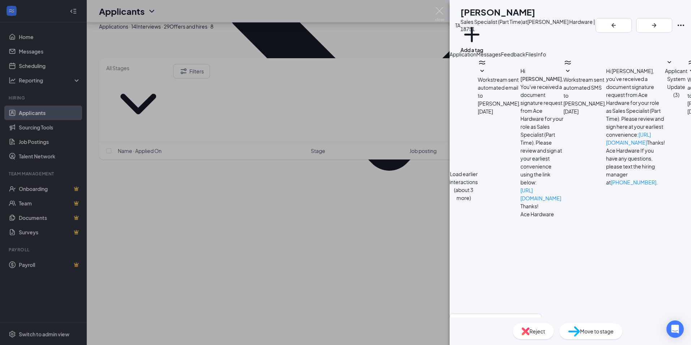
scroll to position [150, 0]
click at [526, 57] on span "Feedback" at bounding box center [513, 54] width 25 height 7
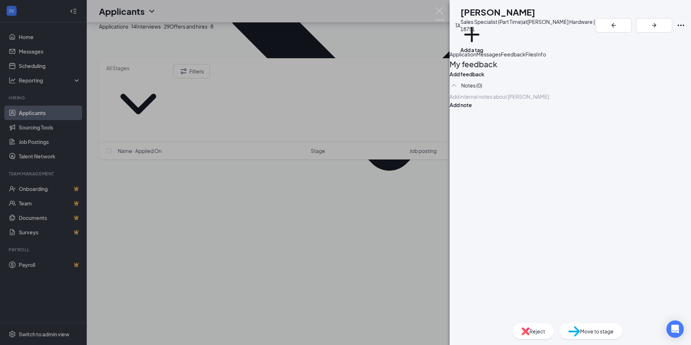
click at [501, 58] on div "Messages" at bounding box center [489, 54] width 25 height 8
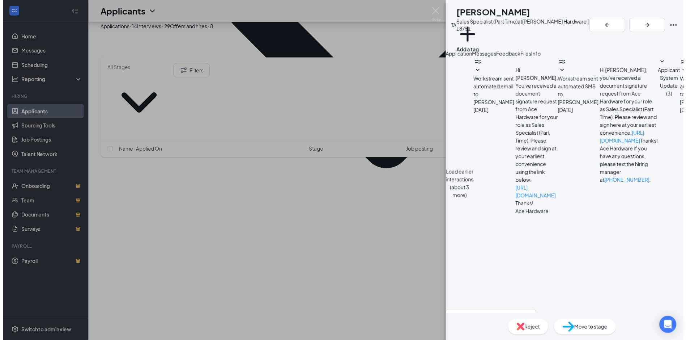
scroll to position [219, 0]
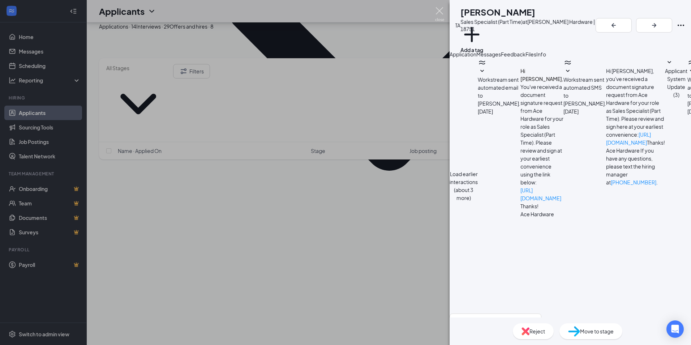
click at [440, 13] on img at bounding box center [439, 14] width 9 height 14
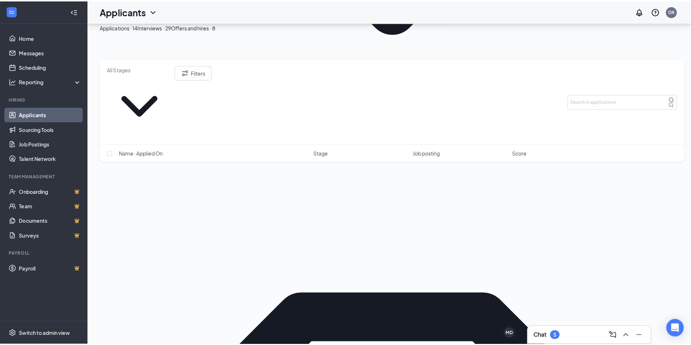
scroll to position [404, 0]
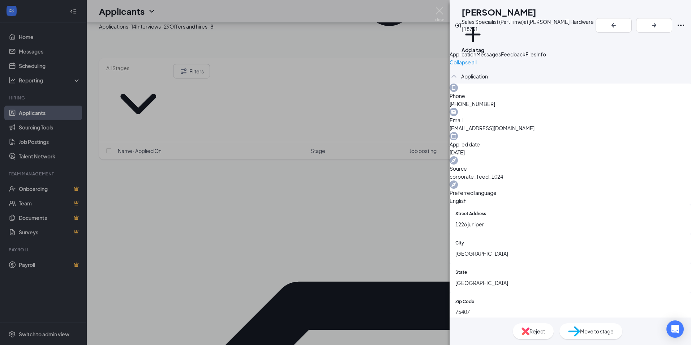
click at [501, 58] on button "Messages" at bounding box center [489, 54] width 25 height 8
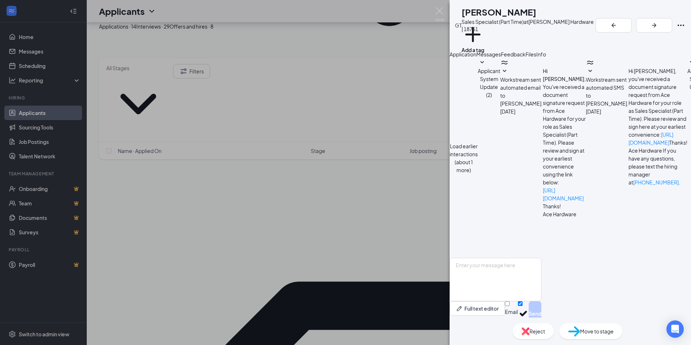
scroll to position [52, 0]
click at [537, 56] on span "Files" at bounding box center [531, 54] width 11 height 7
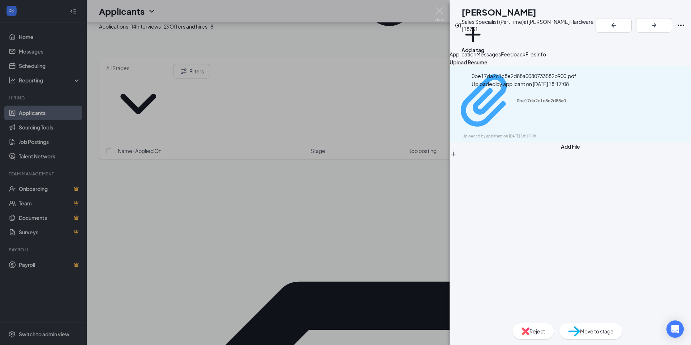
click at [517, 98] on div "0be17da2c1c8e2d88a0080733582b900.pdf" at bounding box center [544, 101] width 54 height 6
click at [528, 330] on div "Reject" at bounding box center [533, 331] width 41 height 16
paste textarea "Thank you for your interest in the opportunity at ACE Hardware in Melissa. We t…"
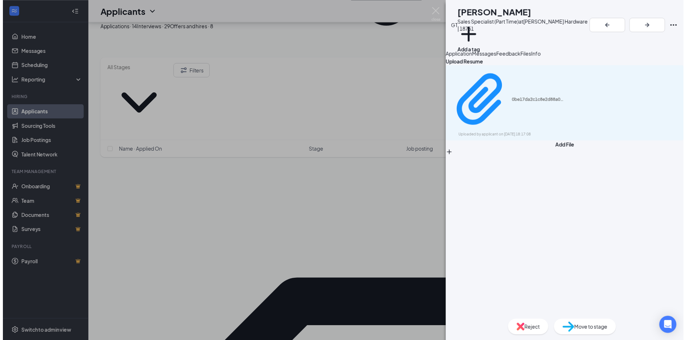
scroll to position [36, 0]
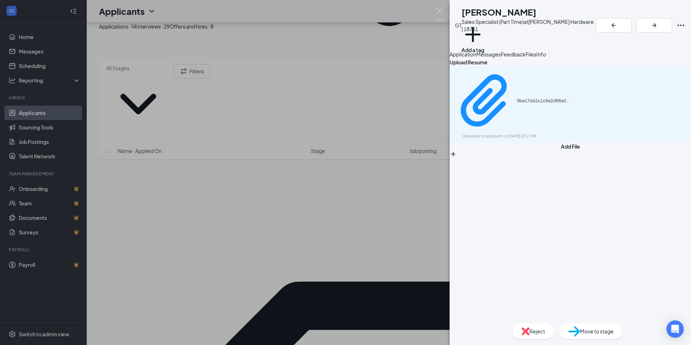
type textarea "Thank you for your interest in the opportunity at ACE Hardware in Melissa. We t…"
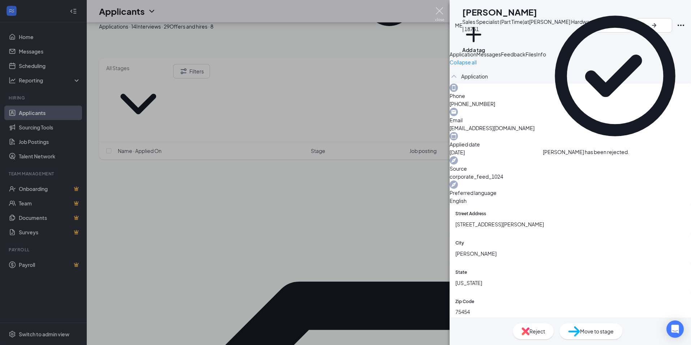
click at [439, 10] on img at bounding box center [439, 14] width 9 height 14
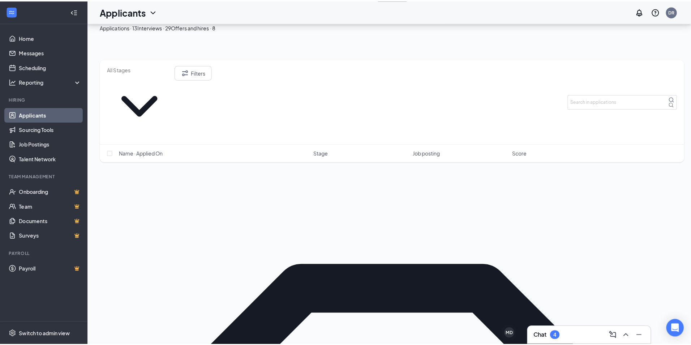
scroll to position [389, 0]
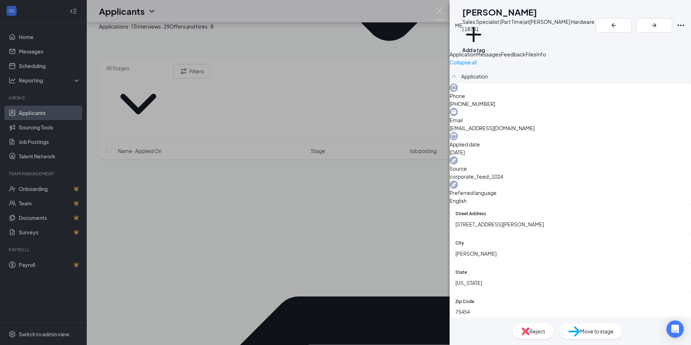
click at [537, 57] on span "Files" at bounding box center [531, 54] width 11 height 7
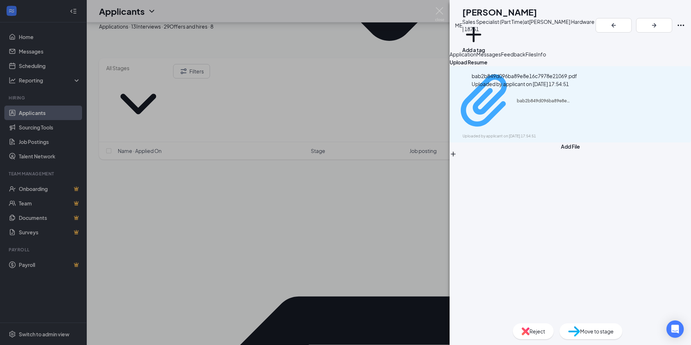
click at [517, 98] on div "bab2b849d096ba89e8e16c7978e21069.pdf" at bounding box center [544, 101] width 54 height 6
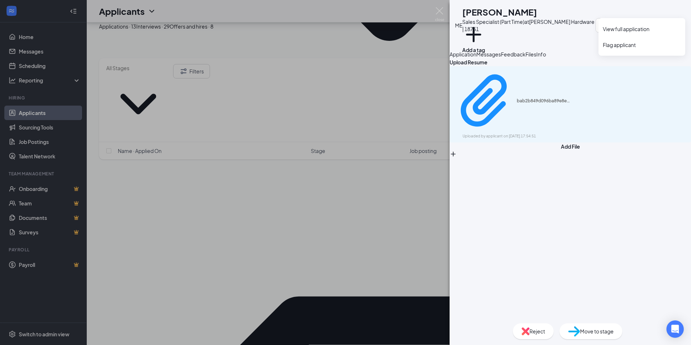
click at [683, 21] on icon "Ellipses" at bounding box center [681, 25] width 9 height 9
click at [522, 333] on img at bounding box center [526, 331] width 8 height 8
paste textarea "Thank you for your interest in the opportunity at ACE Hardware in Melissa. We t…"
type textarea "Thank you for your interest in the opportunity at ACE Hardware in Melissa. We t…"
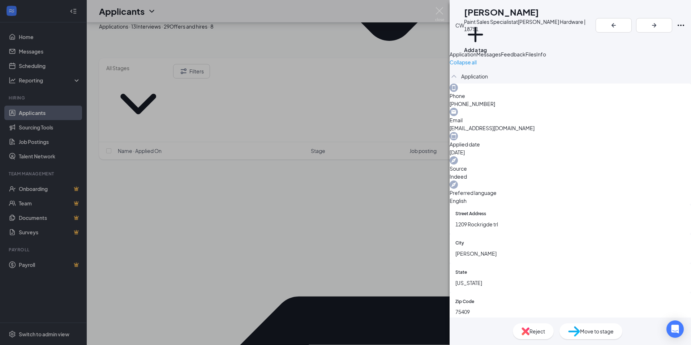
click at [537, 58] on div "Files" at bounding box center [531, 54] width 11 height 8
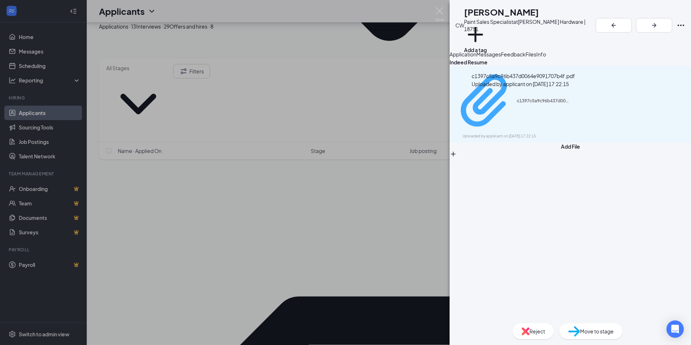
click at [517, 98] on div "c1397c5a9c96b437d0064e9091707b4f.pdf" at bounding box center [544, 101] width 54 height 6
click at [530, 333] on span "Reject" at bounding box center [538, 331] width 16 height 8
paste textarea "Thank you for your interest in the opportunity at ACE Hardware in Melissa. We t…"
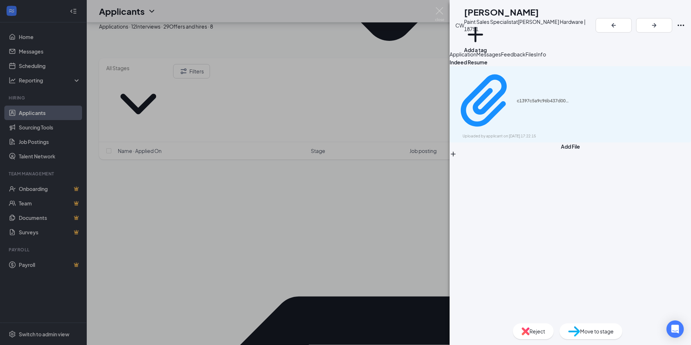
type textarea "Thank you for your interest in the opportunity at ACE Hardware in Melissa. We t…"
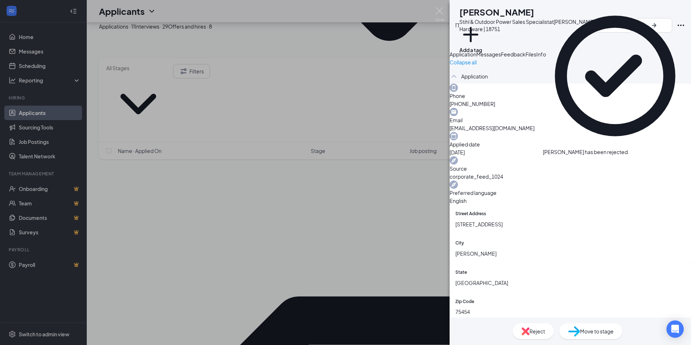
click at [594, 172] on span "corporate_feed_1024" at bounding box center [571, 176] width 242 height 8
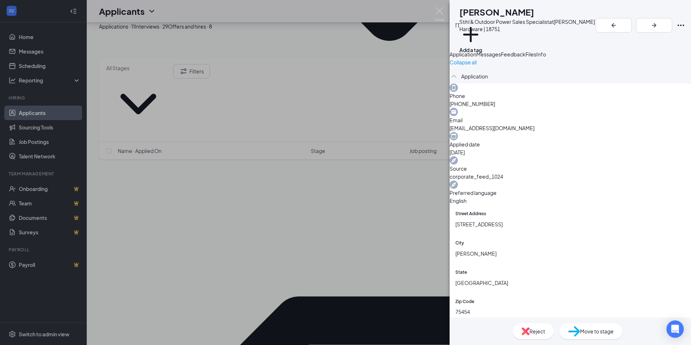
click at [537, 57] on span "Files" at bounding box center [531, 54] width 11 height 7
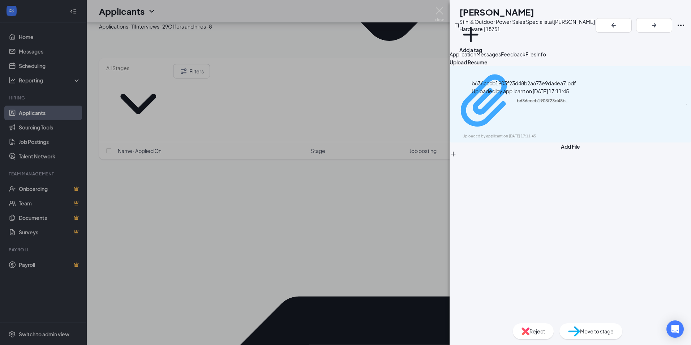
click at [517, 104] on div "b636cccb1903f23d48b2a673e9da4ea7.pdf" at bounding box center [544, 101] width 54 height 6
click at [501, 58] on div "Messages" at bounding box center [489, 54] width 25 height 8
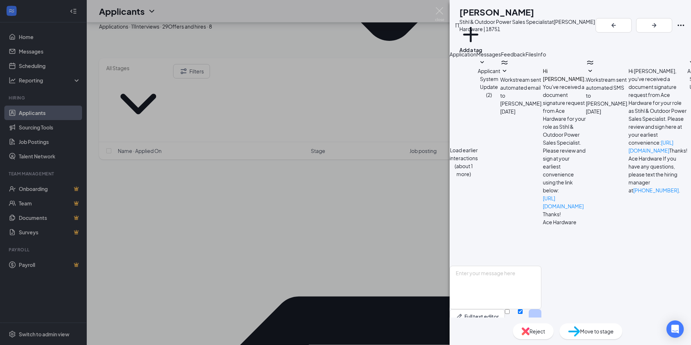
scroll to position [59, 0]
click at [477, 57] on span "Application" at bounding box center [463, 54] width 27 height 7
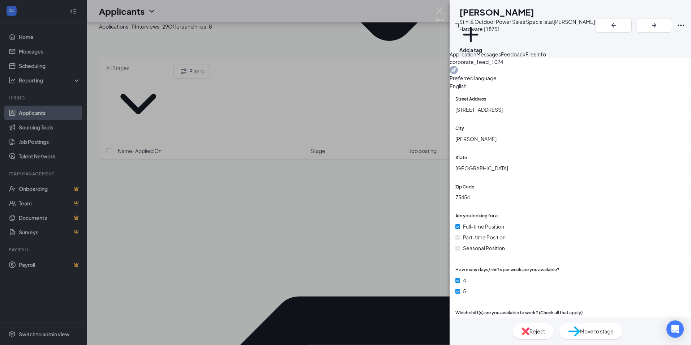
scroll to position [108, 0]
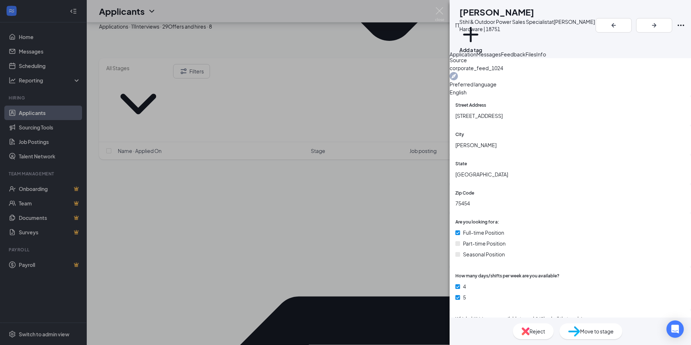
click at [501, 57] on span "Messages" at bounding box center [489, 54] width 25 height 7
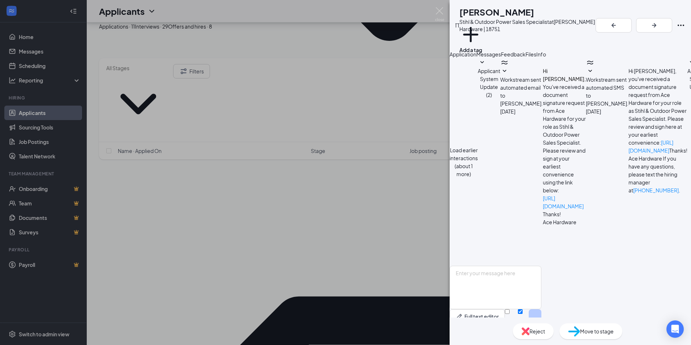
scroll to position [59, 0]
click at [542, 266] on textarea at bounding box center [496, 287] width 92 height 43
paste textarea "Thank you for your interest in joining the team at Melissa Ace Hardware! We’ve …"
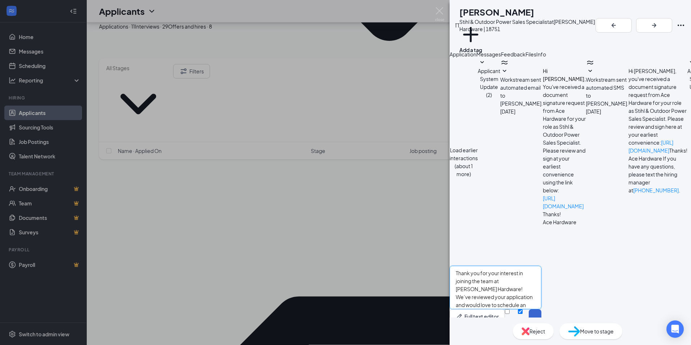
type textarea "Thank you for your interest in joining the team at Melissa Ace Hardware! We’ve …"
click at [542, 309] on button "Send" at bounding box center [535, 321] width 13 height 25
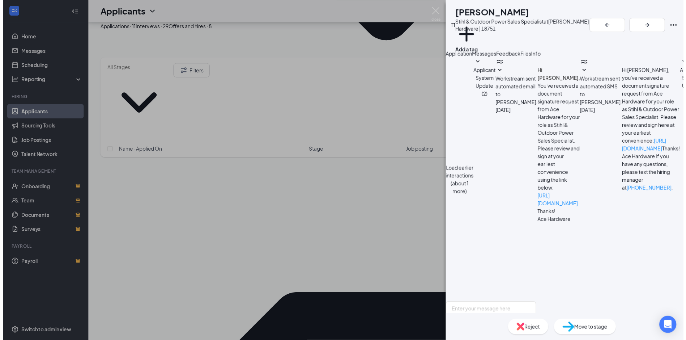
scroll to position [185, 0]
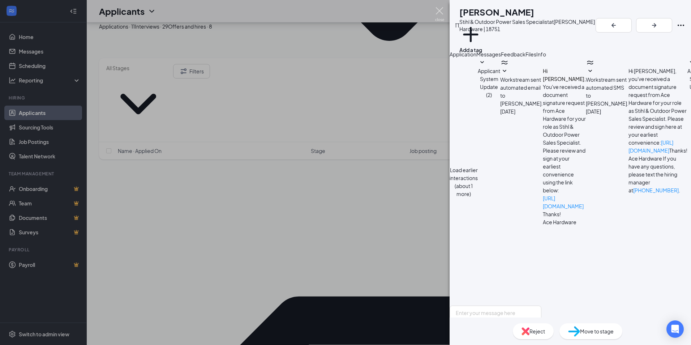
click at [440, 12] on img at bounding box center [439, 14] width 9 height 14
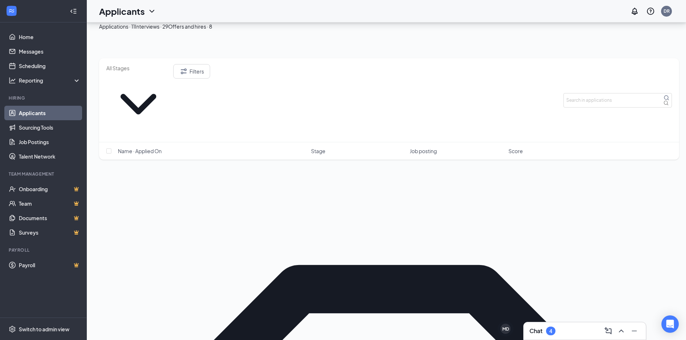
scroll to position [457, 0]
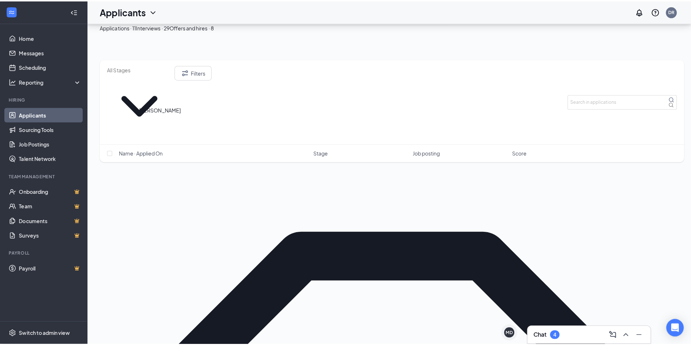
scroll to position [452, 0]
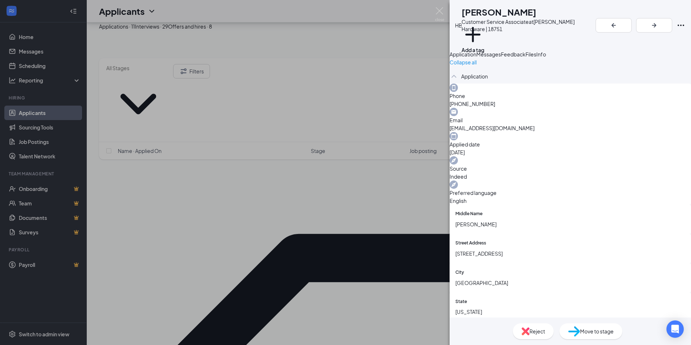
click at [501, 58] on button "Messages" at bounding box center [489, 54] width 25 height 8
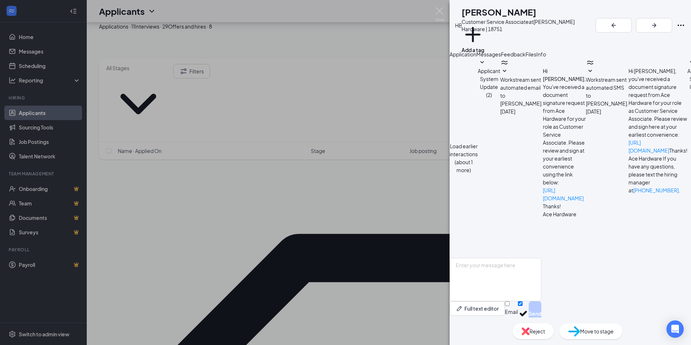
scroll to position [52, 0]
click at [537, 57] on span "Files" at bounding box center [531, 54] width 11 height 7
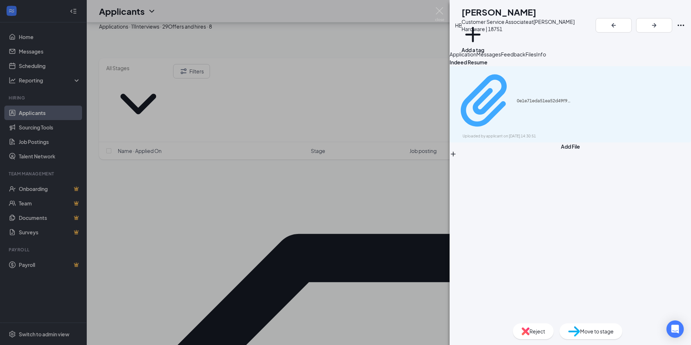
click at [517, 98] on div "0e1e71eda51ea52d49f9a4558902abb1.pdf" at bounding box center [544, 101] width 54 height 6
click at [476, 57] on span "Application" at bounding box center [463, 54] width 27 height 7
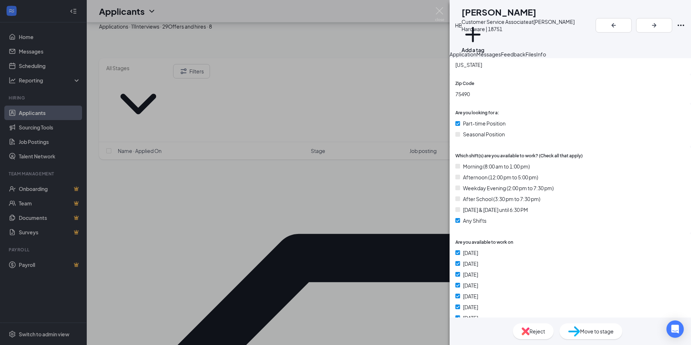
scroll to position [72, 0]
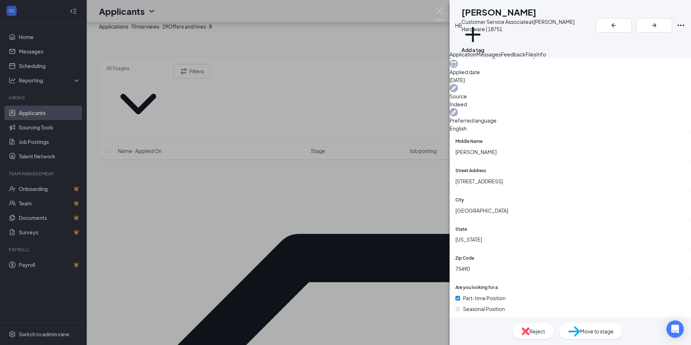
click at [501, 54] on button "Messages" at bounding box center [489, 54] width 25 height 8
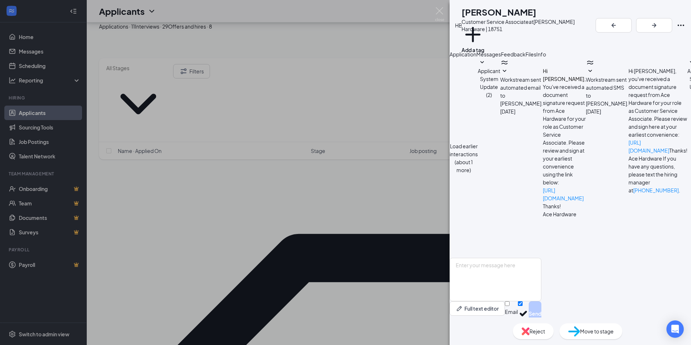
scroll to position [52, 0]
click at [502, 263] on textarea at bounding box center [496, 279] width 92 height 43
paste textarea "Thank you for your interest in joining the team at Melissa Ace Hardware! We’ve …"
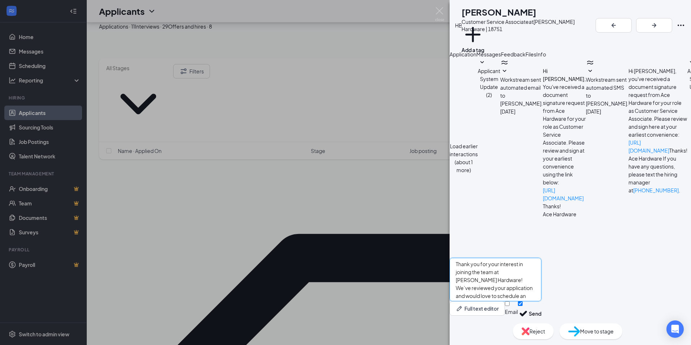
scroll to position [0, 0]
type textarea "Thank you for your interest in joining the team at Melissa Ace Hardware! We’ve …"
click at [542, 301] on button "Send" at bounding box center [535, 313] width 13 height 25
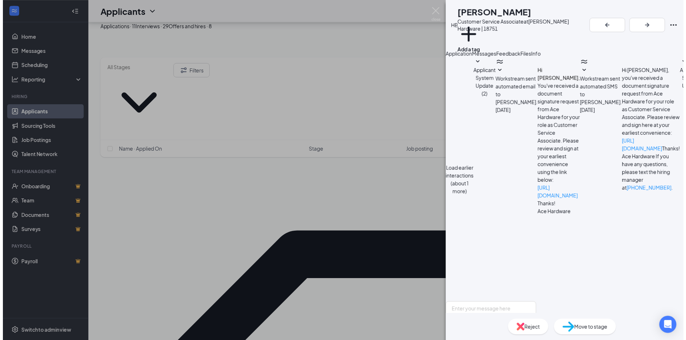
scroll to position [178, 0]
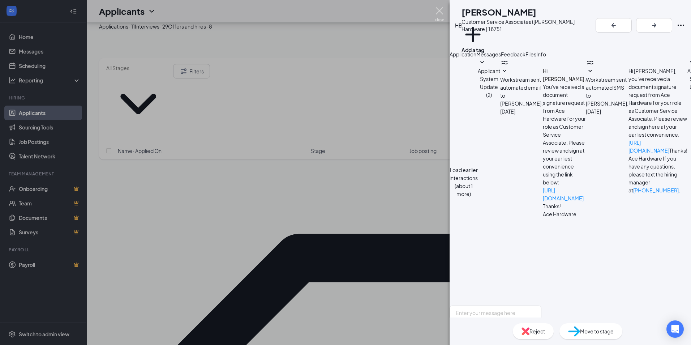
click at [439, 10] on img at bounding box center [439, 14] width 9 height 14
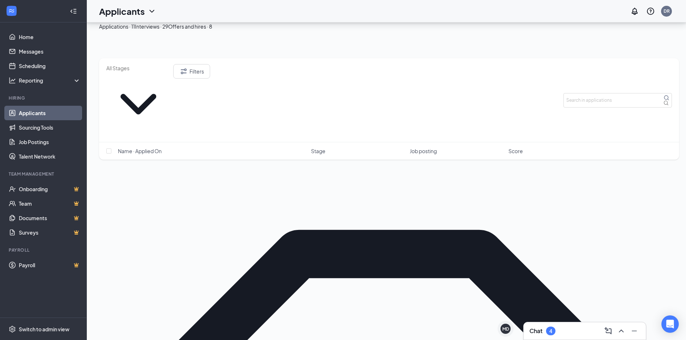
scroll to position [457, 0]
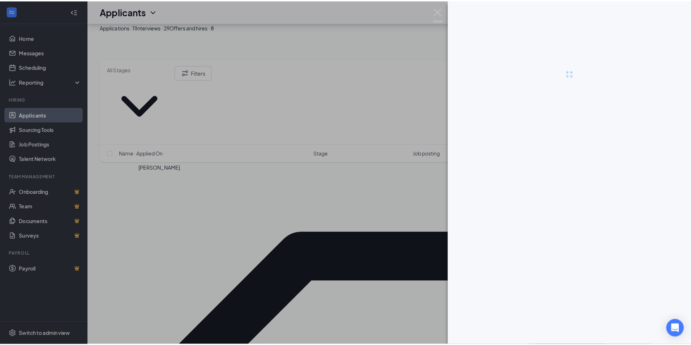
scroll to position [452, 0]
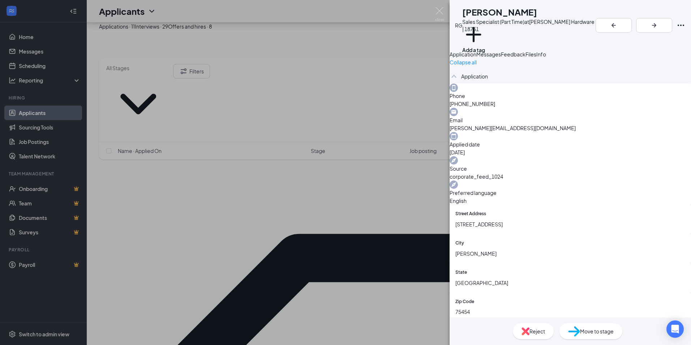
click at [501, 57] on span "Messages" at bounding box center [489, 54] width 25 height 7
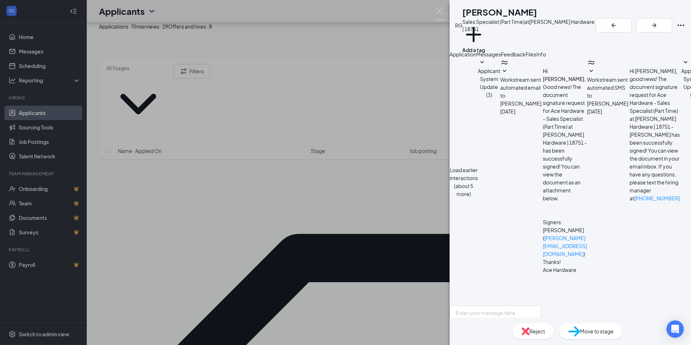
click at [526, 57] on span "Feedback" at bounding box center [513, 54] width 25 height 7
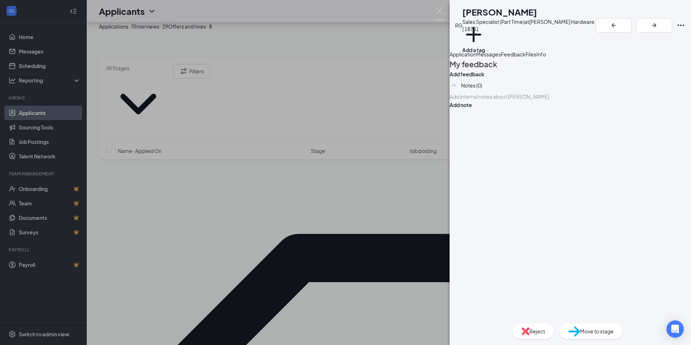
click at [537, 57] on span "Files" at bounding box center [531, 54] width 11 height 7
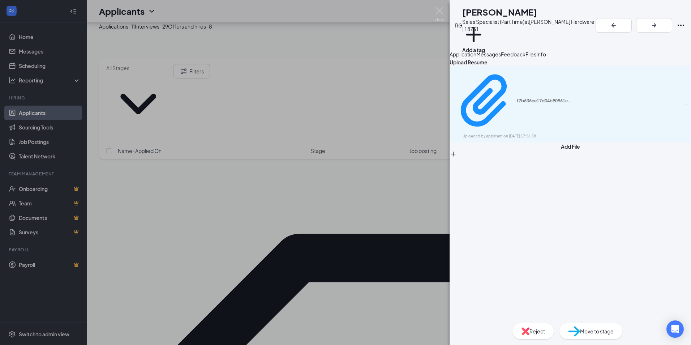
click at [469, 57] on span "Application" at bounding box center [463, 54] width 27 height 7
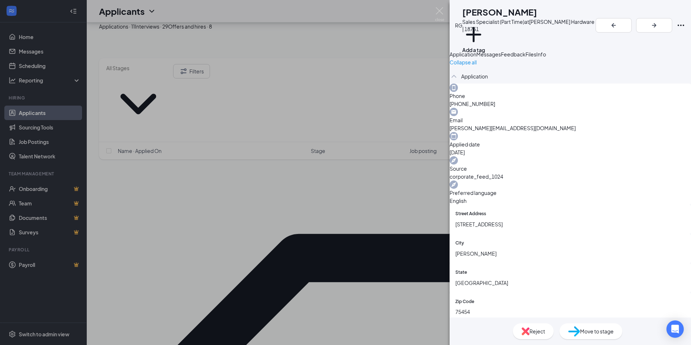
click at [683, 21] on icon "Ellipses" at bounding box center [681, 25] width 9 height 9
click at [612, 33] on link "View full application" at bounding box center [642, 28] width 78 height 7
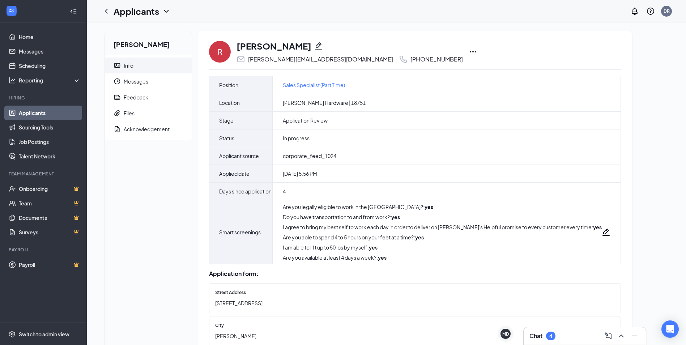
click at [469, 50] on icon "Ellipses" at bounding box center [473, 51] width 9 height 9
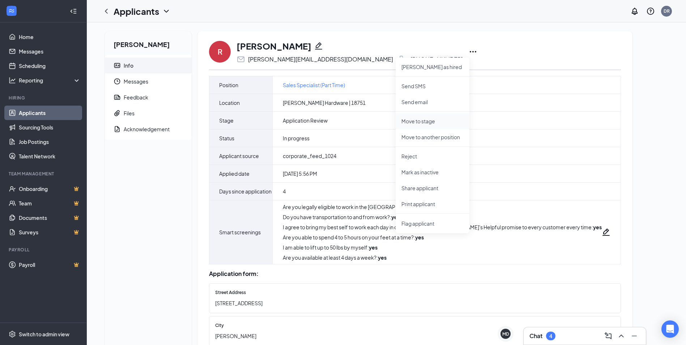
click at [431, 121] on p "Move to stage" at bounding box center [432, 121] width 62 height 7
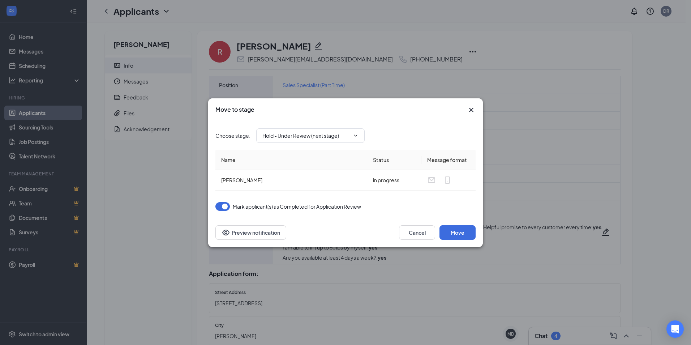
click at [474, 109] on icon "Cross" at bounding box center [471, 110] width 9 height 9
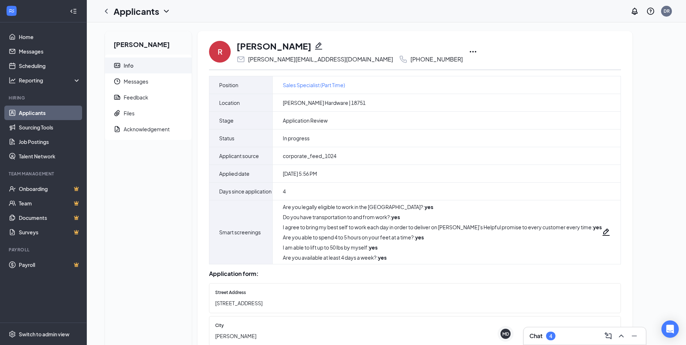
click at [469, 53] on icon "Ellipses" at bounding box center [473, 51] width 9 height 9
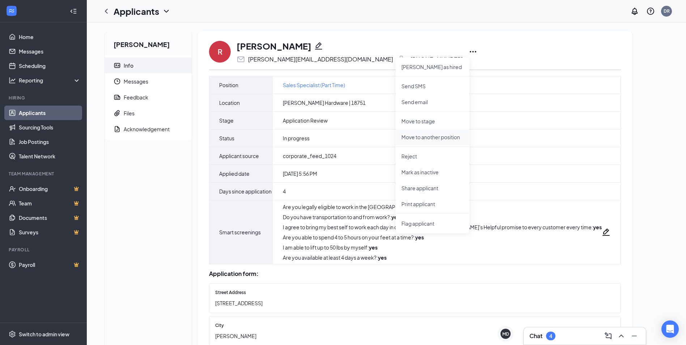
click at [445, 138] on p "Move to another position" at bounding box center [432, 136] width 62 height 7
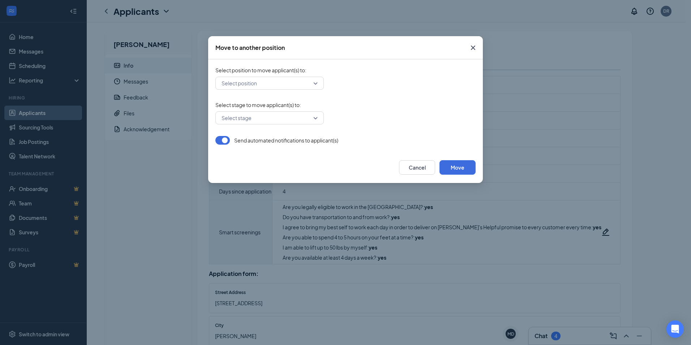
click at [286, 88] on input "search" at bounding box center [267, 83] width 95 height 12
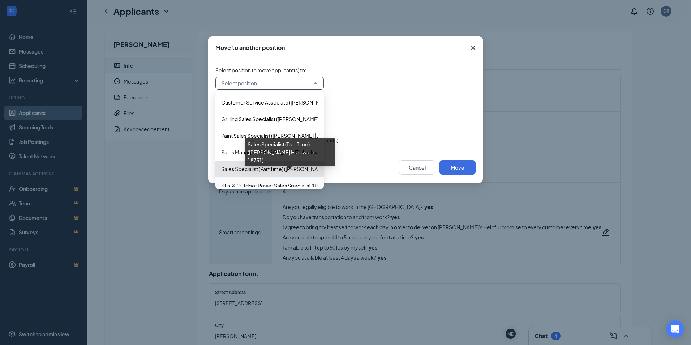
click at [240, 168] on span "Sales Specialist (Part Time) ([PERSON_NAME] Hardware | 18751)" at bounding box center [295, 169] width 149 height 8
click at [259, 171] on span "Sales Specialist (Part Time) ([PERSON_NAME] Hardware | 18751)" at bounding box center [295, 169] width 149 height 8
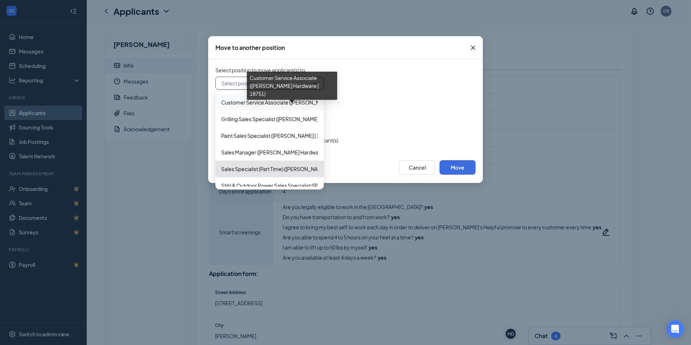
click at [261, 104] on span "Customer Service Associate ([PERSON_NAME] Hardware | 18751)" at bounding box center [298, 102] width 154 height 8
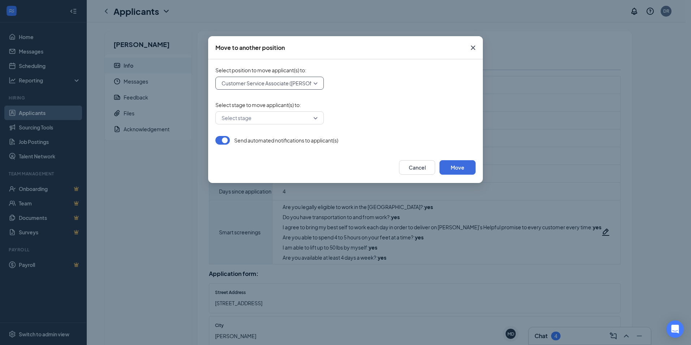
click at [227, 139] on button "button" at bounding box center [222, 140] width 14 height 9
click at [269, 118] on input "search" at bounding box center [267, 118] width 95 height 12
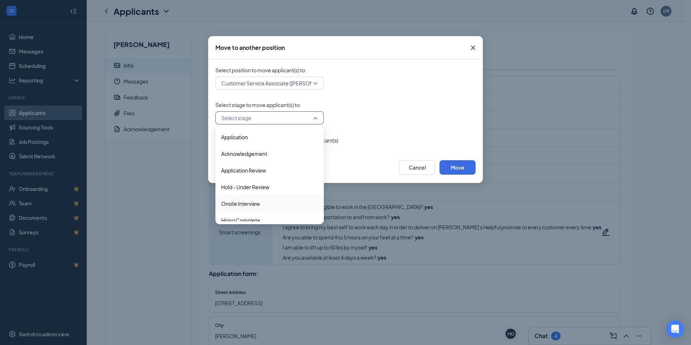
click at [251, 201] on span "Onsite Interview" at bounding box center [240, 204] width 39 height 8
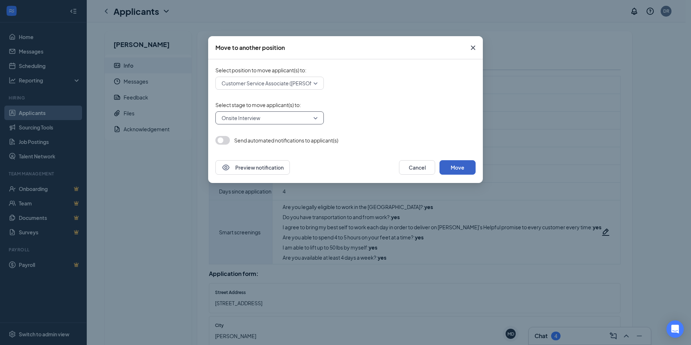
click at [459, 168] on button "Move" at bounding box center [458, 167] width 36 height 14
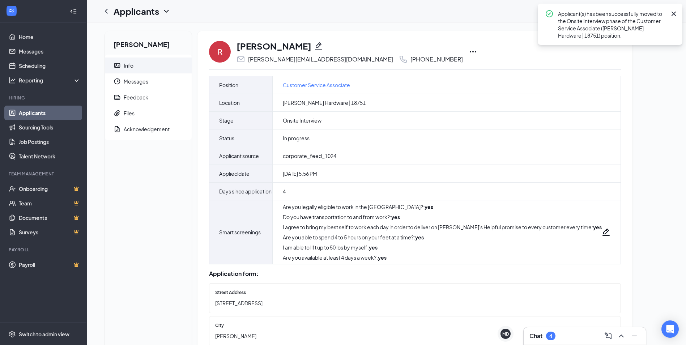
click at [673, 13] on icon "Cross" at bounding box center [673, 14] width 4 height 4
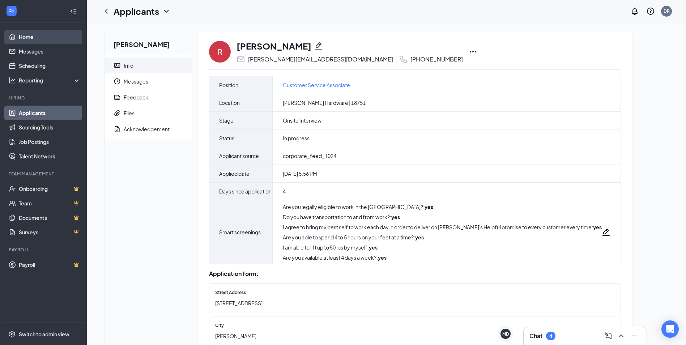
click at [33, 40] on link "Home" at bounding box center [50, 37] width 62 height 14
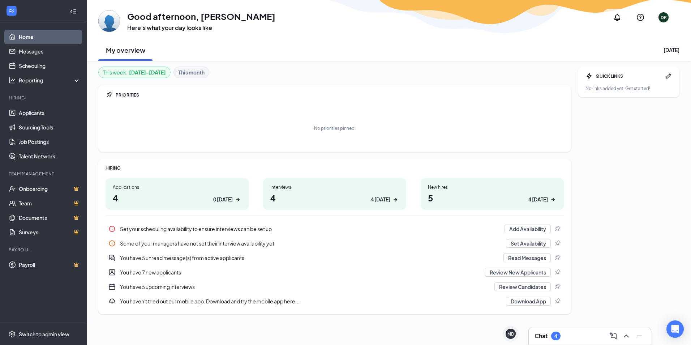
click at [38, 33] on link "Home" at bounding box center [50, 37] width 62 height 14
click at [36, 47] on link "Messages" at bounding box center [50, 51] width 62 height 14
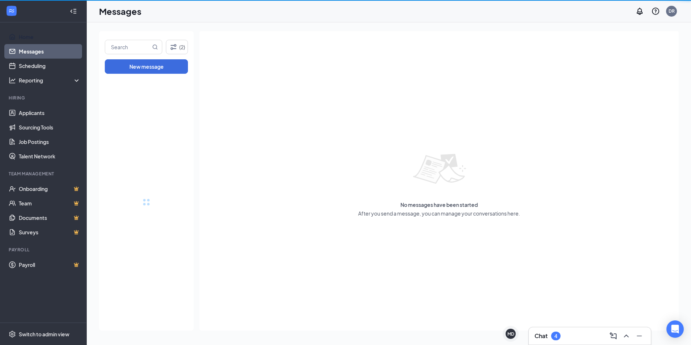
click at [45, 28] on ul "Home Messages Scheduling Reporting Hiring Applicants Sourcing Tools Job Posting…" at bounding box center [43, 172] width 86 height 300
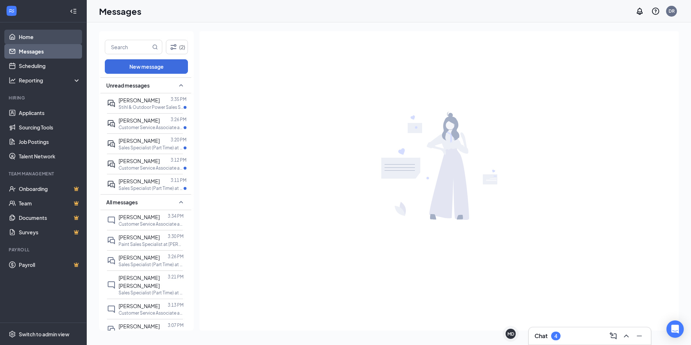
click at [40, 38] on link "Home" at bounding box center [50, 37] width 62 height 14
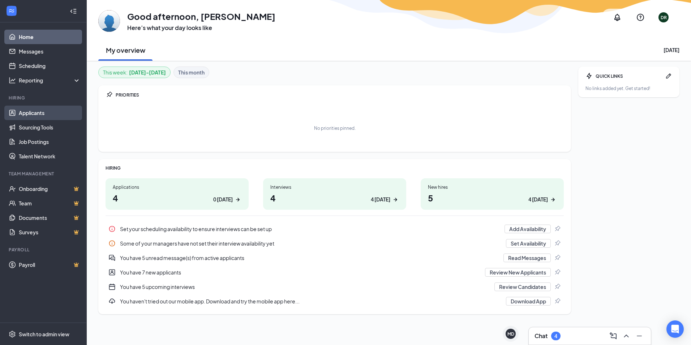
click at [36, 118] on link "Applicants" at bounding box center [50, 113] width 62 height 14
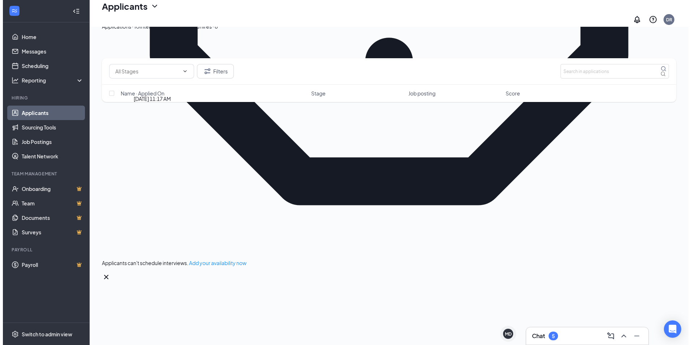
scroll to position [395, 0]
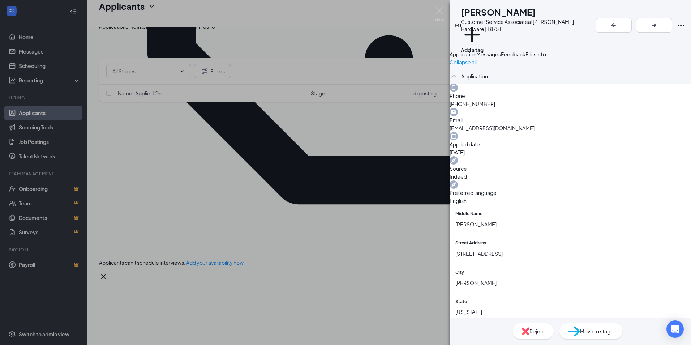
click at [501, 54] on button "Messages" at bounding box center [489, 54] width 25 height 8
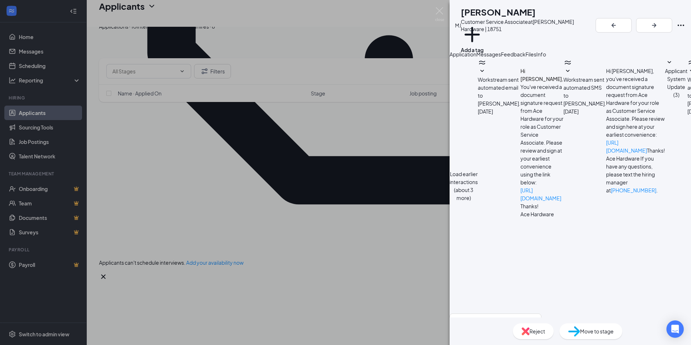
scroll to position [298, 0]
click at [682, 21] on icon "Ellipses" at bounding box center [681, 25] width 9 height 9
click at [527, 332] on div "Reject" at bounding box center [533, 331] width 41 height 16
paste textarea "Thank you for your interest in the opportunity at ACE Hardware in [PERSON_NAME]…"
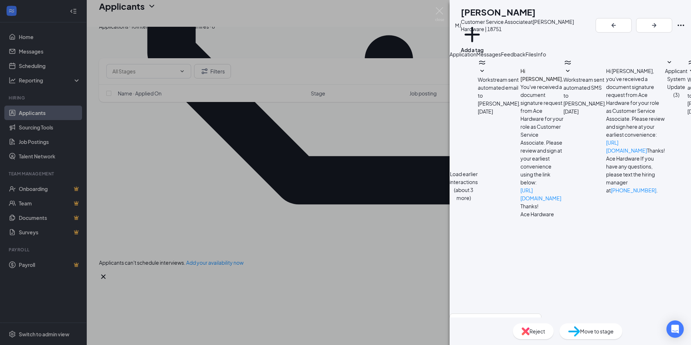
scroll to position [86, 0]
type textarea "Thank you for your interest in the opportunity at ACE Hardware in [PERSON_NAME]…"
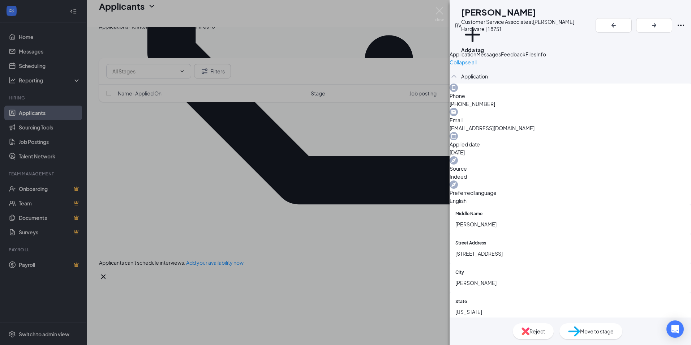
click at [501, 57] on span "Messages" at bounding box center [489, 54] width 25 height 7
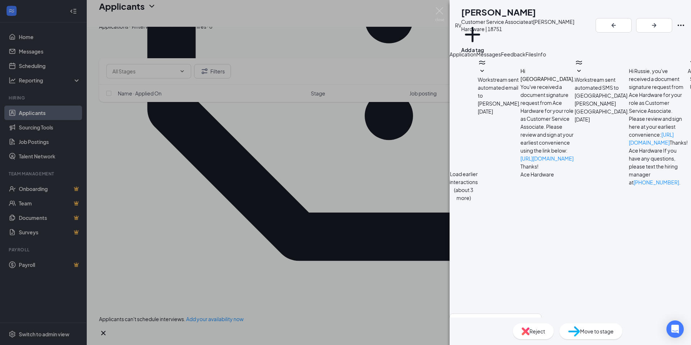
scroll to position [298, 0]
click at [505, 313] on textarea at bounding box center [496, 334] width 92 height 43
click at [547, 329] on div "Reject" at bounding box center [533, 331] width 41 height 16
paste textarea "Thank you for your interest in the opportunity at ACE Hardware in [PERSON_NAME]…"
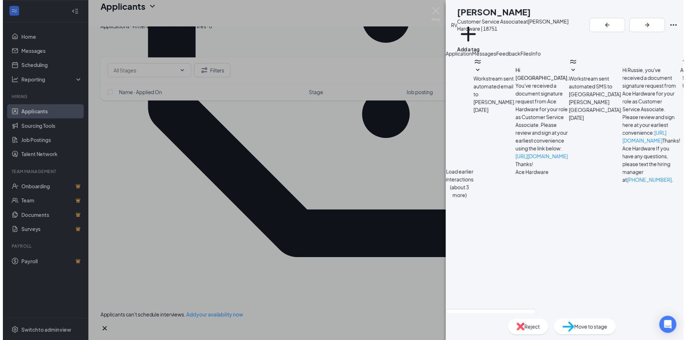
scroll to position [86, 0]
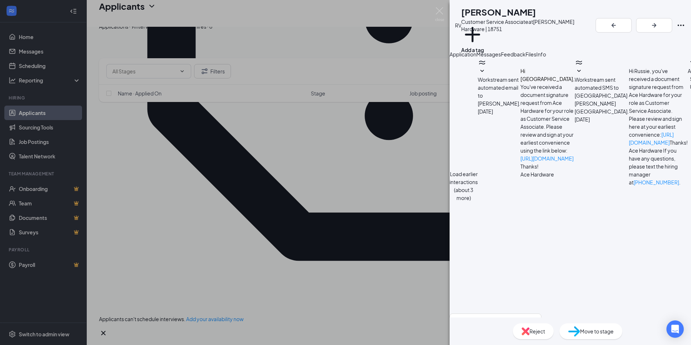
type textarea "Thank you for your interest in the opportunity at ACE Hardware in [PERSON_NAME]…"
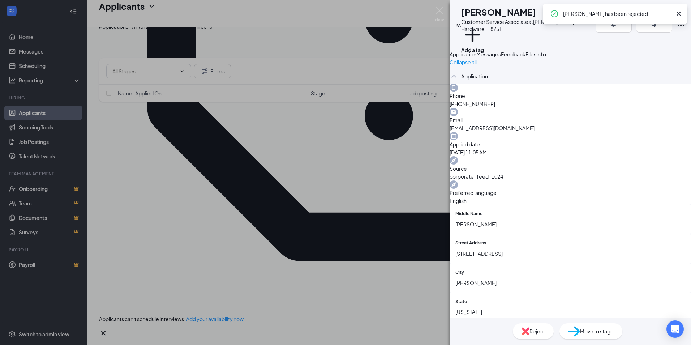
click at [680, 13] on icon "Cross" at bounding box center [679, 13] width 9 height 9
click at [441, 11] on img at bounding box center [439, 14] width 9 height 14
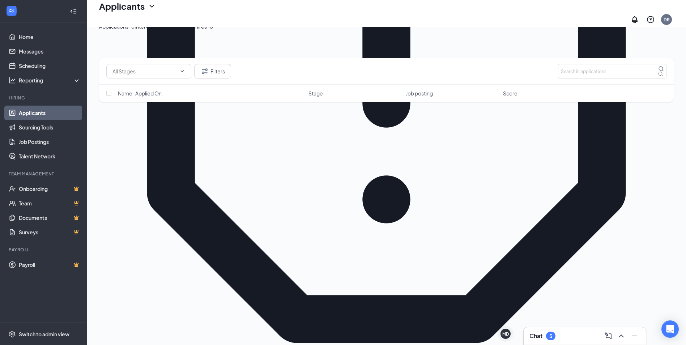
scroll to position [282, 0]
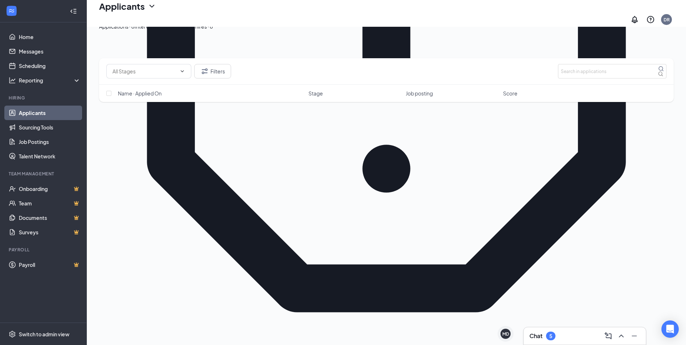
click at [169, 30] on div "Interviews · 30" at bounding box center [152, 26] width 34 height 8
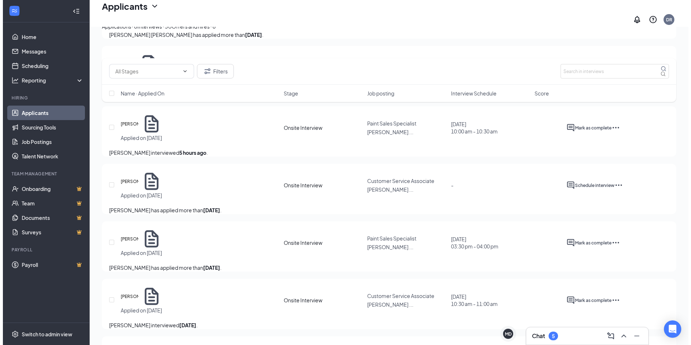
scroll to position [1039, 0]
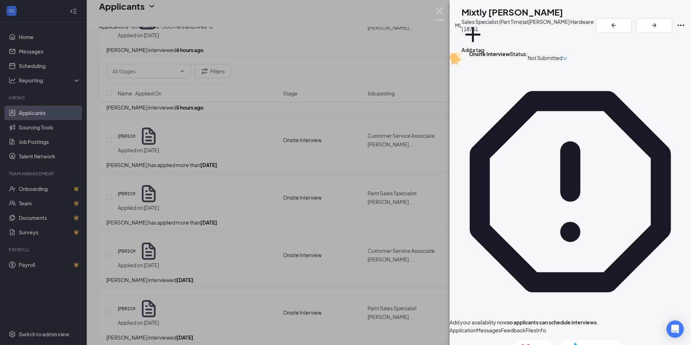
click at [439, 8] on img at bounding box center [439, 14] width 9 height 14
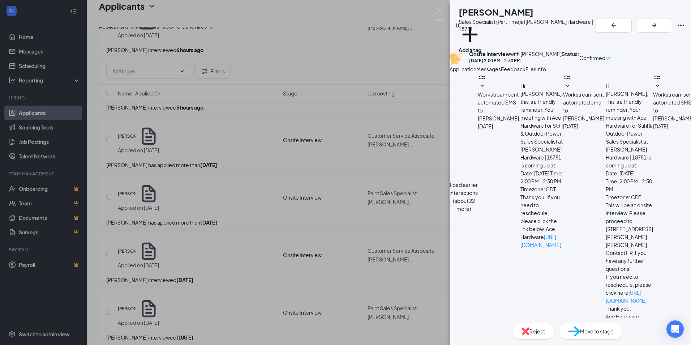
scroll to position [285, 0]
click at [478, 181] on button "Load earlier interactions (about 22 more)" at bounding box center [464, 197] width 28 height 32
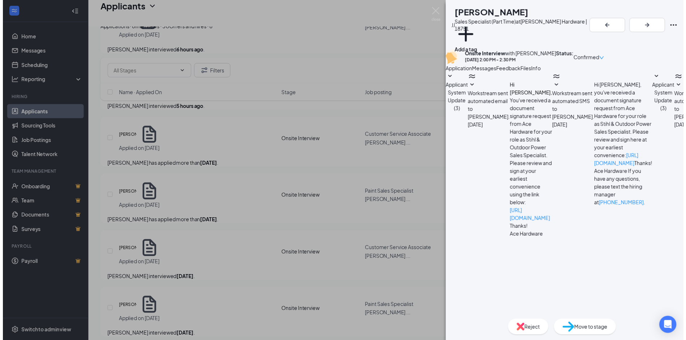
scroll to position [434, 0]
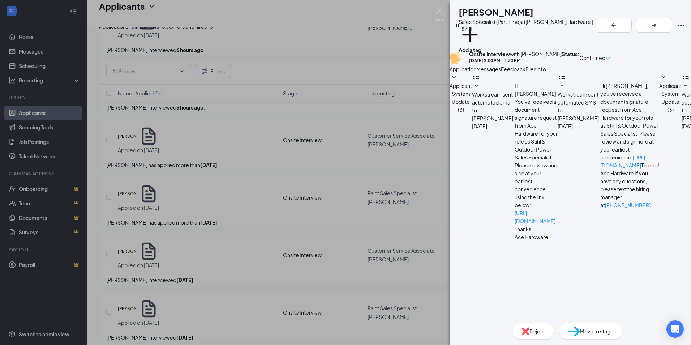
drag, startPoint x: 526, startPoint y: 205, endPoint x: 502, endPoint y: 191, distance: 28.2
drag, startPoint x: 502, startPoint y: 191, endPoint x: 509, endPoint y: 191, distance: 6.5
copy span "it's going to be in Person at [STREET_ADDRESS][PERSON_NAME][PERSON_NAME]. Just …"
click at [438, 12] on img at bounding box center [439, 14] width 9 height 14
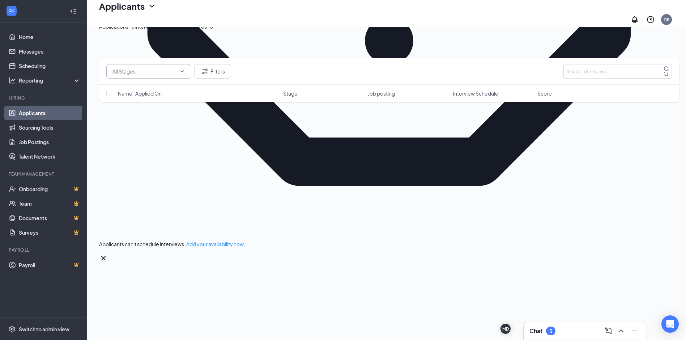
scroll to position [243, 0]
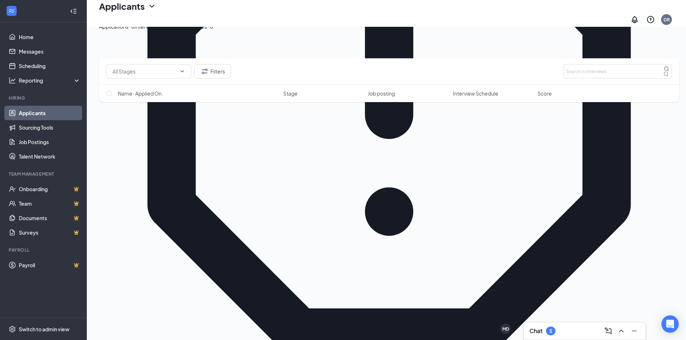
click at [123, 30] on div "Applications · 8" at bounding box center [116, 26] width 35 height 8
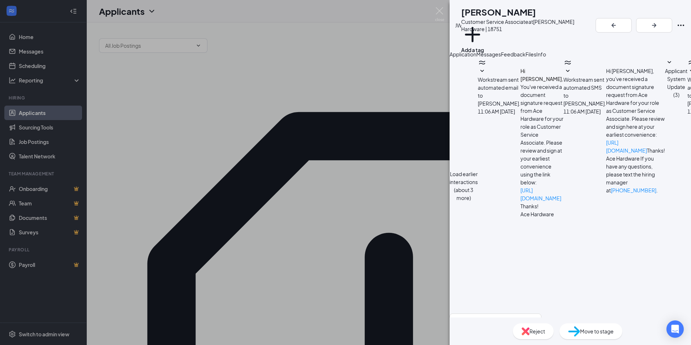
scroll to position [212, 0]
click at [535, 313] on textarea at bounding box center [496, 334] width 92 height 43
click at [536, 313] on textarea at bounding box center [496, 334] width 92 height 43
type textarea "T"
type textarea "J"
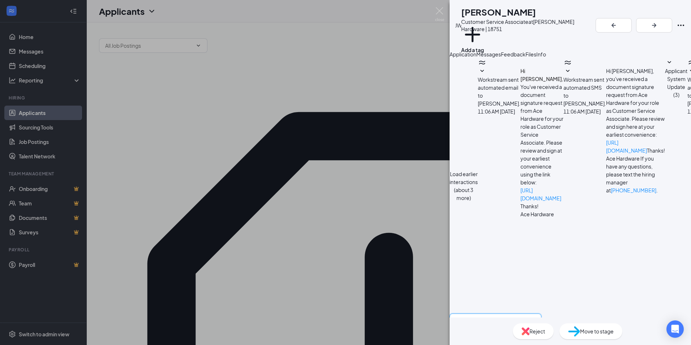
click at [539, 313] on textarea "okay [DATE] at 9:30?" at bounding box center [496, 334] width 92 height 43
type textarea "okay [DATE] at 9:30?"
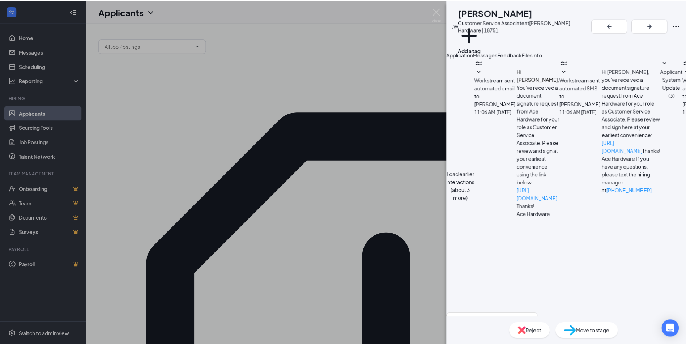
scroll to position [258, 0]
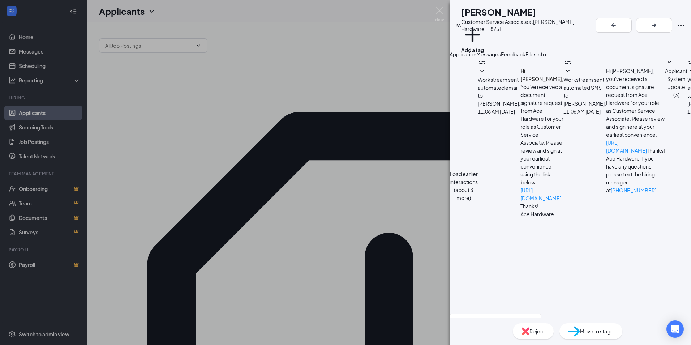
drag, startPoint x: 475, startPoint y: 12, endPoint x: 544, endPoint y: 11, distance: 69.1
click at [544, 11] on div "[PERSON_NAME]" at bounding box center [528, 12] width 135 height 12
drag, startPoint x: 544, startPoint y: 11, endPoint x: 630, endPoint y: 10, distance: 86.1
click at [630, 10] on div "[PERSON_NAME] Customer Service Associate at [PERSON_NAME] Hardware | 18751 Add …" at bounding box center [571, 25] width 242 height 50
click at [440, 12] on img at bounding box center [439, 14] width 9 height 14
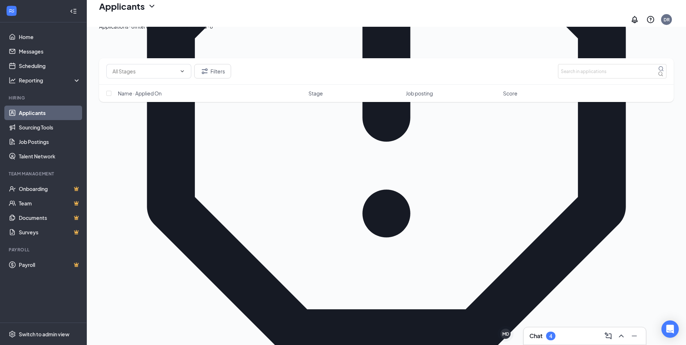
scroll to position [282, 0]
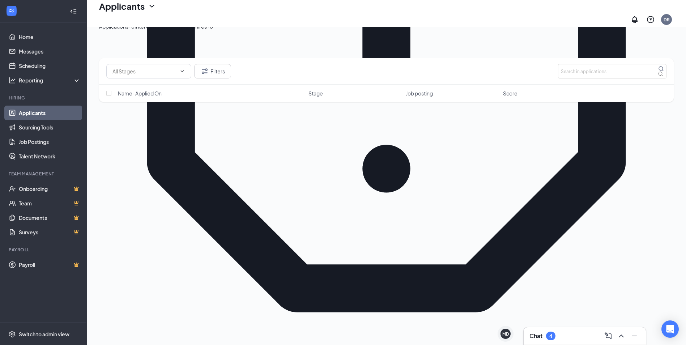
click at [567, 337] on div "Chat 4" at bounding box center [584, 336] width 111 height 12
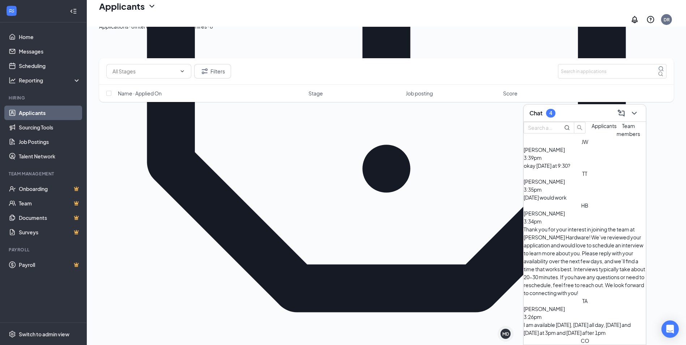
click at [572, 113] on div "Chat 4" at bounding box center [584, 112] width 111 height 11
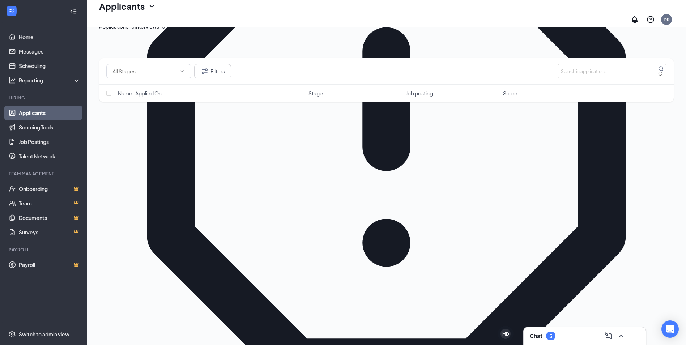
scroll to position [217, 0]
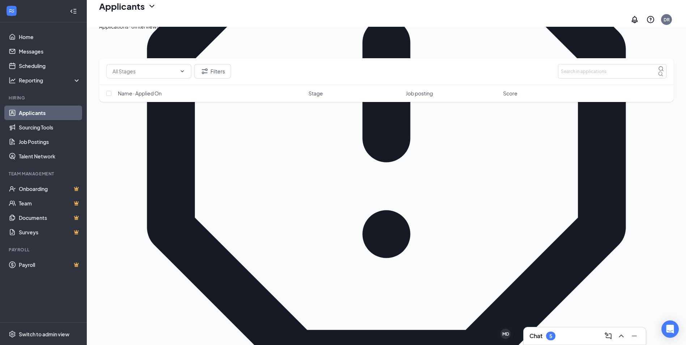
click at [569, 335] on div "Chat 5" at bounding box center [584, 336] width 111 height 12
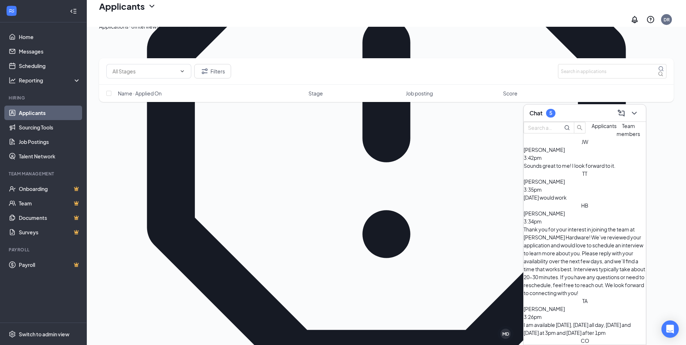
click at [572, 170] on div "Sounds great to me! I look forward to it." at bounding box center [585, 166] width 122 height 8
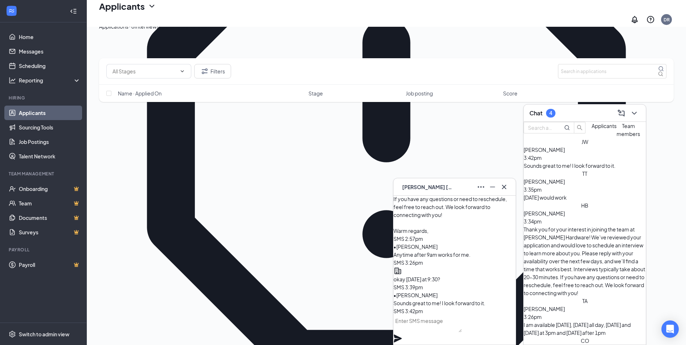
click at [426, 326] on textarea at bounding box center [427, 323] width 68 height 17
paste textarea "it's going to be in Person at [STREET_ADDRESS][PERSON_NAME][PERSON_NAME]. Just …"
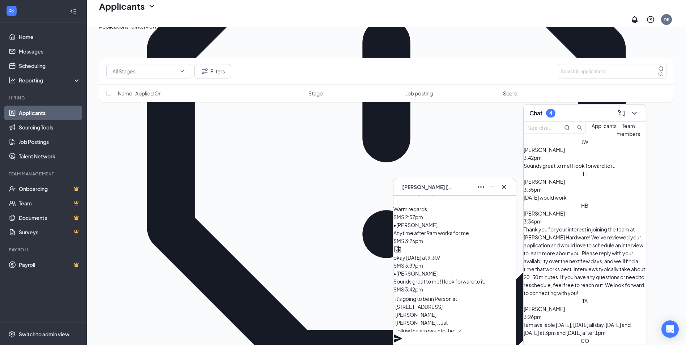
type textarea "it's going to be in Person at [STREET_ADDRESS][PERSON_NAME][PERSON_NAME]. Just …"
click at [402, 334] on icon "Plane" at bounding box center [397, 338] width 9 height 9
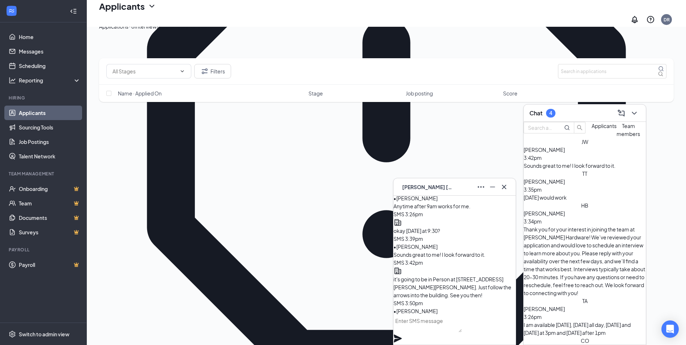
click at [443, 189] on span "[PERSON_NAME]" at bounding box center [427, 187] width 51 height 8
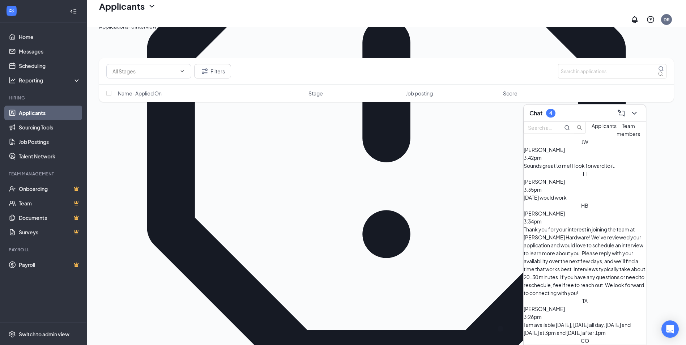
click at [545, 109] on div "Chat 4" at bounding box center [542, 113] width 26 height 9
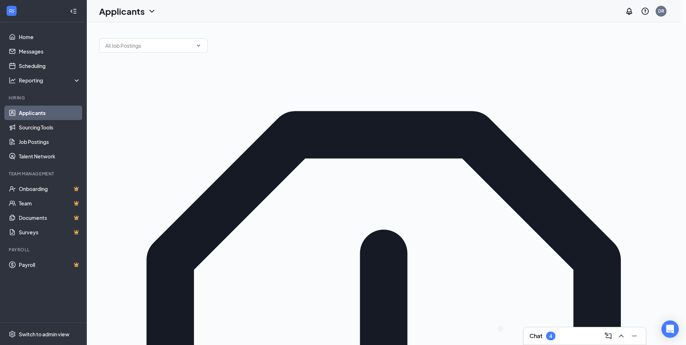
type input "Onsite Interview"
radio input "true"
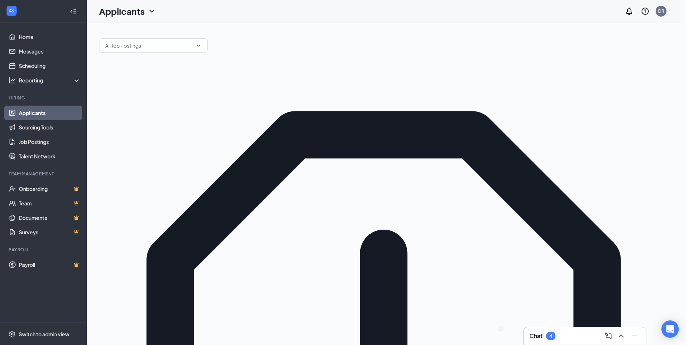
radio input "false"
type input "[DATE]"
click at [248, 281] on div "16" at bounding box center [249, 282] width 9 height 9
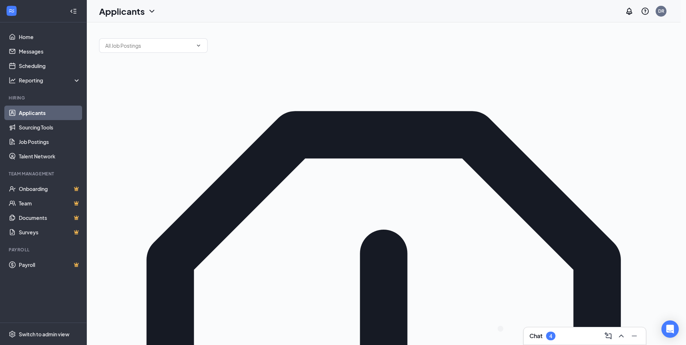
scroll to position [578, 0]
type input "09:30 AM"
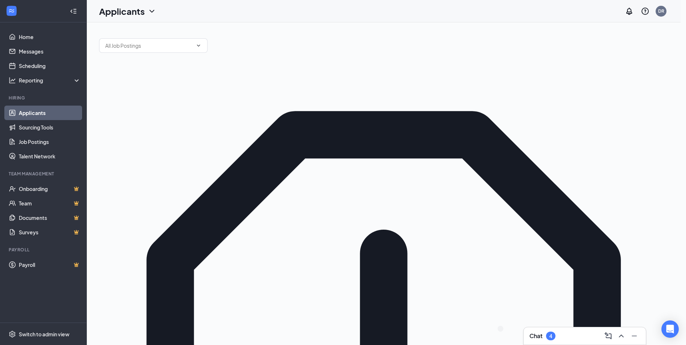
type input "10:00 AM"
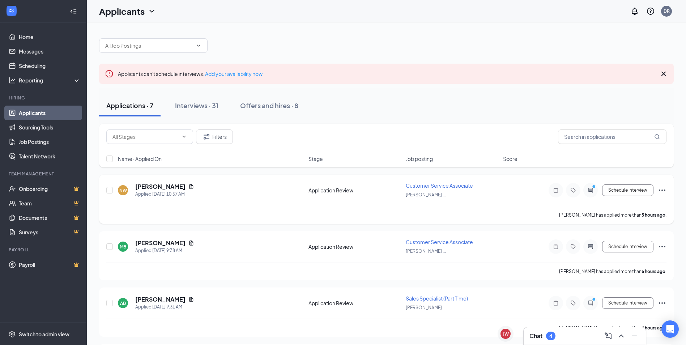
scroll to position [36, 0]
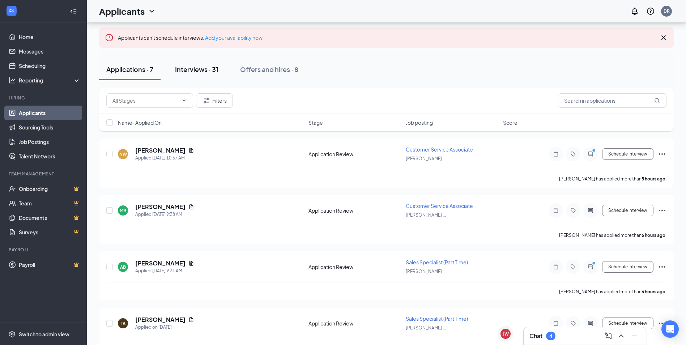
click at [192, 67] on div "Interviews · 31" at bounding box center [196, 69] width 43 height 9
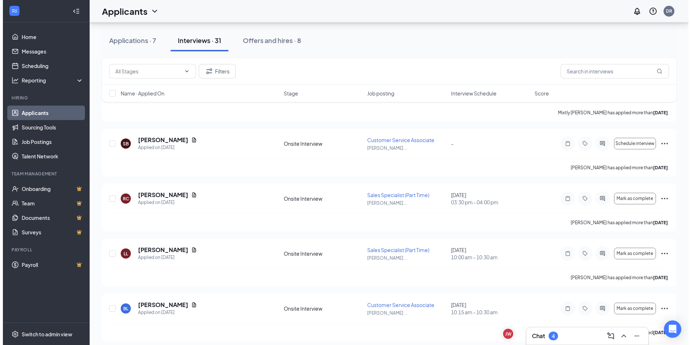
scroll to position [1241, 0]
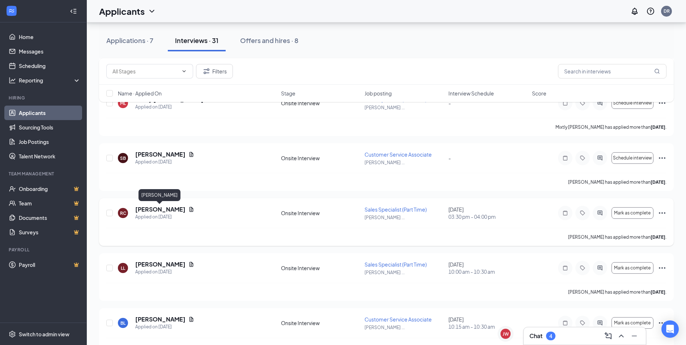
click at [161, 210] on h5 "[PERSON_NAME]" at bounding box center [160, 209] width 50 height 8
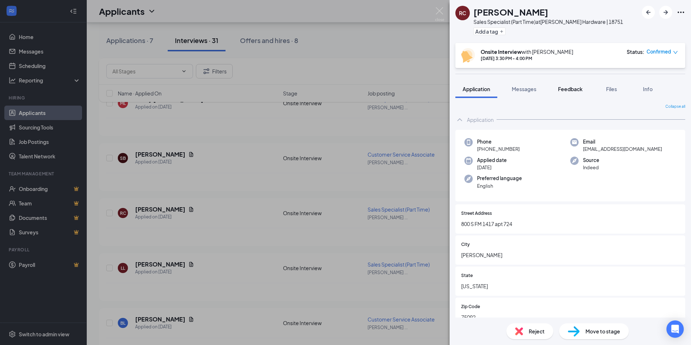
click at [575, 89] on span "Feedback" at bounding box center [570, 89] width 25 height 7
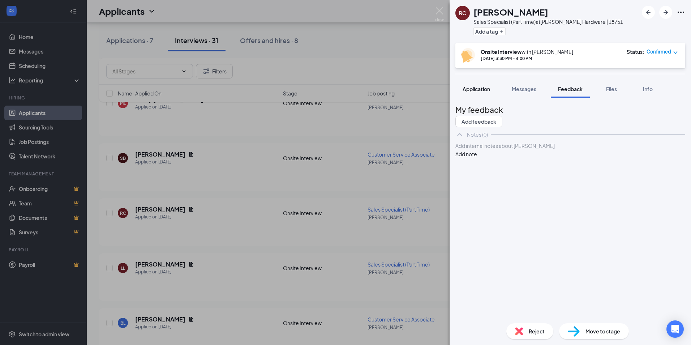
click at [481, 88] on span "Application" at bounding box center [476, 89] width 27 height 7
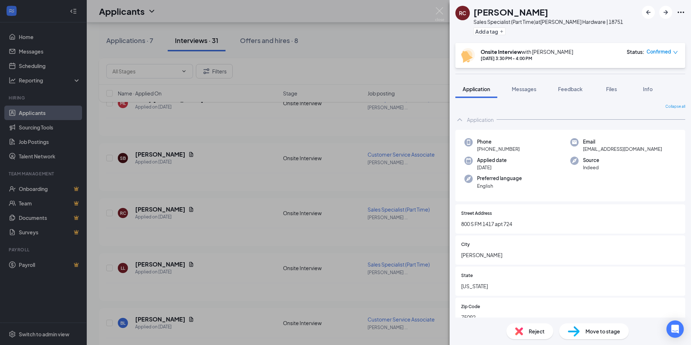
click at [684, 10] on icon "Ellipses" at bounding box center [681, 12] width 9 height 9
click at [641, 29] on link "View full application" at bounding box center [626, 25] width 47 height 8
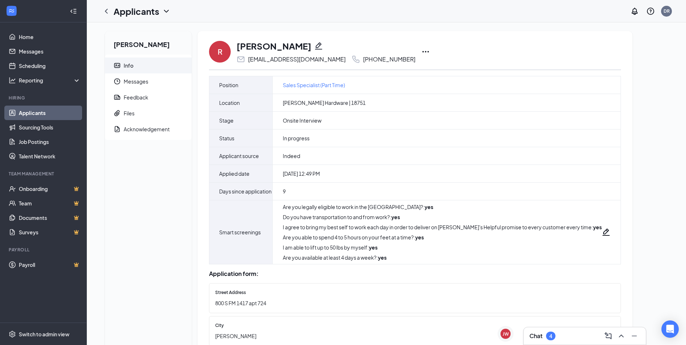
click at [421, 52] on icon "Ellipses" at bounding box center [425, 51] width 9 height 9
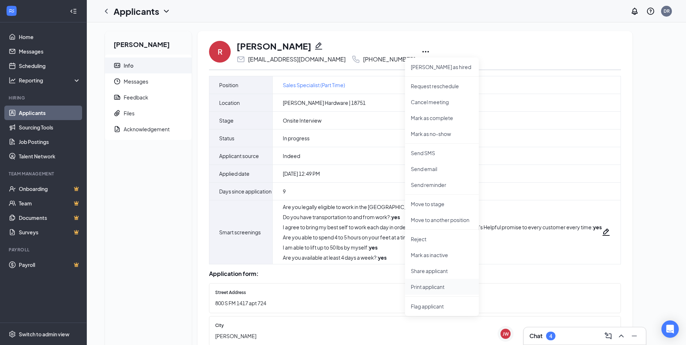
click at [431, 285] on p "Print applicant" at bounding box center [442, 286] width 62 height 7
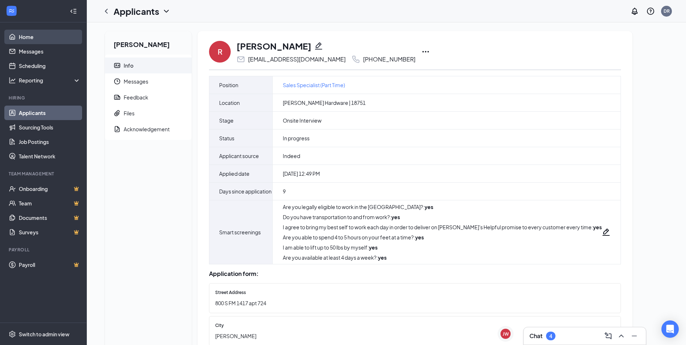
click at [23, 35] on link "Home" at bounding box center [50, 37] width 62 height 14
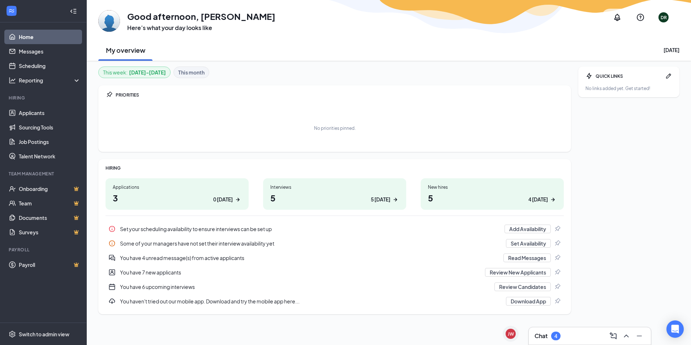
click at [556, 335] on div "4" at bounding box center [556, 336] width 3 height 6
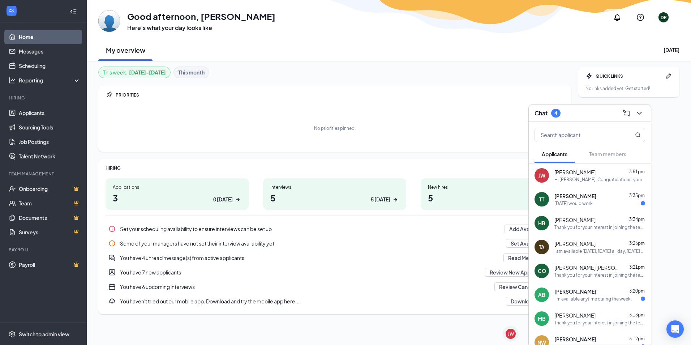
click at [585, 205] on div "[DATE] would work" at bounding box center [574, 203] width 38 height 6
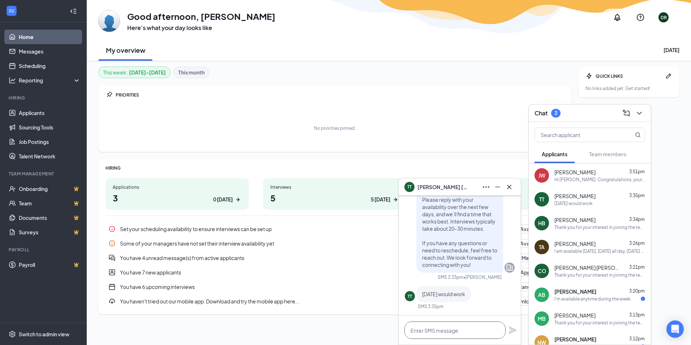
click at [440, 333] on textarea at bounding box center [455, 329] width 101 height 17
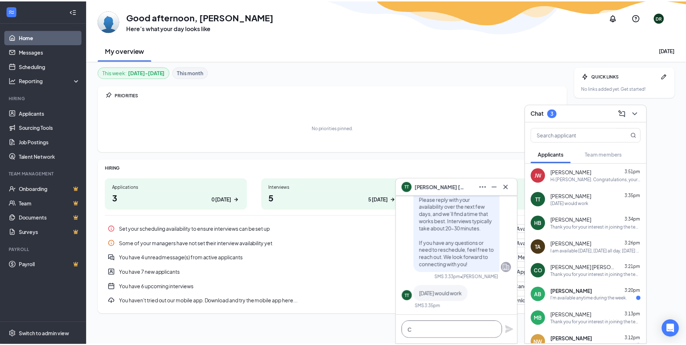
scroll to position [0, 0]
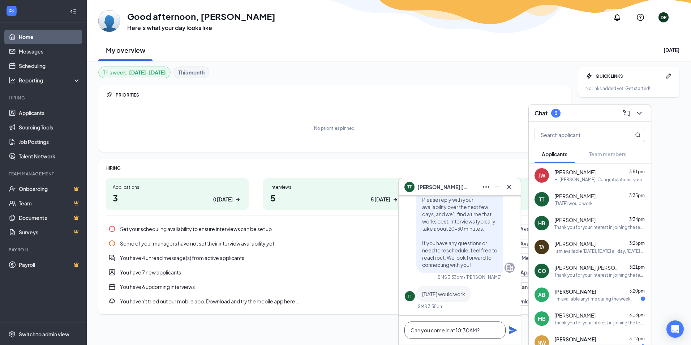
type textarea "Can you come in at 10:30AM?"
click at [515, 331] on icon "Plane" at bounding box center [513, 330] width 8 height 8
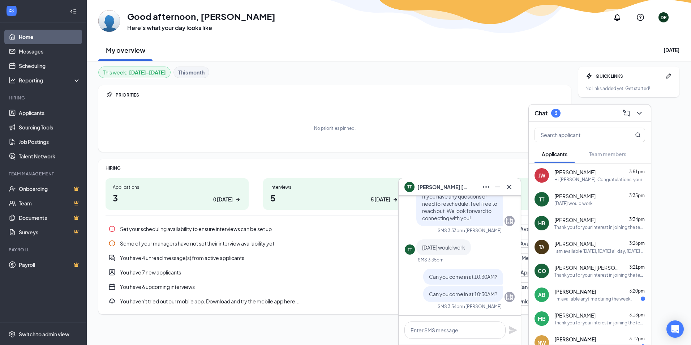
click at [439, 184] on span "[PERSON_NAME]" at bounding box center [443, 187] width 51 height 8
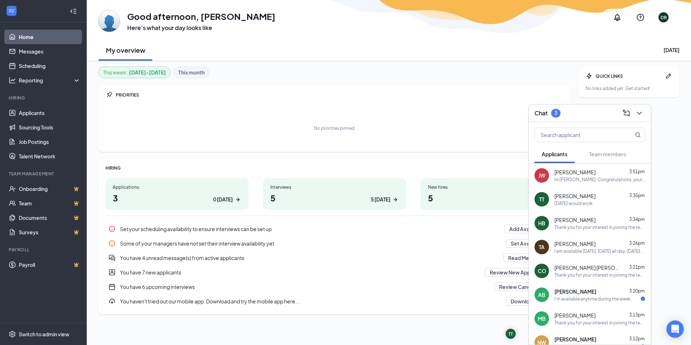
click at [556, 114] on div "3" at bounding box center [556, 113] width 3 height 6
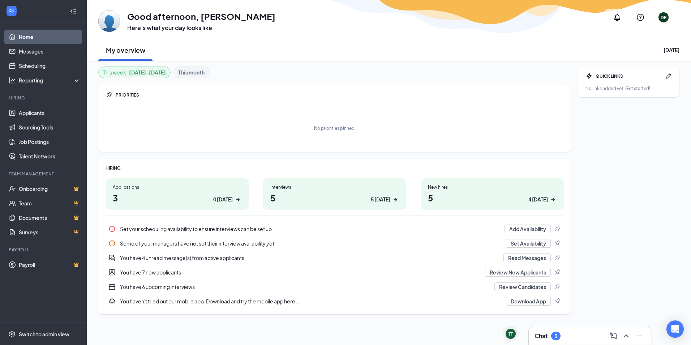
click at [49, 36] on link "Home" at bounding box center [50, 37] width 62 height 14
click at [36, 115] on link "Applicants" at bounding box center [50, 113] width 62 height 14
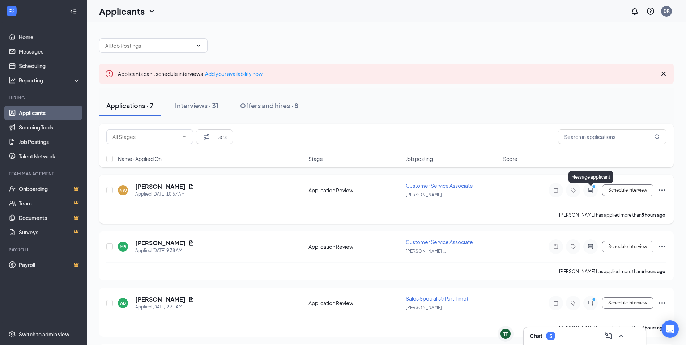
click at [589, 189] on icon "ActiveChat" at bounding box center [590, 190] width 5 height 5
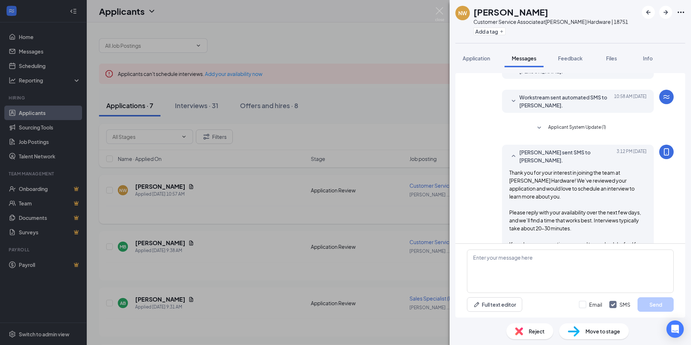
scroll to position [204, 0]
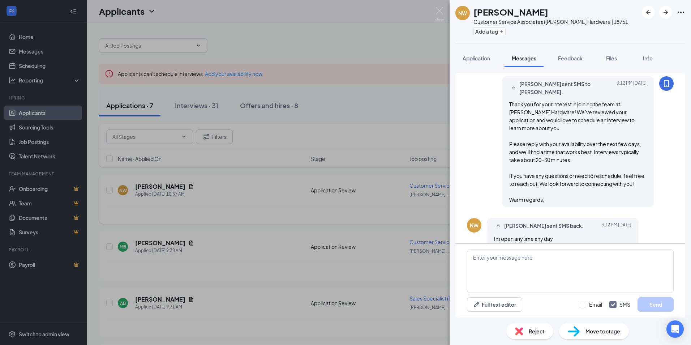
scroll to position [204, 0]
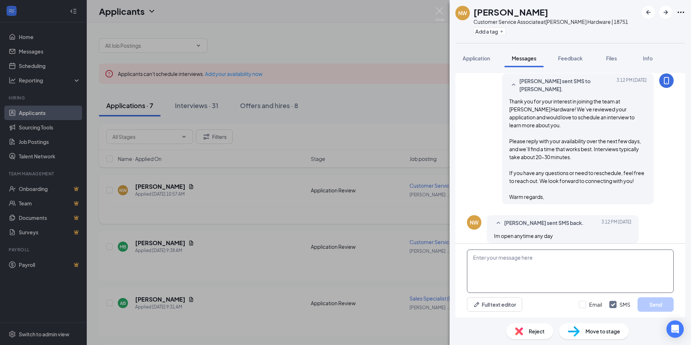
click at [509, 266] on textarea at bounding box center [570, 270] width 207 height 43
type textarea "[DATE] at 11am?"
click at [661, 308] on button "Send" at bounding box center [656, 304] width 36 height 14
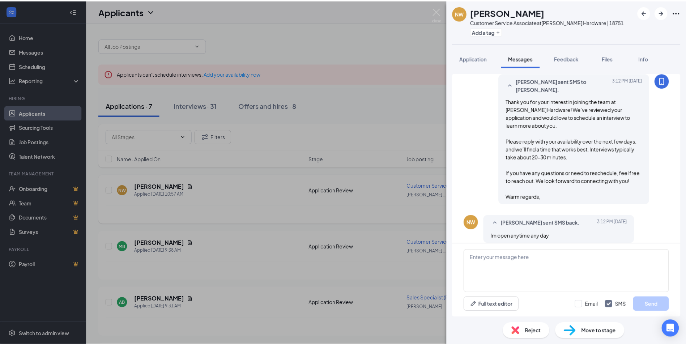
scroll to position [243, 0]
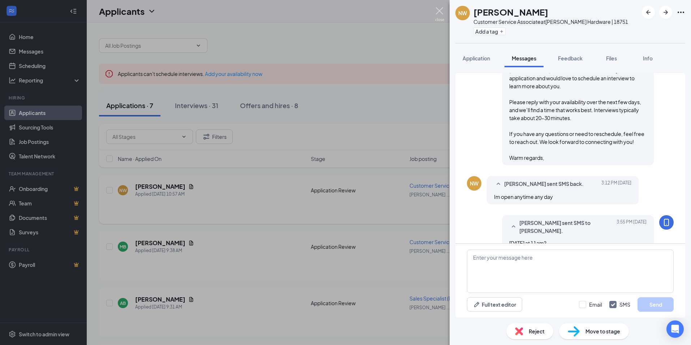
click at [437, 14] on img at bounding box center [439, 14] width 9 height 14
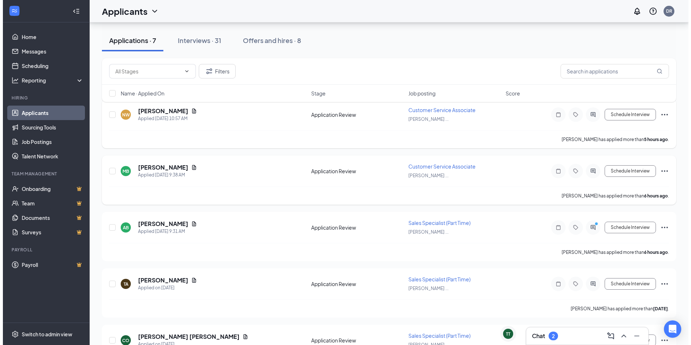
scroll to position [145, 0]
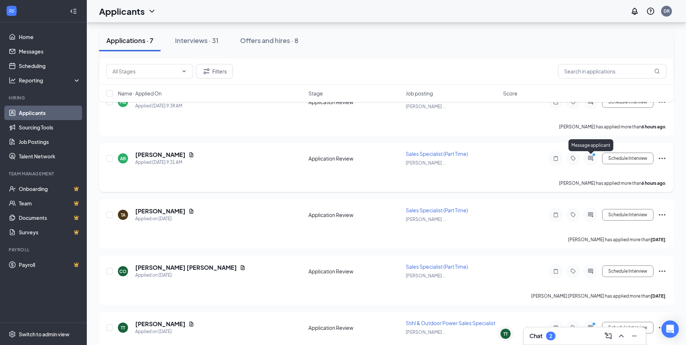
click at [593, 157] on icon "PrimaryDot" at bounding box center [594, 156] width 9 height 6
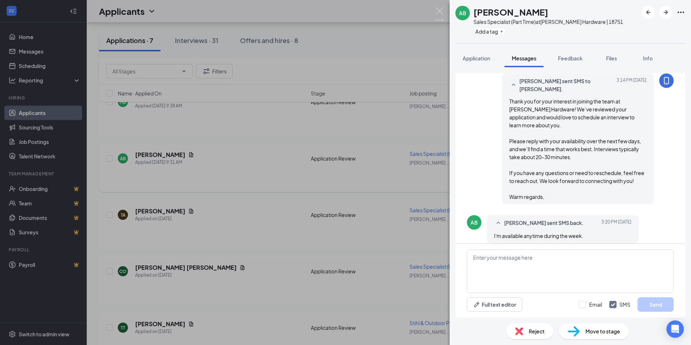
scroll to position [212, 0]
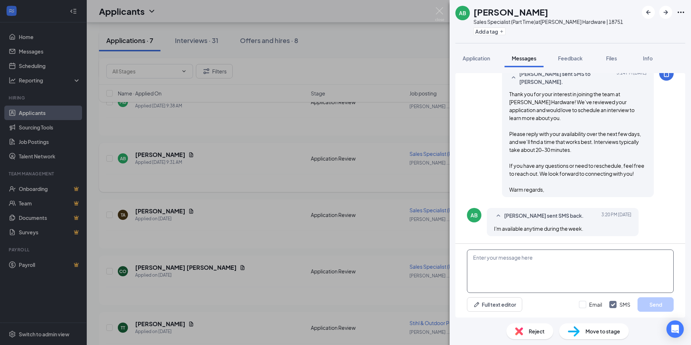
click at [531, 260] on textarea at bounding box center [570, 270] width 207 height 43
type textarea "Tomorow at 11:30am?"
click at [663, 306] on button "Send" at bounding box center [656, 304] width 36 height 14
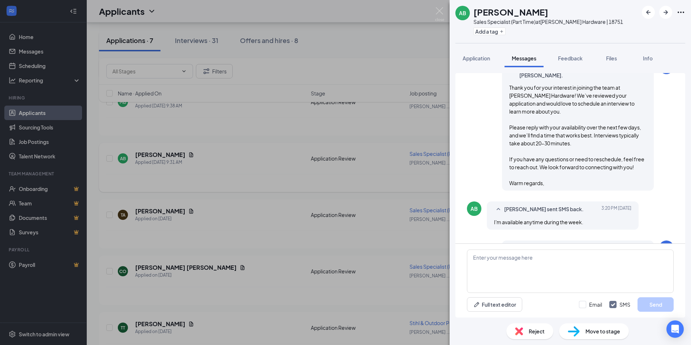
scroll to position [258, 0]
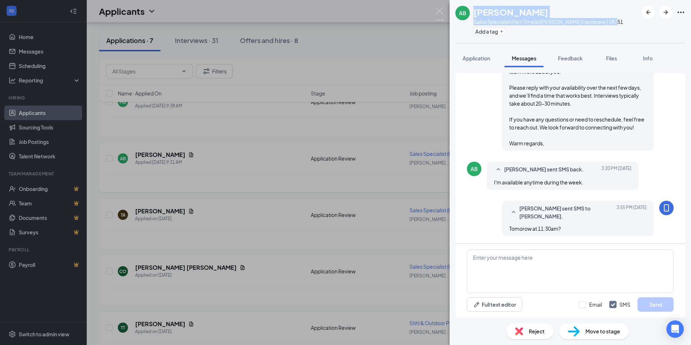
drag, startPoint x: 474, startPoint y: 13, endPoint x: 614, endPoint y: 20, distance: 140.1
click at [614, 20] on div "AB [PERSON_NAME] Sales Specialist (Part Time) at [PERSON_NAME] | 18751 Add a tag" at bounding box center [571, 21] width 242 height 43
drag, startPoint x: 614, startPoint y: 20, endPoint x: 585, endPoint y: 11, distance: 30.3
click at [585, 11] on div "[PERSON_NAME]" at bounding box center [549, 12] width 150 height 12
click at [489, 60] on span "Application" at bounding box center [476, 58] width 27 height 7
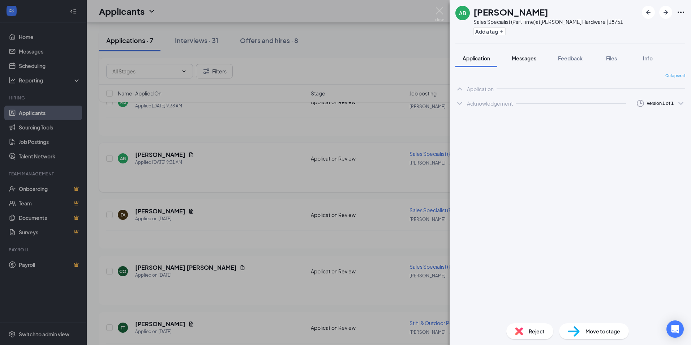
click at [521, 63] on button "Messages" at bounding box center [524, 58] width 39 height 18
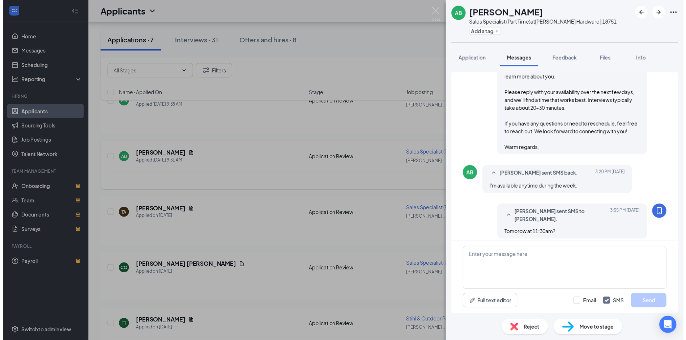
scroll to position [224, 0]
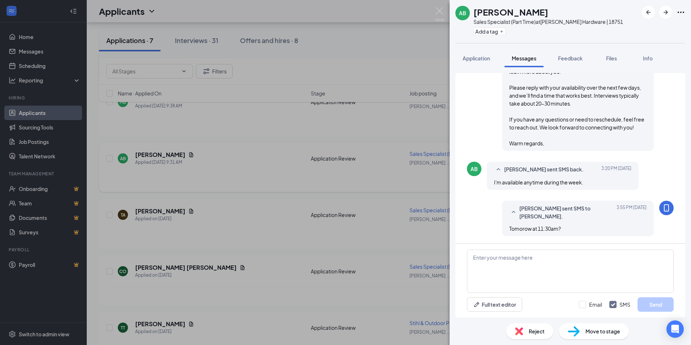
click at [435, 8] on div "AB [PERSON_NAME] Sales Specialist (Part Time) at [PERSON_NAME] Hardware | 18751…" at bounding box center [345, 172] width 691 height 345
drag, startPoint x: 435, startPoint y: 8, endPoint x: 420, endPoint y: 10, distance: 15.7
click at [416, 1] on div "AB [PERSON_NAME] Sales Specialist (Part Time) at [PERSON_NAME] Hardware | 18751…" at bounding box center [345, 172] width 691 height 345
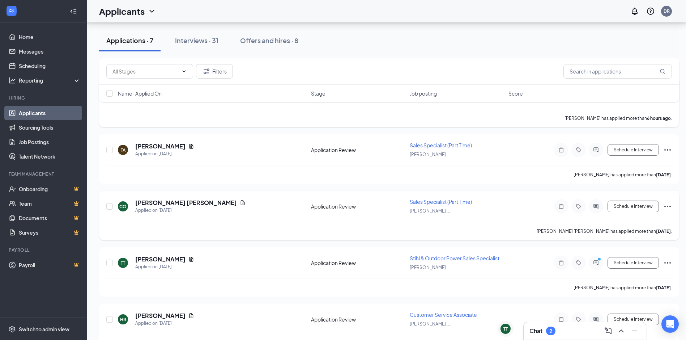
scroll to position [231, 0]
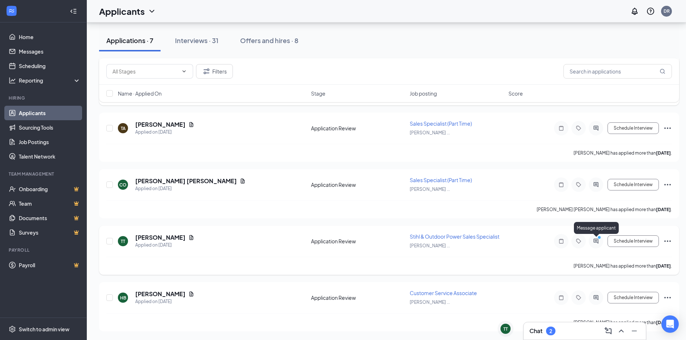
click at [599, 239] on circle "PrimaryDot" at bounding box center [598, 236] width 3 height 3
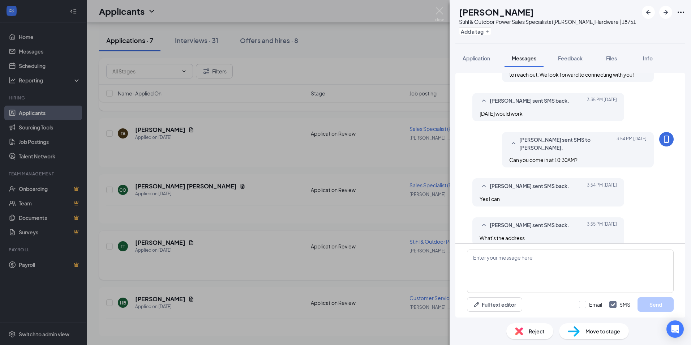
scroll to position [259, 0]
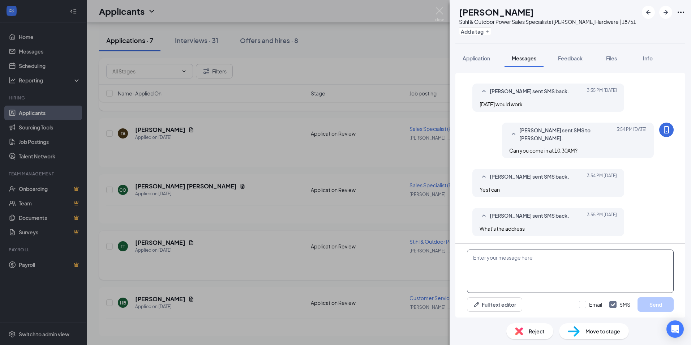
click at [508, 261] on textarea at bounding box center [570, 270] width 207 height 43
paste textarea "it's going to be in Person at [STREET_ADDRESS][PERSON_NAME][PERSON_NAME]. Just …"
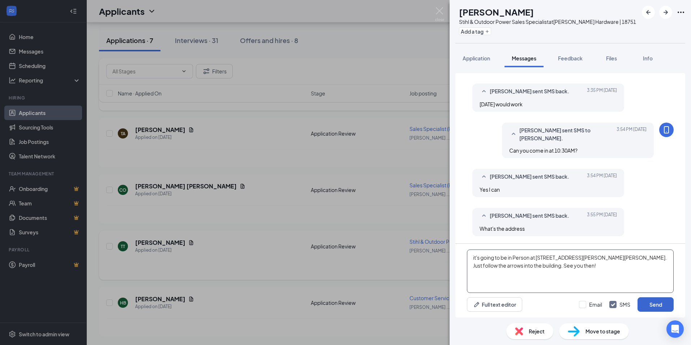
type textarea "it's going to be in Person at [STREET_ADDRESS][PERSON_NAME][PERSON_NAME]. Just …"
click at [661, 306] on button "Send" at bounding box center [656, 304] width 36 height 14
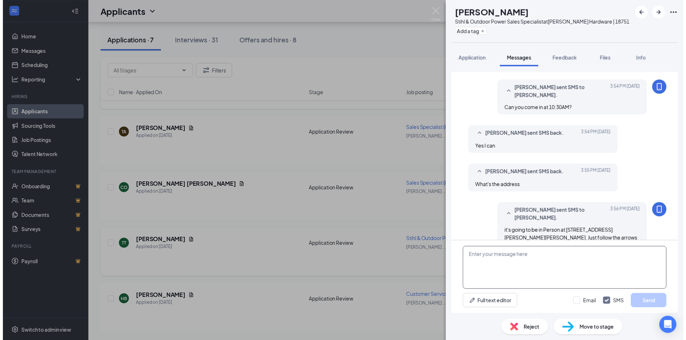
scroll to position [321, 0]
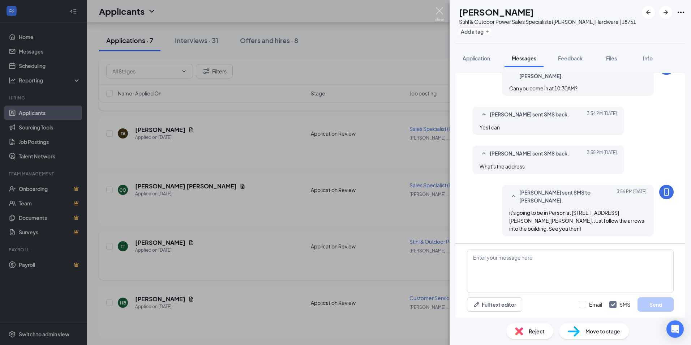
click at [439, 12] on img at bounding box center [439, 14] width 9 height 14
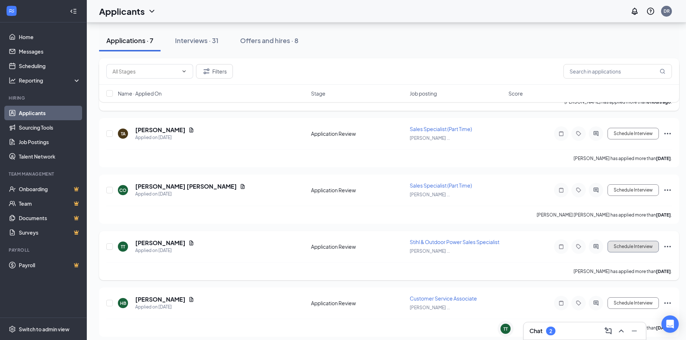
click at [622, 248] on button "Schedule Interview" at bounding box center [632, 246] width 51 height 12
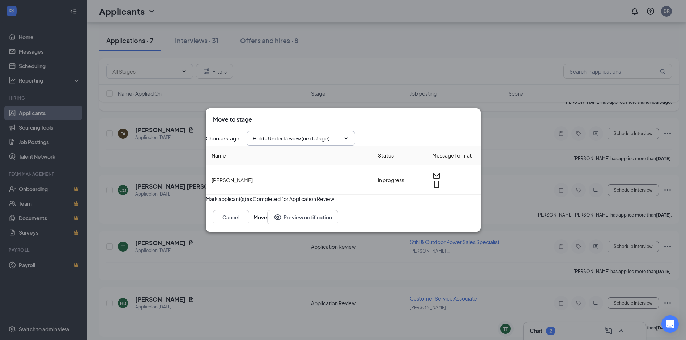
click at [316, 134] on input "Hold - Under Review (next stage)" at bounding box center [296, 138] width 87 height 8
click at [292, 171] on div "Onsite Interview" at bounding box center [272, 167] width 39 height 8
type input "Onsite Interview"
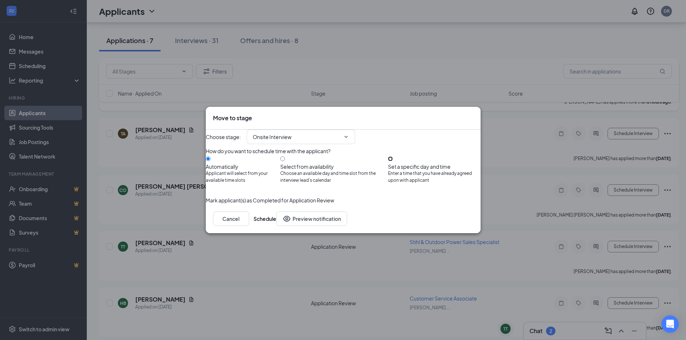
click at [393, 157] on input "Set a specific day and time Enter a time that you have already agreed upon with…" at bounding box center [390, 158] width 5 height 5
radio input "true"
radio input "false"
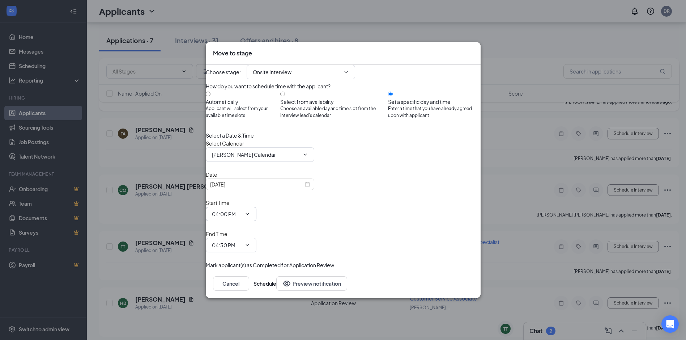
click at [250, 216] on icon "ChevronDown" at bounding box center [247, 214] width 6 height 6
click at [242, 217] on input "04:00 PM" at bounding box center [227, 214] width 30 height 8
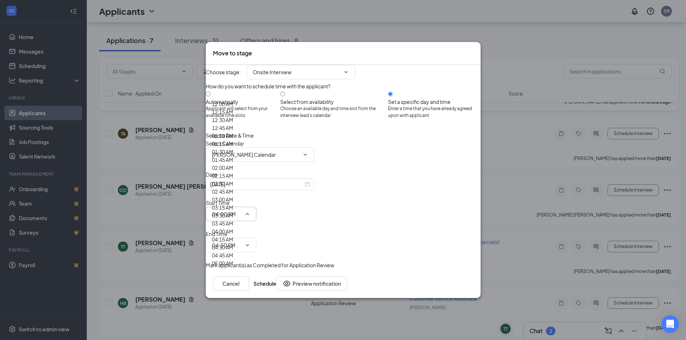
scroll to position [651, 0]
type input "10:30 AM"
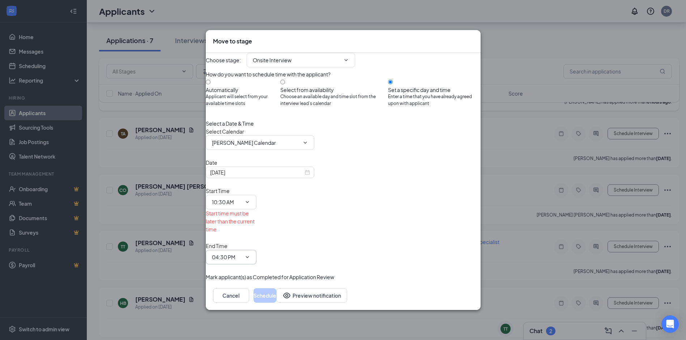
click at [242, 253] on input "04:30 PM" at bounding box center [227, 257] width 30 height 8
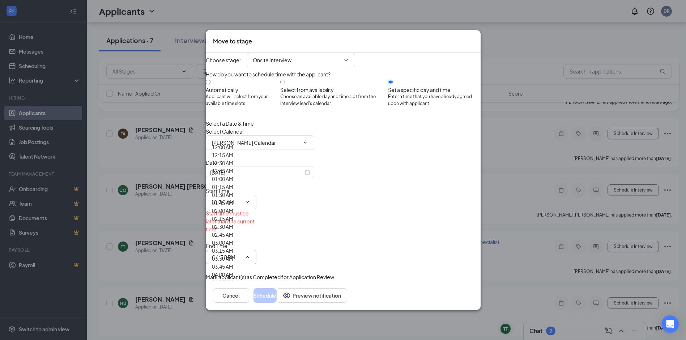
scroll to position [687, 0]
type input "11:00 AM"
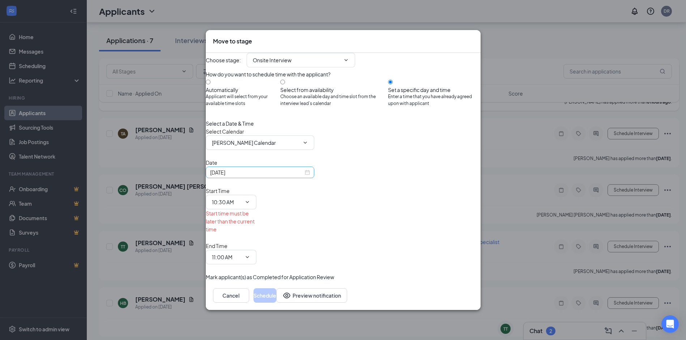
click at [263, 178] on div "[DATE]" at bounding box center [260, 172] width 108 height 12
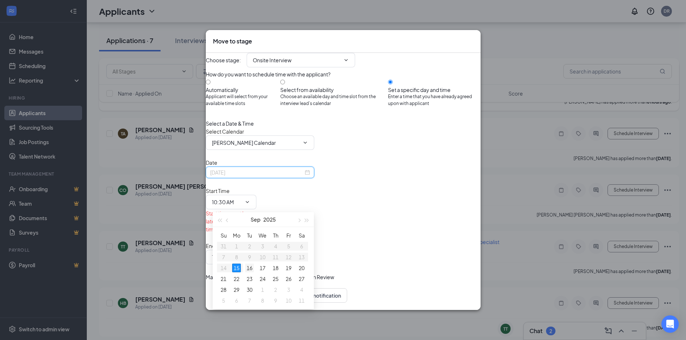
type input "[DATE]"
click at [249, 267] on div "16" at bounding box center [249, 267] width 9 height 9
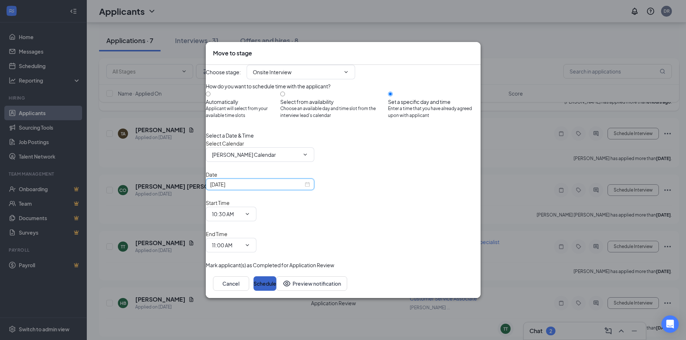
click at [276, 276] on button "Schedule" at bounding box center [264, 283] width 23 height 14
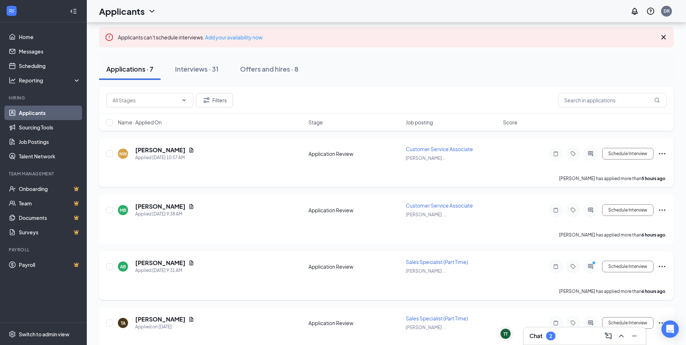
scroll to position [36, 0]
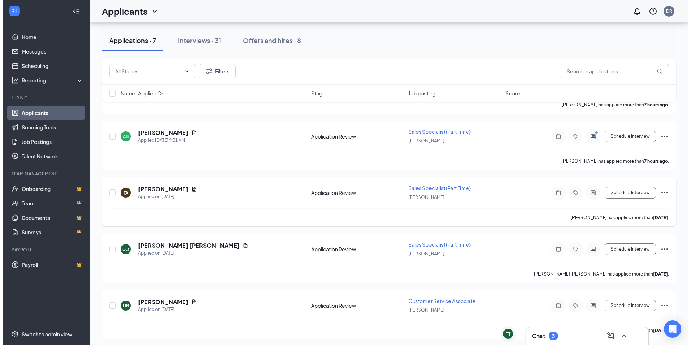
scroll to position [170, 0]
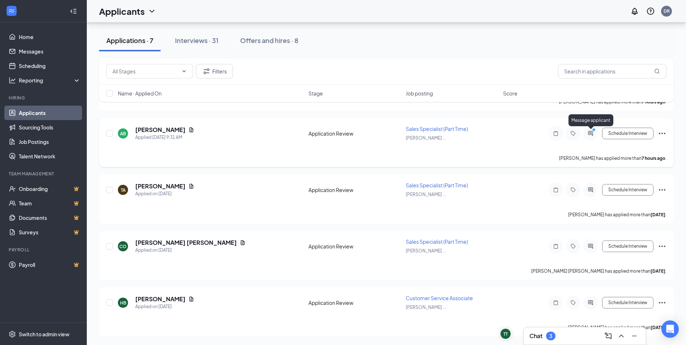
click at [588, 134] on icon "ActiveChat" at bounding box center [590, 134] width 9 height 6
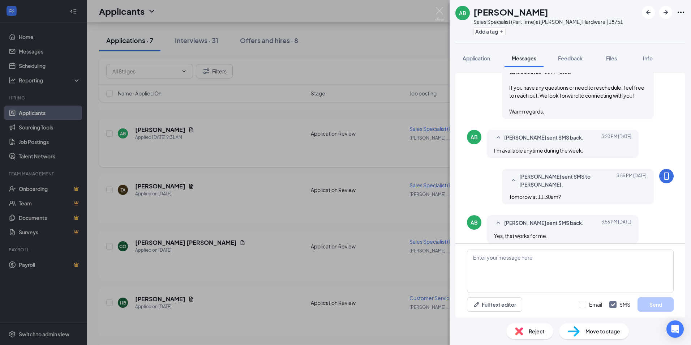
scroll to position [229, 0]
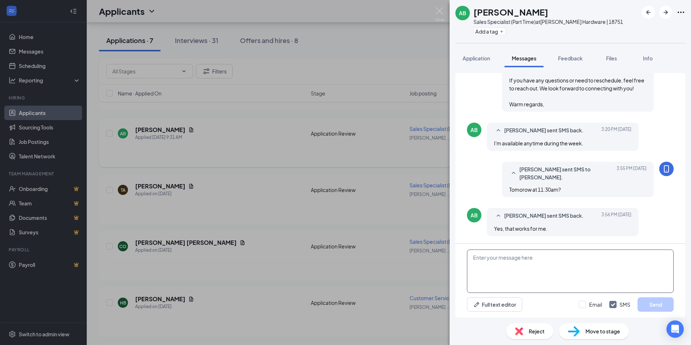
click at [509, 259] on textarea at bounding box center [570, 270] width 207 height 43
paste textarea "it's going to be in Person at [STREET_ADDRESS][PERSON_NAME][PERSON_NAME]. Just …"
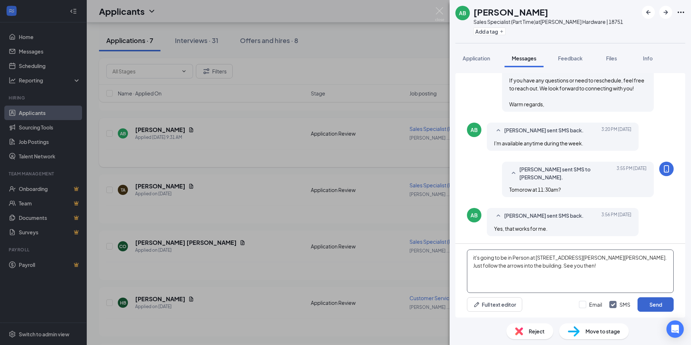
type textarea "it's going to be in Person at [STREET_ADDRESS][PERSON_NAME][PERSON_NAME]. Just …"
click at [654, 307] on button "Send" at bounding box center [656, 304] width 36 height 14
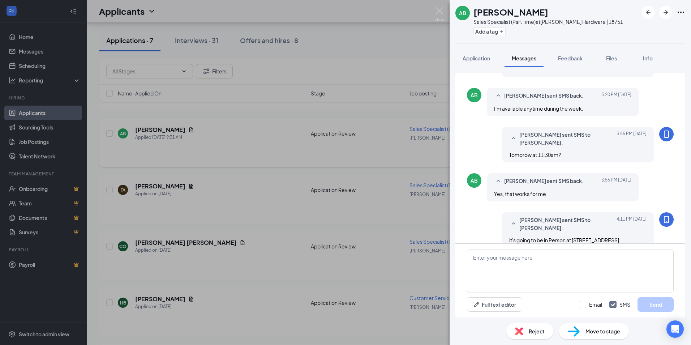
scroll to position [291, 0]
